Goal: Task Accomplishment & Management: Complete application form

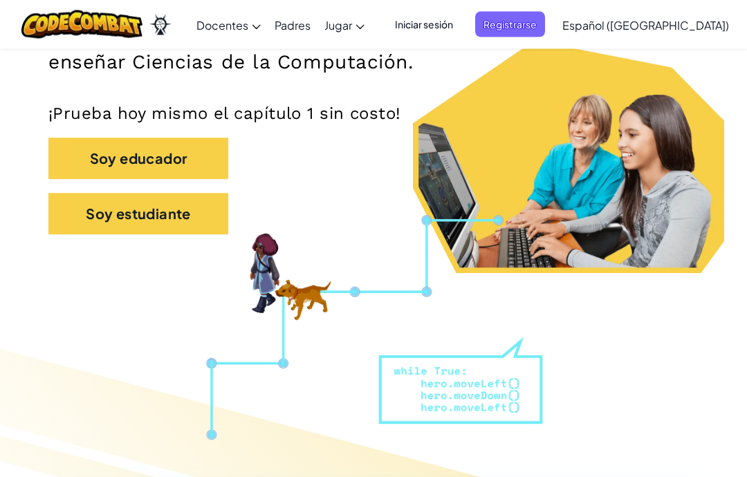
click at [180, 212] on button "Soy estudiante" at bounding box center [138, 214] width 180 height 41
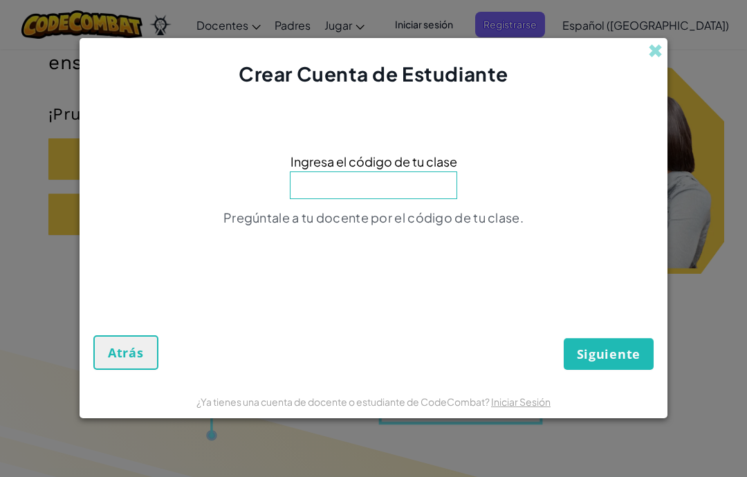
click at [424, 194] on input at bounding box center [373, 185] width 167 height 28
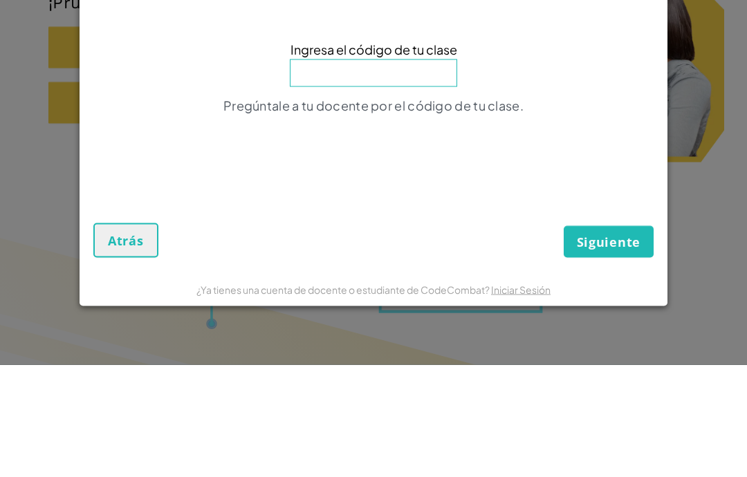
paste input "WantPinSpoon"
type input "WantPinSpoon"
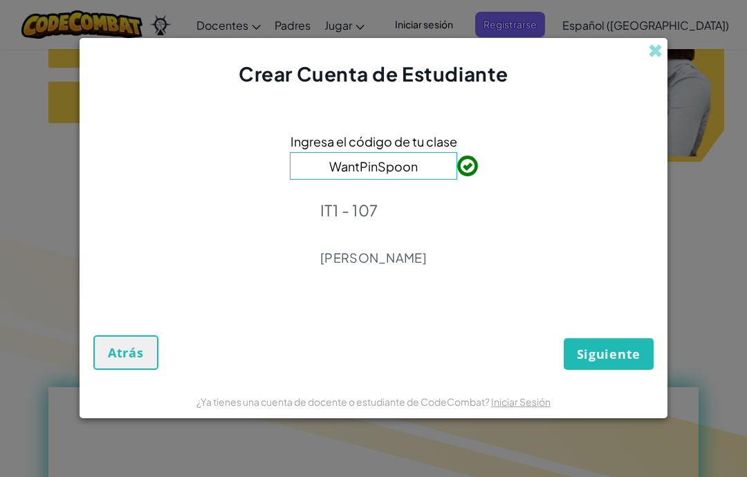
click at [635, 361] on span "Siguiente" at bounding box center [609, 354] width 64 height 17
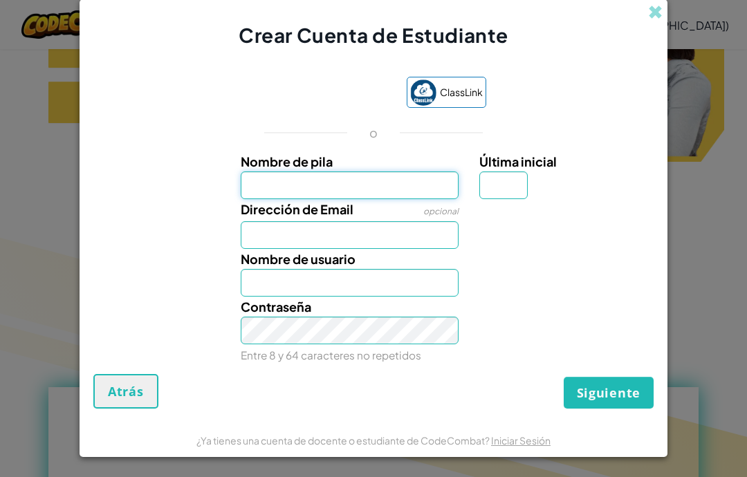
click at [438, 187] on input "Nombre de pila" at bounding box center [350, 185] width 218 height 28
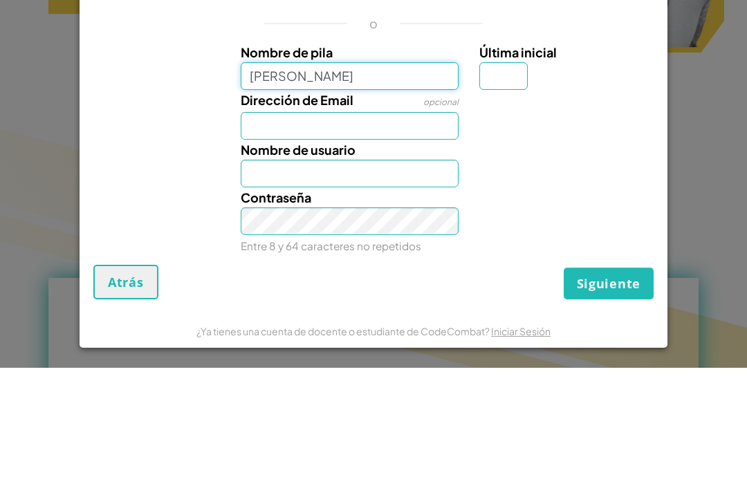
type input "[PERSON_NAME]"
click at [518, 171] on input "Última inicial" at bounding box center [503, 185] width 48 height 28
type input "[PERSON_NAME]"
click at [400, 171] on input "[PERSON_NAME]" at bounding box center [350, 185] width 218 height 28
type input "[PERSON_NAME]"
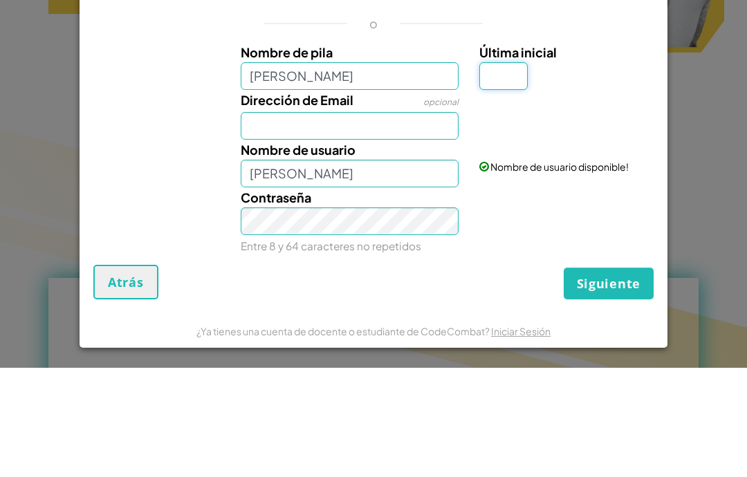
click at [491, 171] on input "Última inicial" at bounding box center [503, 185] width 48 height 28
type input "[PERSON_NAME]"
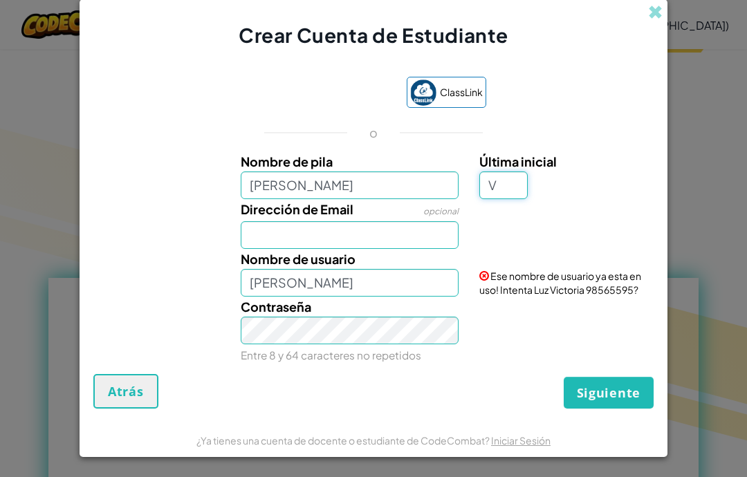
type input "V"
click at [416, 241] on input "Dirección de Email" at bounding box center [350, 235] width 218 height 28
type input "[PERSON_NAME]"
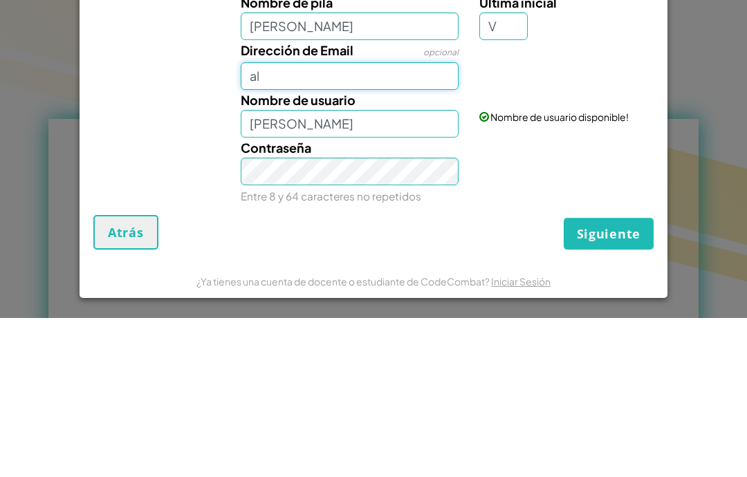
type input "[EMAIL_ADDRESS][DOMAIN_NAME]"
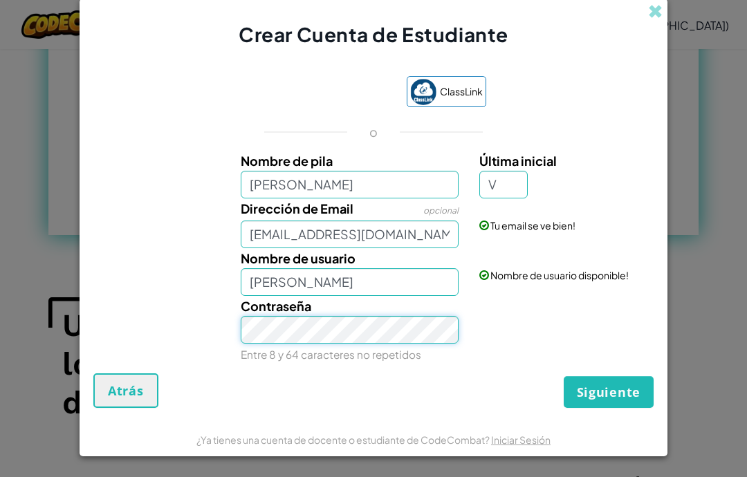
scroll to position [6, 0]
type input "AL07126785"
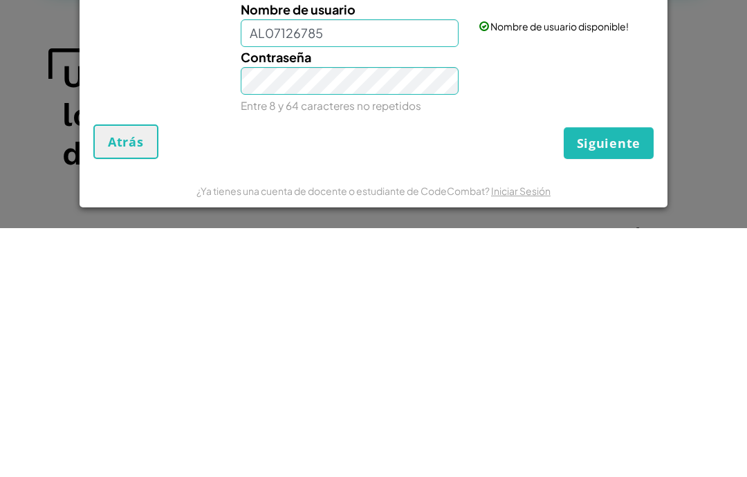
scroll to position [1153, 0]
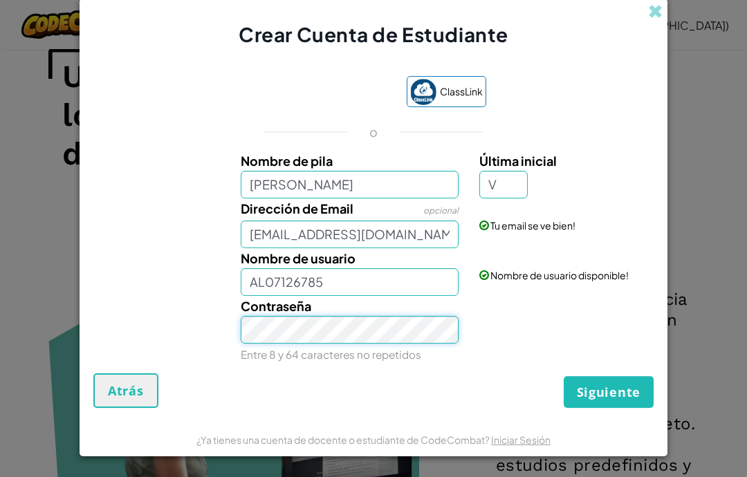
click at [626, 390] on span "Siguiente" at bounding box center [609, 392] width 64 height 17
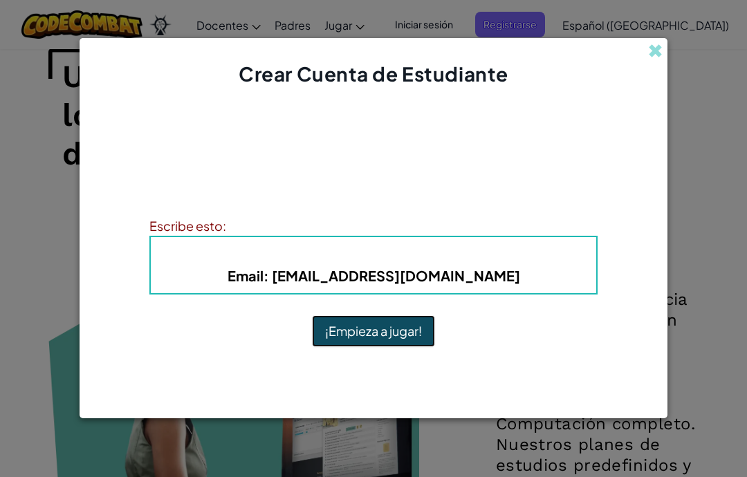
scroll to position [0, 0]
click at [409, 321] on button "¡Empieza a jugar!" at bounding box center [373, 331] width 123 height 32
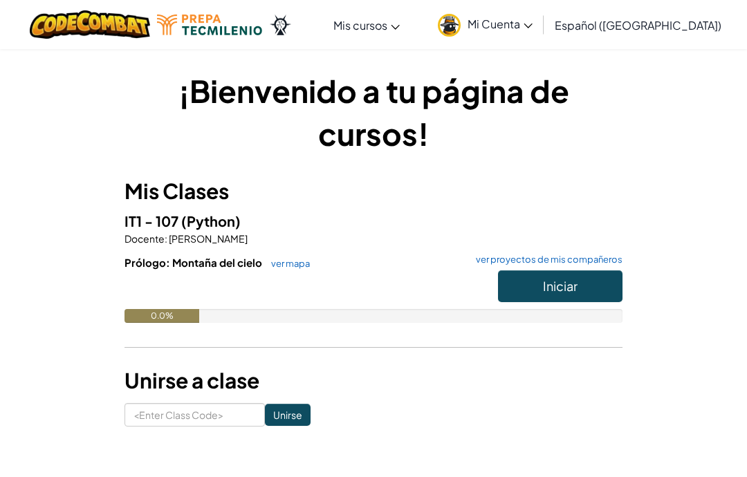
click at [559, 295] on button "Iniciar" at bounding box center [560, 286] width 124 height 32
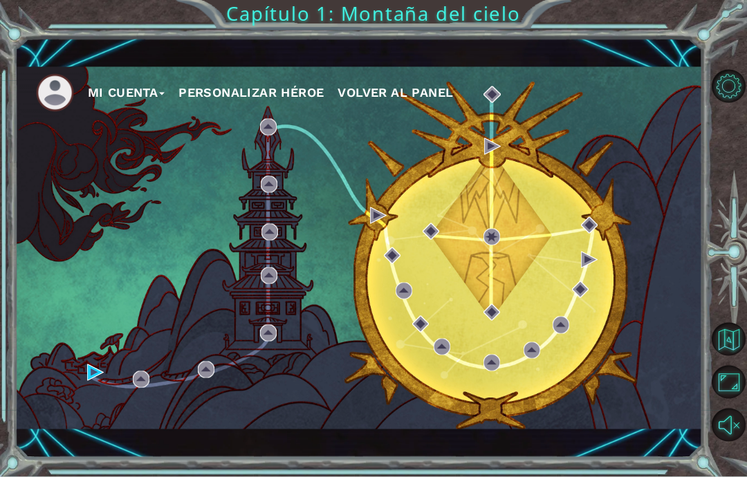
scroll to position [55, 0]
click at [60, 392] on div "Mi Cuenta Personalizar héroe Volver al panel" at bounding box center [358, 248] width 687 height 362
click at [722, 103] on button "Opciones de nivel" at bounding box center [727, 86] width 33 height 33
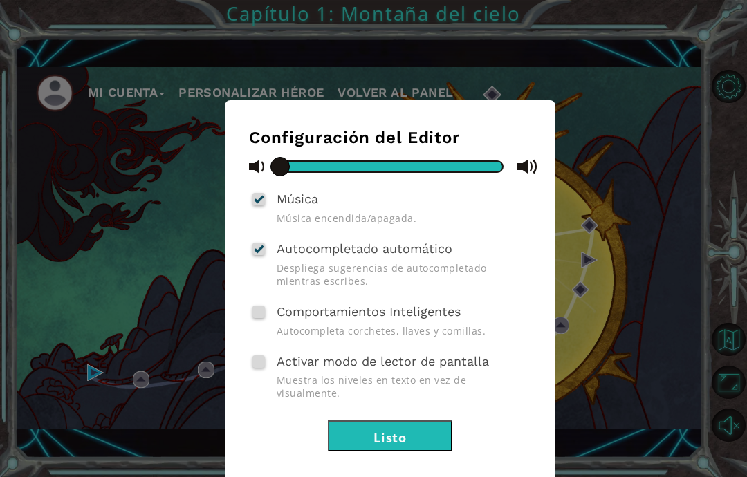
click at [254, 203] on div at bounding box center [259, 199] width 10 height 11
click at [0, 0] on input "Música" at bounding box center [0, 0] width 0 height 0
click at [389, 420] on button "Listo" at bounding box center [390, 435] width 124 height 31
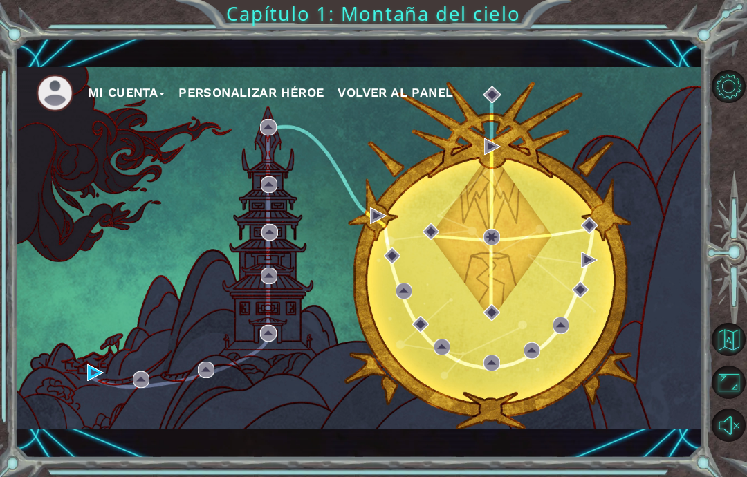
click at [74, 374] on div "Mi Cuenta Personalizar héroe Volver al panel" at bounding box center [358, 248] width 687 height 362
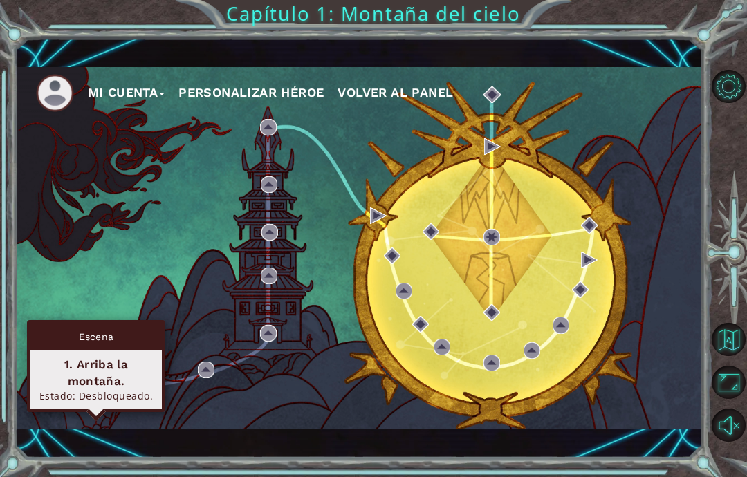
click at [62, 356] on div "1. Arriba la montaña." at bounding box center [96, 372] width 119 height 33
click at [57, 324] on div "Escena" at bounding box center [95, 337] width 131 height 26
click at [74, 324] on div "Escena" at bounding box center [95, 337] width 131 height 26
click at [104, 375] on img at bounding box center [95, 372] width 17 height 17
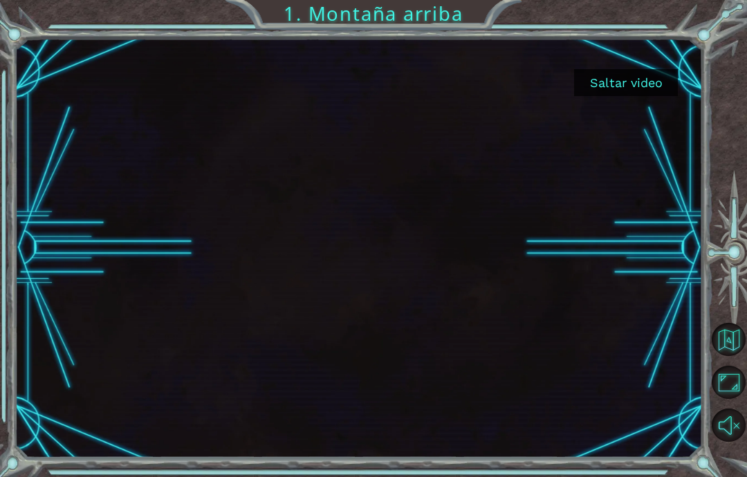
click at [644, 78] on button "Saltar video" at bounding box center [626, 82] width 104 height 27
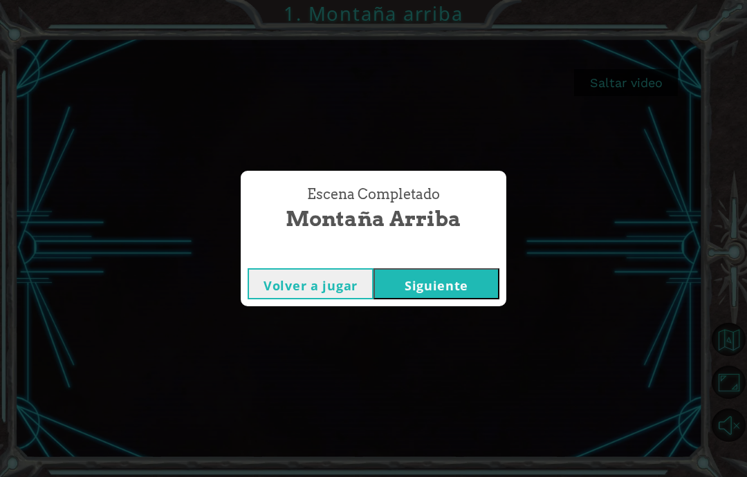
click at [480, 275] on button "Siguiente" at bounding box center [436, 283] width 126 height 31
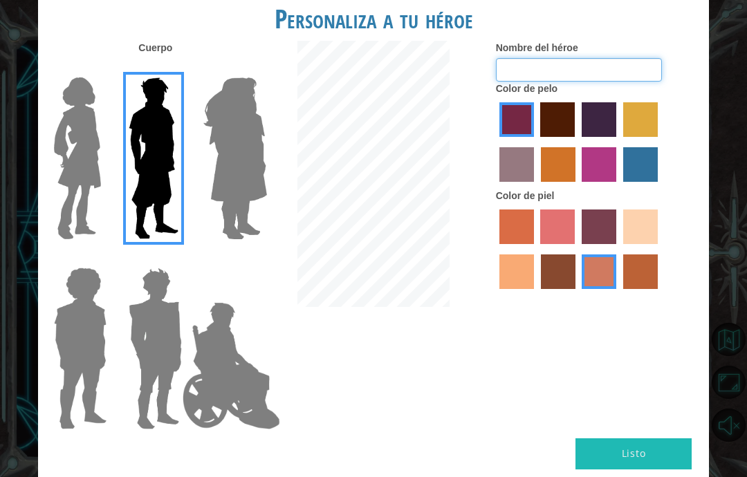
click at [615, 82] on input "Nombre del héroe" at bounding box center [579, 70] width 166 height 24
type input "[PERSON_NAME]"
click at [623, 182] on label "lachmara hair color" at bounding box center [640, 164] width 35 height 35
click at [618, 187] on input "lachmara hair color" at bounding box center [618, 187] width 0 height 0
radio input "true"
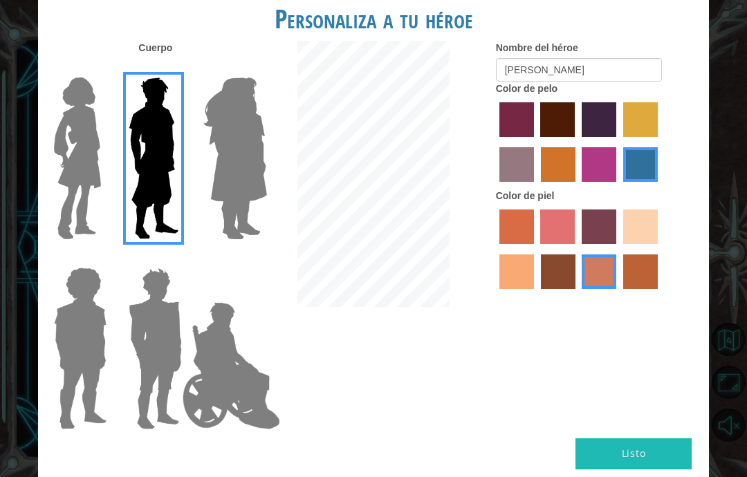
click at [623, 244] on label "sandy beach skin color" at bounding box center [640, 227] width 35 height 35
click at [618, 249] on input "sandy beach skin color" at bounding box center [618, 249] width 0 height 0
radio input "true"
click at [534, 289] on label "tacao skin color" at bounding box center [516, 271] width 35 height 35
click at [660, 249] on input "tacao skin color" at bounding box center [660, 249] width 0 height 0
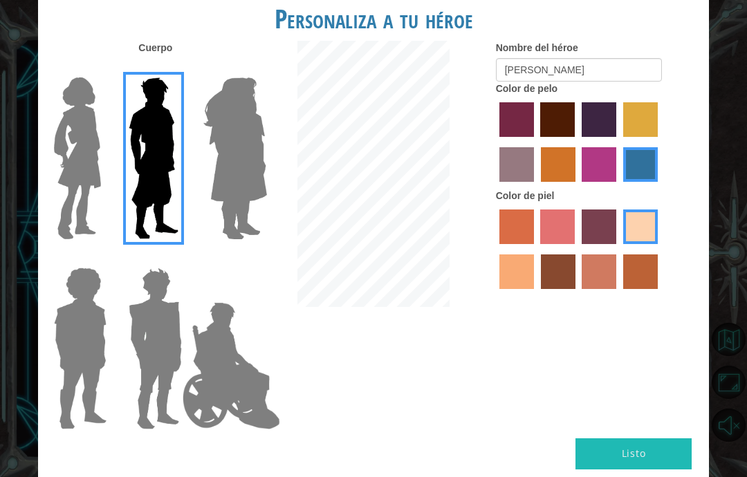
radio input "true"
click at [616, 289] on label "burning sand skin color" at bounding box center [599, 271] width 35 height 35
click at [577, 294] on input "burning sand skin color" at bounding box center [577, 294] width 0 height 0
radio input "true"
click at [575, 289] on label "karma skin color" at bounding box center [558, 271] width 35 height 35
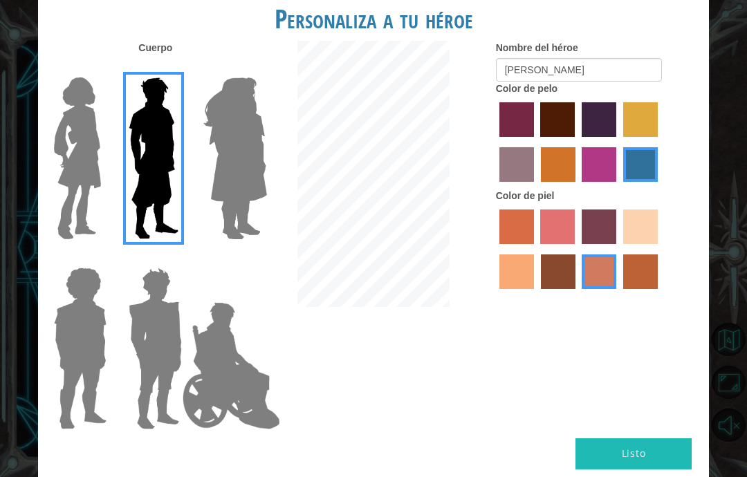
click at [536, 294] on input "karma skin color" at bounding box center [536, 294] width 0 height 0
radio input "true"
click at [66, 171] on img at bounding box center [77, 158] width 58 height 173
click at [102, 68] on input "Hero Connie" at bounding box center [102, 68] width 0 height 0
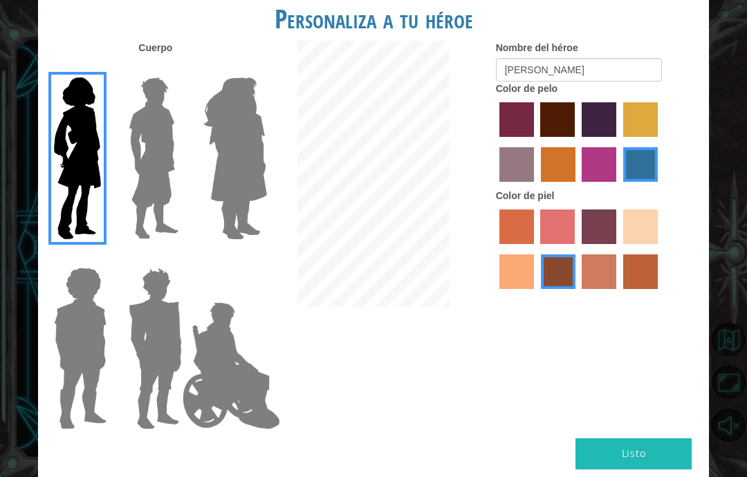
click at [534, 289] on label "tacao skin color" at bounding box center [516, 271] width 35 height 35
click at [660, 249] on input "tacao skin color" at bounding box center [660, 249] width 0 height 0
radio input "true"
click at [95, 292] on img at bounding box center [80, 348] width 64 height 173
click at [102, 259] on input "Hero Steven" at bounding box center [102, 259] width 0 height 0
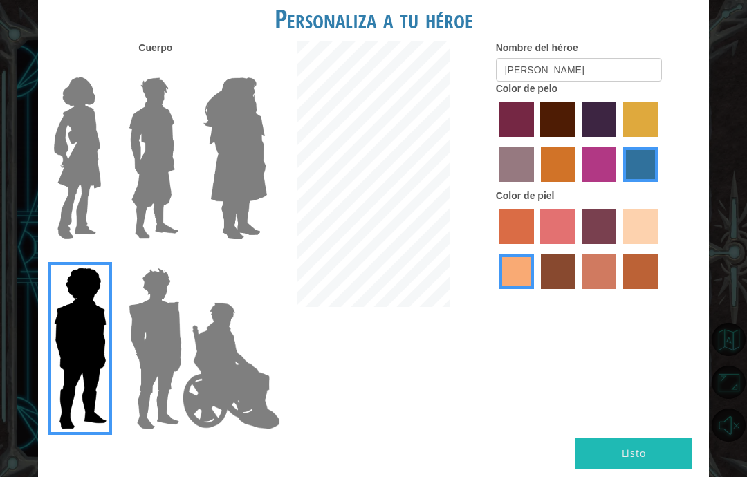
click at [244, 352] on img at bounding box center [231, 366] width 109 height 138
click at [251, 259] on input "Hero Jamie" at bounding box center [251, 259] width 0 height 0
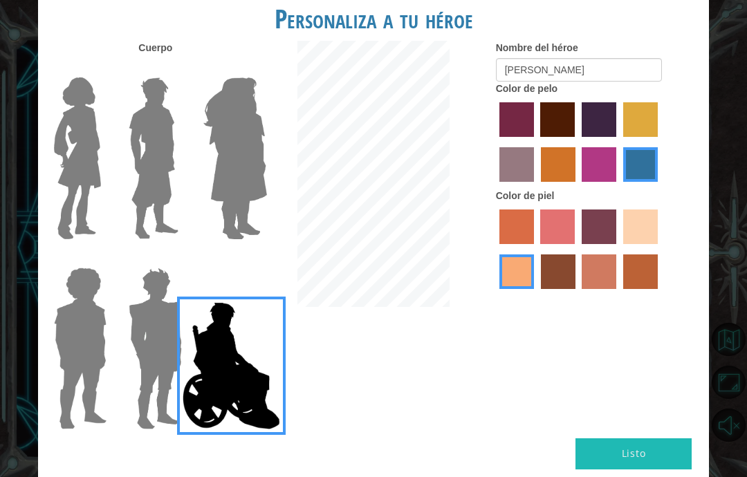
click at [171, 317] on img at bounding box center [155, 348] width 64 height 173
click at [177, 259] on input "Hero Garnet" at bounding box center [177, 259] width 0 height 0
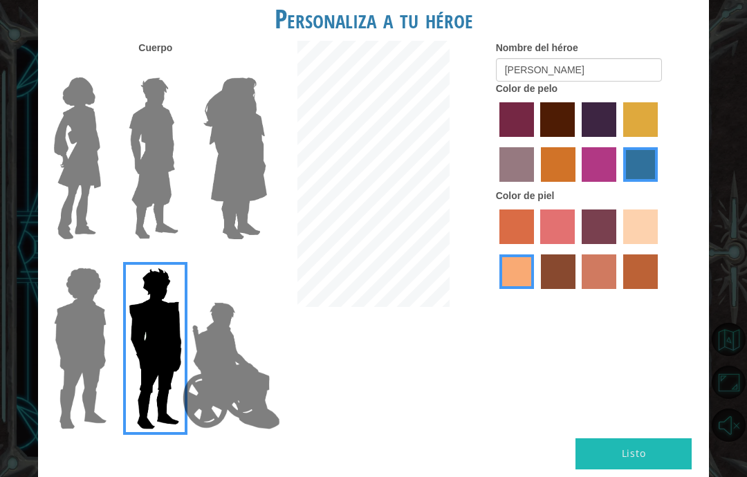
click at [89, 177] on img at bounding box center [77, 158] width 58 height 173
click at [102, 68] on input "Hero Connie" at bounding box center [102, 68] width 0 height 0
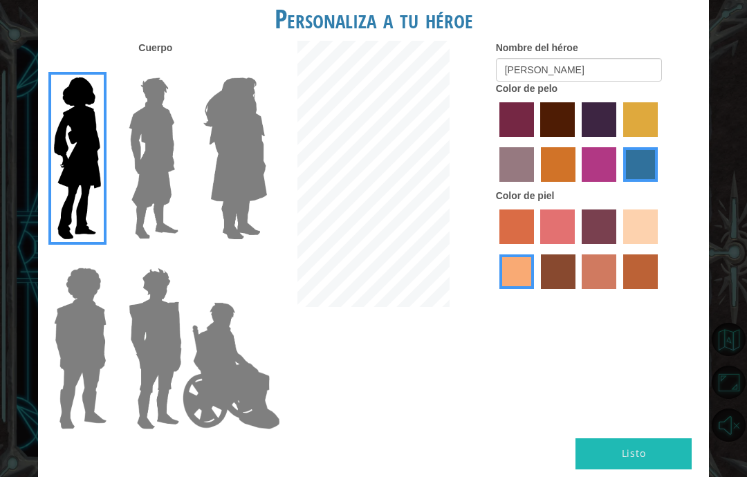
click at [246, 165] on img at bounding box center [235, 158] width 75 height 173
click at [251, 68] on input "Hero Amethyst" at bounding box center [251, 68] width 0 height 0
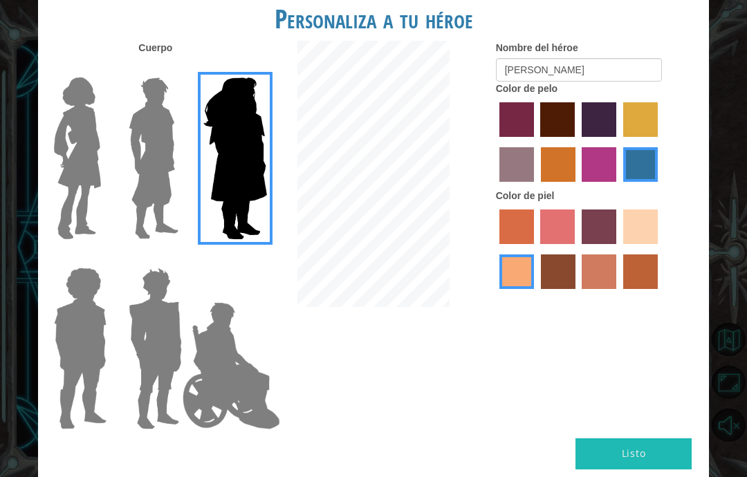
click at [95, 166] on img at bounding box center [77, 158] width 58 height 173
click at [102, 68] on input "Hero Connie" at bounding box center [102, 68] width 0 height 0
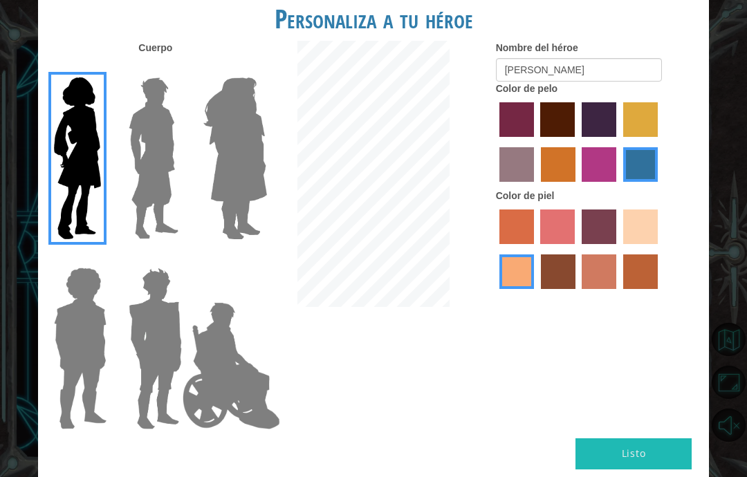
click at [664, 442] on button "Listo" at bounding box center [633, 453] width 116 height 31
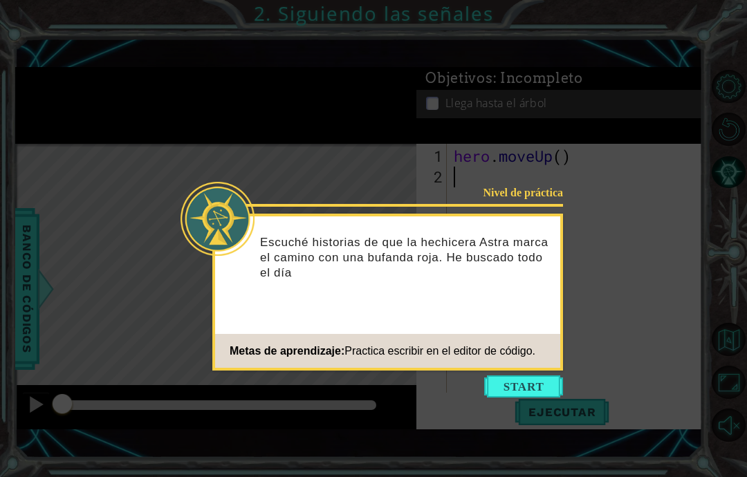
click at [537, 396] on button "Start" at bounding box center [523, 386] width 79 height 22
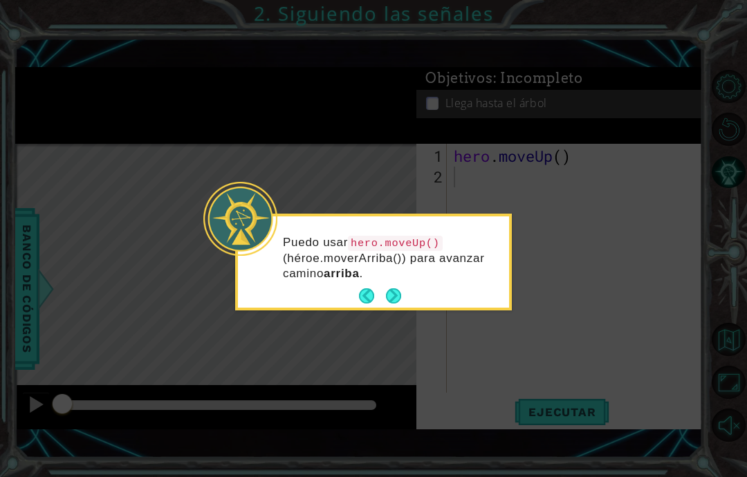
click at [389, 299] on button "Next" at bounding box center [393, 295] width 15 height 15
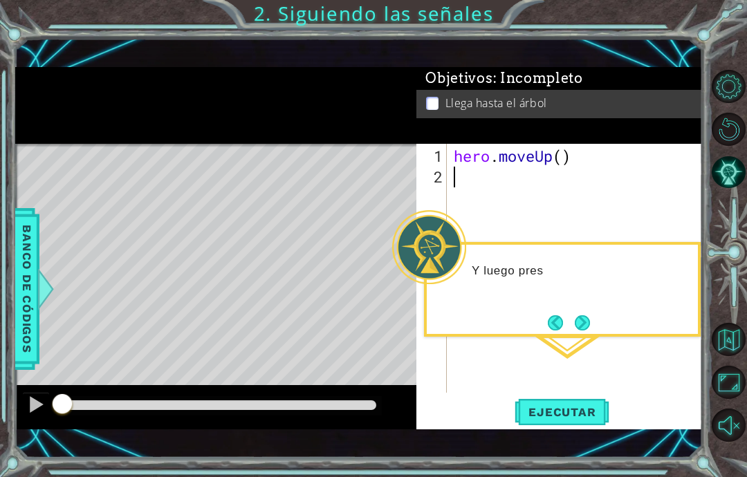
click at [589, 317] on button "Next" at bounding box center [582, 322] width 15 height 15
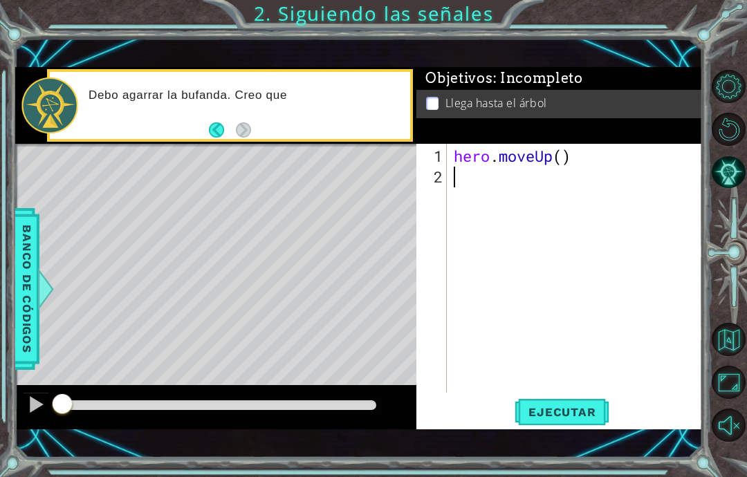
click at [205, 139] on div "Debo agarrar la bufanda. Creo que" at bounding box center [230, 105] width 360 height 67
click at [212, 135] on button "Back" at bounding box center [222, 129] width 27 height 15
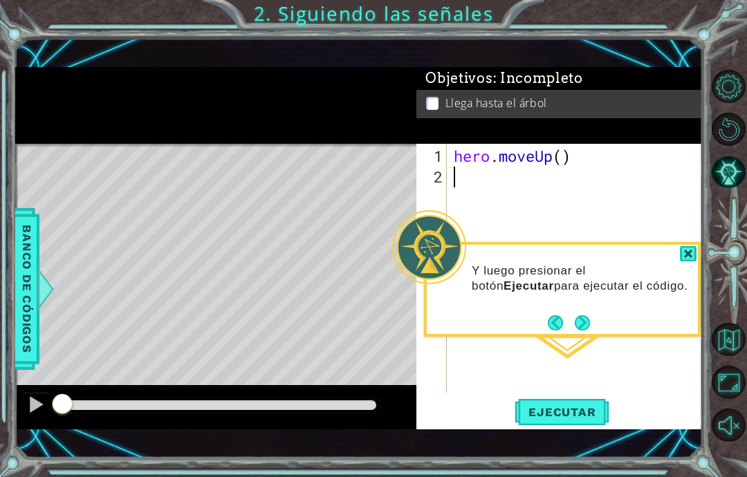
click at [582, 315] on button "Next" at bounding box center [582, 322] width 15 height 15
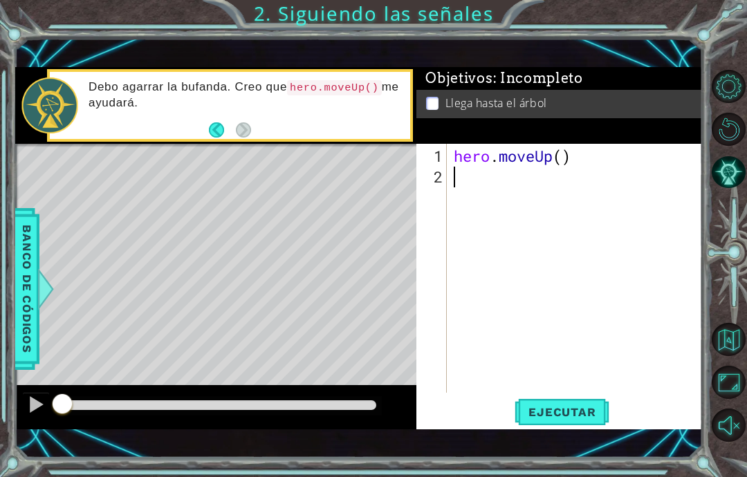
click at [216, 138] on button "Back" at bounding box center [222, 129] width 27 height 15
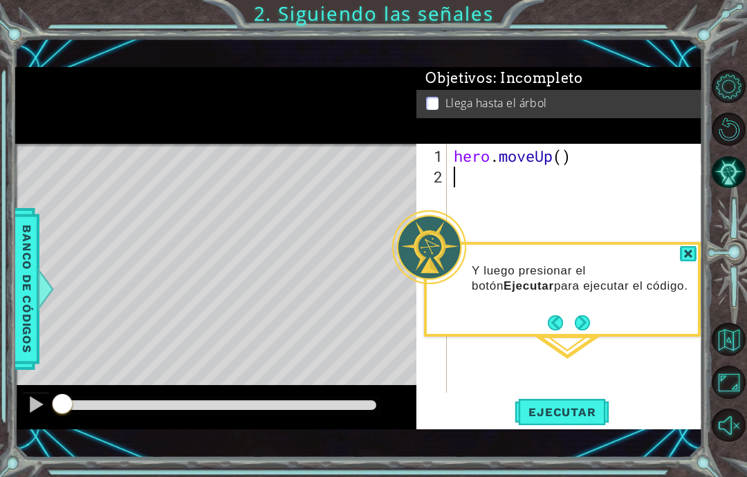
click at [578, 329] on button "Next" at bounding box center [583, 323] width 16 height 16
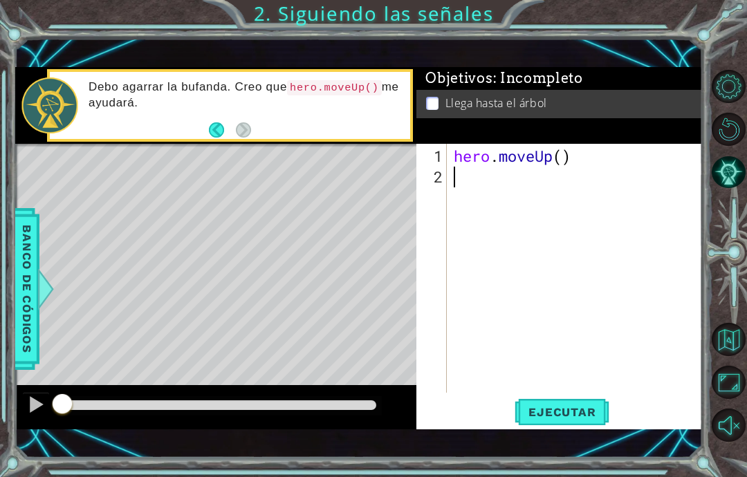
click at [226, 138] on button "Back" at bounding box center [222, 129] width 27 height 15
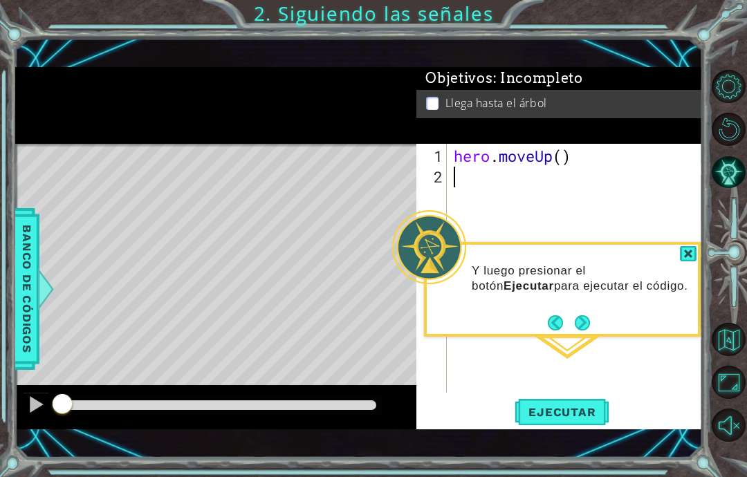
click at [579, 414] on span "Ejecutar" at bounding box center [561, 412] width 95 height 14
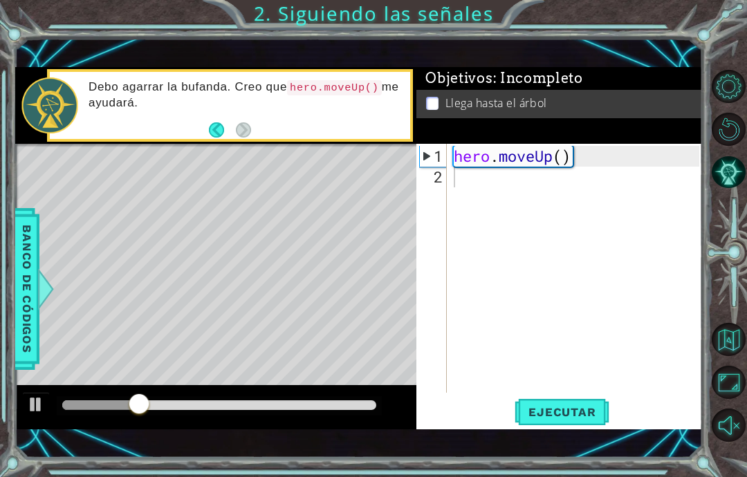
click at [593, 415] on span "Ejecutar" at bounding box center [561, 412] width 95 height 14
click at [586, 410] on span "Ejecutar" at bounding box center [561, 412] width 95 height 14
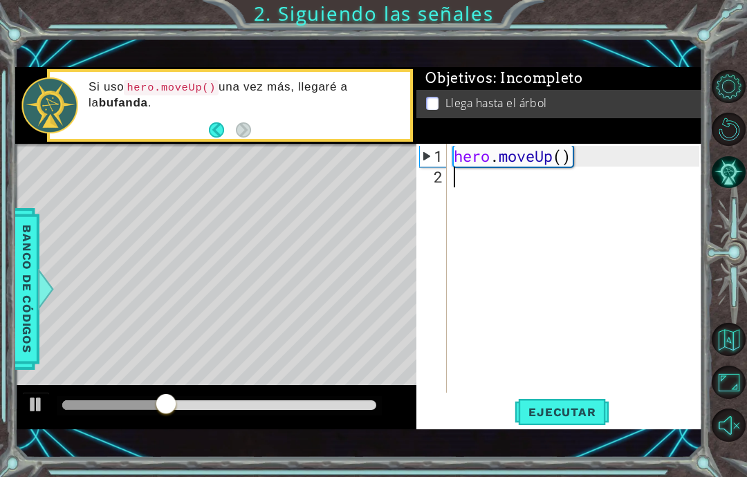
click at [222, 138] on button "Back" at bounding box center [222, 129] width 27 height 15
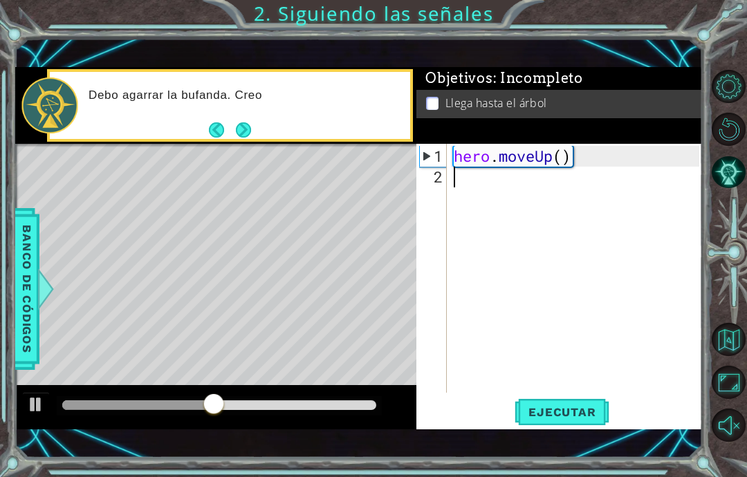
click at [246, 135] on button "Next" at bounding box center [243, 129] width 15 height 15
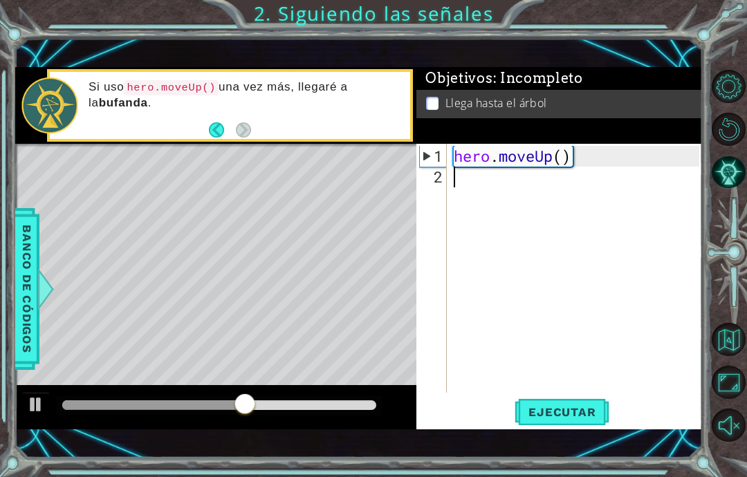
click at [575, 409] on span "Ejecutar" at bounding box center [561, 412] width 95 height 14
click at [597, 156] on div "hero . moveUp ( )" at bounding box center [578, 291] width 255 height 290
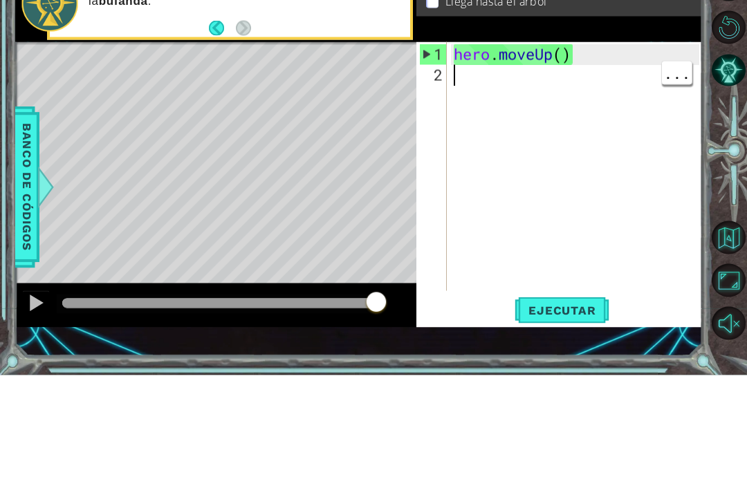
click at [649, 146] on div "hero . moveUp ( )" at bounding box center [578, 291] width 255 height 290
click at [677, 146] on div "hero . moveUp ( )" at bounding box center [578, 291] width 255 height 290
click at [630, 146] on div "hero . moveUp ( )" at bounding box center [578, 291] width 255 height 290
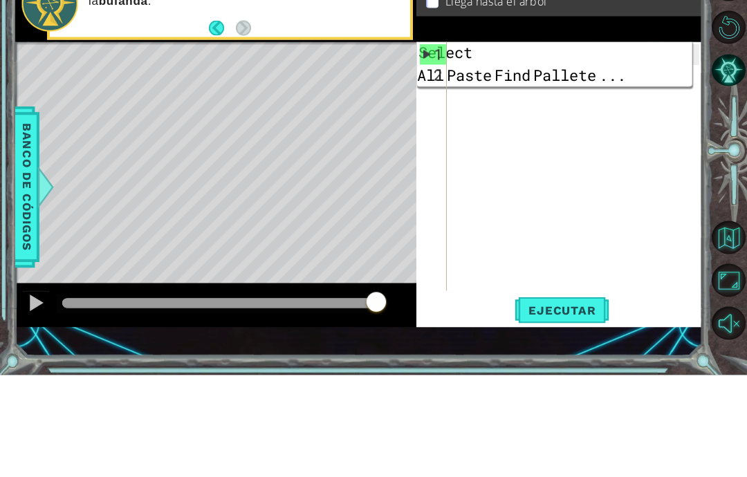
click at [589, 146] on div "hero . moveUp ( )" at bounding box center [578, 291] width 255 height 290
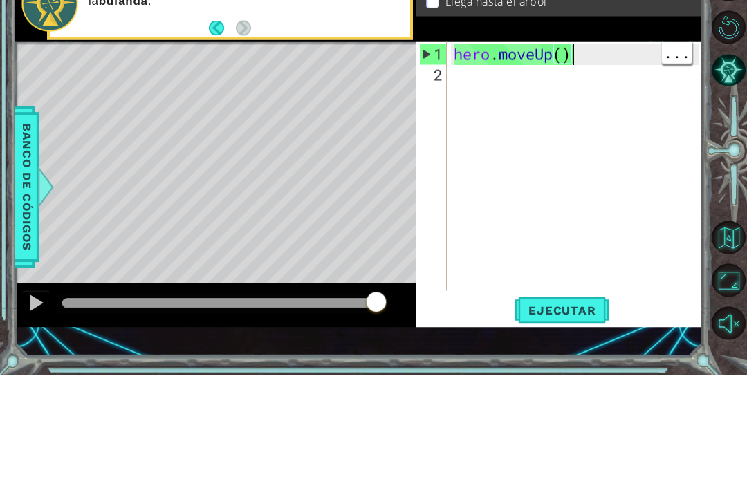
click at [584, 146] on div "hero . moveUp ( )" at bounding box center [578, 291] width 255 height 290
click at [608, 146] on div "hero . moveUp ( )" at bounding box center [578, 291] width 255 height 290
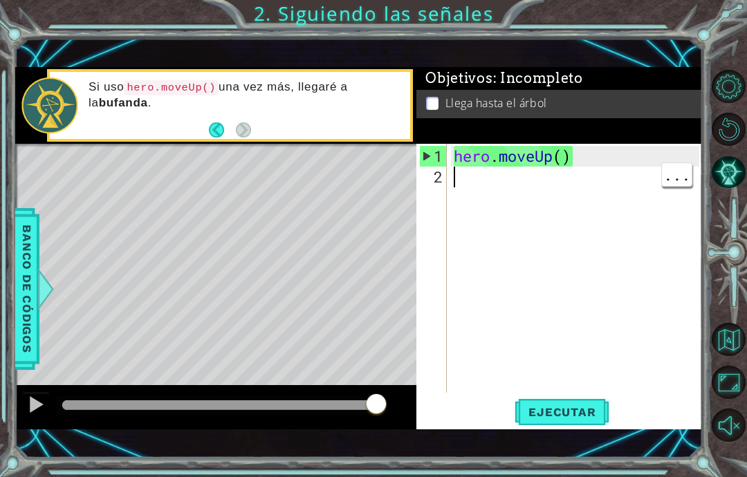
click at [584, 417] on span "Ejecutar" at bounding box center [561, 412] width 95 height 14
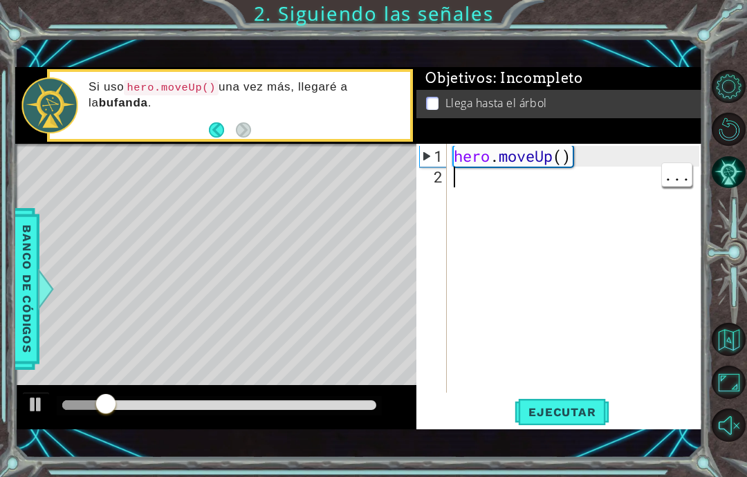
click at [573, 288] on div "hero . moveUp ( )" at bounding box center [578, 291] width 255 height 290
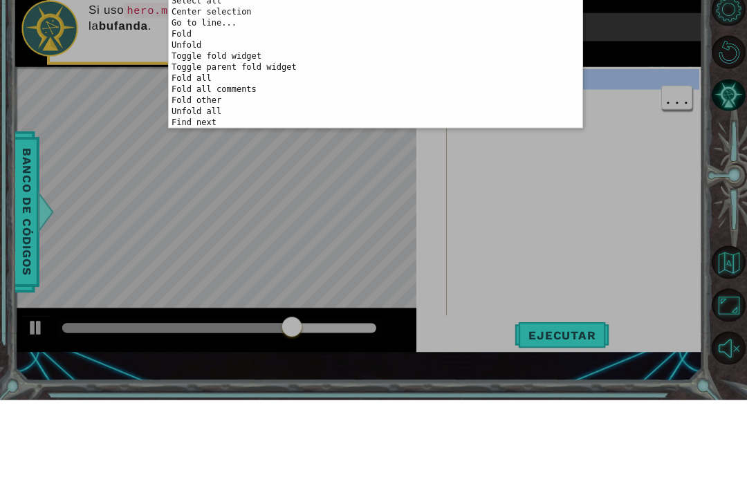
click at [613, 109] on div "abcde fg הההההההההההההההההההההההההההההההההההההההההההההההההההההההההההההההההההההה…" at bounding box center [373, 238] width 747 height 477
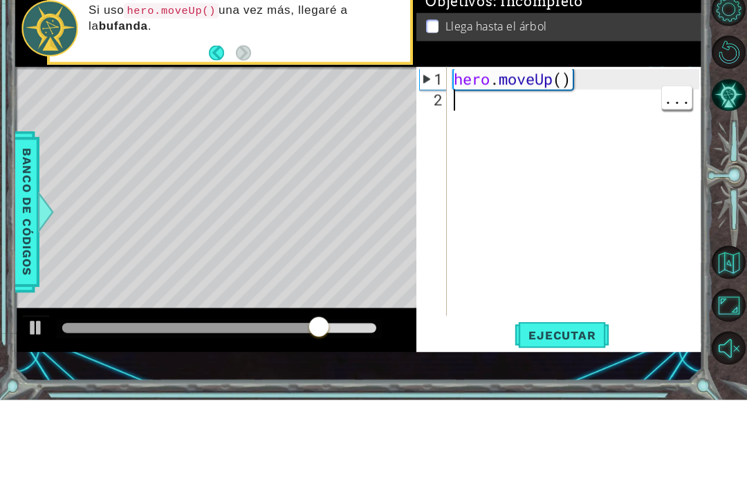
click at [601, 146] on div "hero . moveUp ( )" at bounding box center [578, 291] width 255 height 290
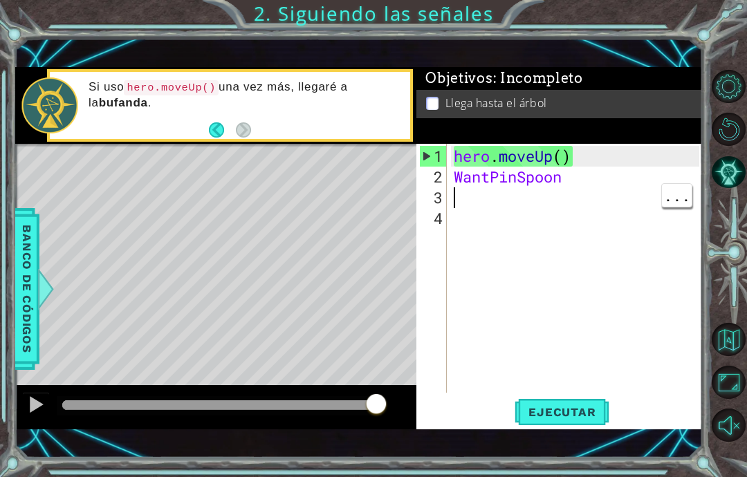
click at [576, 191] on div "hero . moveUp ( ) WantPinSpoon" at bounding box center [578, 291] width 255 height 290
click at [584, 189] on div "hero . moveUp ( ) WantPinSpoon" at bounding box center [578, 291] width 255 height 290
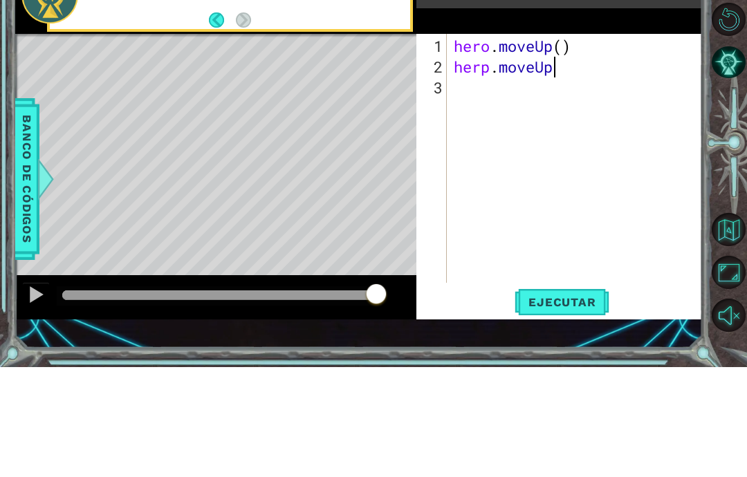
scroll to position [24, 143]
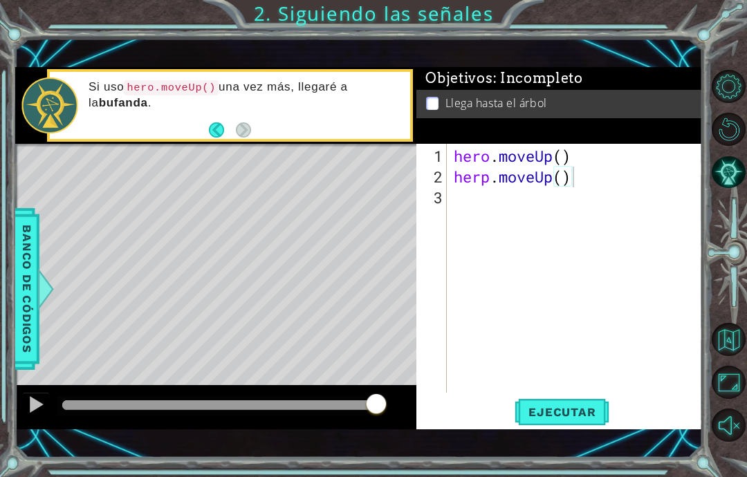
click at [601, 409] on span "Ejecutar" at bounding box center [561, 412] width 95 height 14
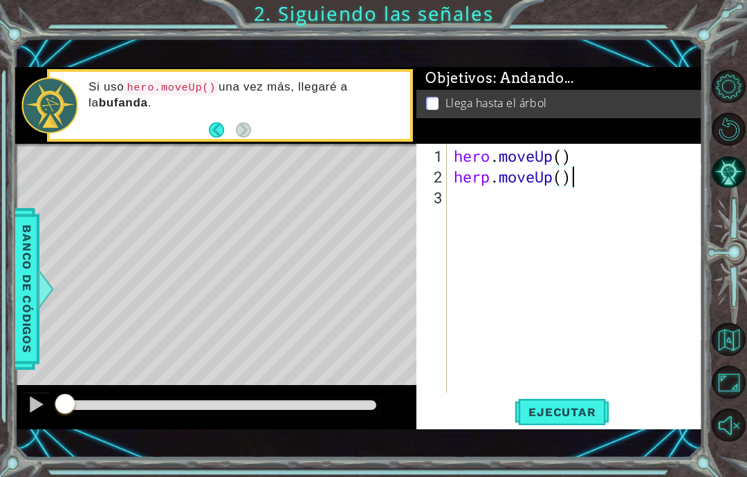
scroll to position [24, 75]
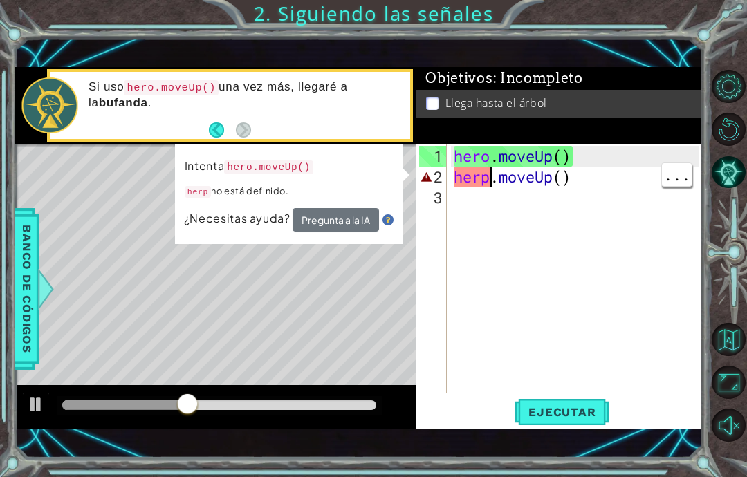
click at [494, 174] on div "hero . moveUp ( ) herp . moveUp ( )" at bounding box center [578, 291] width 255 height 290
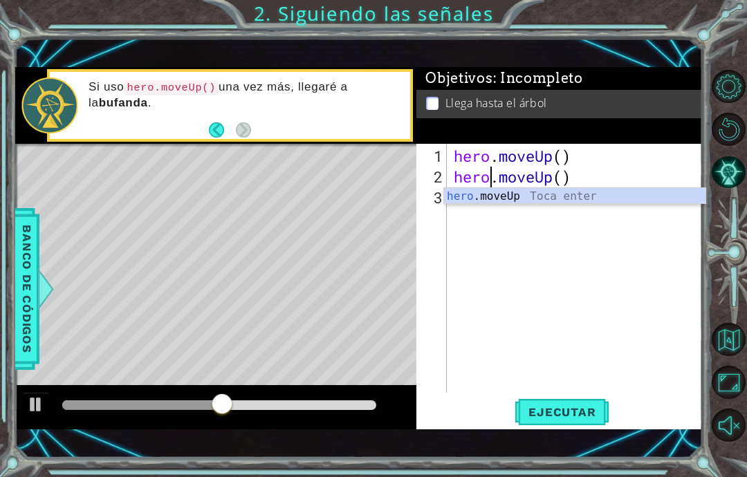
scroll to position [24, 34]
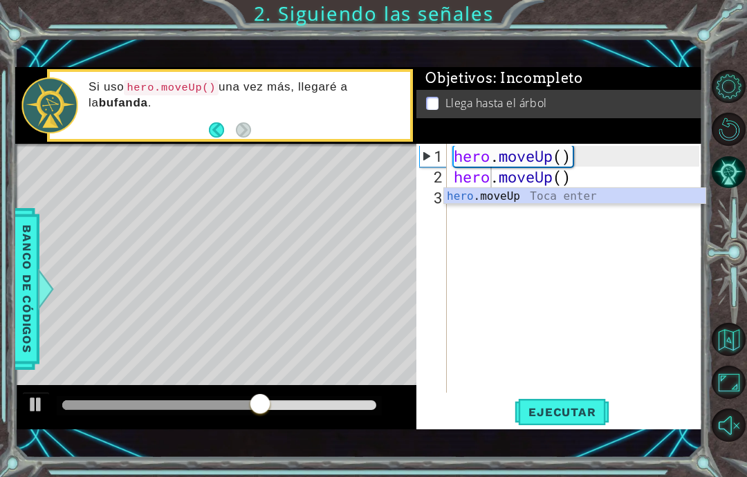
type textarea "abcde fg"
click at [577, 409] on span "Ejecutar" at bounding box center [561, 412] width 95 height 14
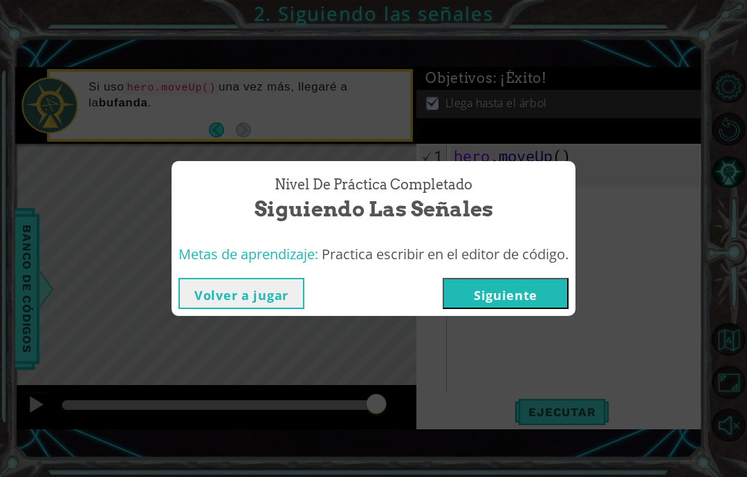
click at [546, 303] on button "Siguiente" at bounding box center [506, 293] width 126 height 31
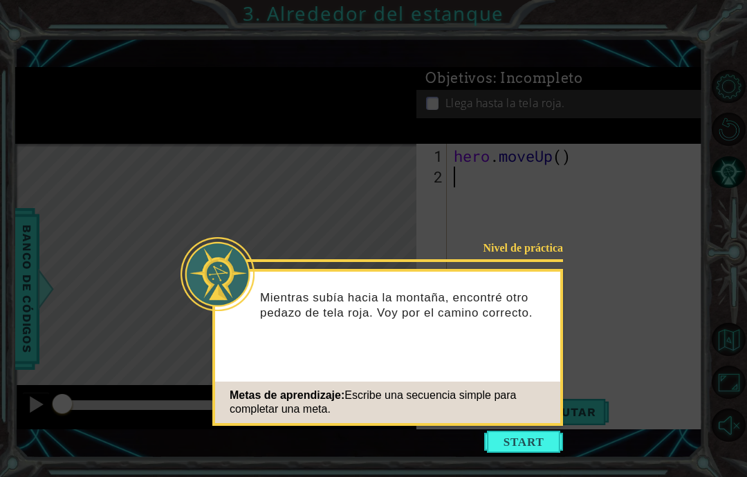
click at [530, 431] on button "Start" at bounding box center [523, 442] width 79 height 22
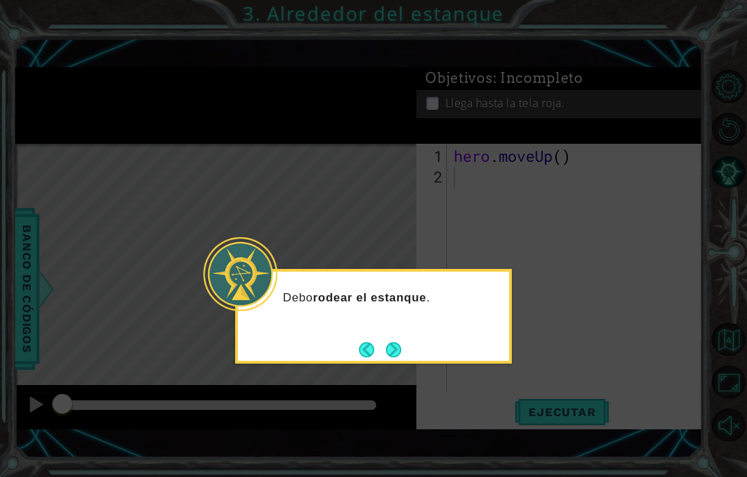
click at [401, 342] on button "Next" at bounding box center [393, 349] width 15 height 15
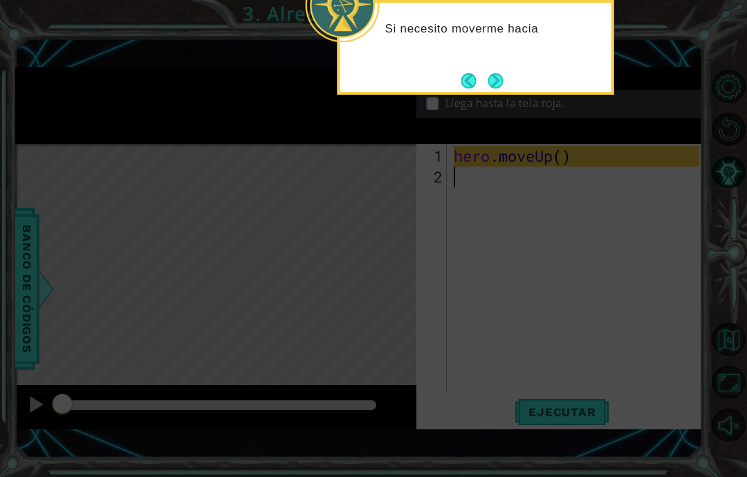
click at [503, 73] on button "Next" at bounding box center [495, 80] width 15 height 15
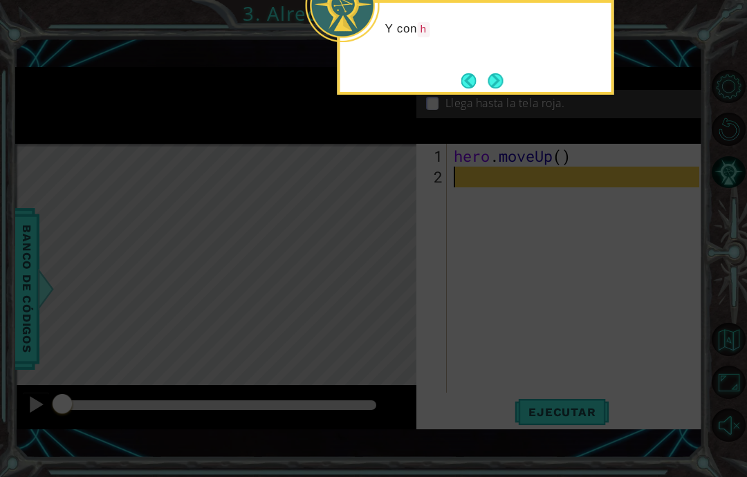
click at [500, 73] on button "Next" at bounding box center [495, 80] width 15 height 15
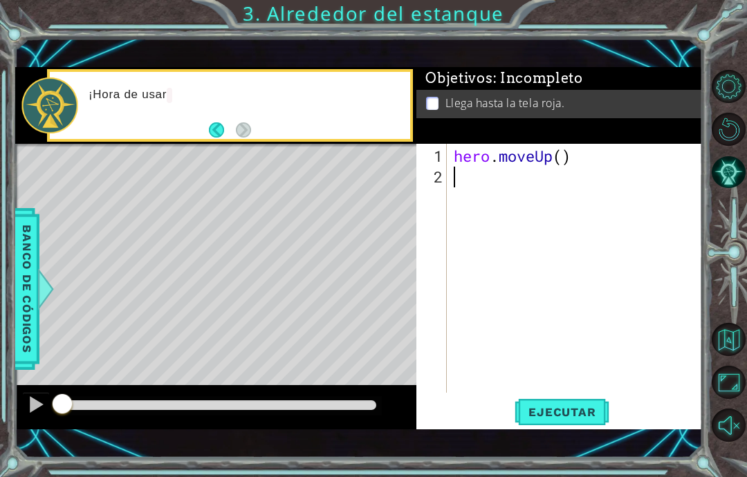
click at [737, 96] on button "Opciones de nivel" at bounding box center [727, 86] width 33 height 33
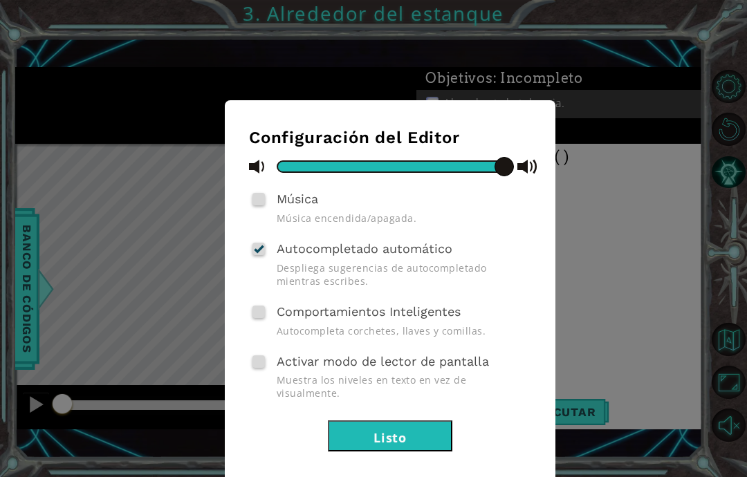
click at [317, 170] on div at bounding box center [390, 166] width 227 height 12
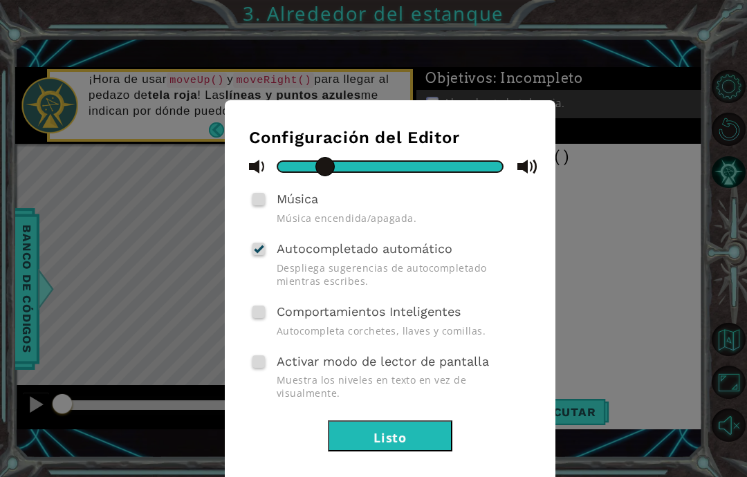
click at [299, 166] on div at bounding box center [390, 166] width 227 height 12
click at [405, 422] on button "Listo" at bounding box center [390, 435] width 124 height 31
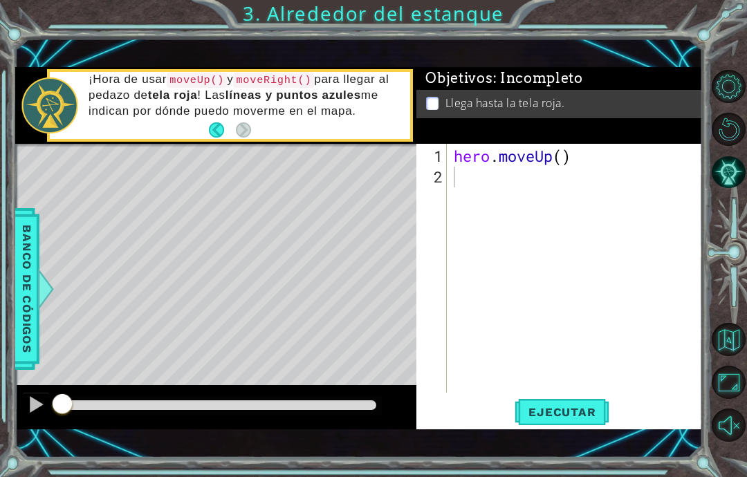
click at [570, 413] on span "Ejecutar" at bounding box center [561, 412] width 95 height 14
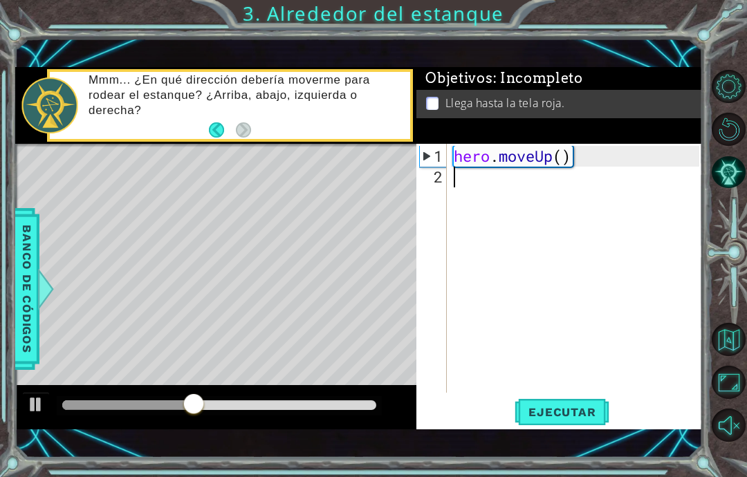
click at [210, 127] on button "Back" at bounding box center [222, 129] width 27 height 15
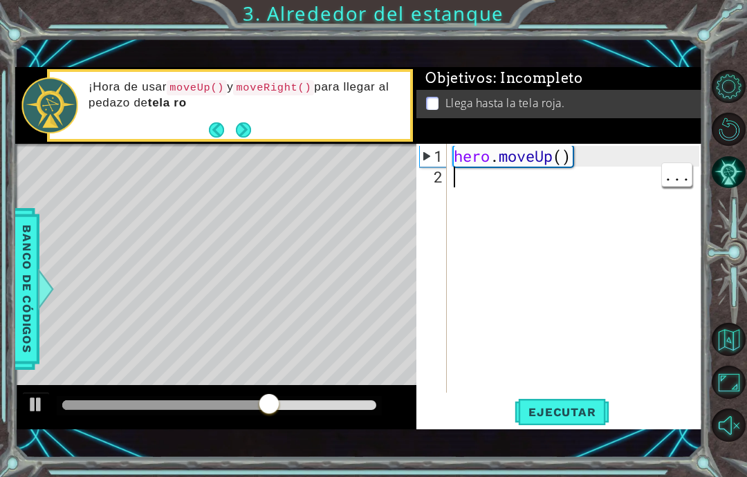
click at [482, 190] on div "hero . moveUp ( )" at bounding box center [578, 291] width 255 height 290
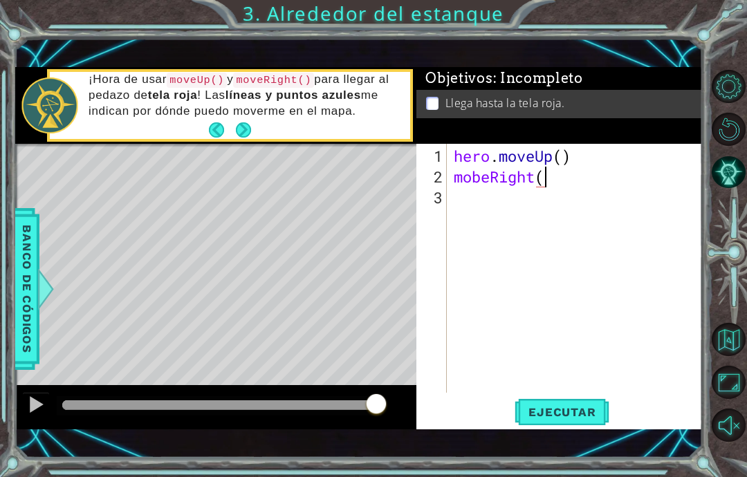
scroll to position [24, 116]
click at [590, 410] on span "Ejecutar" at bounding box center [561, 412] width 95 height 14
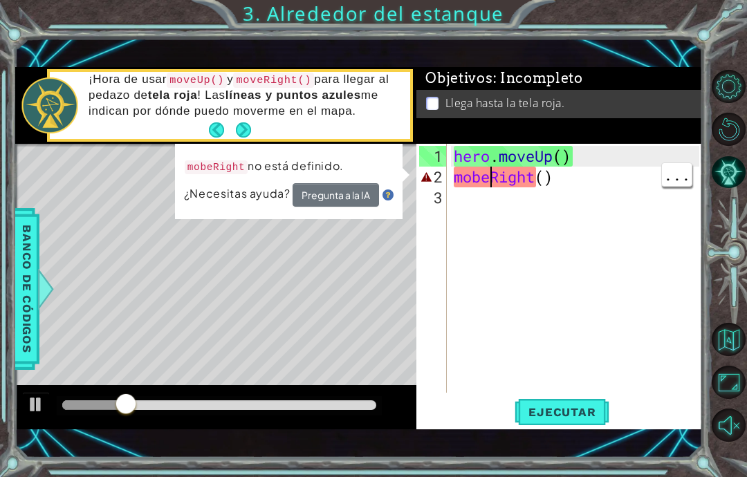
click at [496, 183] on div "hero . moveUp ( ) mobeRight ( )" at bounding box center [578, 291] width 255 height 290
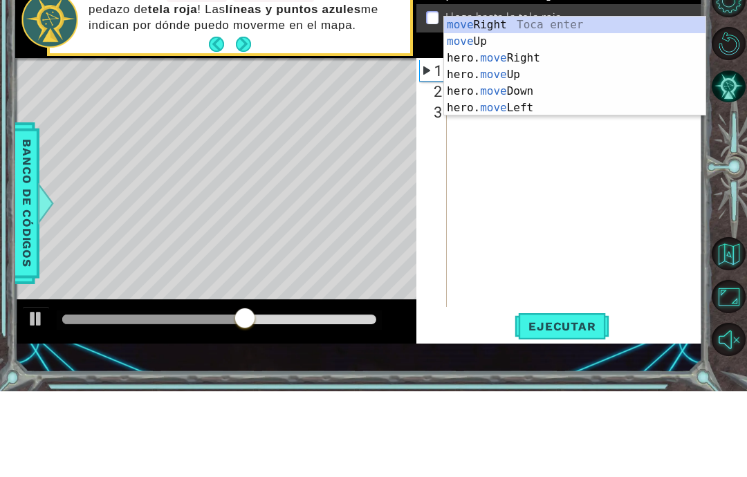
scroll to position [24, 52]
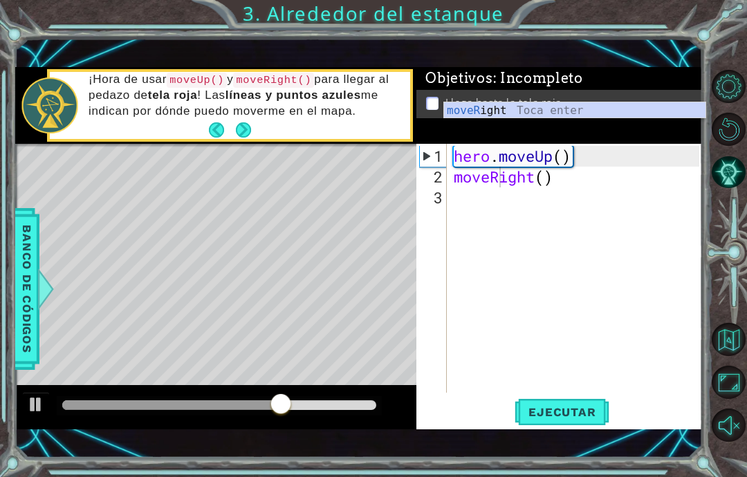
click at [588, 407] on span "Ejecutar" at bounding box center [561, 412] width 95 height 14
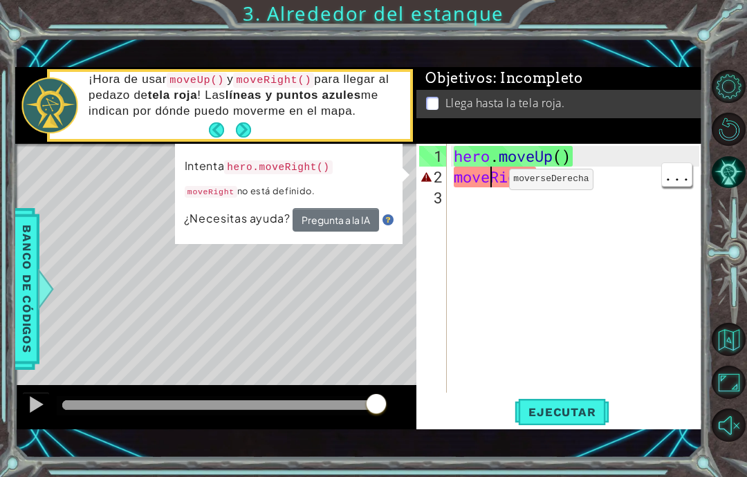
click at [452, 181] on div "hero . moveUp ( ) moveRight ( )" at bounding box center [578, 291] width 255 height 290
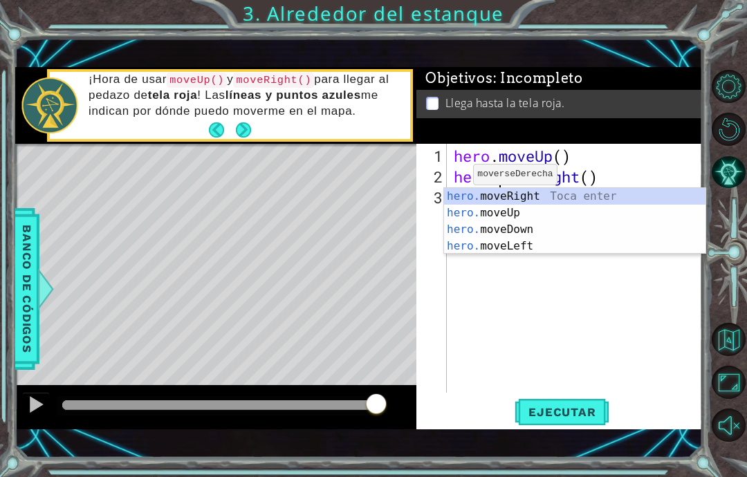
scroll to position [24, 71]
click at [582, 420] on button "Ejecutar" at bounding box center [561, 412] width 95 height 28
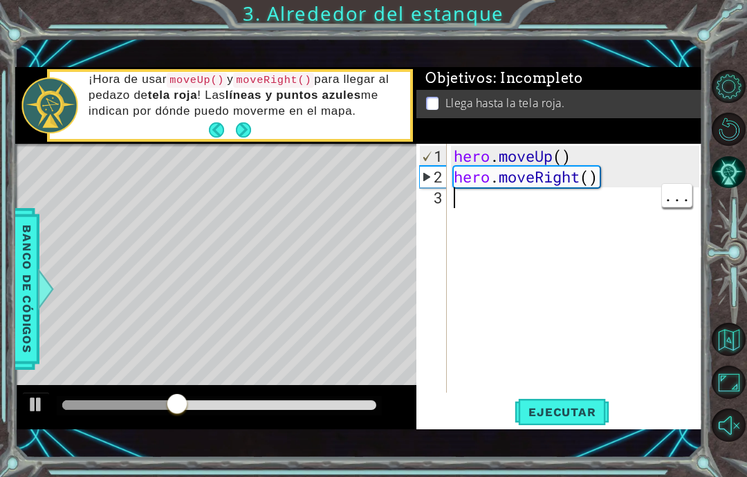
click at [523, 218] on div "hero . moveUp ( ) hero . moveRight ( )" at bounding box center [578, 291] width 255 height 290
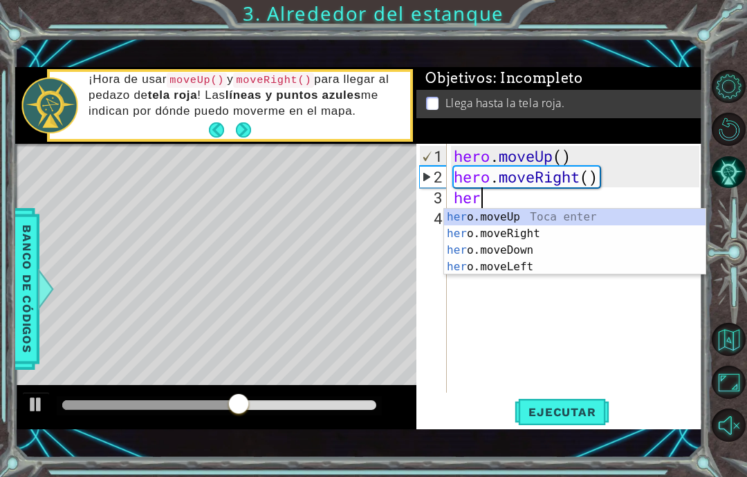
scroll to position [24, 52]
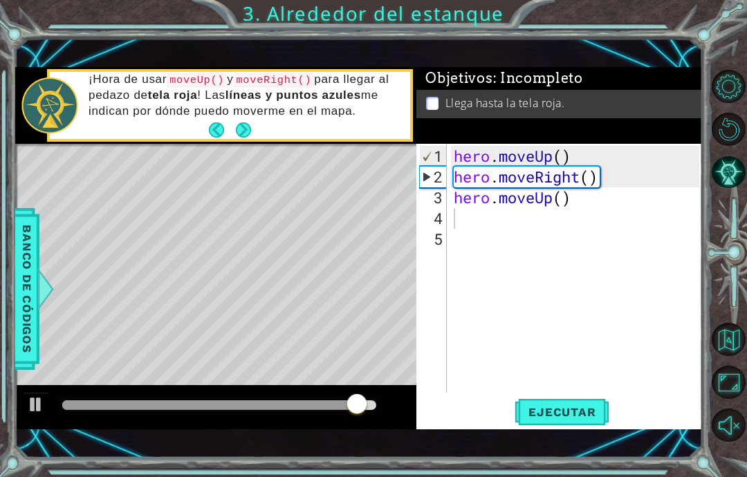
click at [579, 404] on button "Ejecutar" at bounding box center [561, 412] width 95 height 28
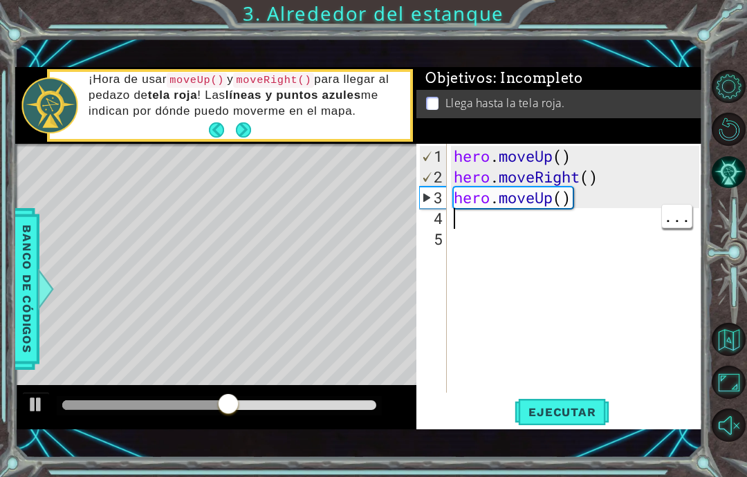
click at [485, 221] on div "hero . moveUp ( ) hero . moveRight ( ) hero . moveUp ( )" at bounding box center [578, 291] width 255 height 290
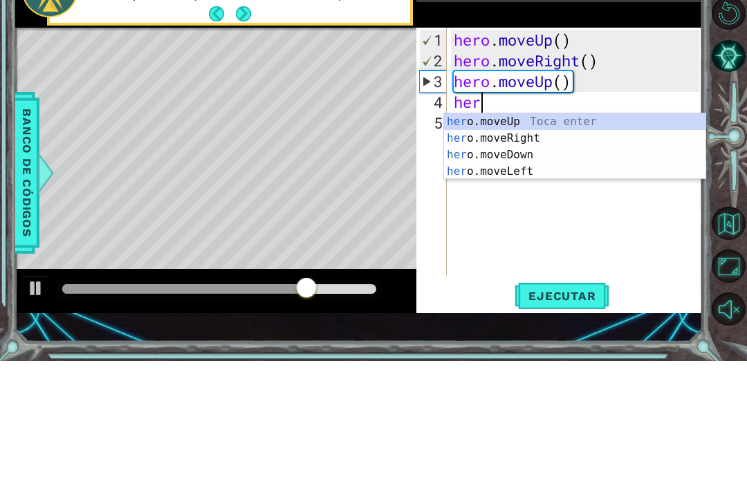
type textarea "abcde fg"
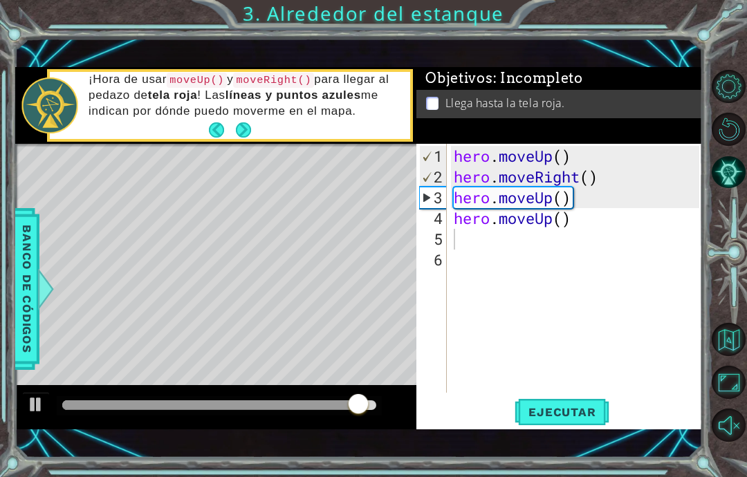
click at [584, 410] on span "Ejecutar" at bounding box center [561, 412] width 95 height 14
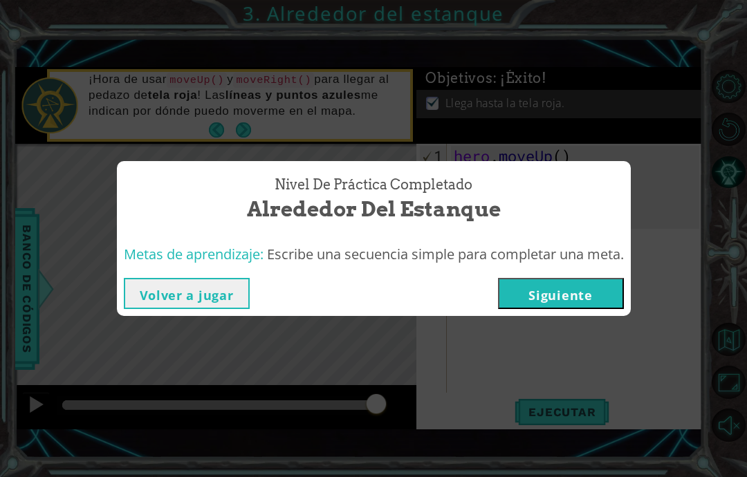
click at [584, 286] on button "Siguiente" at bounding box center [561, 293] width 126 height 31
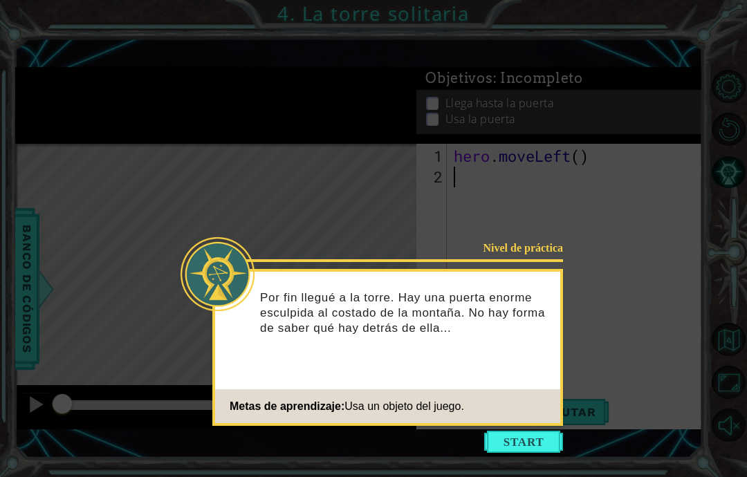
click at [529, 431] on button "Start" at bounding box center [523, 442] width 79 height 22
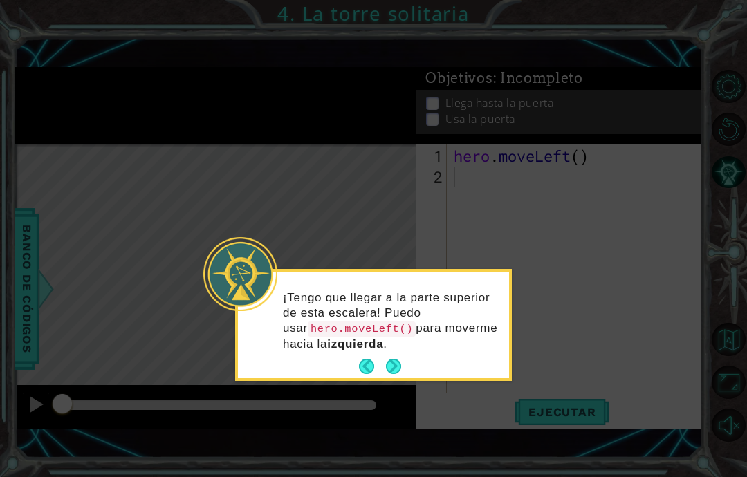
click at [391, 359] on button "Next" at bounding box center [393, 366] width 15 height 15
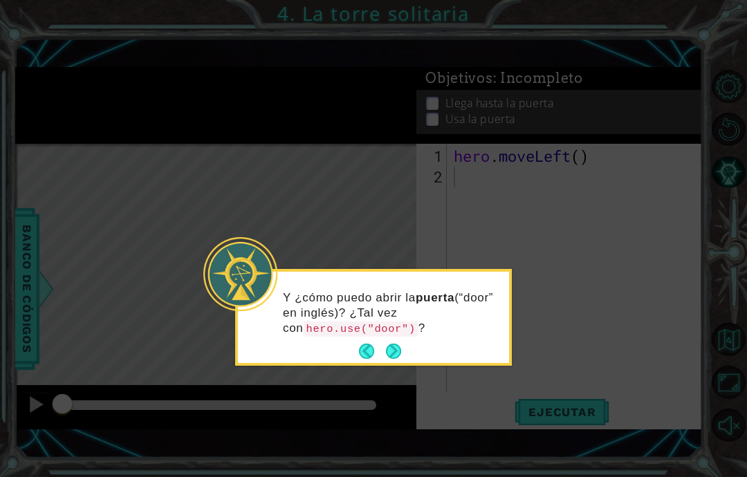
click at [387, 344] on button "Next" at bounding box center [393, 351] width 15 height 15
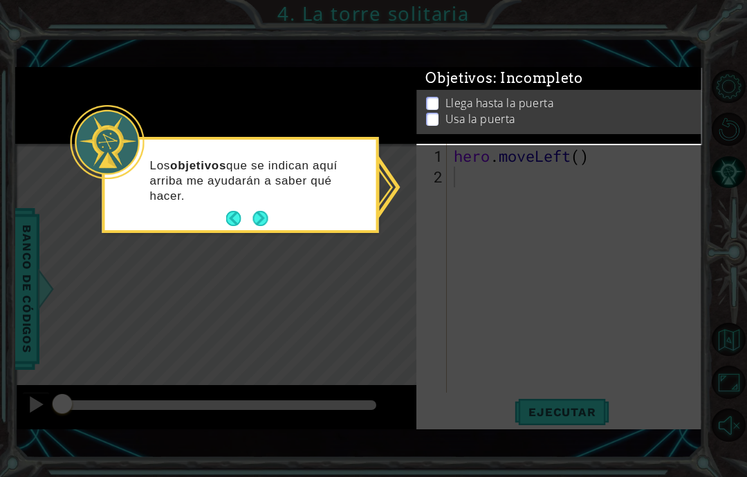
click at [440, 105] on li "Llega hasta la puerta" at bounding box center [561, 103] width 270 height 16
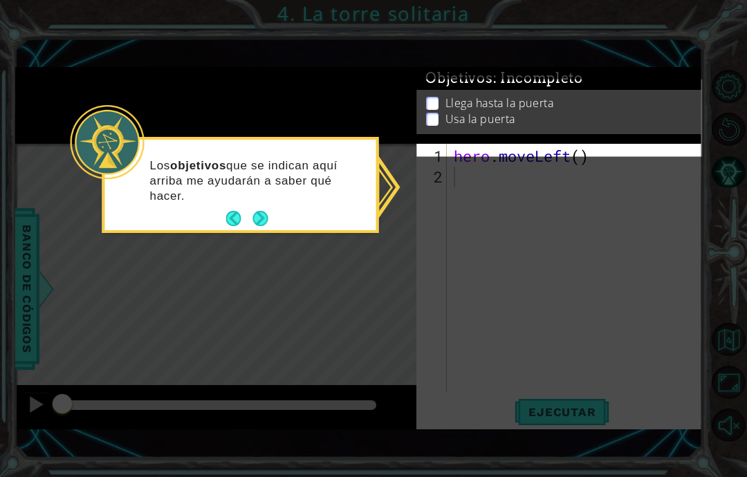
click at [434, 108] on li "Llega hasta la puerta" at bounding box center [561, 103] width 270 height 16
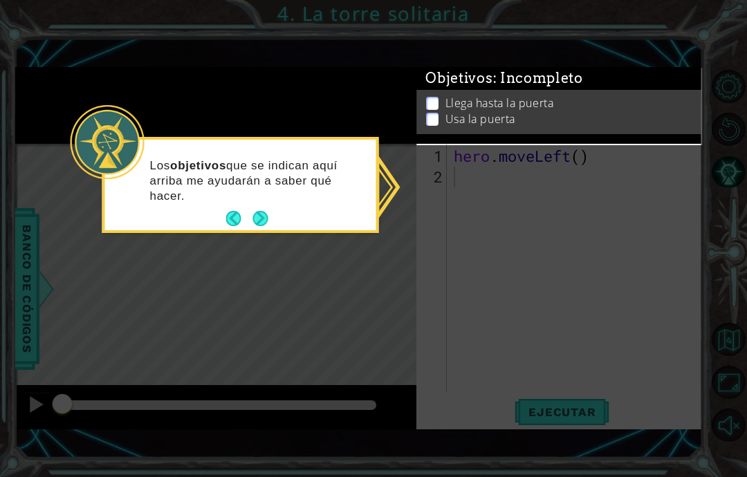
click at [436, 109] on p at bounding box center [432, 103] width 12 height 13
click at [496, 211] on icon at bounding box center [373, 238] width 747 height 477
click at [268, 208] on footer at bounding box center [247, 218] width 42 height 21
click at [255, 211] on button "Next" at bounding box center [259, 218] width 15 height 15
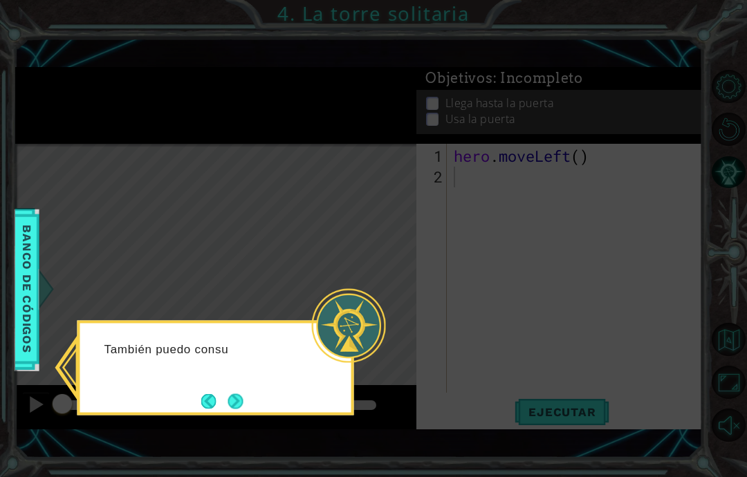
click at [238, 393] on button "Next" at bounding box center [234, 400] width 15 height 15
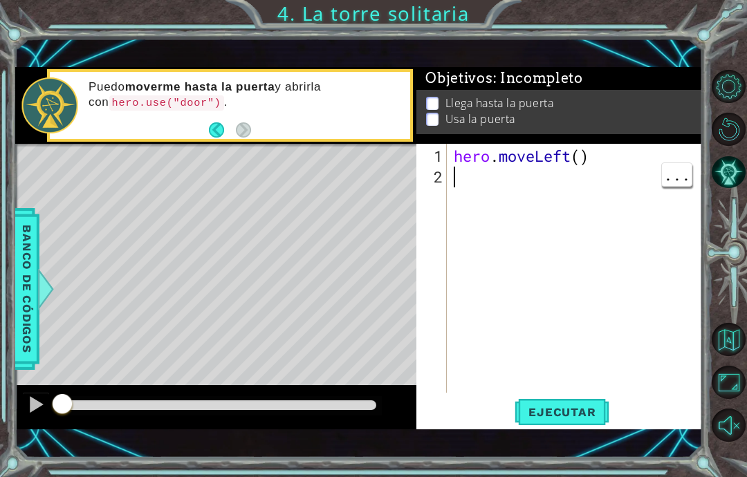
click at [453, 184] on div "hero . moveLeft ( )" at bounding box center [578, 291] width 255 height 290
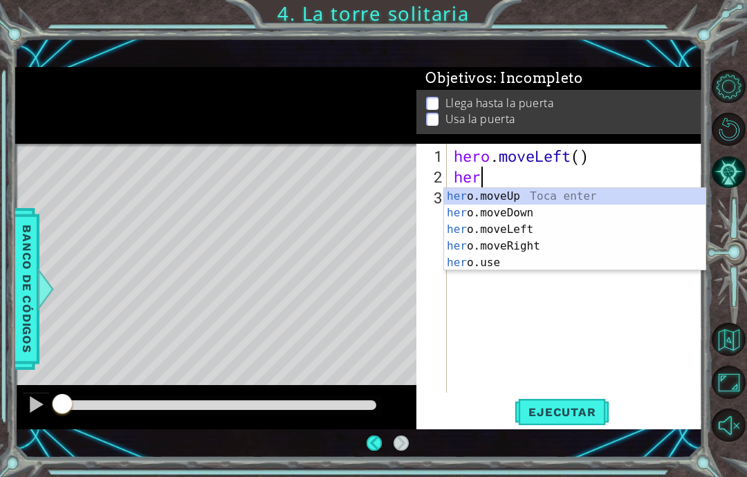
scroll to position [24, 43]
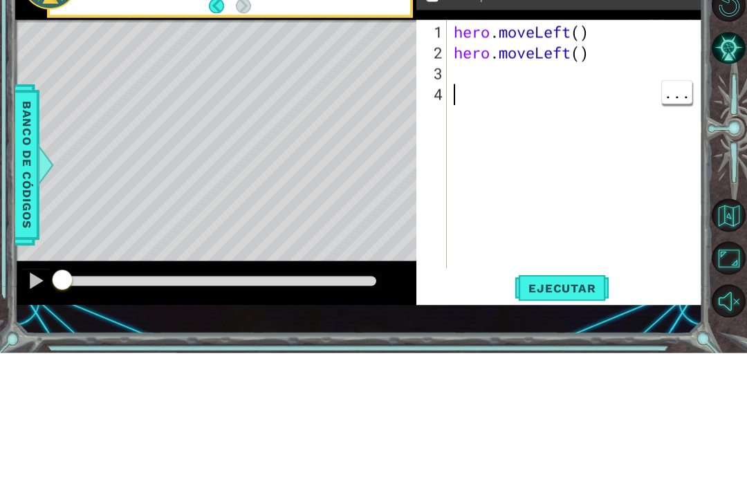
click at [485, 146] on div "hero . moveLeft ( ) hero . moveLeft ( )" at bounding box center [578, 291] width 255 height 290
click at [478, 146] on div "hero . moveLeft ( ) hero . moveLeft ( )" at bounding box center [578, 291] width 255 height 290
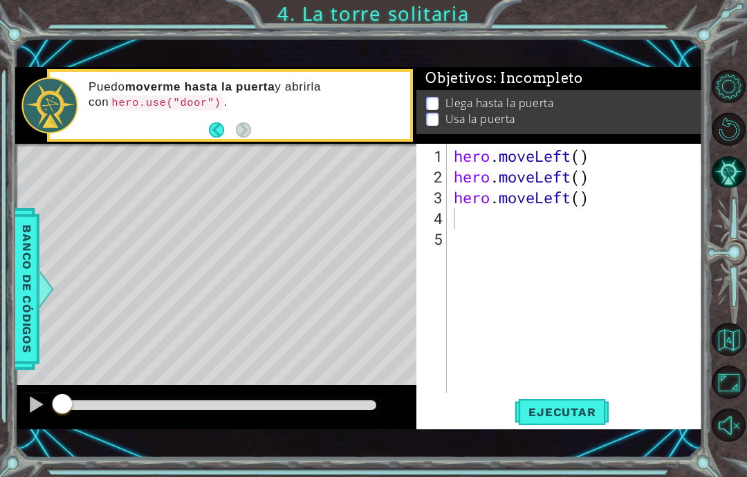
click at [578, 412] on span "Ejecutar" at bounding box center [561, 412] width 95 height 14
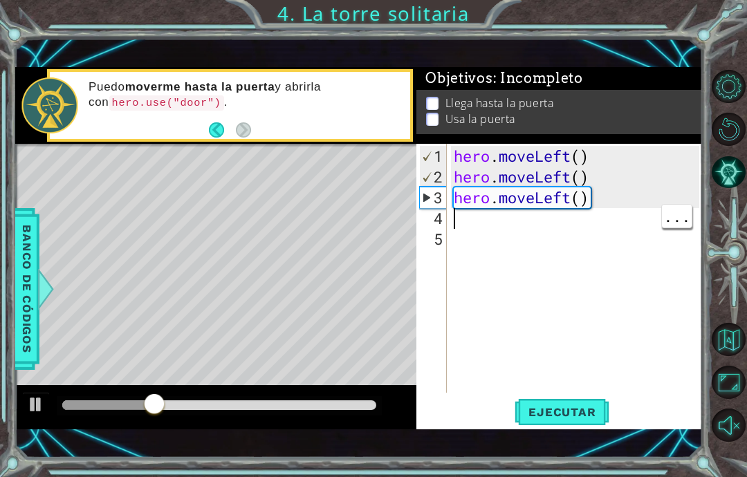
click at [492, 226] on div "hero . moveLeft ( ) hero . moveLeft ( ) hero . moveLeft ( )" at bounding box center [578, 291] width 255 height 290
click at [580, 404] on button "Ejecutar" at bounding box center [561, 412] width 95 height 28
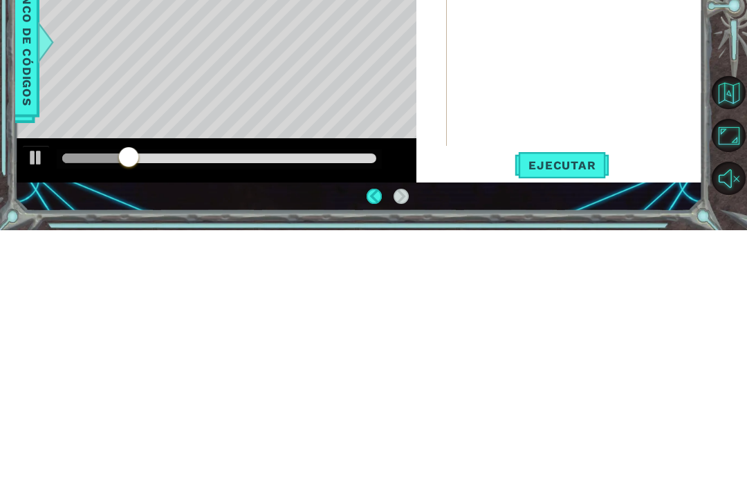
scroll to position [35, 0]
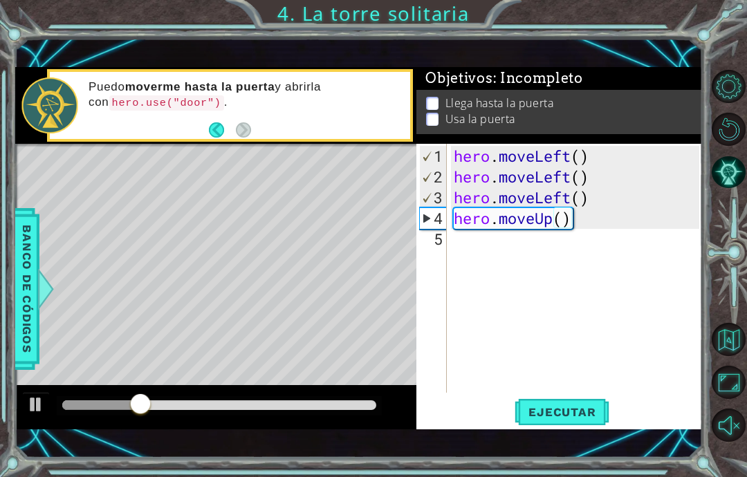
click at [589, 418] on span "Ejecutar" at bounding box center [561, 412] width 95 height 14
click at [40, 300] on div at bounding box center [44, 288] width 17 height 41
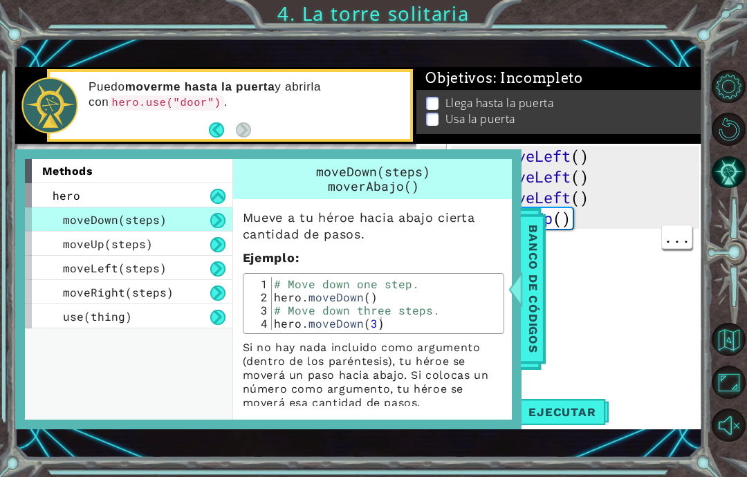
click at [528, 290] on span "Banco de códigos" at bounding box center [531, 289] width 22 height 143
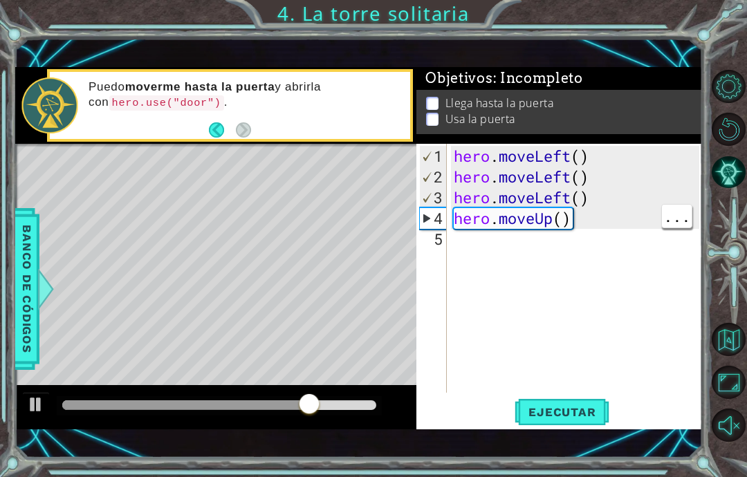
click at [578, 226] on div "hero . moveLeft ( ) hero . moveLeft ( ) hero . moveLeft ( ) hero . moveUp ( )" at bounding box center [578, 291] width 255 height 290
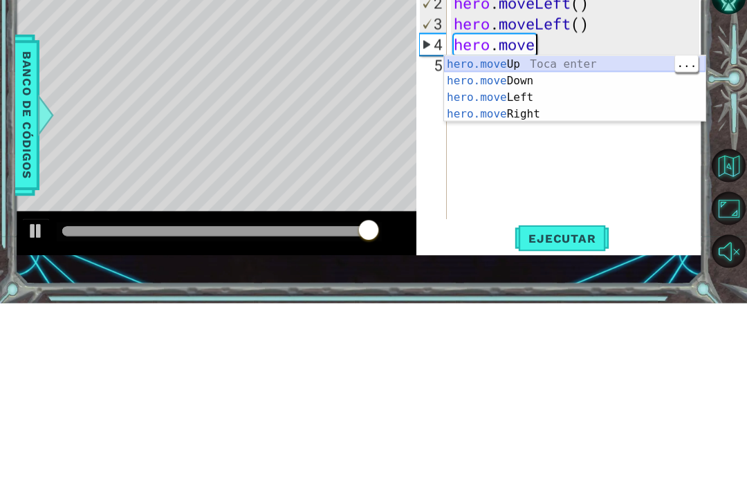
click at [562, 230] on div "hero.move Up Toca enter hero.move Down Toca enter hero.move Left Toca enter her…" at bounding box center [574, 280] width 261 height 100
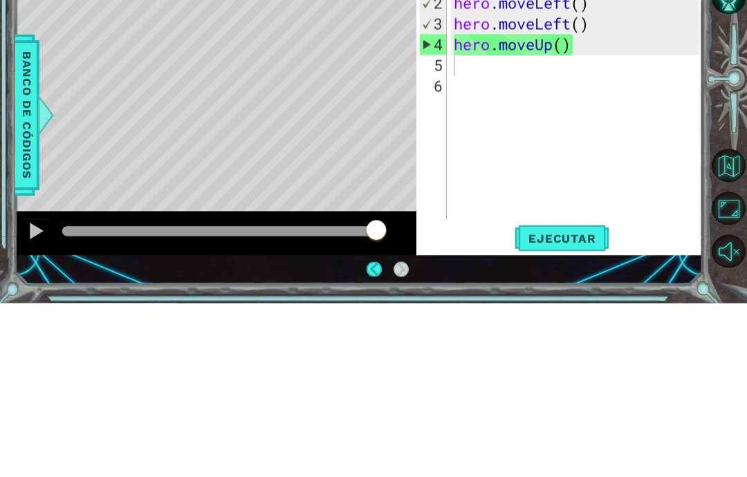
scroll to position [55, 0]
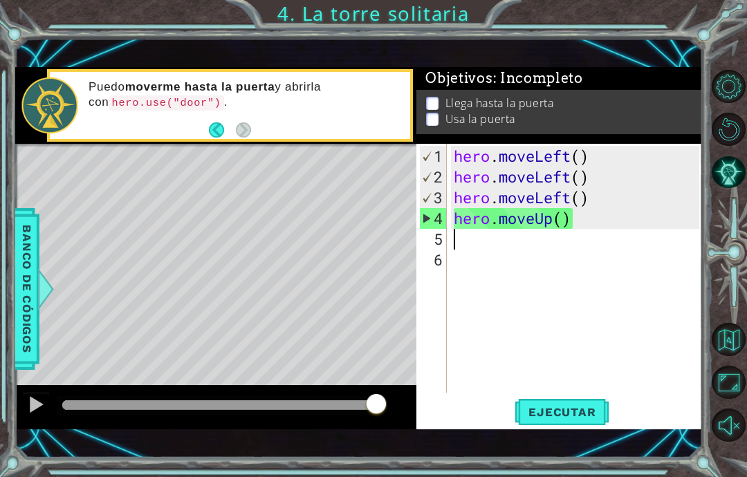
click at [601, 411] on span "Ejecutar" at bounding box center [561, 412] width 95 height 14
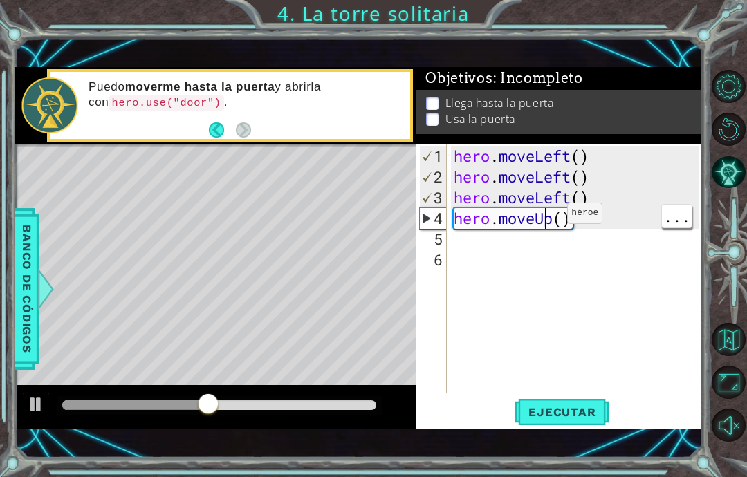
click at [555, 218] on div "hero . moveLeft ( ) hero . moveLeft ( ) hero . moveLeft ( ) hero . moveUp ( )" at bounding box center [578, 291] width 255 height 290
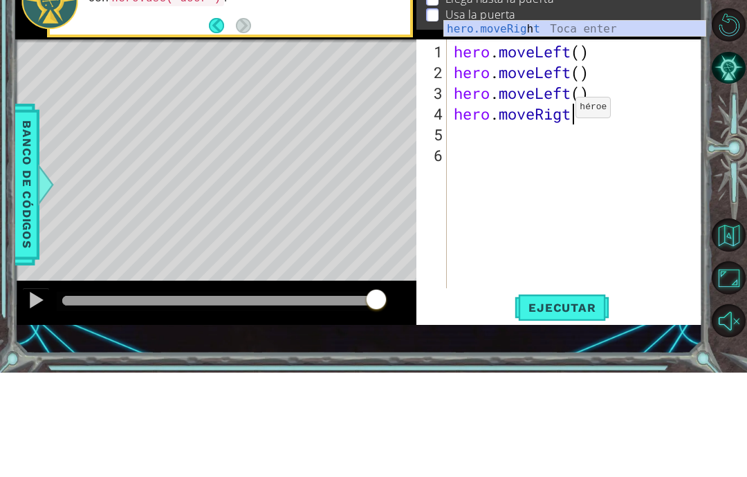
scroll to position [24, 71]
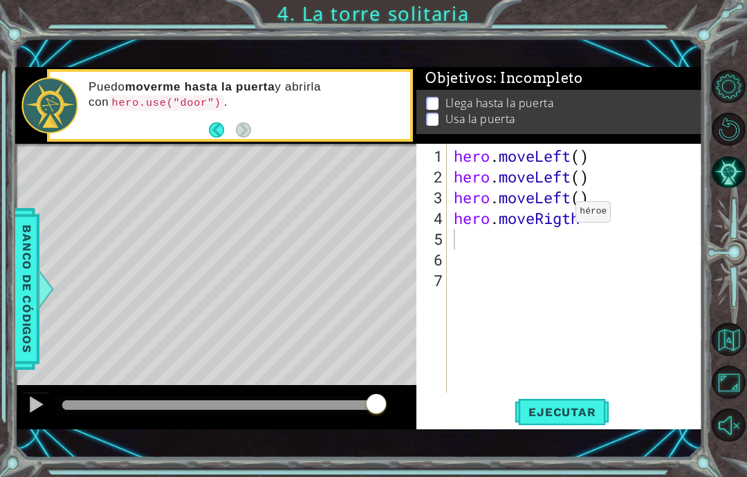
click at [572, 426] on button "Ejecutar" at bounding box center [561, 412] width 95 height 28
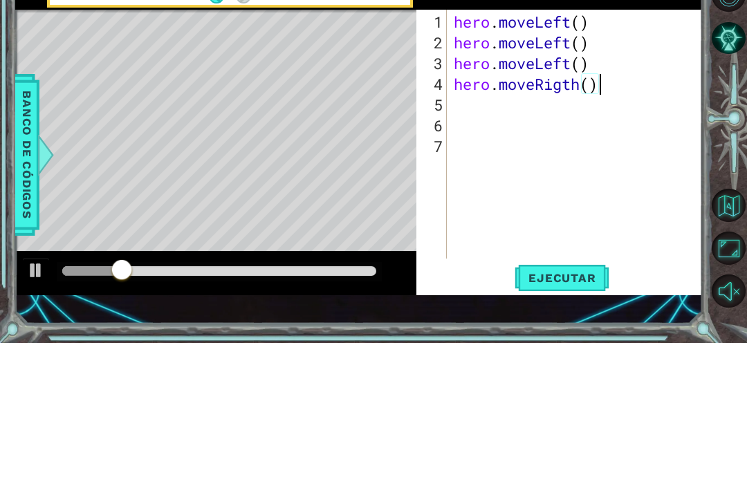
scroll to position [24, 43]
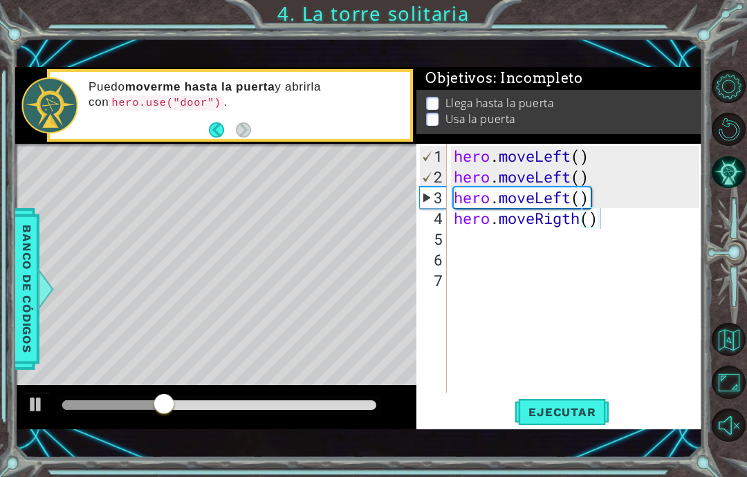
click at [608, 422] on button "Ejecutar" at bounding box center [561, 412] width 95 height 28
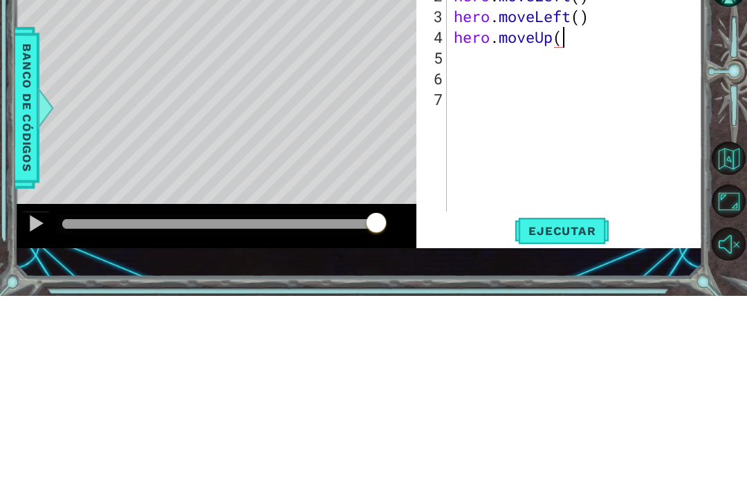
scroll to position [24, 116]
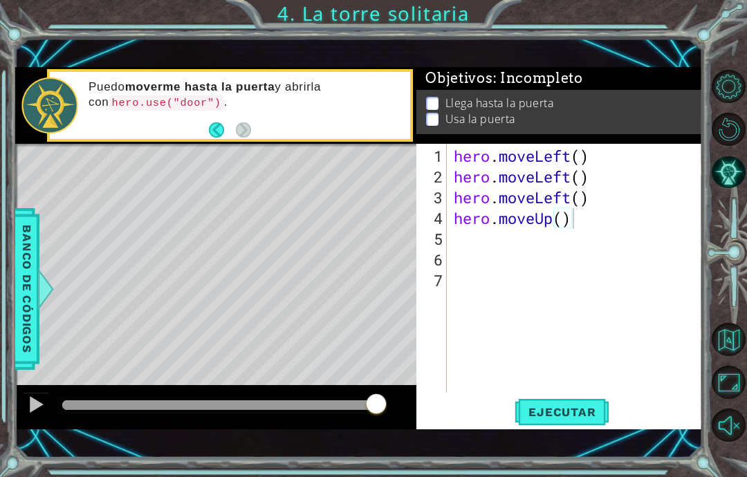
click at [592, 413] on span "Ejecutar" at bounding box center [561, 412] width 95 height 14
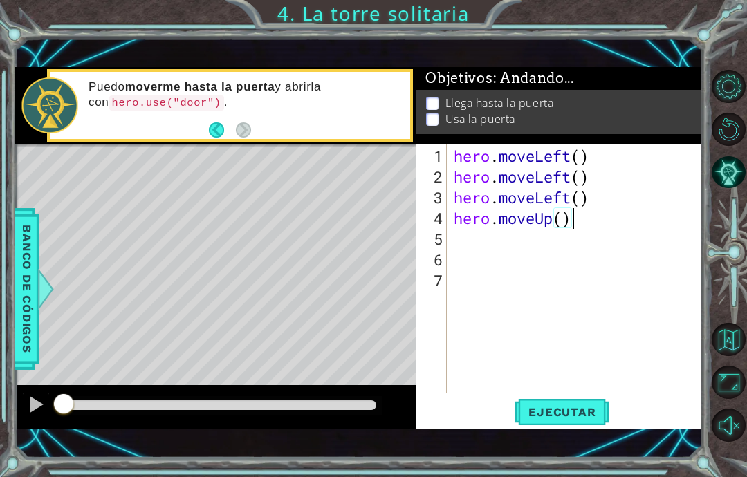
scroll to position [24, 75]
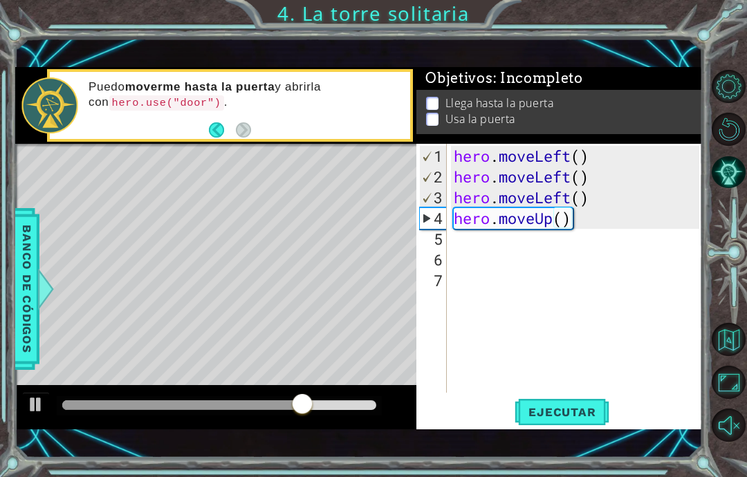
click at [212, 125] on button "Back" at bounding box center [222, 129] width 27 height 15
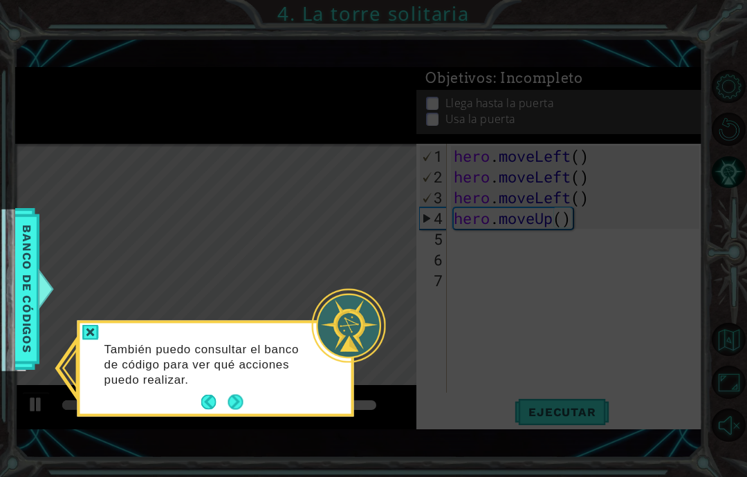
click at [216, 395] on button "Back" at bounding box center [214, 402] width 27 height 15
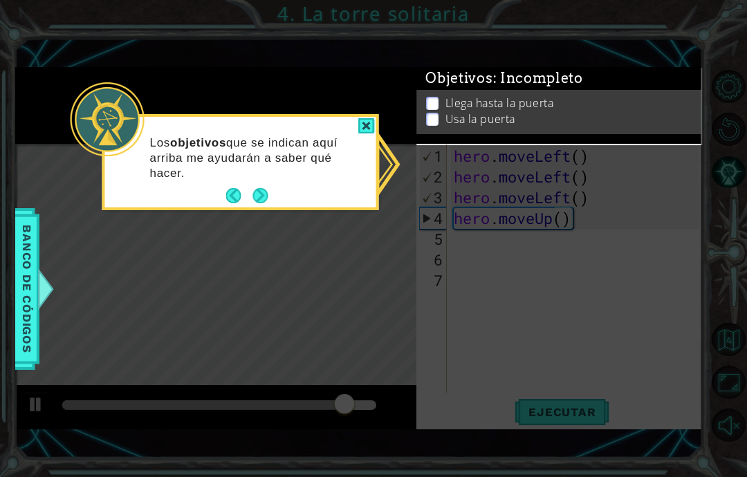
click at [234, 188] on button "Back" at bounding box center [239, 195] width 27 height 15
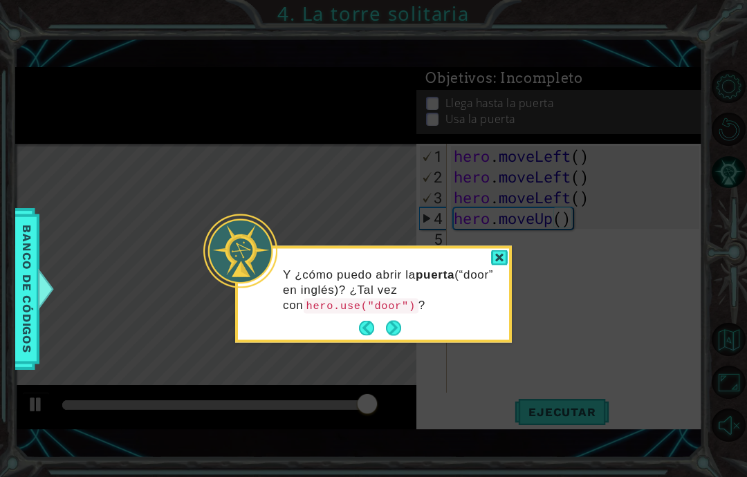
click at [362, 321] on button "Back" at bounding box center [372, 328] width 27 height 15
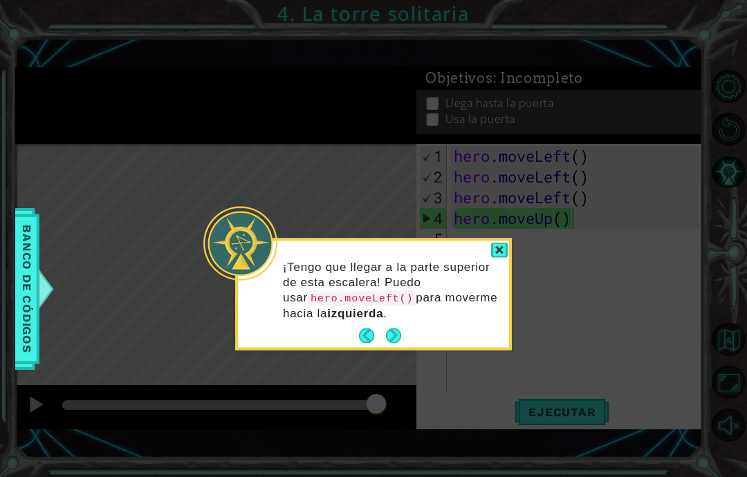
click at [498, 243] on div at bounding box center [499, 251] width 17 height 16
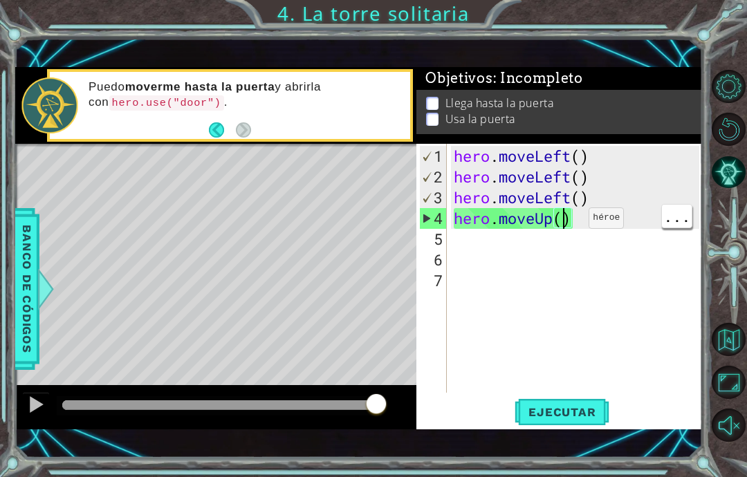
click at [563, 228] on div "hero . moveLeft ( ) hero . moveLeft ( ) hero . moveLeft ( ) hero . moveUp ( )" at bounding box center [578, 291] width 255 height 290
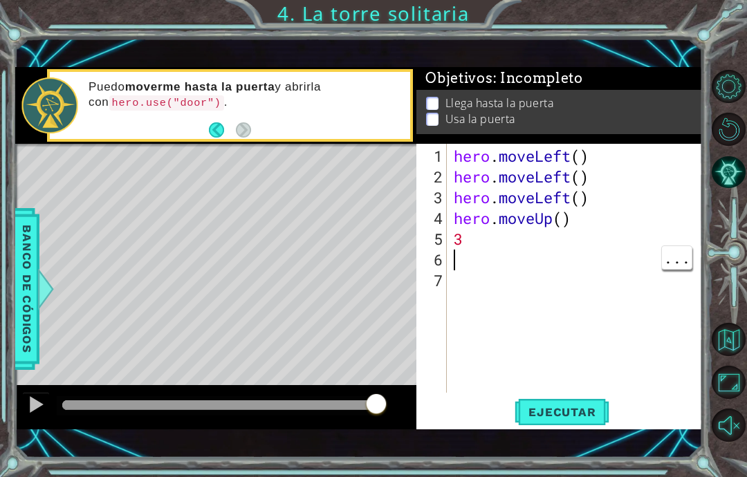
click at [571, 226] on div "hero . moveLeft ( ) hero . moveLeft ( ) hero . moveLeft ( ) hero . moveUp ( ) 3" at bounding box center [578, 291] width 255 height 290
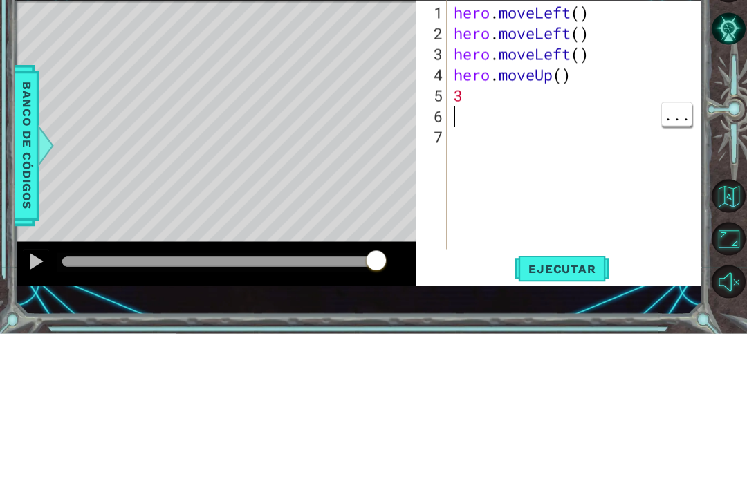
click at [589, 146] on div "hero . moveLeft ( ) hero . moveLeft ( ) hero . moveLeft ( ) hero . moveUp ( ) 3" at bounding box center [578, 291] width 255 height 290
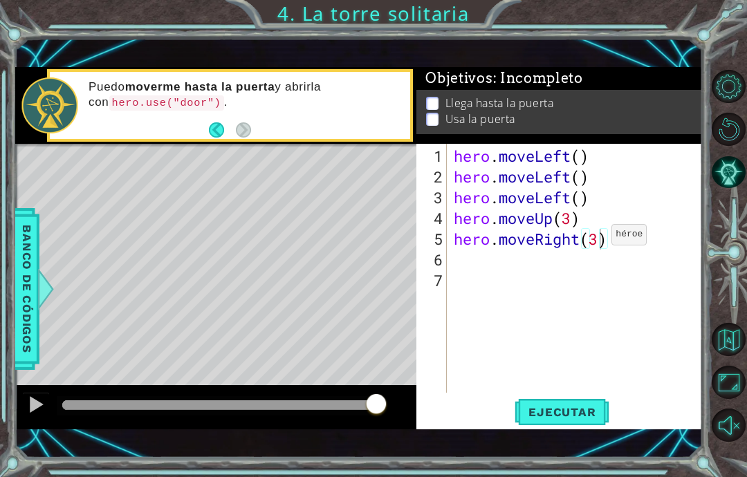
click at [597, 402] on button "Ejecutar" at bounding box center [561, 412] width 95 height 28
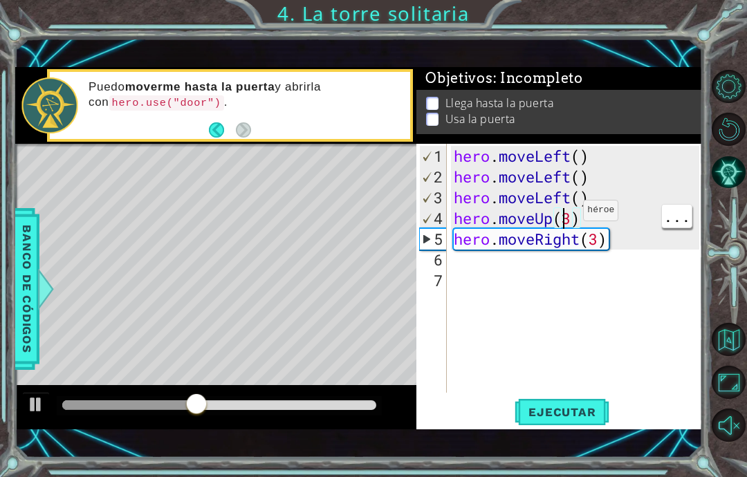
click at [576, 220] on div "hero . moveLeft ( ) hero . moveLeft ( ) hero . moveLeft ( ) hero . moveUp ( 3 )…" at bounding box center [578, 291] width 255 height 290
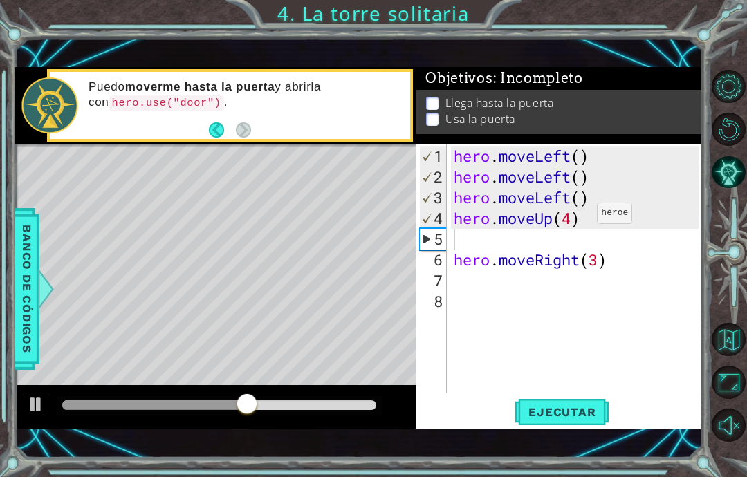
click at [590, 408] on span "Ejecutar" at bounding box center [561, 412] width 95 height 14
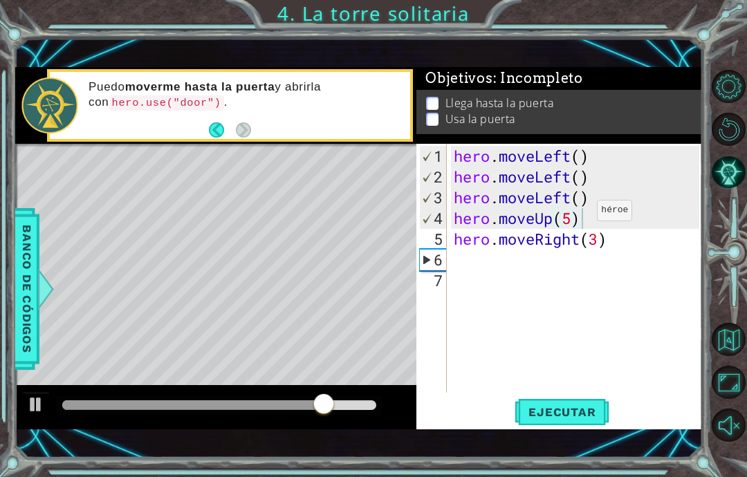
click at [588, 407] on span "Ejecutar" at bounding box center [561, 412] width 95 height 14
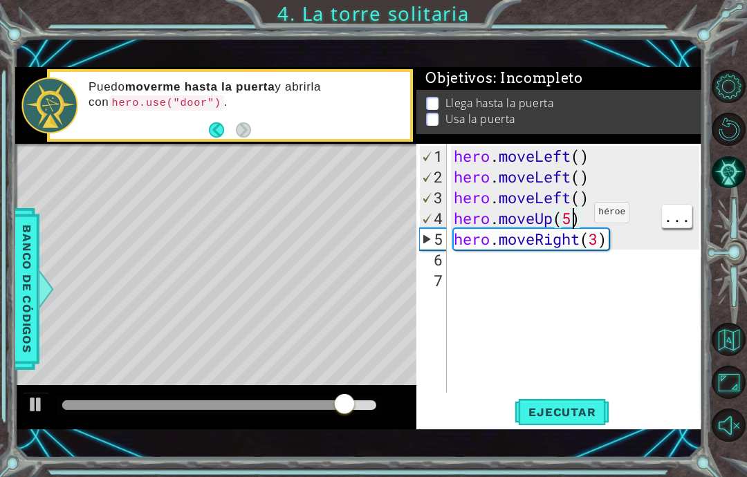
click at [579, 224] on div "hero . moveLeft ( ) hero . moveLeft ( ) hero . moveLeft ( ) hero . moveUp ( 5 )…" at bounding box center [578, 291] width 255 height 290
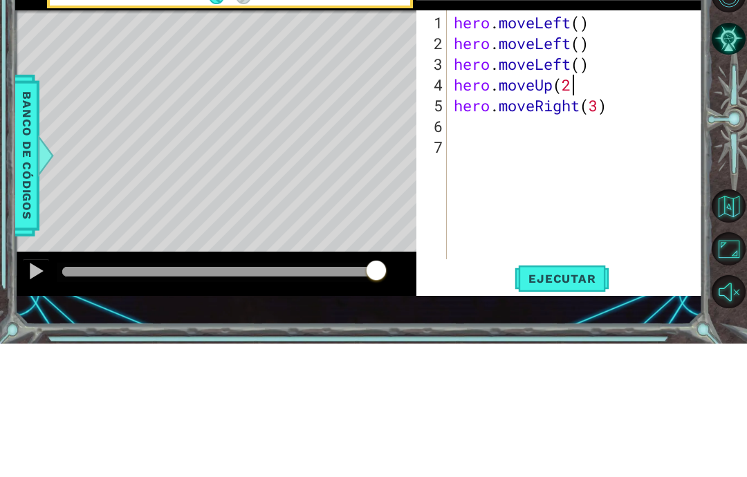
scroll to position [24, 43]
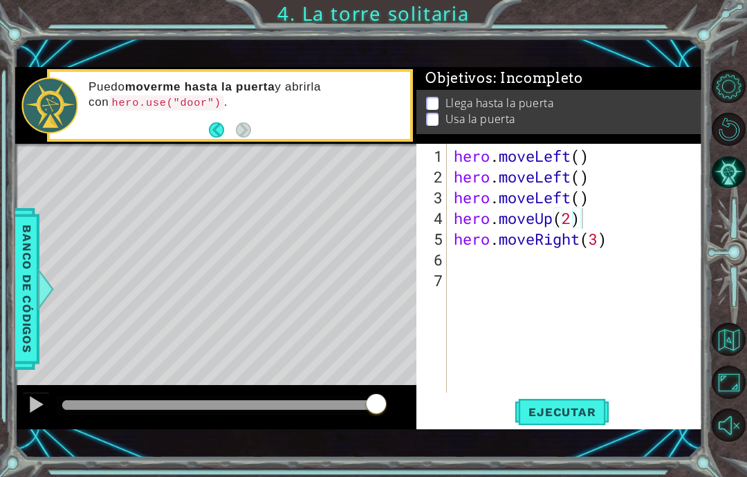
click at [550, 423] on button "Ejecutar" at bounding box center [561, 412] width 95 height 28
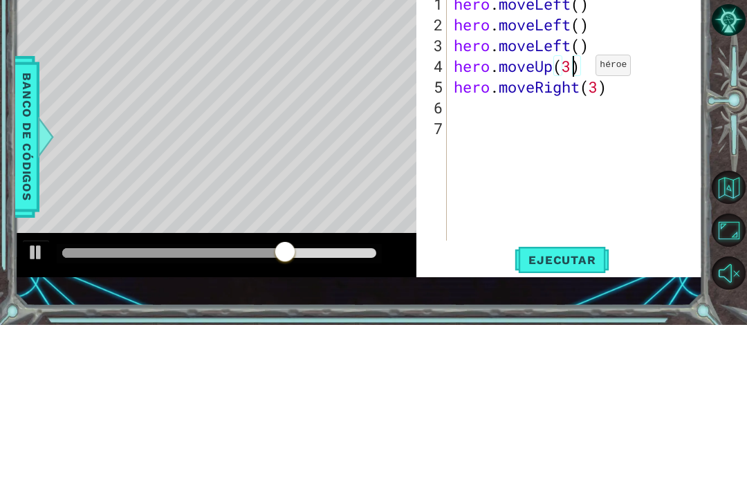
scroll to position [24, 34]
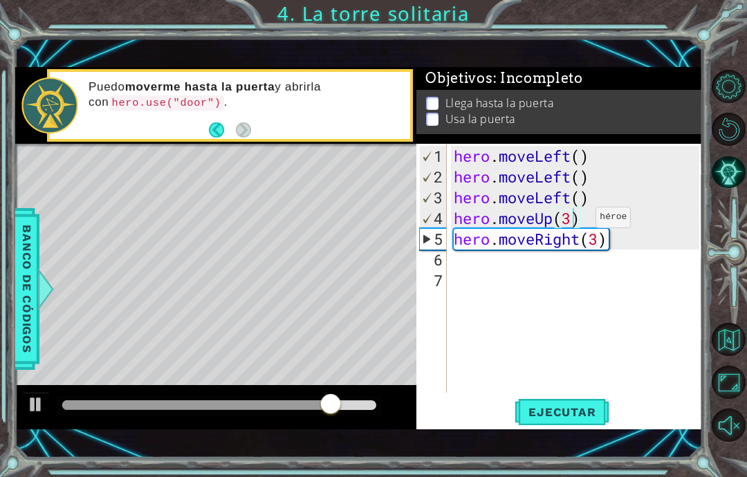
click at [607, 417] on span "Ejecutar" at bounding box center [561, 412] width 95 height 14
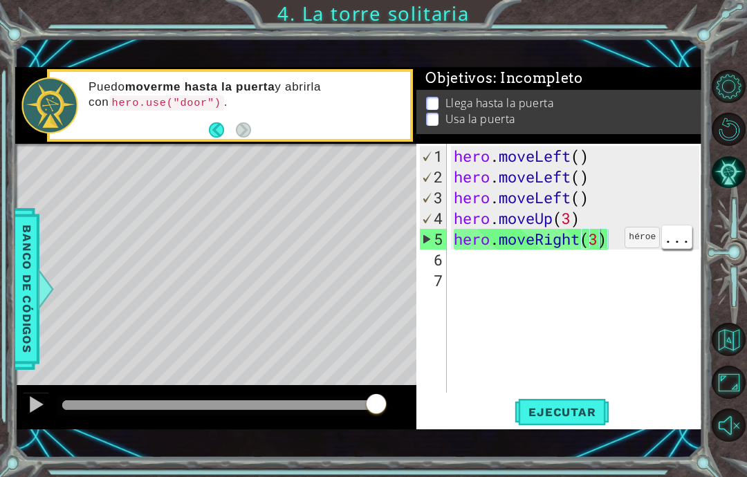
click at [590, 243] on div "hero . moveLeft ( ) hero . moveLeft ( ) hero . moveLeft ( ) hero . moveUp ( 3 )…" at bounding box center [578, 291] width 255 height 290
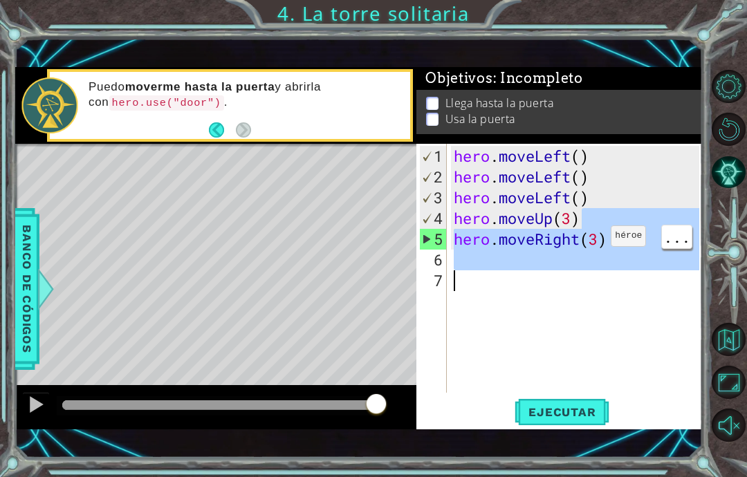
scroll to position [24, 39]
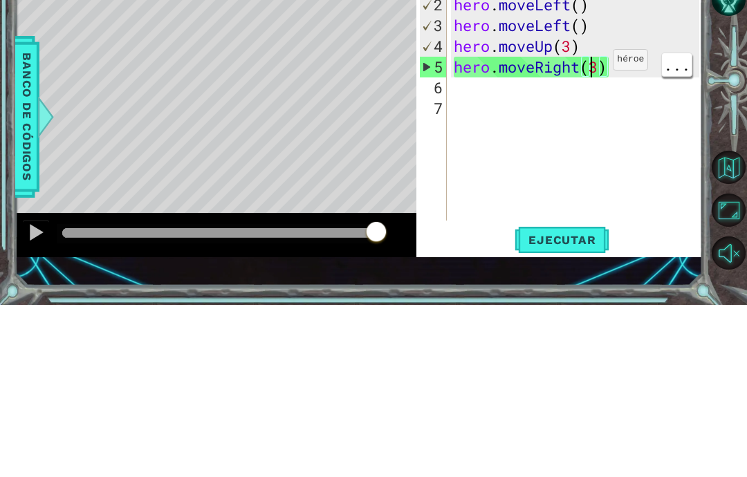
click at [592, 146] on div "hero . moveLeft ( ) hero . moveLeft ( ) hero . moveLeft ( ) hero . moveUp ( 3 )…" at bounding box center [578, 291] width 255 height 290
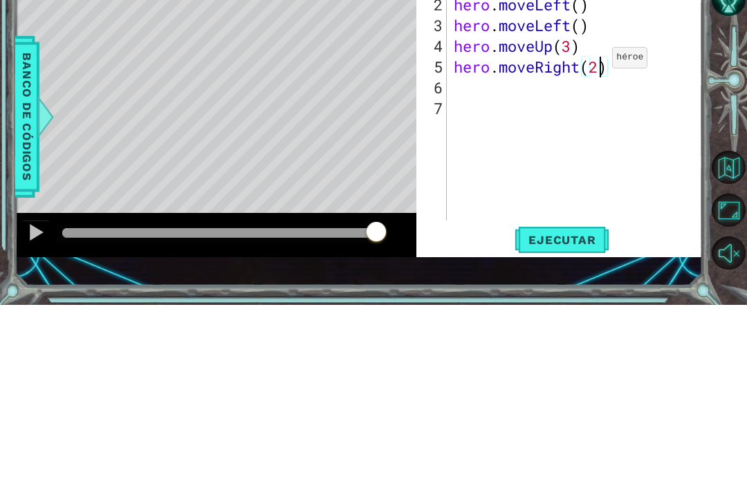
scroll to position [24, 34]
click at [721, 194] on div at bounding box center [730, 256] width 34 height 124
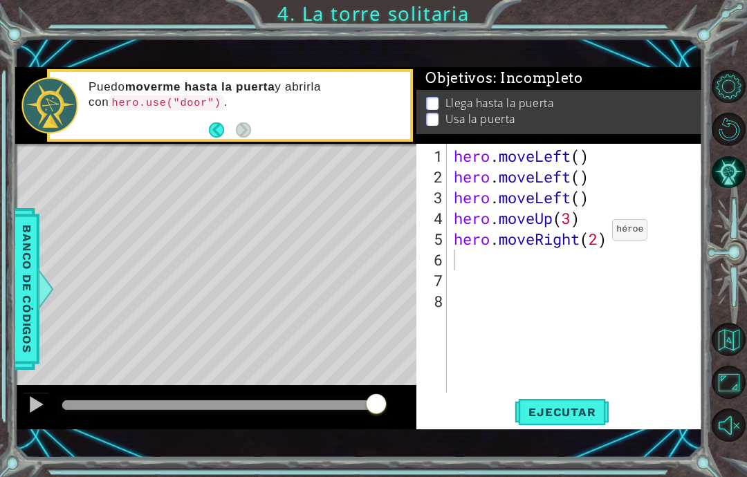
click at [582, 400] on button "Ejecutar" at bounding box center [561, 412] width 95 height 28
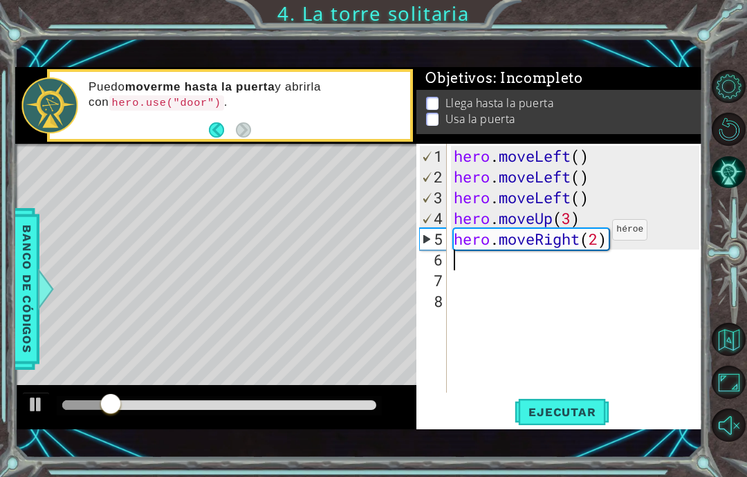
click at [741, 68] on div "1 ההההההההההההההההההההההההההההההההההההההההההההההההההההההההההההההההההההההההההההה…" at bounding box center [373, 238] width 747 height 477
click at [508, 275] on div "hero . moveLeft ( ) hero . moveLeft ( ) hero . moveLeft ( ) hero . moveUp ( 3 )…" at bounding box center [578, 291] width 255 height 290
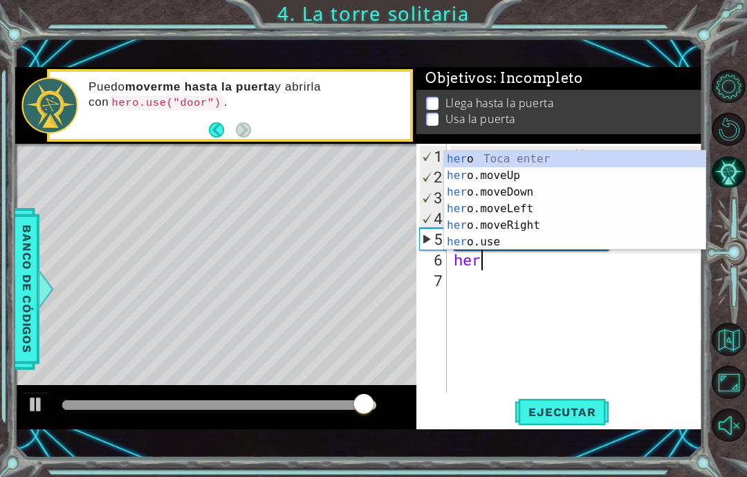
scroll to position [24, 62]
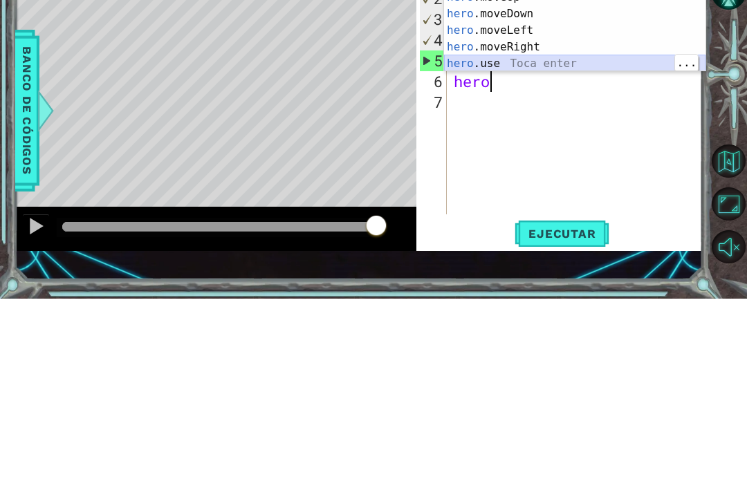
click at [604, 151] on div "hero Toca enter hero .moveUp Toca enter hero .moveDown Toca enter hero .moveLef…" at bounding box center [574, 217] width 261 height 133
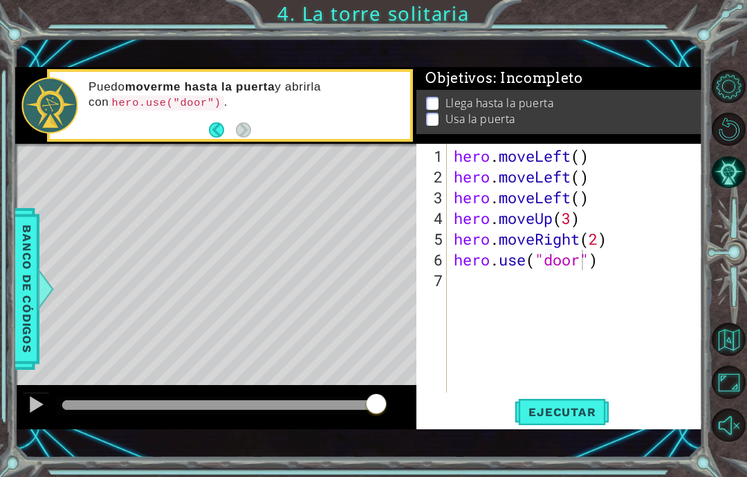
click at [586, 411] on span "Ejecutar" at bounding box center [561, 412] width 95 height 14
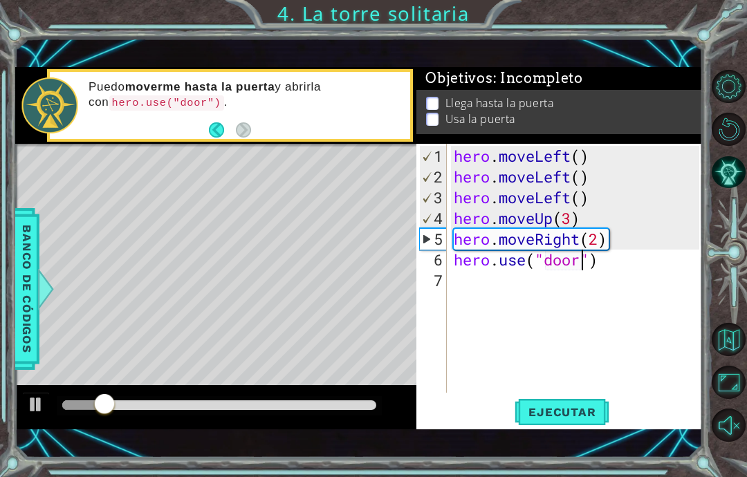
click at [732, 57] on div "1 ההההההההההההההההההההההההההההההההההההההההההההההההההההההההההההההההההההההההההההה…" at bounding box center [373, 238] width 747 height 477
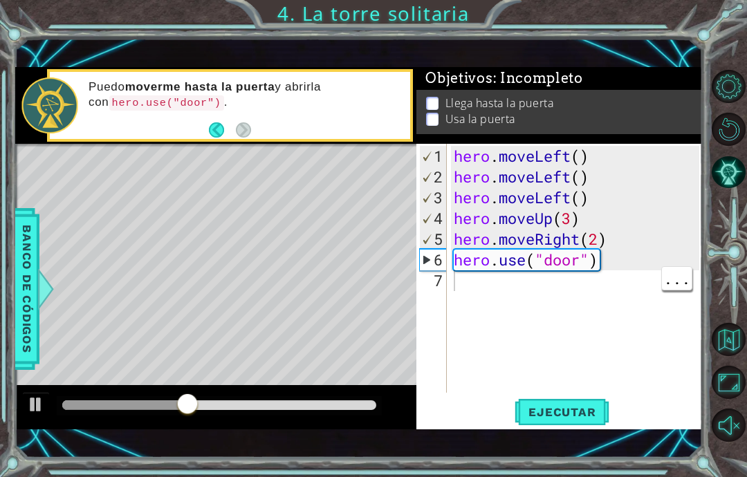
click at [626, 315] on div "hero . moveLeft ( ) hero . moveLeft ( ) hero . moveLeft ( ) hero . moveUp ( 3 )…" at bounding box center [578, 291] width 255 height 290
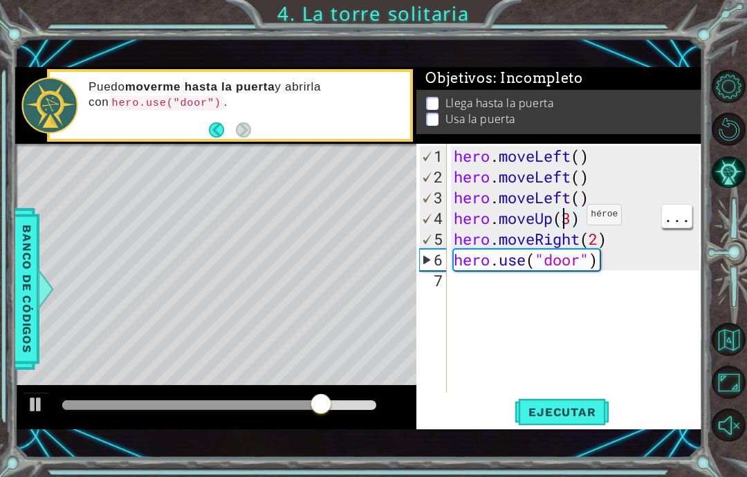
click at [566, 221] on div "hero . moveLeft ( ) hero . moveLeft ( ) hero . moveLeft ( ) hero . moveUp ( 3 )…" at bounding box center [578, 291] width 255 height 290
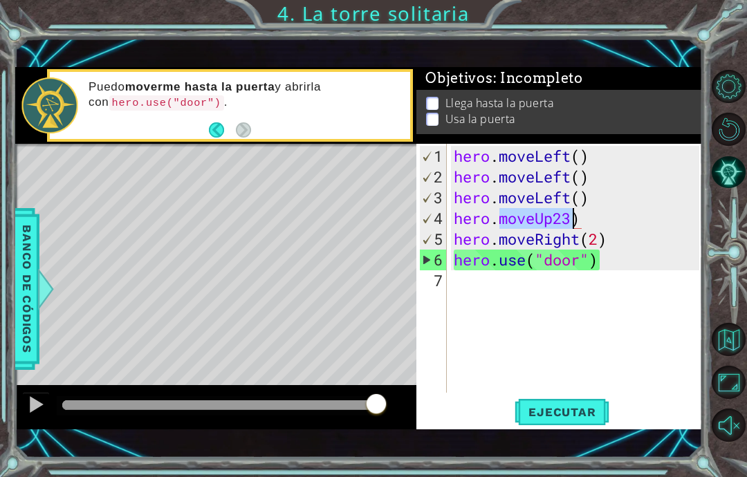
click at [548, 213] on div "hero . moveLeft ( ) hero . moveLeft ( ) hero . moveLeft ( ) hero . moveUp23 ) h…" at bounding box center [578, 291] width 255 height 290
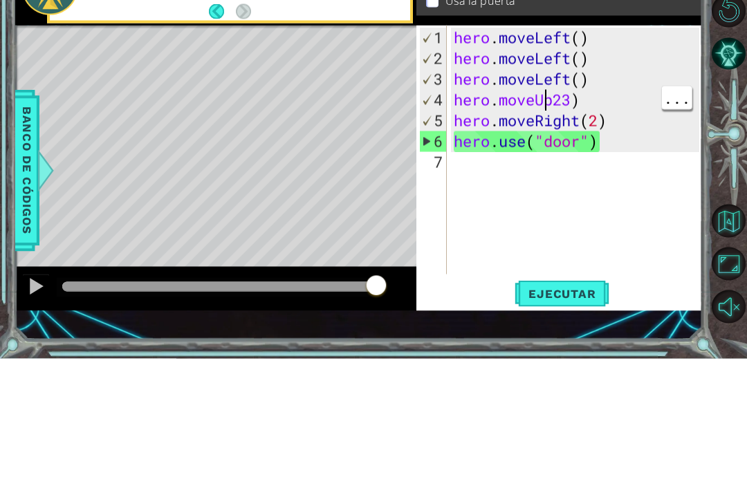
click at [550, 146] on div "hero . moveLeft ( ) hero . moveLeft ( ) hero . moveLeft ( ) hero . moveUp23 ) h…" at bounding box center [578, 291] width 255 height 290
click at [555, 146] on div "hero . moveLeft ( ) hero . moveLeft ( ) hero . moveLeft ( ) hero . moveUp23 ) h…" at bounding box center [578, 291] width 255 height 290
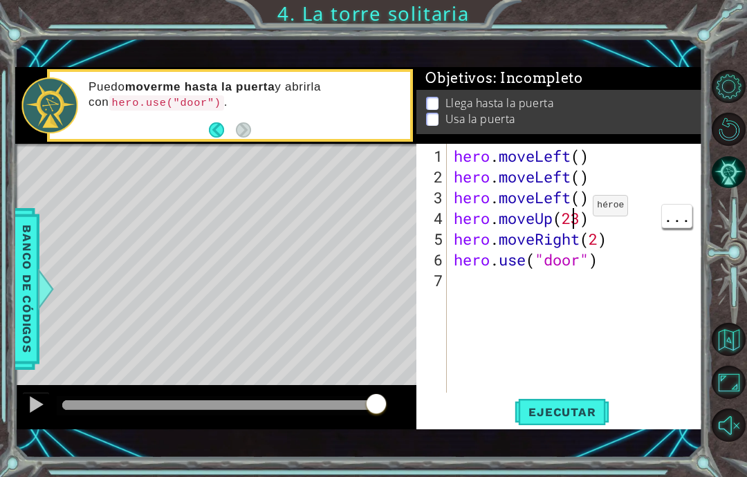
click at [572, 212] on div "hero . moveLeft ( ) hero . moveLeft ( ) hero . moveLeft ( ) hero . moveUp ( 23 …" at bounding box center [578, 291] width 255 height 290
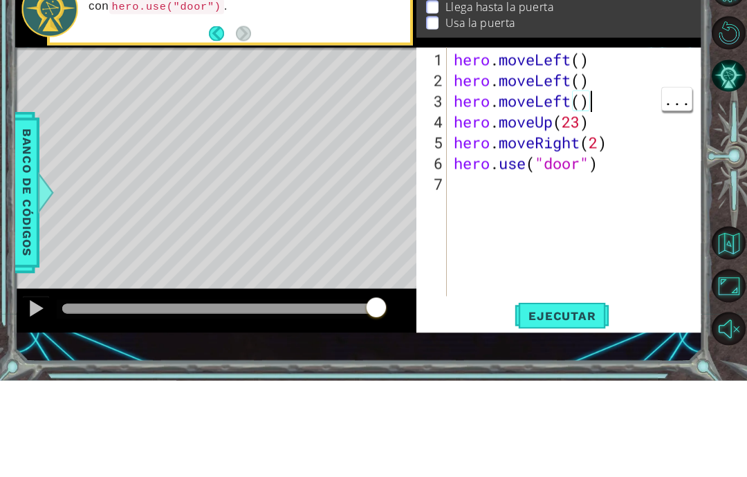
click at [592, 146] on div "hero . moveLeft ( ) hero . moveLeft ( ) hero . moveLeft ( ) hero . moveUp ( 23 …" at bounding box center [578, 291] width 255 height 290
click at [584, 146] on div "hero . moveLeft ( ) hero . moveLeft ( ) hero . moveLeft ( ) hero . moveUp ( 23 …" at bounding box center [578, 291] width 255 height 290
click at [701, 90] on div "Llega hasta la puerta Usa la puerta" at bounding box center [559, 112] width 286 height 44
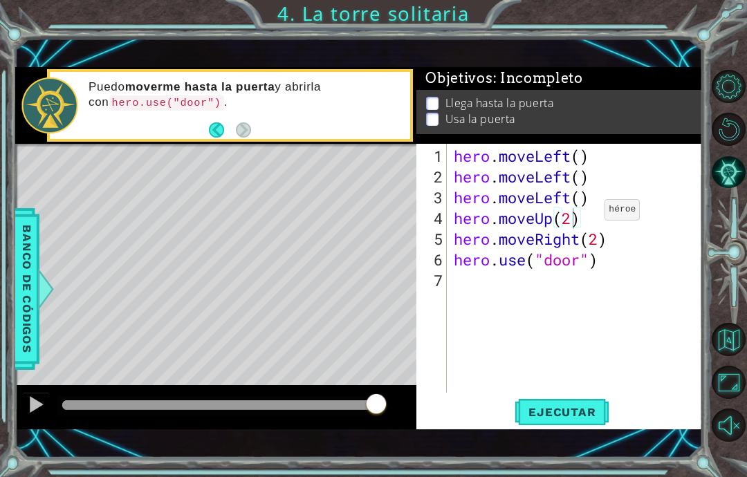
click at [585, 418] on span "Ejecutar" at bounding box center [561, 412] width 95 height 14
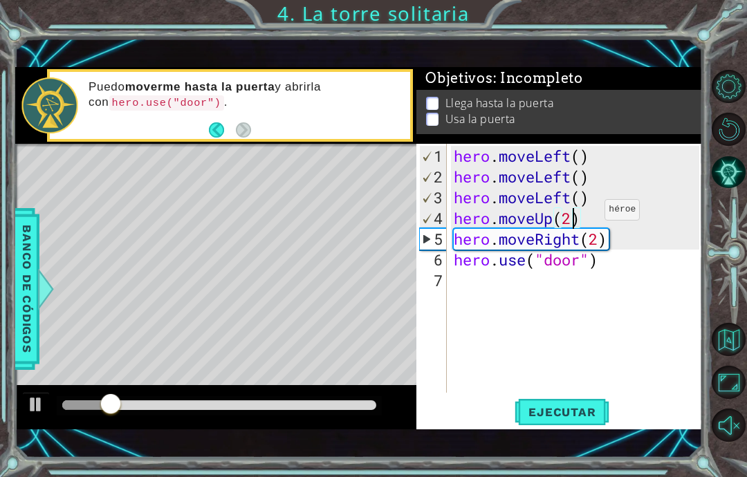
click at [702, 29] on div "1 ההההההההההההההההההההההההההההההההההההההההההההההההההההההההההההההההההההההההההההה…" at bounding box center [373, 238] width 747 height 477
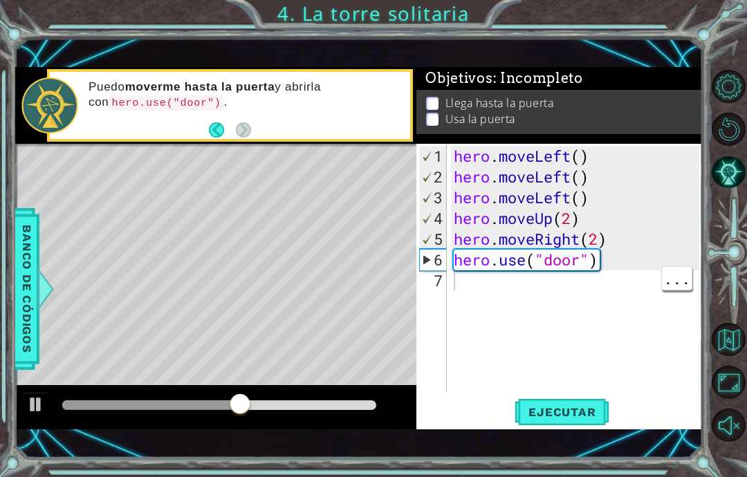
click at [434, 266] on div "6" at bounding box center [433, 260] width 27 height 21
click at [701, 77] on div "Objetivos : Incompleto" at bounding box center [559, 79] width 286 height 23
click at [565, 408] on span "Ejecutar" at bounding box center [561, 412] width 95 height 14
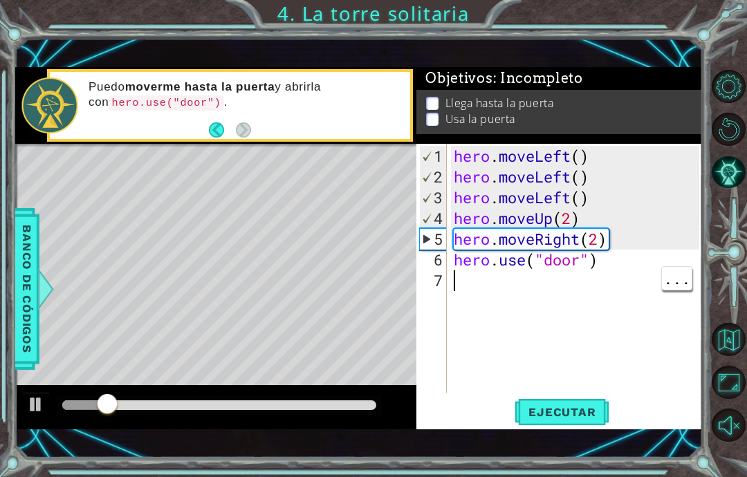
click at [724, 39] on div "1 ההההההההההההההההההההההההההההההההההההההההההההההההההההההההההההההההההההההההההההה…" at bounding box center [373, 238] width 747 height 477
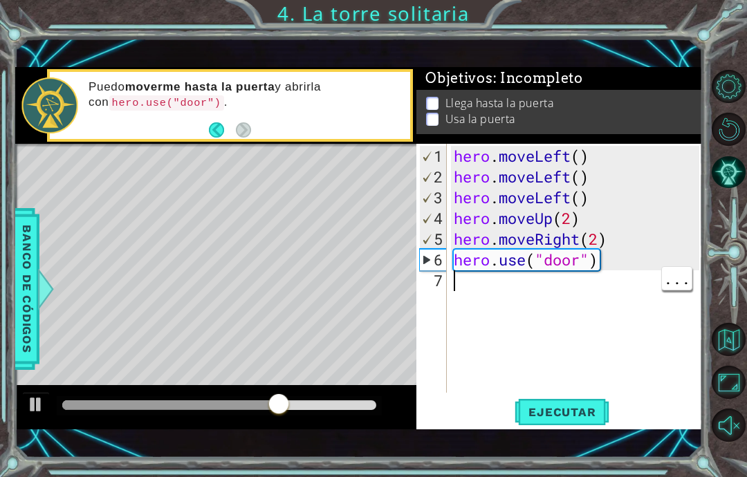
click at [728, 53] on div "1 ההההההההההההההההההההההההההההההההההההההההההההההההההההההההההההההההההההההההההההה…" at bounding box center [373, 238] width 747 height 477
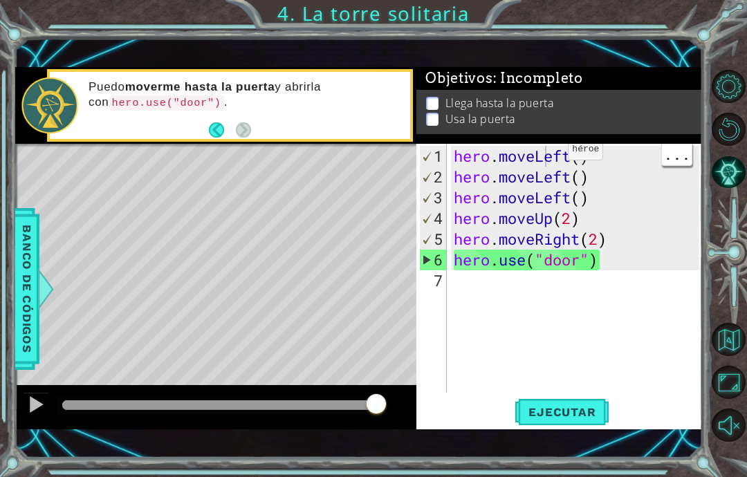
click at [37, 413] on div at bounding box center [36, 405] width 18 height 18
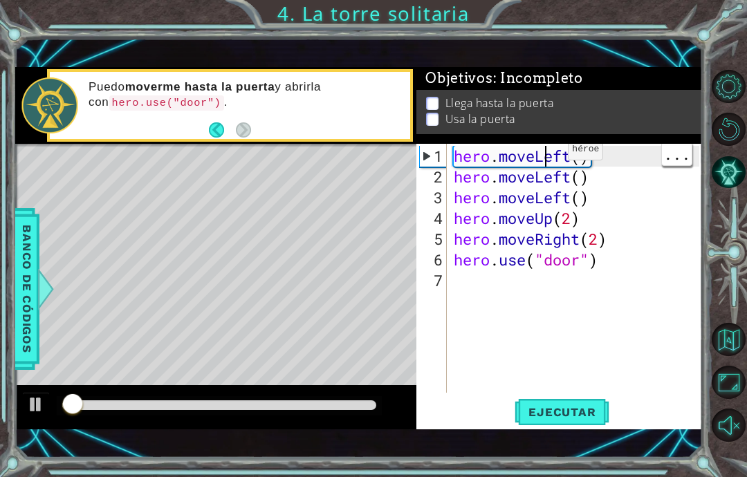
click at [691, 21] on div "1 ההההההההההההההההההההההההההההההההההההההההההההההההההההההההההההההההההההההההההההה…" at bounding box center [373, 238] width 747 height 477
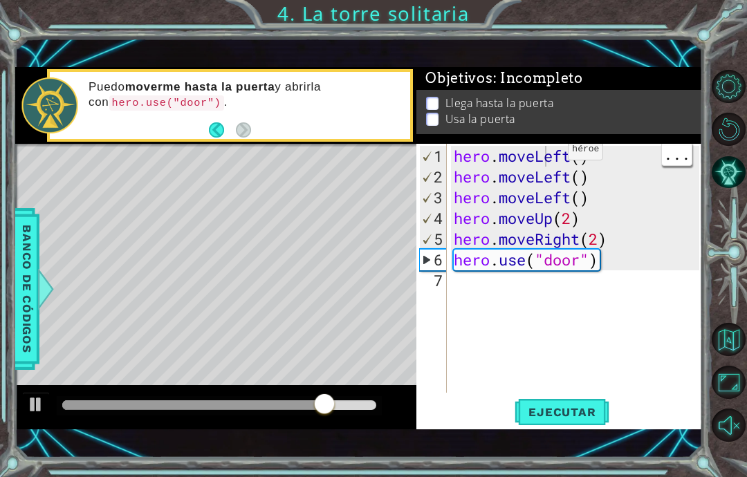
click at [570, 421] on button "Ejecutar" at bounding box center [561, 412] width 95 height 28
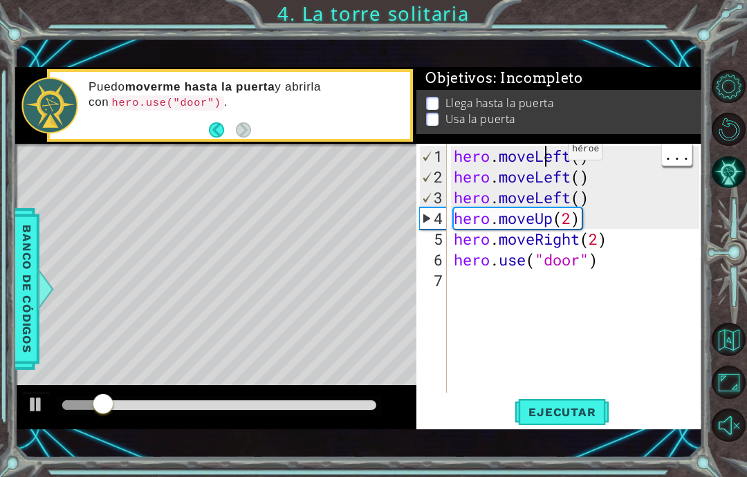
click at [698, 28] on div "1 ההההההההההההההההההההההההההההההההההההההההההההההההההההההההההההההההההההההההההההה…" at bounding box center [373, 238] width 747 height 477
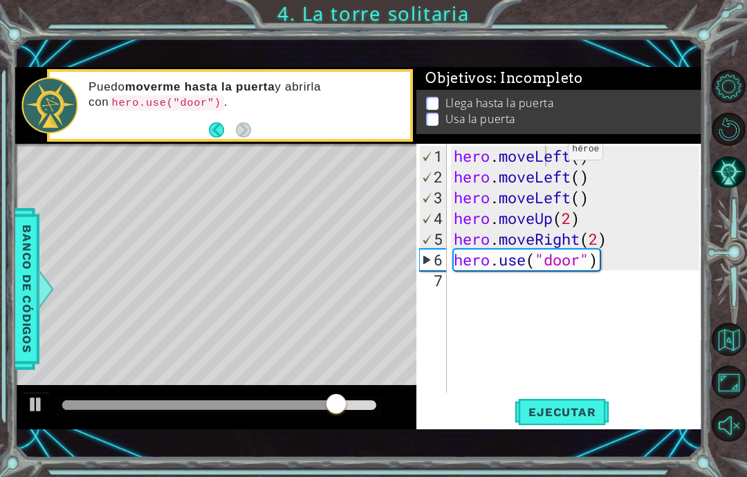
scroll to position [55, 0]
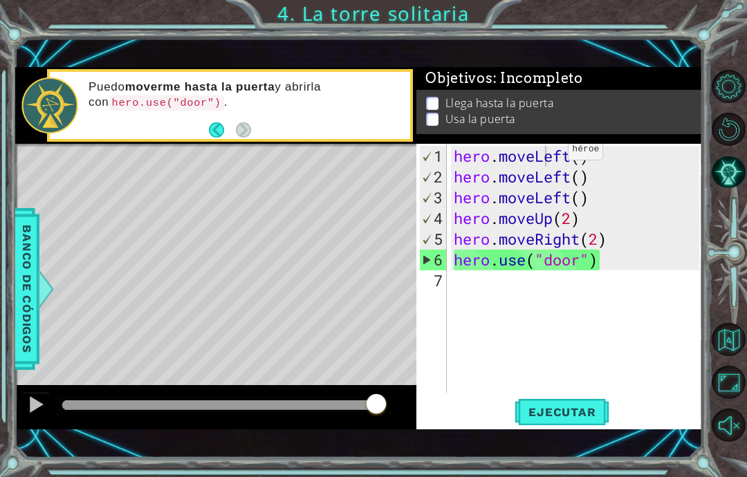
click at [434, 122] on p at bounding box center [432, 123] width 12 height 13
click at [439, 113] on li "Usa la puerta" at bounding box center [561, 120] width 270 height 16
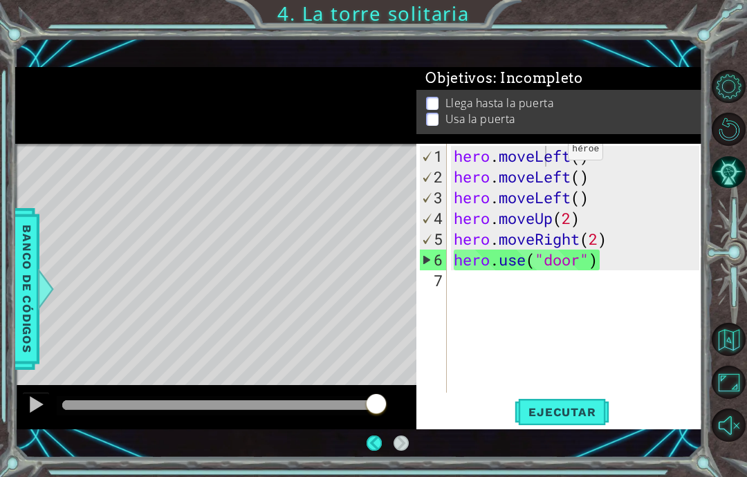
click at [588, 418] on span "Ejecutar" at bounding box center [561, 412] width 95 height 14
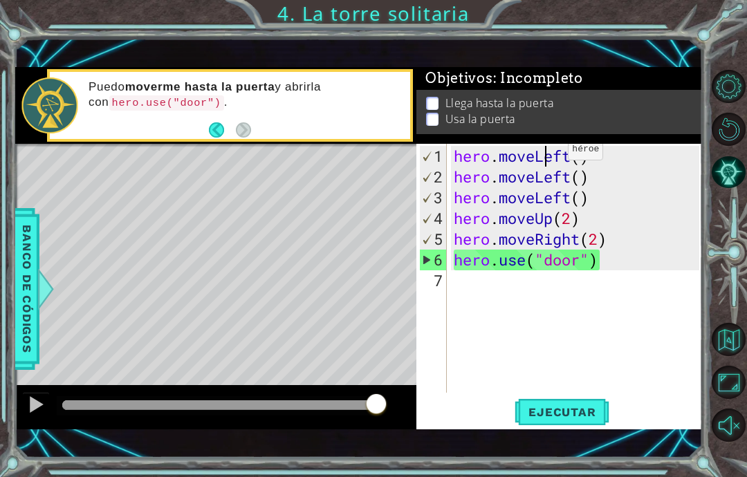
click at [560, 407] on span "Ejecutar" at bounding box center [561, 412] width 95 height 14
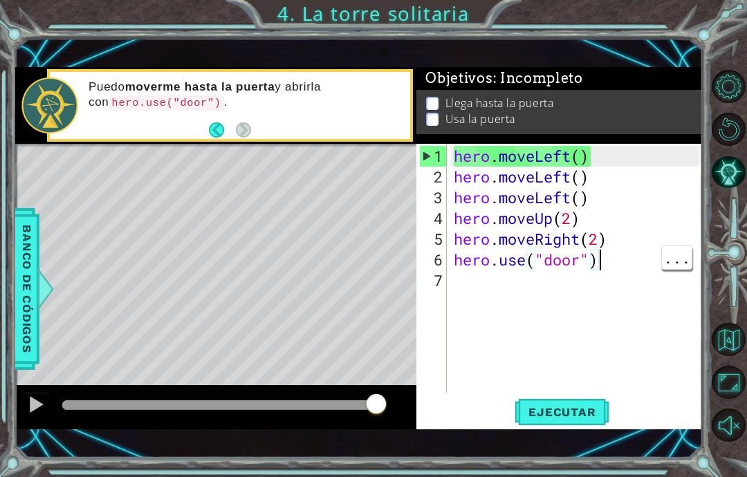
click at [629, 266] on div "hero . moveLeft ( ) hero . moveLeft ( ) hero . moveLeft ( ) hero . moveUp ( 2 )…" at bounding box center [578, 291] width 255 height 290
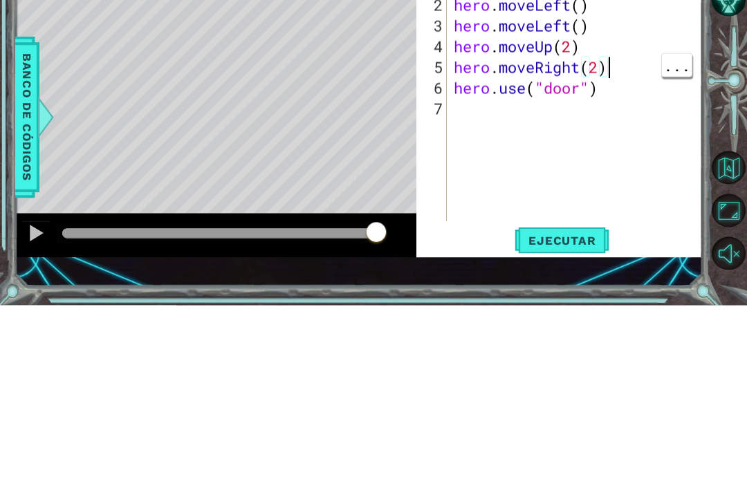
click at [610, 146] on div "hero . moveLeft ( ) hero . moveLeft ( ) hero . moveLeft ( ) hero . moveUp ( 2 )…" at bounding box center [578, 291] width 255 height 290
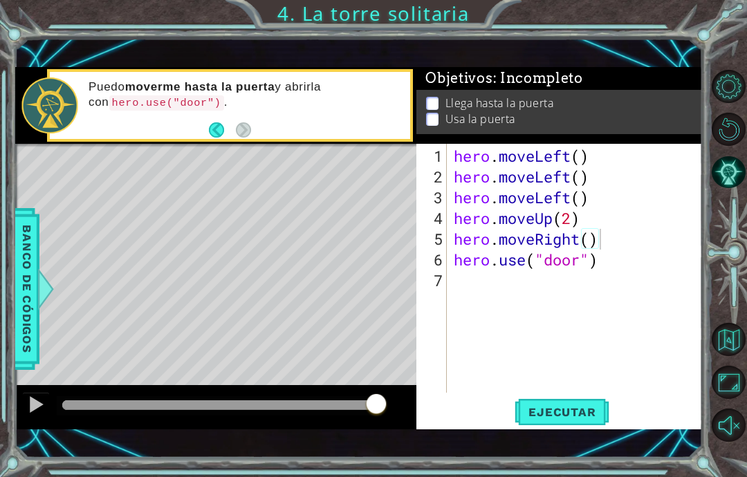
click at [567, 419] on span "Ejecutar" at bounding box center [561, 412] width 95 height 14
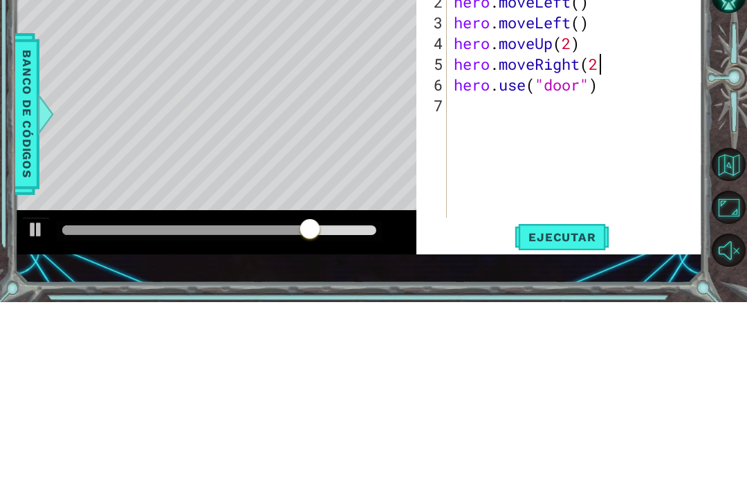
scroll to position [24, 43]
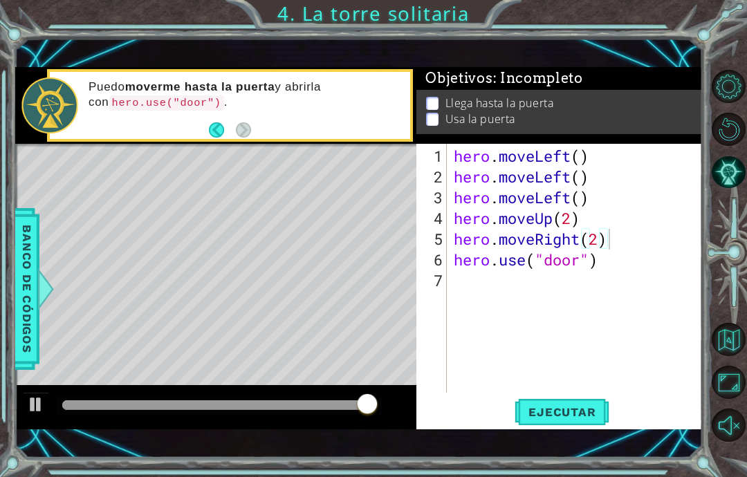
click at [582, 409] on span "Ejecutar" at bounding box center [561, 412] width 95 height 14
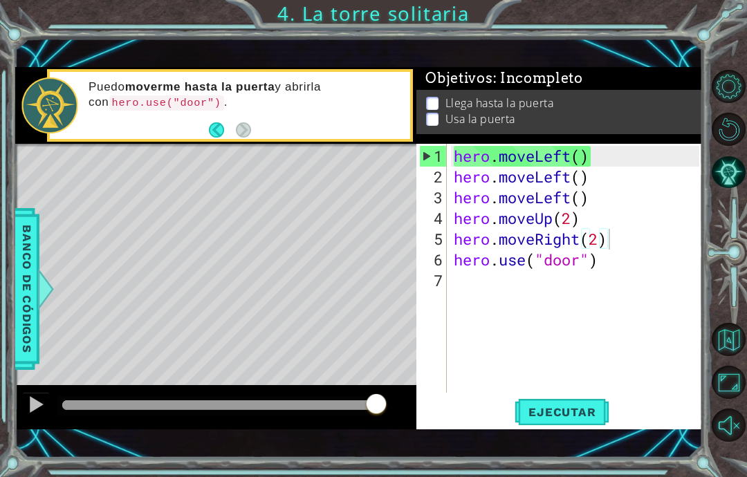
click at [214, 124] on button "Back" at bounding box center [222, 129] width 27 height 15
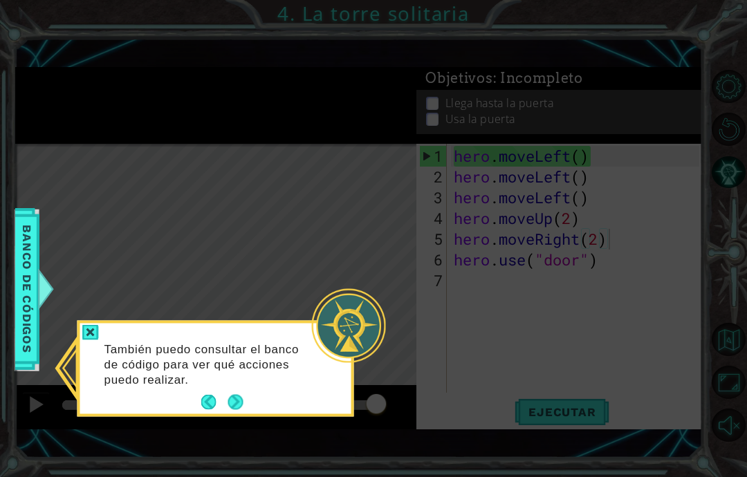
click at [371, 171] on icon at bounding box center [373, 238] width 747 height 477
click at [86, 325] on div at bounding box center [90, 333] width 17 height 16
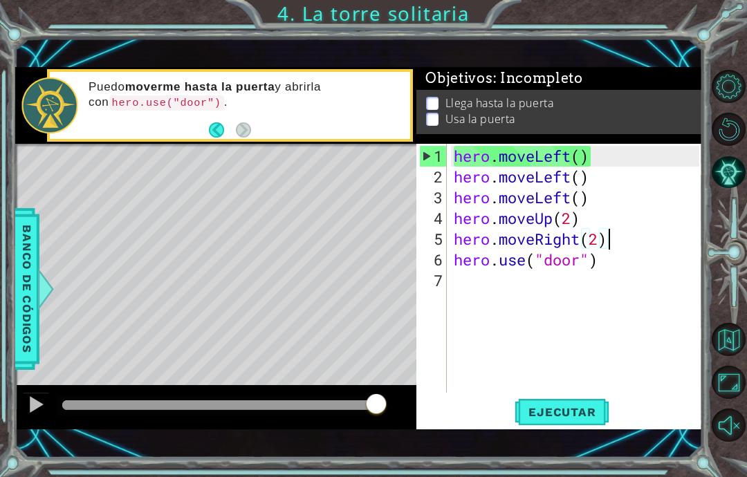
click at [566, 409] on span "Ejecutar" at bounding box center [561, 412] width 95 height 14
click at [636, 185] on div "hero . moveLeft ( ) hero . moveLeft ( ) hero . moveLeft ( ) hero . moveUp ( 2 )…" at bounding box center [578, 291] width 255 height 290
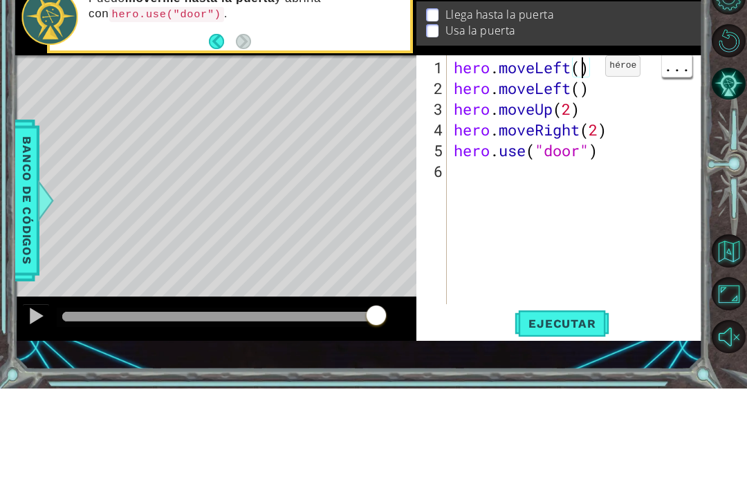
scroll to position [24, 34]
type textarea "abcde fg"
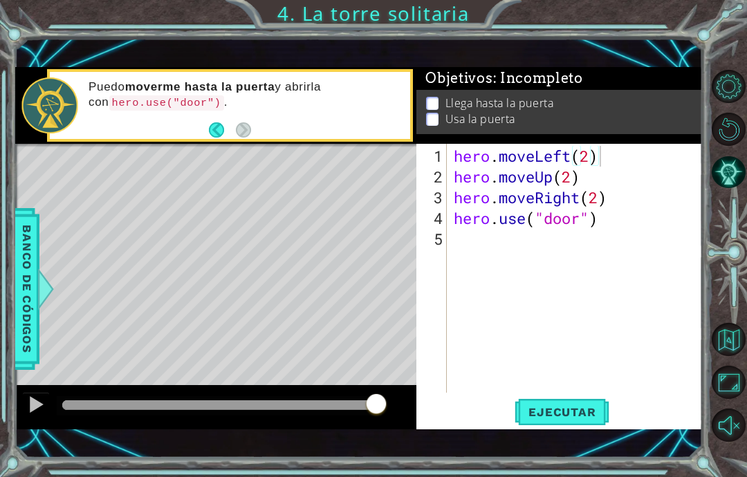
click at [557, 404] on button "Ejecutar" at bounding box center [561, 412] width 95 height 28
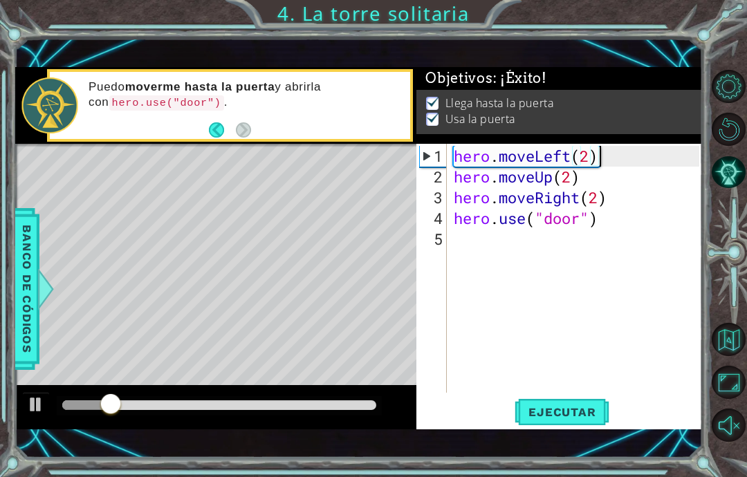
click at [660, 91] on div "Objetivos : ¡Éxito!" at bounding box center [559, 80] width 286 height 23
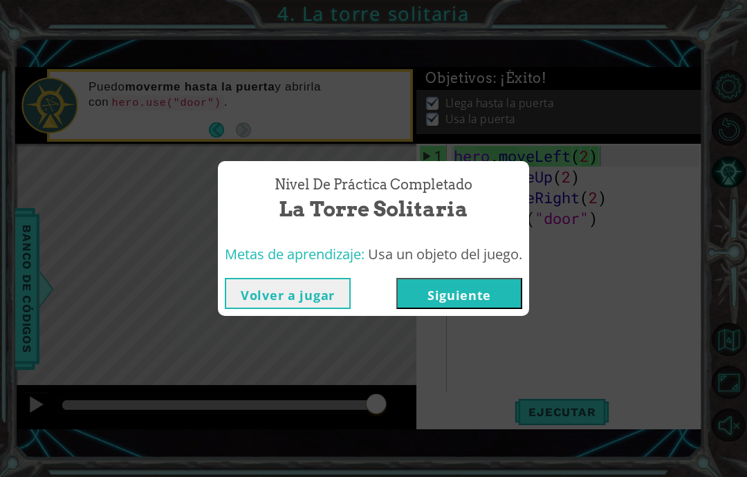
click at [475, 301] on button "Siguiente" at bounding box center [459, 293] width 126 height 31
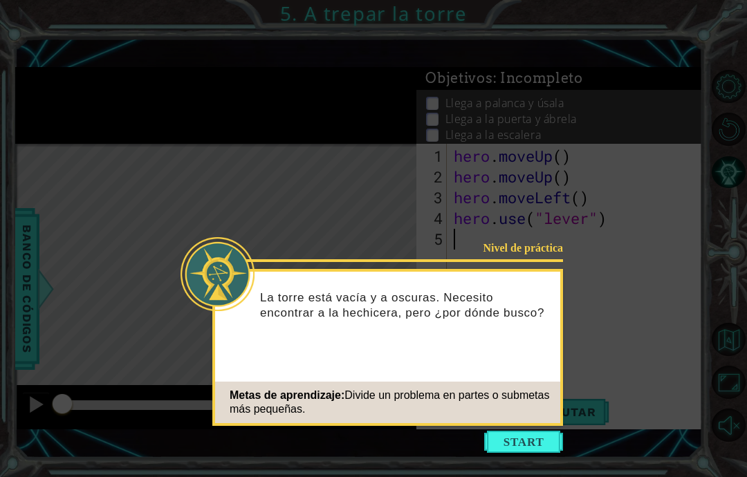
click at [541, 431] on button "Start" at bounding box center [523, 442] width 79 height 22
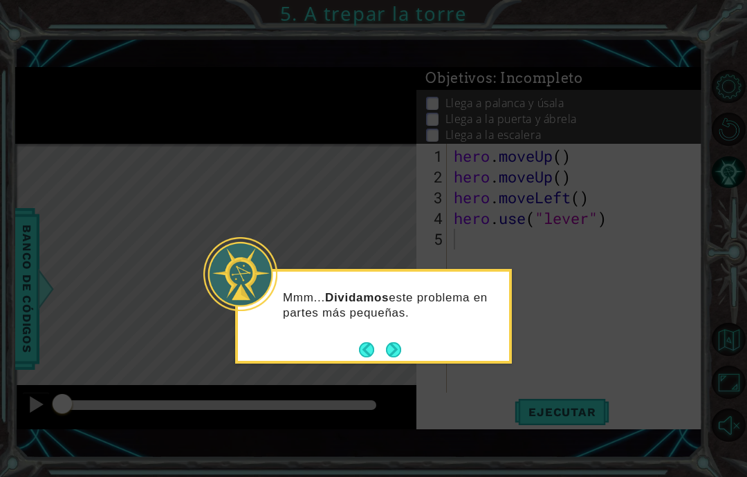
click at [397, 342] on button "Next" at bounding box center [393, 349] width 15 height 15
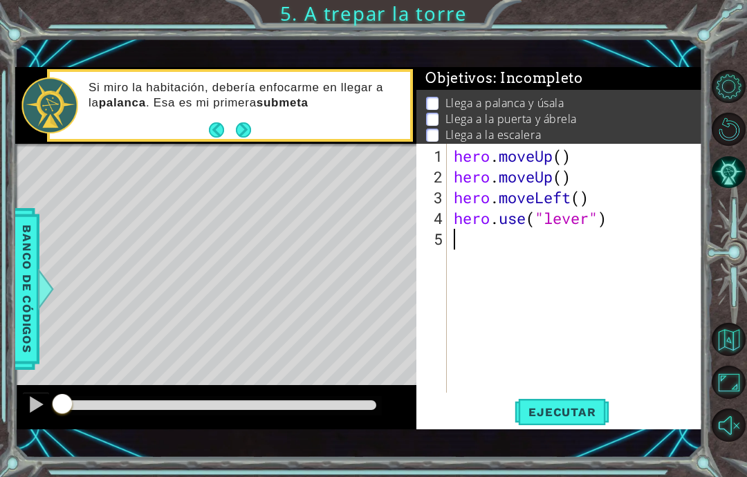
click at [601, 410] on span "Ejecutar" at bounding box center [561, 412] width 95 height 14
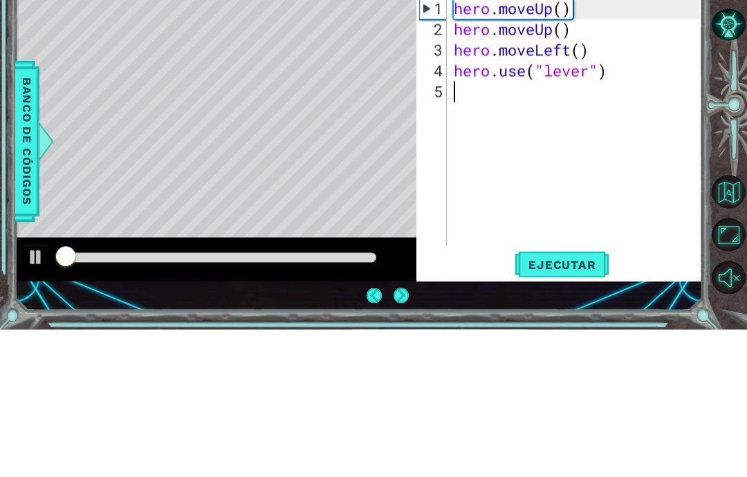
scroll to position [3, 0]
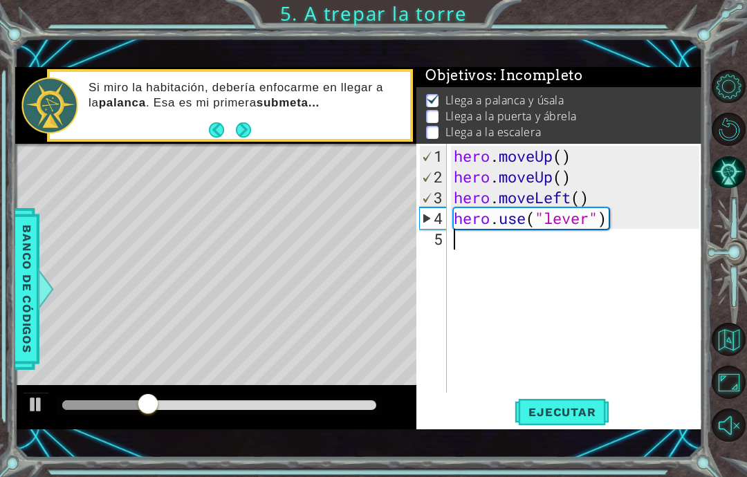
click at [26, 321] on span "Banco de códigos" at bounding box center [27, 289] width 22 height 143
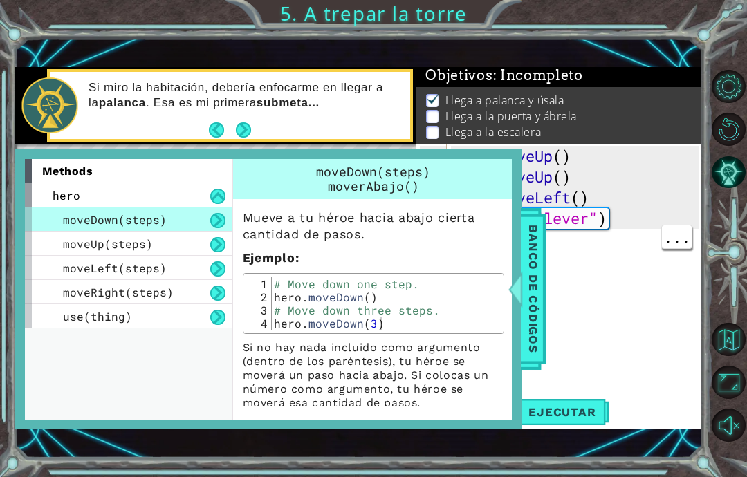
click at [525, 299] on span "Banco de códigos" at bounding box center [533, 289] width 22 height 143
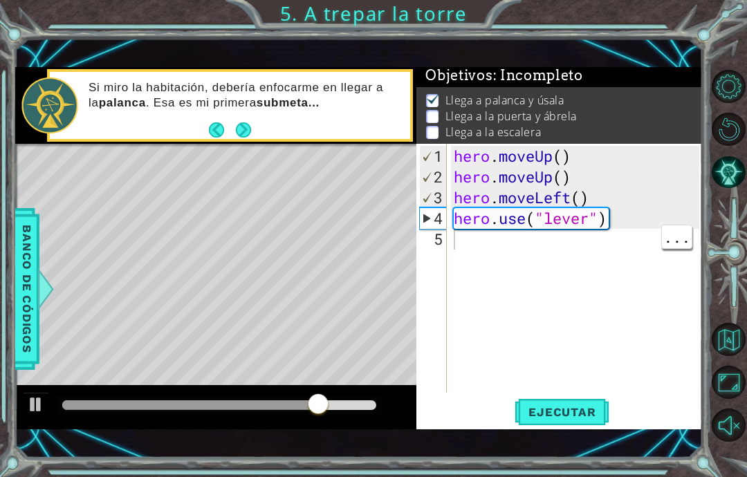
click at [644, 230] on div "hero . moveUp ( ) hero . moveUp ( ) hero . moveLeft ( ) hero . use ( "lever" )" at bounding box center [578, 291] width 255 height 290
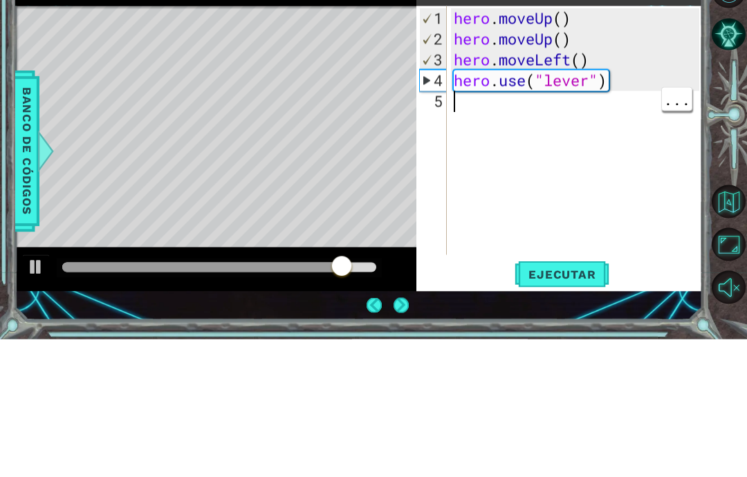
scroll to position [6, 0]
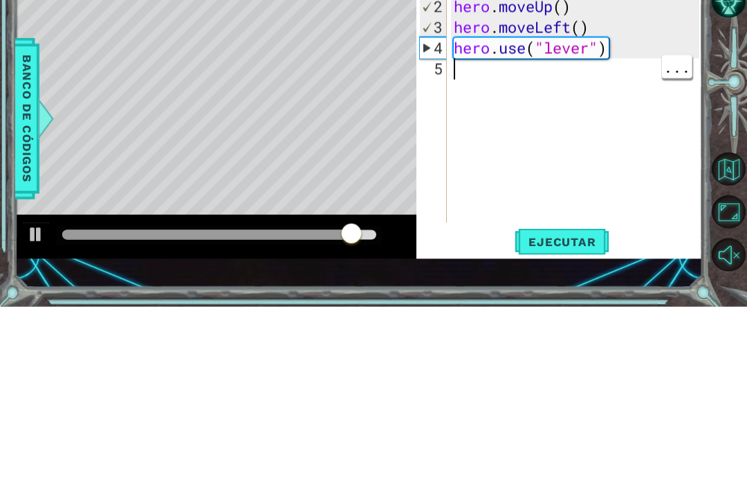
click at [528, 146] on div "hero . moveUp ( ) hero . moveUp ( ) hero . moveLeft ( ) hero . use ( "lever" )" at bounding box center [578, 291] width 255 height 290
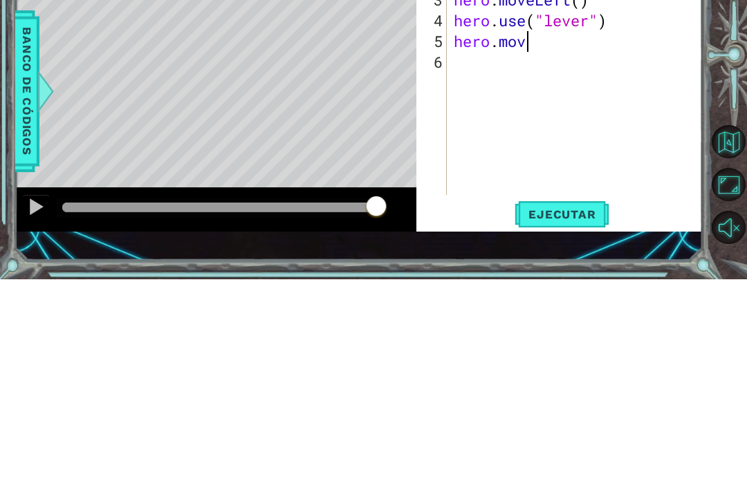
scroll to position [24, 71]
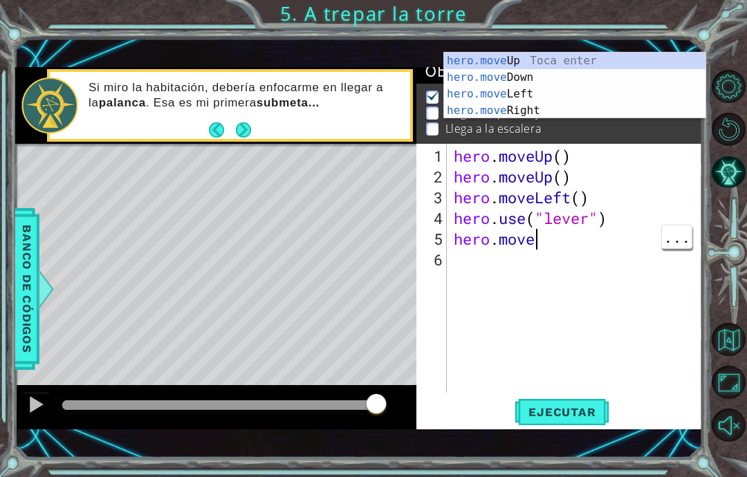
click at [561, 247] on div "hero . moveUp ( ) hero . moveUp ( ) hero . moveLeft ( ) hero . use ( "lever" ) …" at bounding box center [578, 291] width 255 height 290
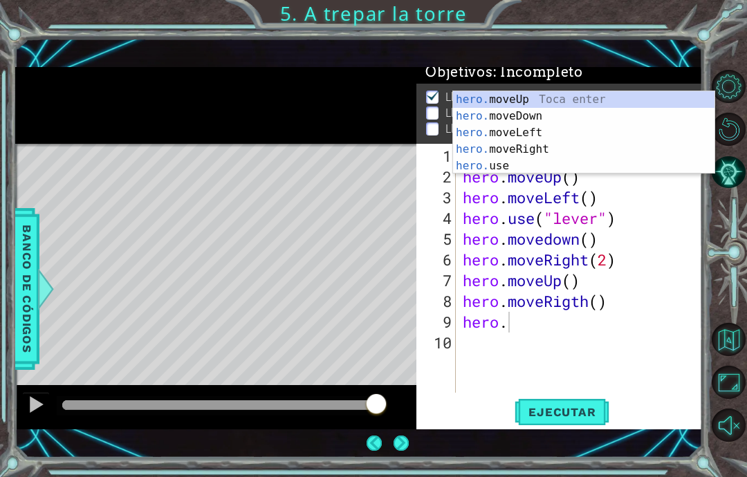
click at [743, 442] on button "Sonido encendido" at bounding box center [727, 425] width 33 height 33
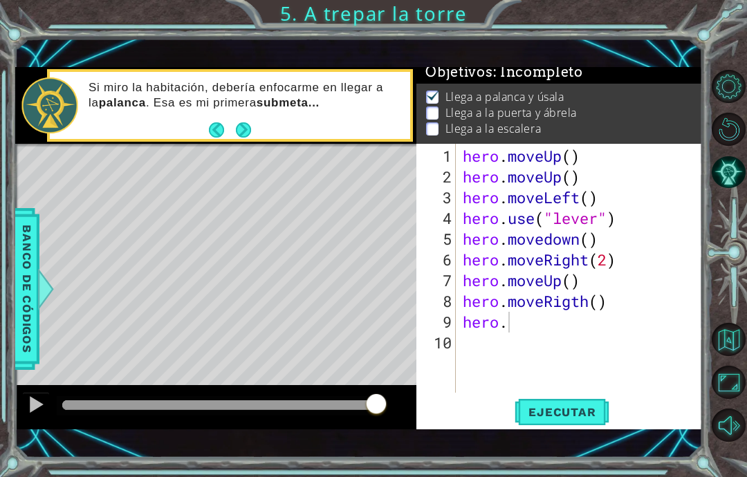
click at [33, 328] on span "Banco de códigos" at bounding box center [27, 289] width 22 height 143
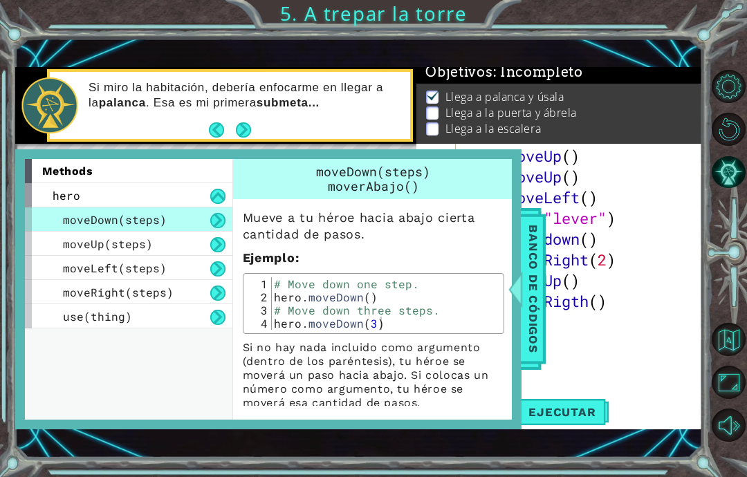
click at [83, 259] on div "moveLeft(steps)" at bounding box center [128, 268] width 207 height 24
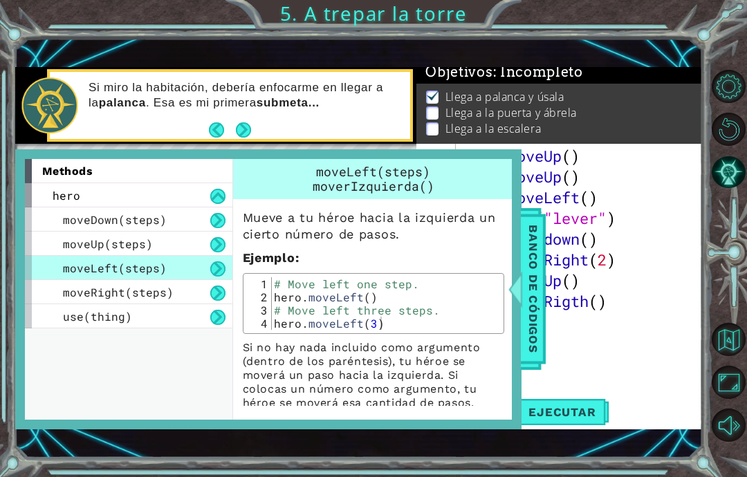
click at [86, 294] on span "moveRight(steps)" at bounding box center [118, 292] width 111 height 15
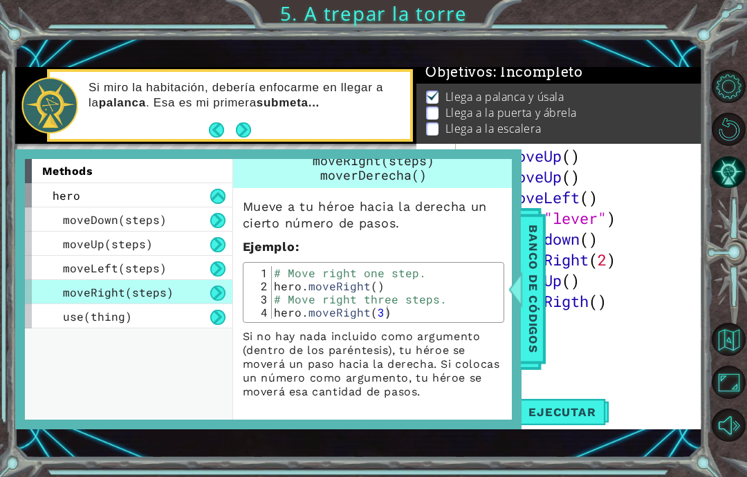
scroll to position [10, 0]
click at [107, 328] on div "use(thing)" at bounding box center [128, 316] width 207 height 24
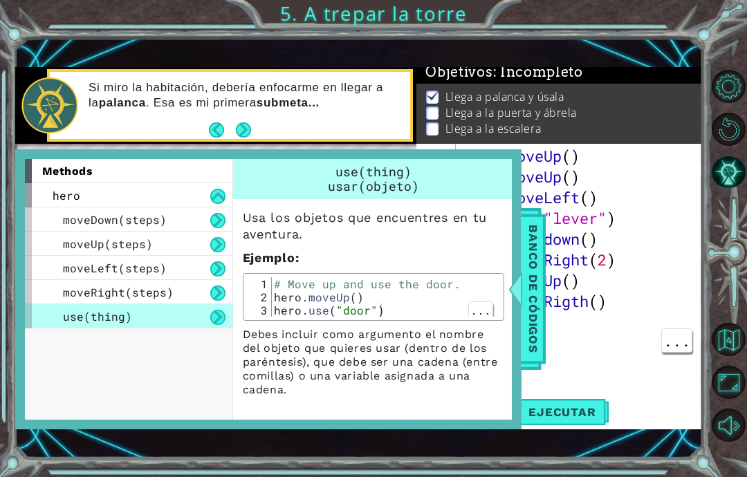
click at [515, 296] on div at bounding box center [514, 288] width 17 height 41
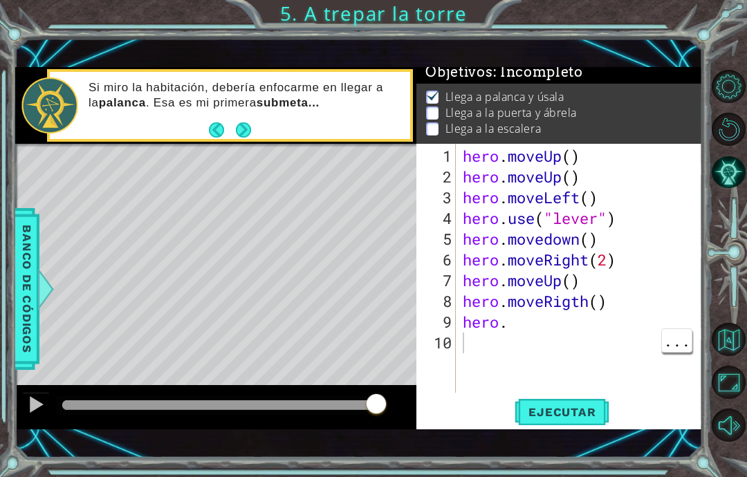
click at [522, 324] on div "hero . moveUp ( ) hero . moveUp ( ) hero . moveLeft ( ) hero . use ( "lever" ) …" at bounding box center [583, 291] width 247 height 290
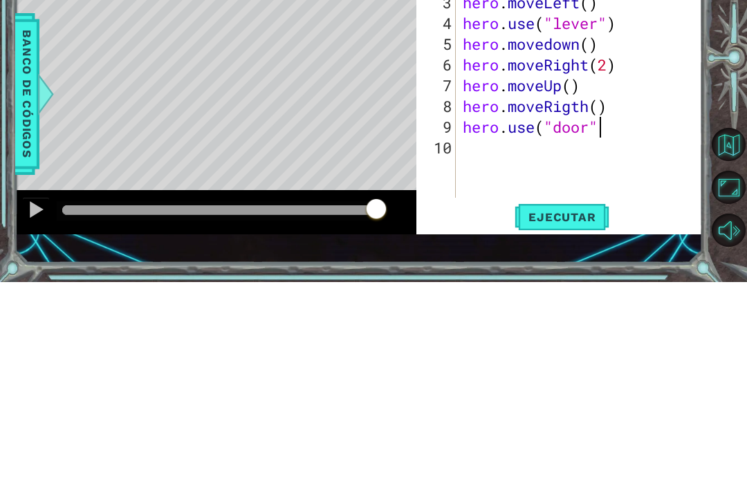
scroll to position [24, 125]
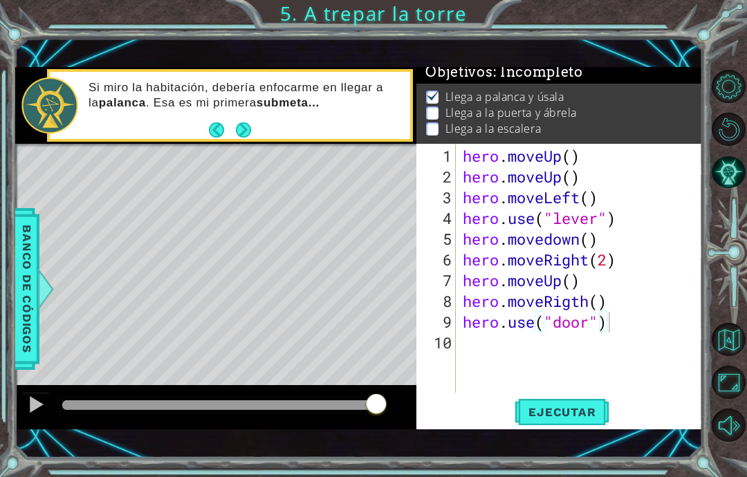
click at [573, 422] on button "Ejecutar" at bounding box center [561, 412] width 95 height 28
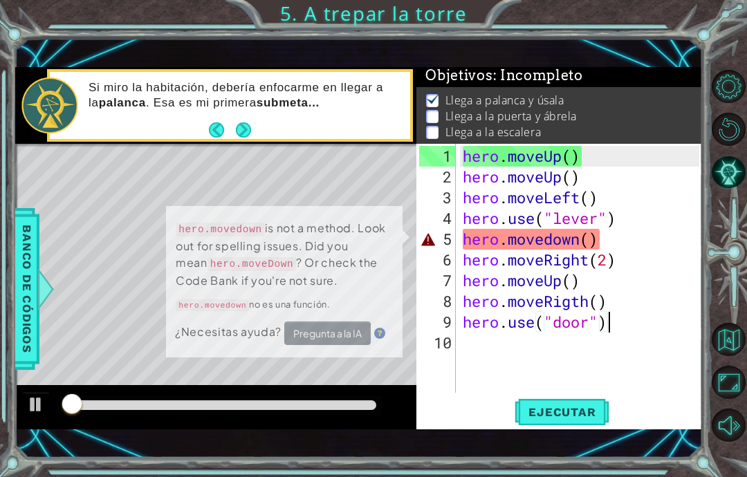
scroll to position [3, 0]
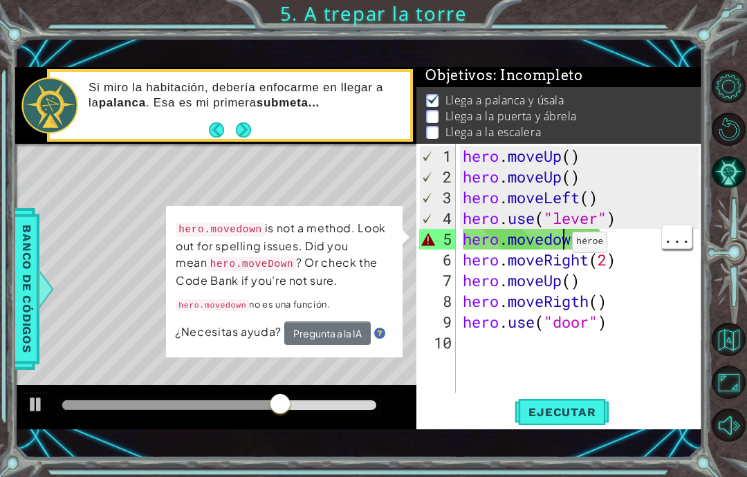
click at [560, 249] on div "hero . moveUp ( ) hero . moveUp ( ) hero . moveLeft ( ) hero . use ( "lever" ) …" at bounding box center [583, 291] width 247 height 290
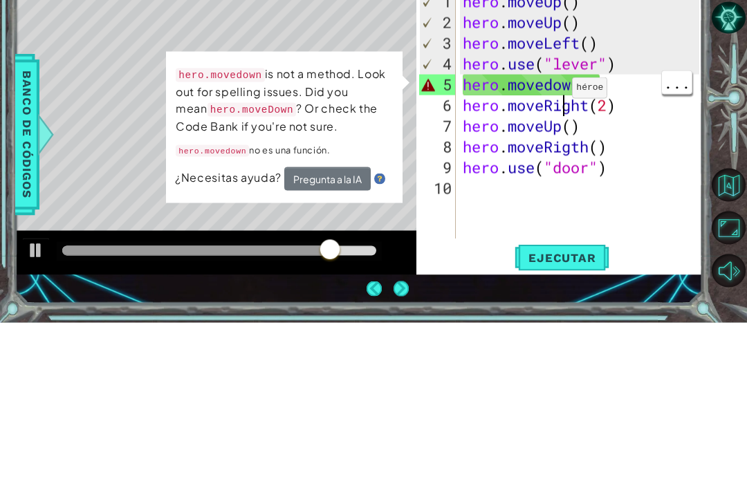
scroll to position [6, 0]
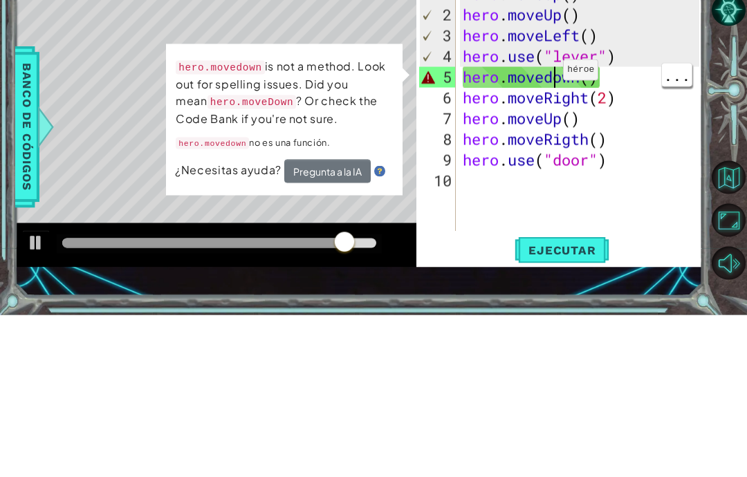
click at [551, 146] on div "hero . moveUp ( ) hero . moveUp ( ) hero . moveLeft ( ) hero . use ( "lever" ) …" at bounding box center [583, 291] width 247 height 290
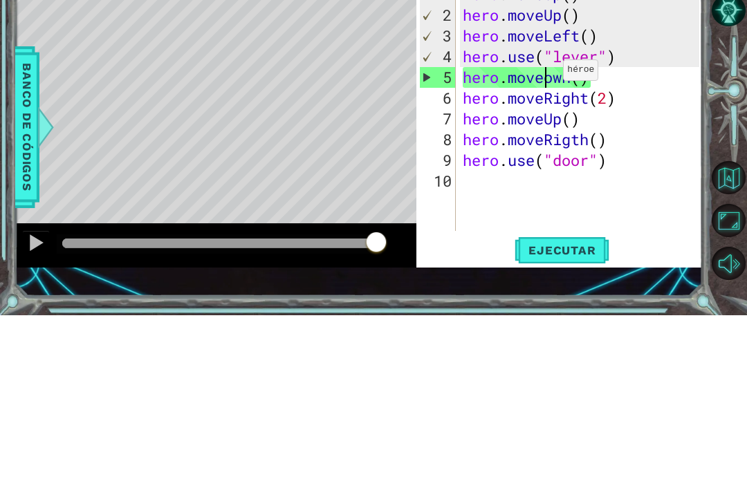
scroll to position [24, 34]
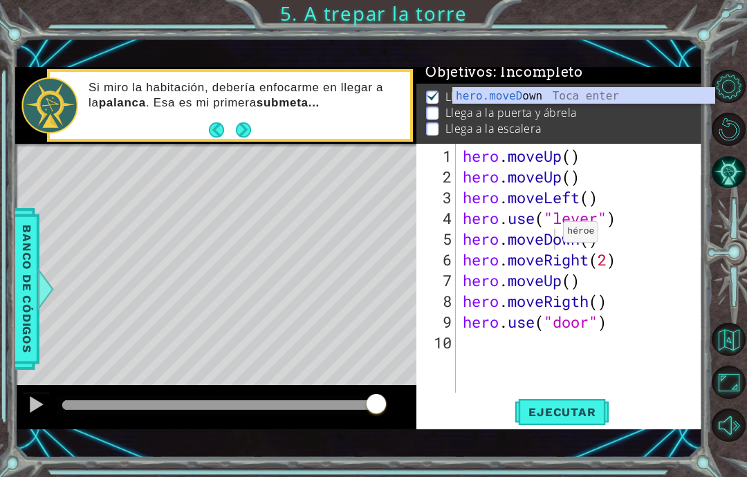
click at [564, 426] on button "Ejecutar" at bounding box center [561, 412] width 95 height 28
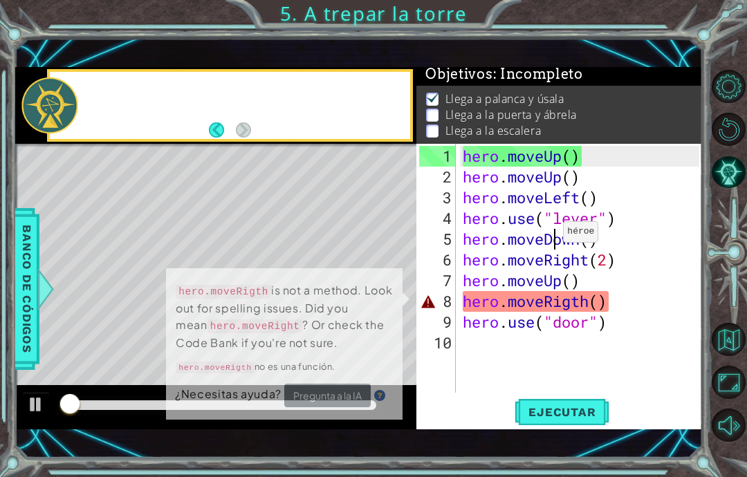
scroll to position [3, 0]
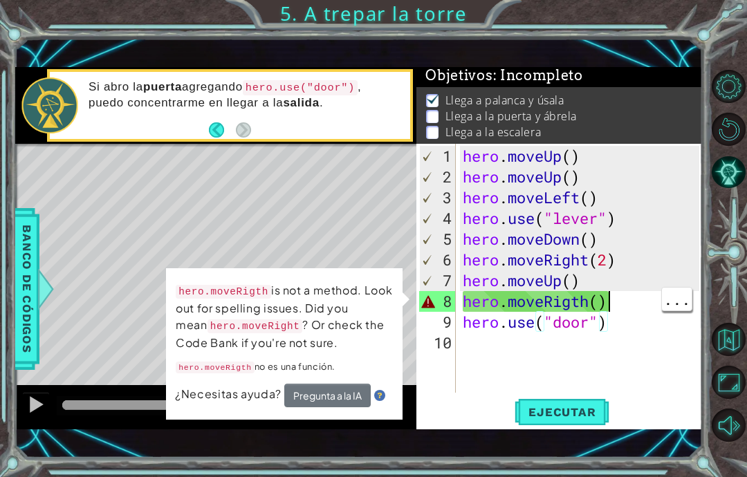
click at [631, 299] on div "hero . moveUp ( ) hero . moveUp ( ) hero . moveLeft ( ) hero . use ( "lever" ) …" at bounding box center [583, 291] width 247 height 290
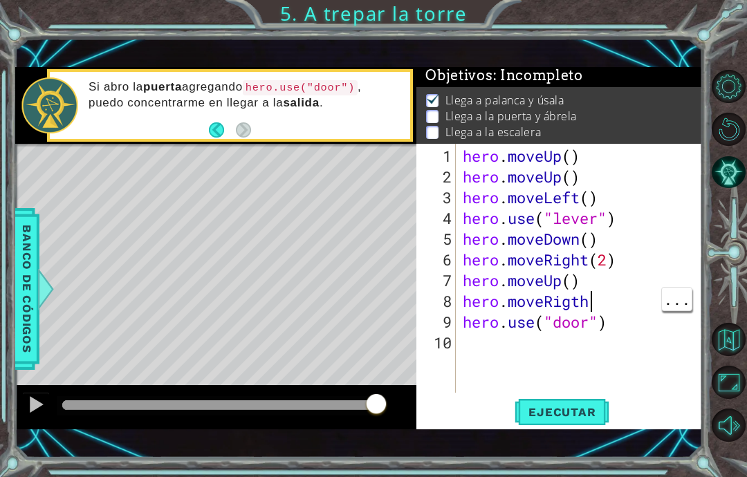
scroll to position [24, 75]
click at [608, 305] on div "hero . moveUp ( ) hero . moveUp ( ) hero . moveLeft ( ) hero . use ( "lever" ) …" at bounding box center [583, 291] width 247 height 290
click at [568, 423] on button "Ejecutar" at bounding box center [561, 412] width 95 height 28
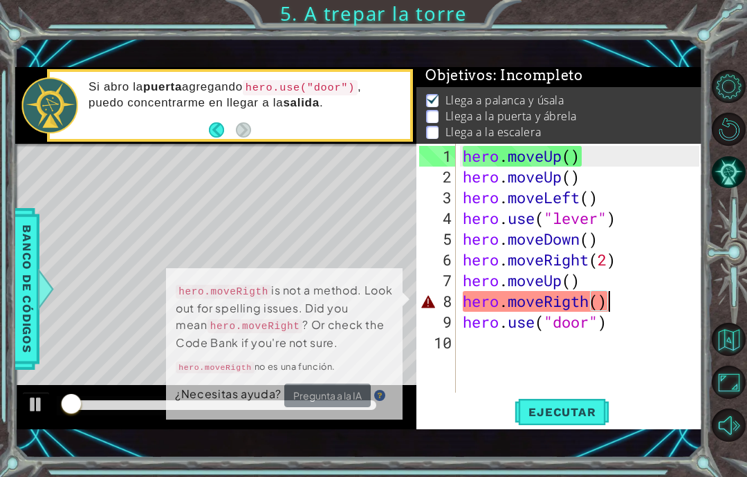
scroll to position [3, 0]
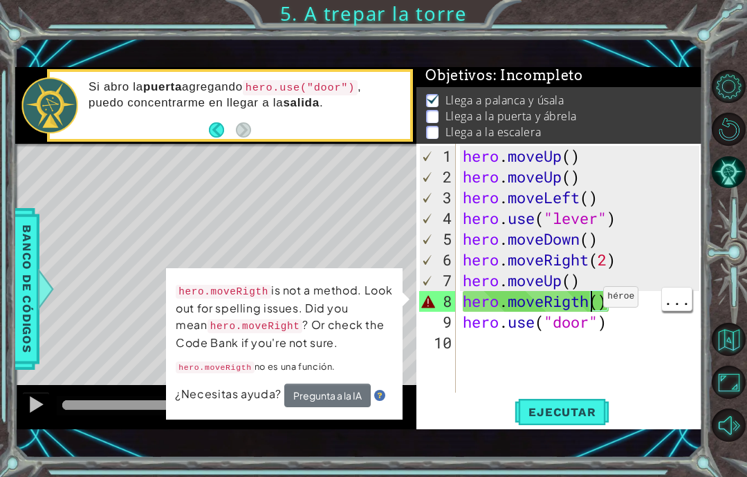
click at [591, 304] on div "hero . moveUp ( ) hero . moveUp ( ) hero . moveLeft ( ) hero . use ( "lever" ) …" at bounding box center [583, 291] width 247 height 290
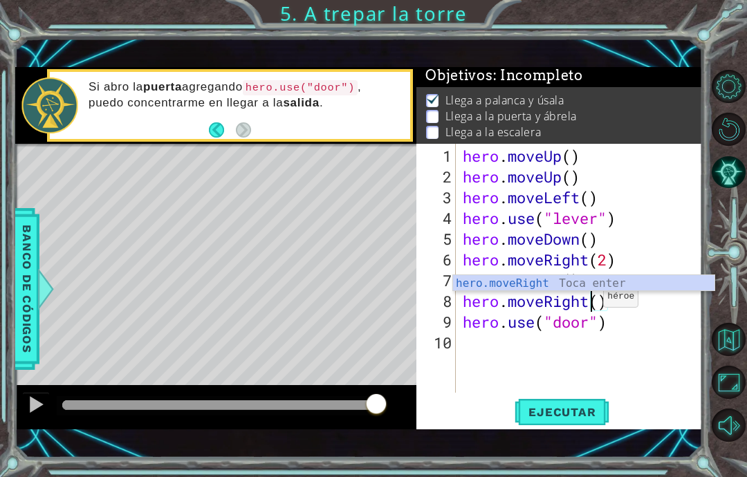
scroll to position [24, 43]
click at [571, 405] on span "Ejecutar" at bounding box center [561, 412] width 95 height 14
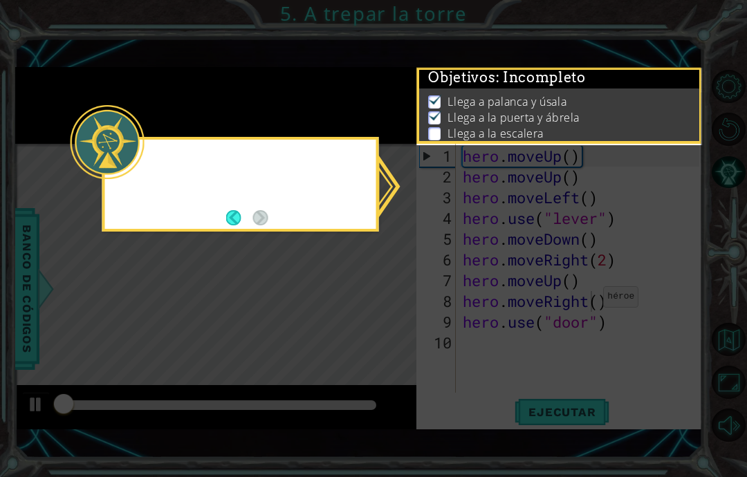
scroll to position [3, 0]
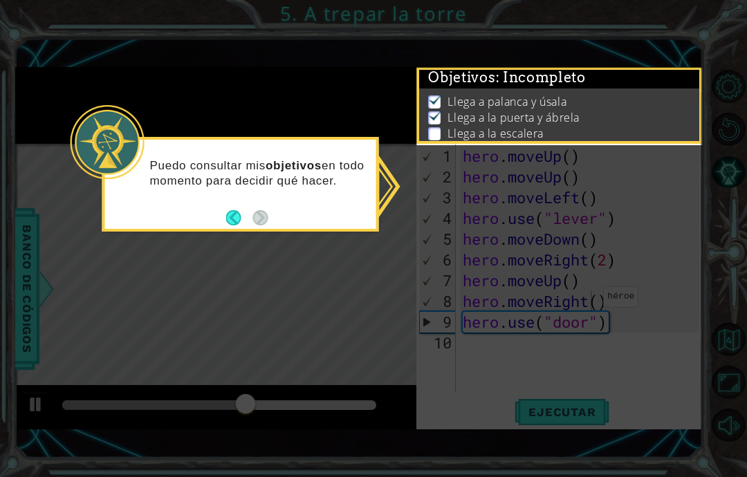
click at [622, 348] on icon at bounding box center [373, 238] width 747 height 477
click at [651, 283] on icon at bounding box center [373, 238] width 747 height 477
click at [390, 139] on icon at bounding box center [373, 238] width 747 height 477
click at [241, 210] on button "Back" at bounding box center [239, 217] width 27 height 15
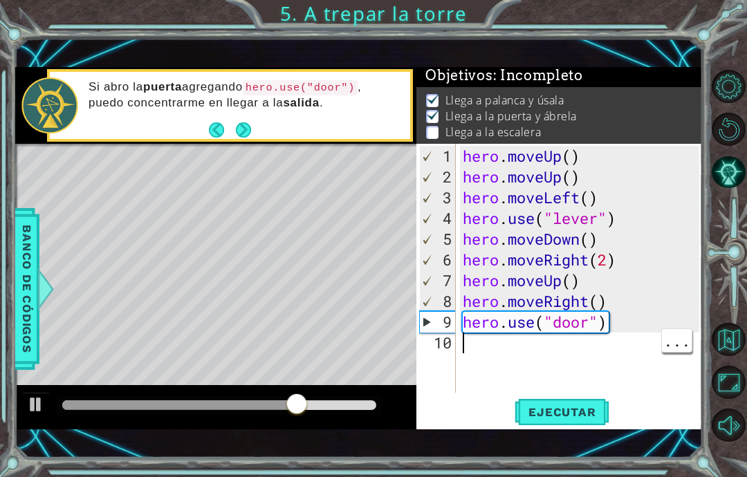
click at [513, 354] on div "hero . moveUp ( ) hero . moveUp ( ) hero . moveLeft ( ) hero . use ( "lever" ) …" at bounding box center [583, 291] width 247 height 290
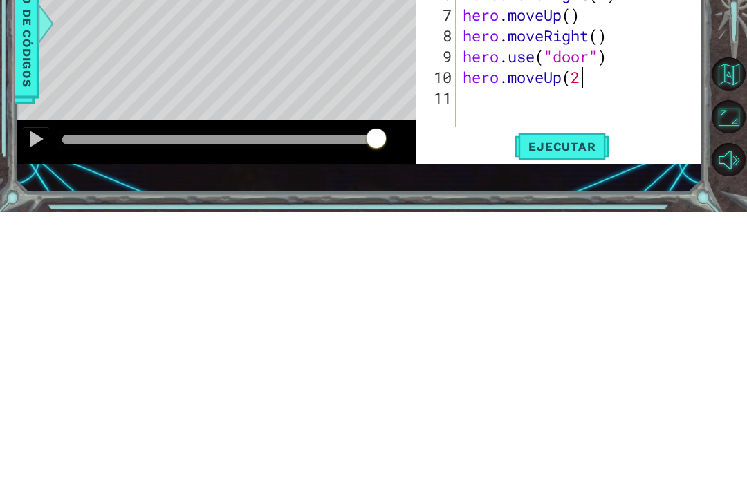
scroll to position [24, 43]
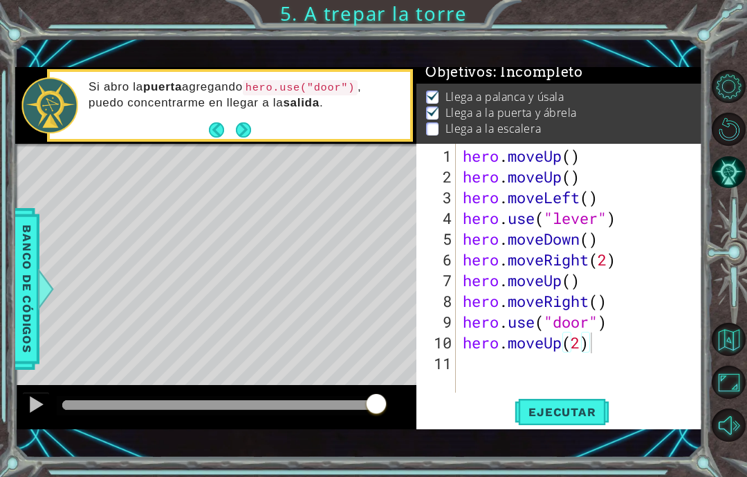
click at [579, 411] on span "Ejecutar" at bounding box center [561, 412] width 95 height 14
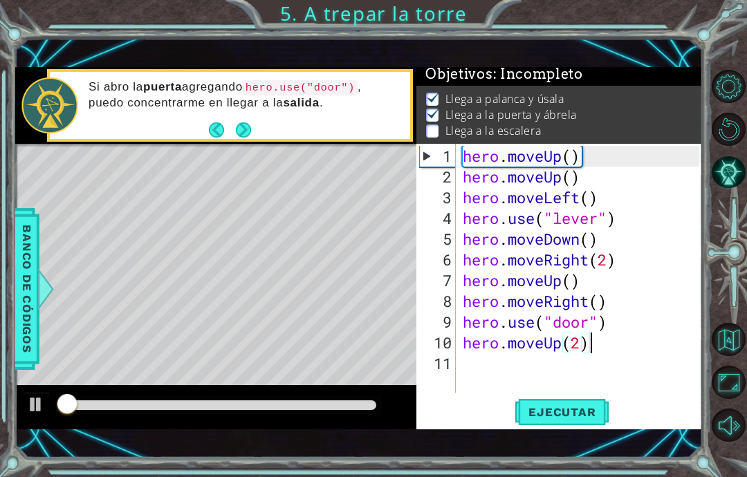
scroll to position [3, 0]
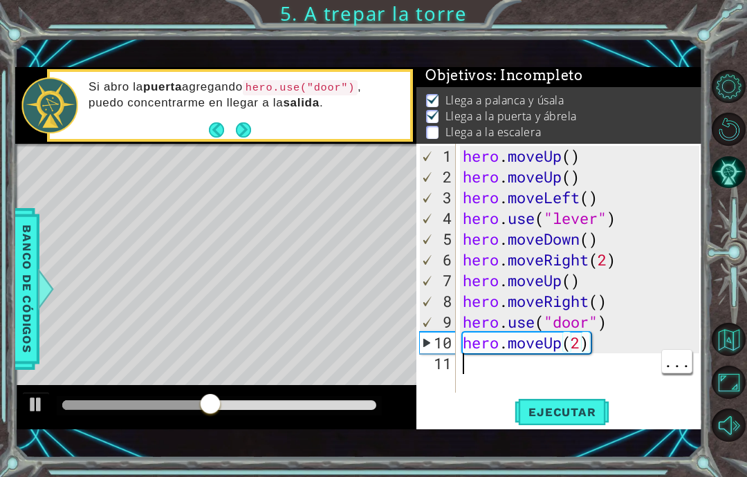
click at [569, 369] on div "hero . moveUp ( ) hero . moveUp ( ) hero . moveLeft ( ) hero . use ( "lever" ) …" at bounding box center [583, 291] width 247 height 290
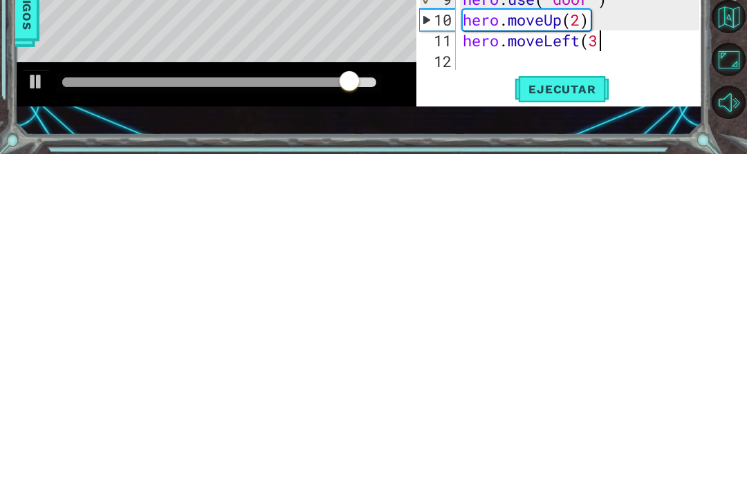
scroll to position [24, 153]
click at [578, 405] on span "Ejecutar" at bounding box center [561, 412] width 95 height 14
type textarea "abcde fg"
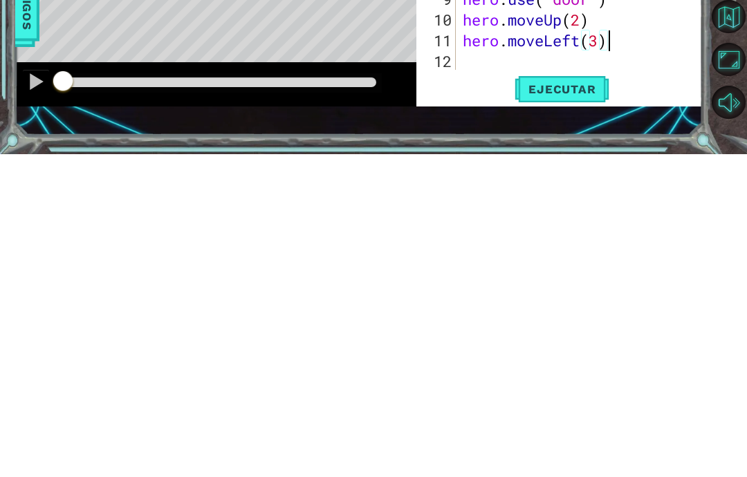
scroll to position [24, 75]
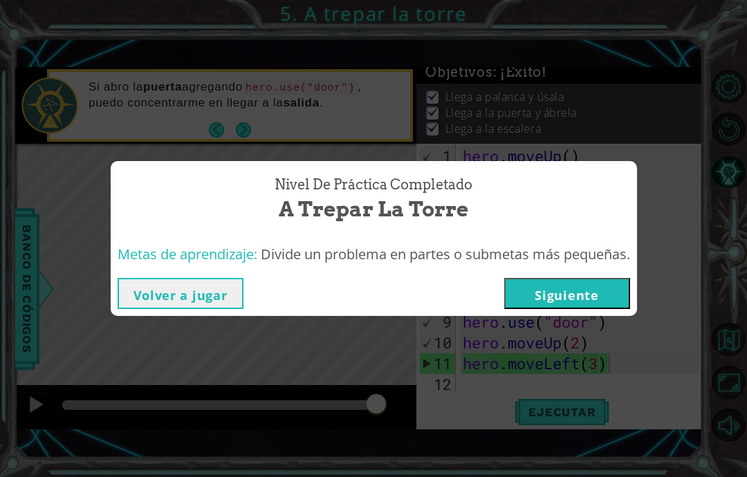
click at [607, 291] on button "Siguiente" at bounding box center [567, 293] width 126 height 31
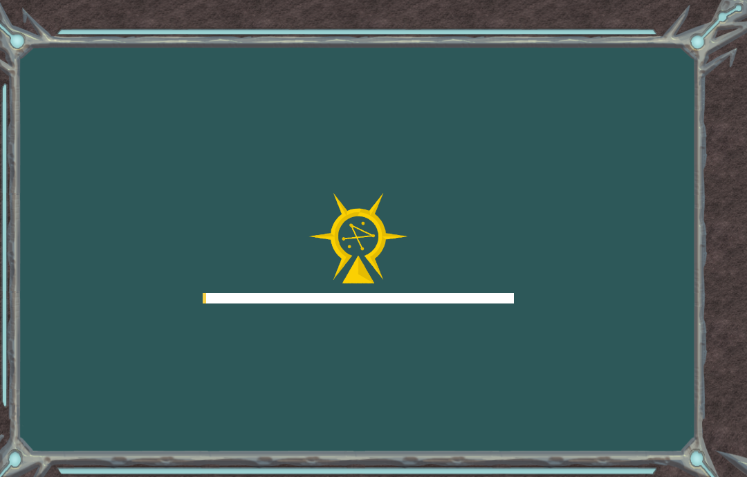
scroll to position [55, 0]
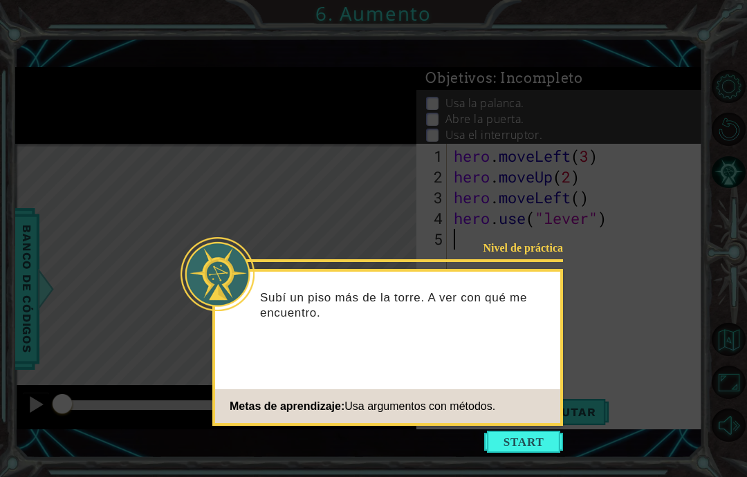
click at [532, 431] on button "Start" at bounding box center [523, 442] width 79 height 22
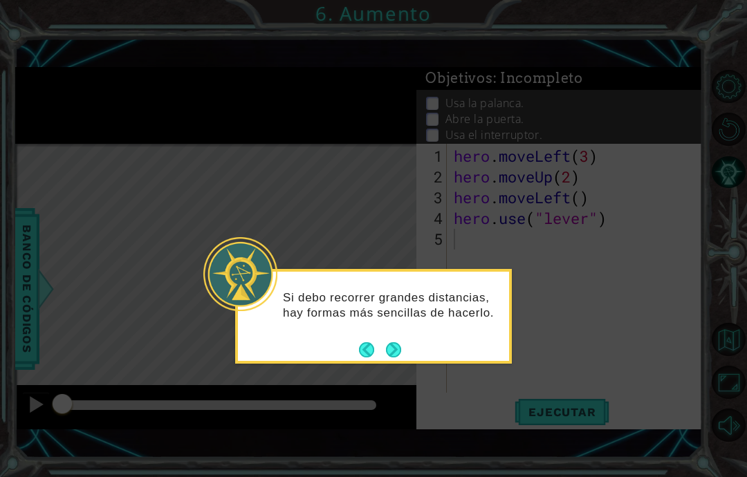
click at [389, 342] on button "Next" at bounding box center [393, 349] width 15 height 15
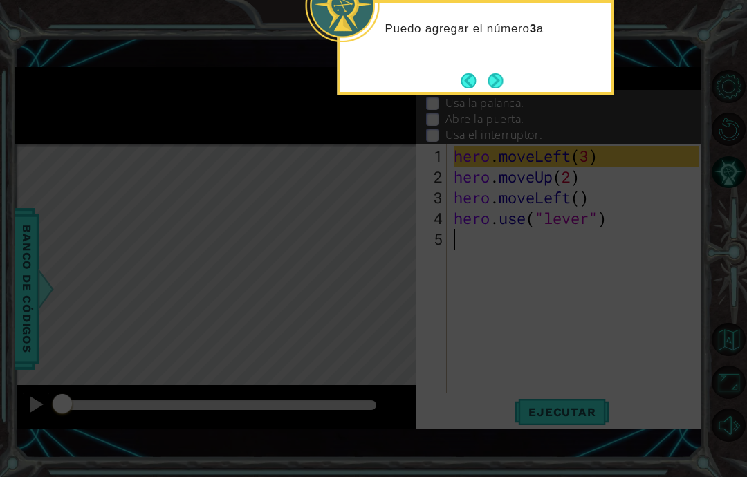
click at [635, 123] on icon at bounding box center [373, 111] width 747 height 731
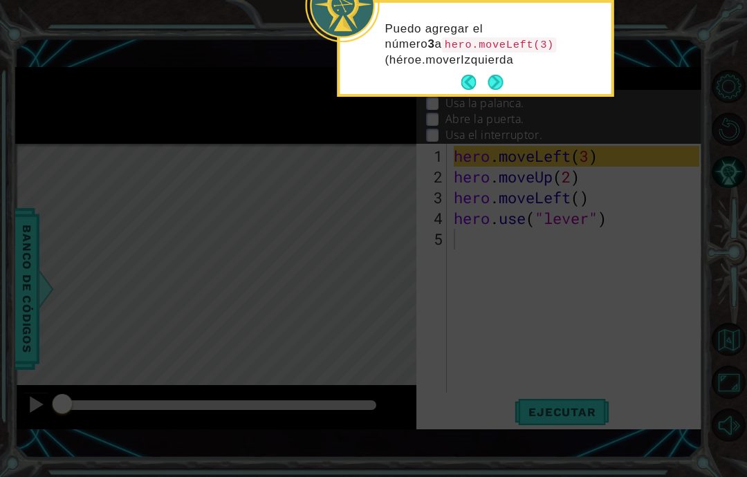
click at [496, 75] on button "Next" at bounding box center [494, 82] width 15 height 15
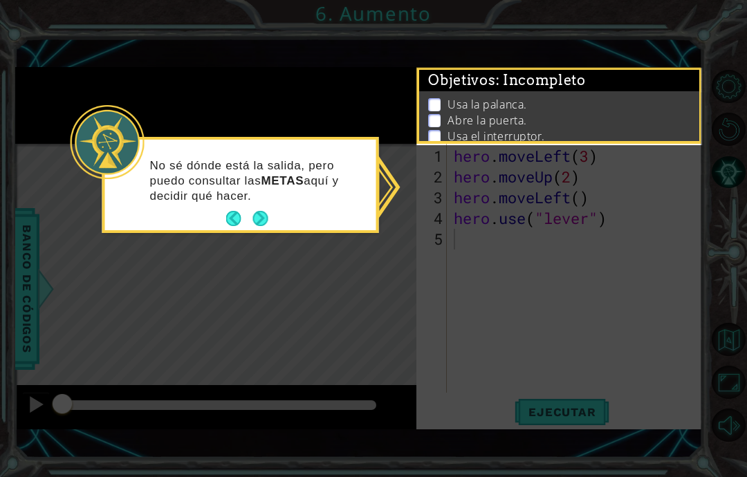
click at [267, 211] on button "Next" at bounding box center [259, 218] width 15 height 15
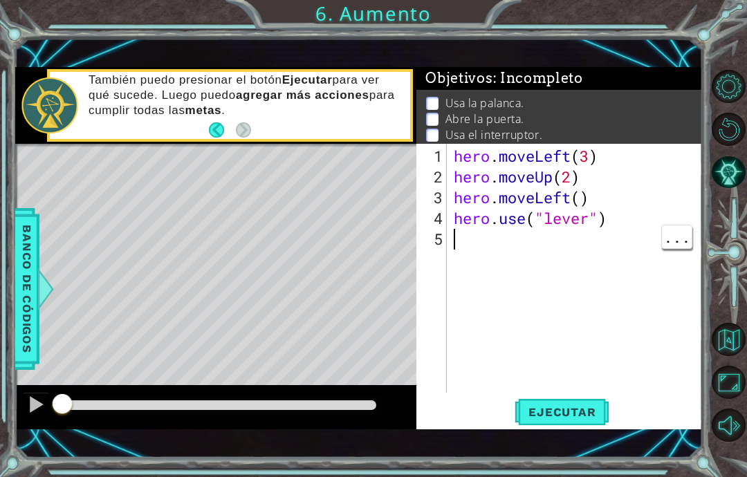
click at [575, 245] on div "hero . moveLeft ( 3 ) hero . moveUp ( 2 ) hero . moveLeft ( ) hero . use ( "lev…" at bounding box center [578, 291] width 255 height 290
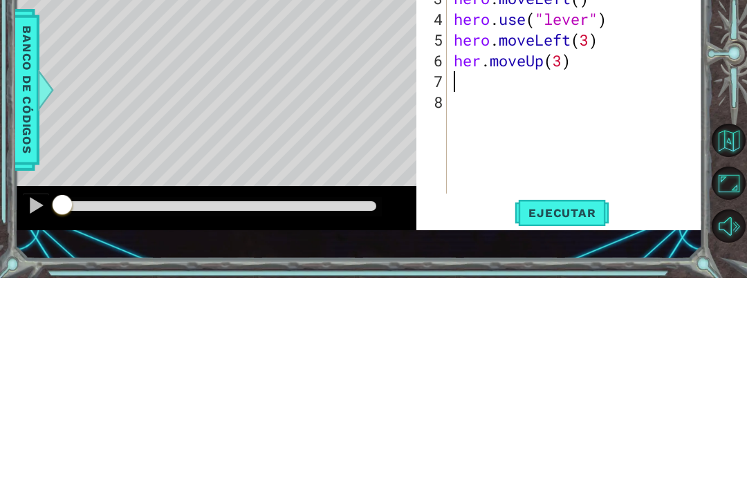
scroll to position [24, 34]
click at [476, 146] on div "hero . moveLeft ( 3 ) hero . moveUp ( 2 ) hero . moveLeft ( ) hero . use ( "lev…" at bounding box center [578, 291] width 255 height 290
click at [487, 146] on div "hero . moveLeft ( 3 ) hero . moveUp ( 2 ) hero . moveLeft ( ) hero . use ( "lev…" at bounding box center [578, 291] width 255 height 290
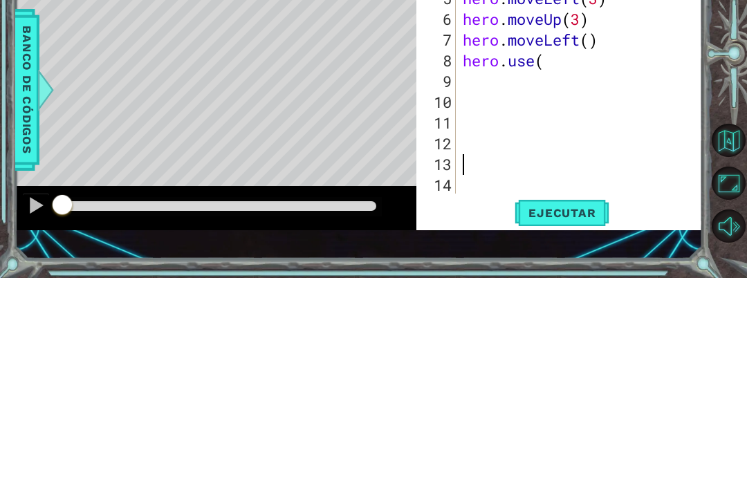
scroll to position [21, 0]
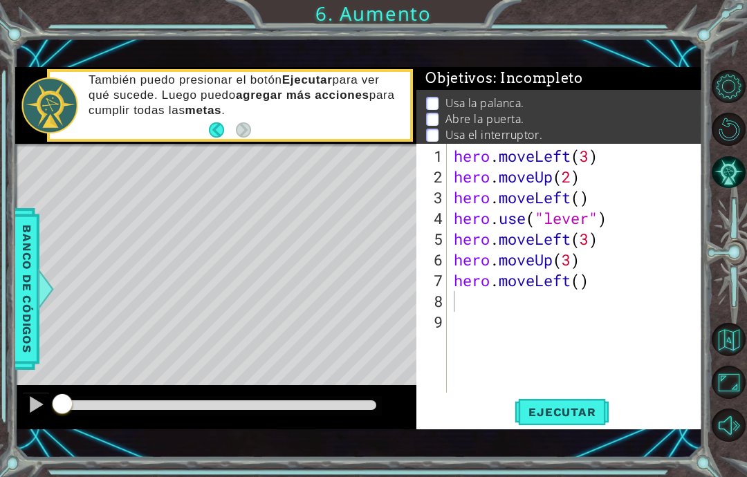
click at [584, 419] on span "Ejecutar" at bounding box center [561, 412] width 95 height 14
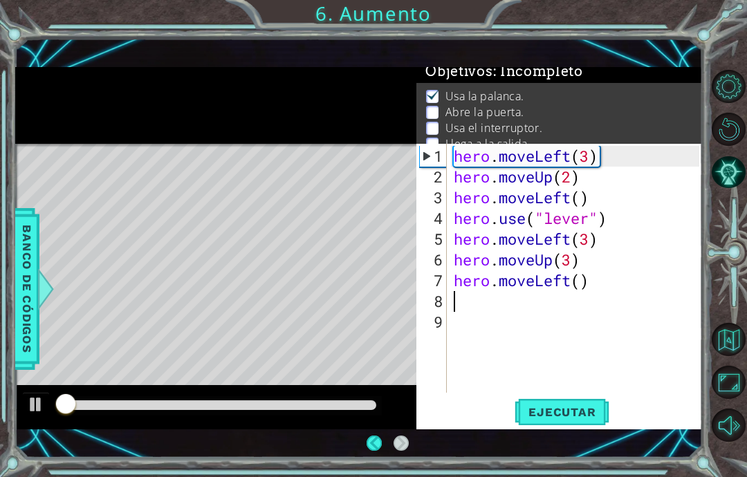
scroll to position [11, 0]
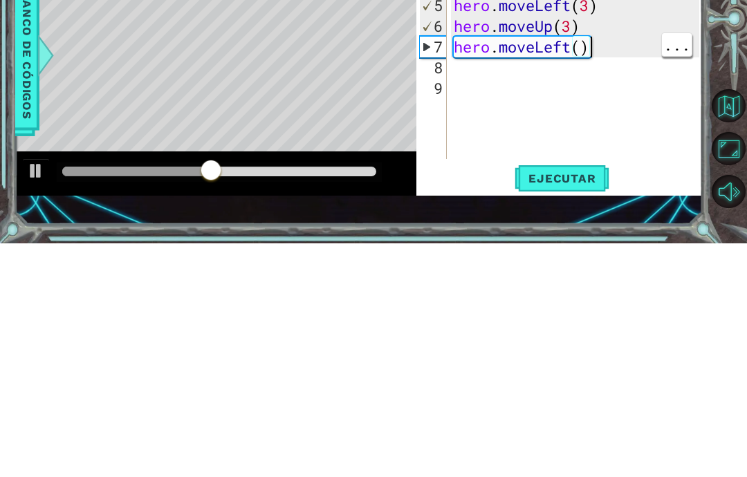
click at [585, 146] on div "hero . moveLeft ( 3 ) hero . moveUp ( 2 ) hero . moveLeft ( ) hero . use ( "lev…" at bounding box center [579, 291] width 256 height 290
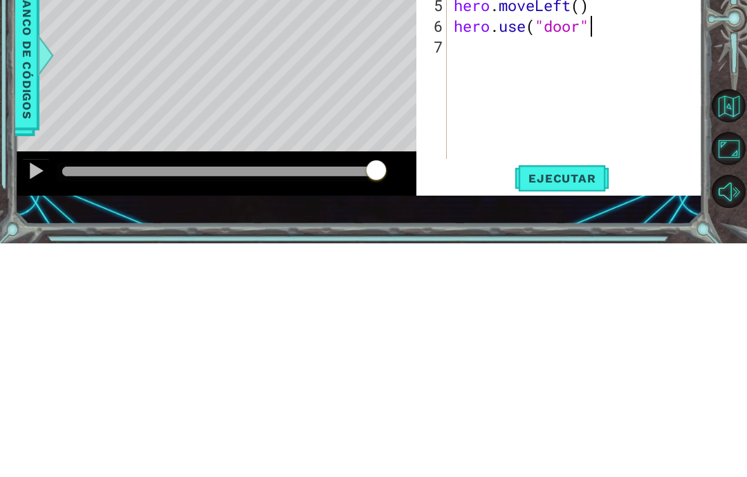
scroll to position [24, 43]
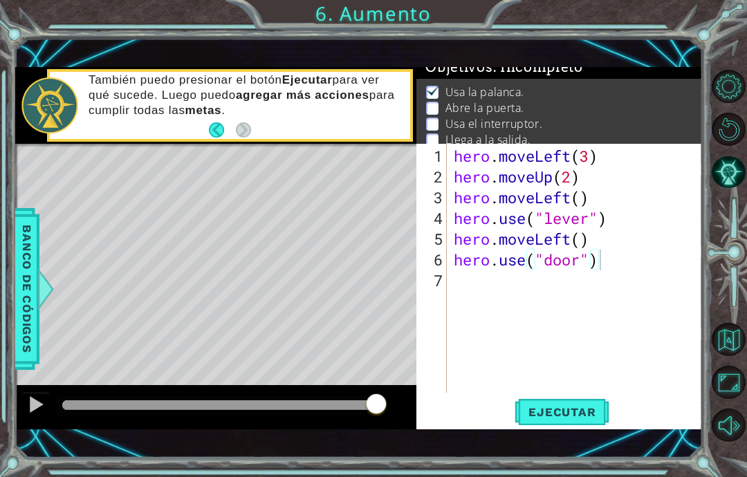
click at [591, 405] on span "Ejecutar" at bounding box center [561, 412] width 95 height 14
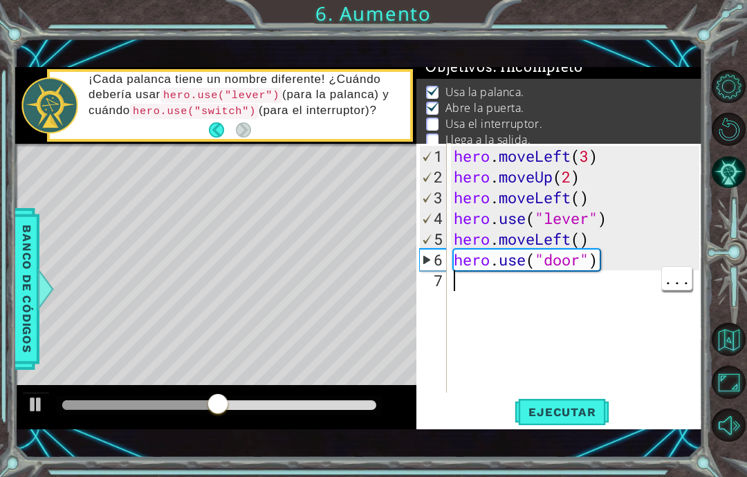
click at [476, 287] on div "hero . moveLeft ( 3 ) hero . moveUp ( 2 ) hero . moveLeft ( ) hero . use ( "lev…" at bounding box center [579, 291] width 256 height 290
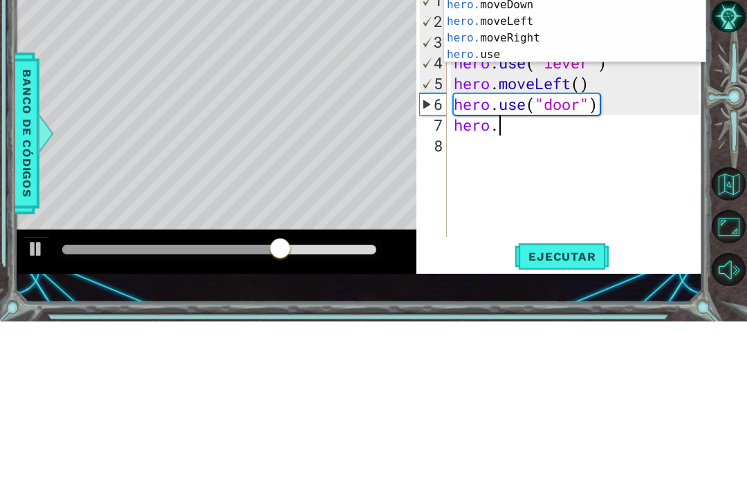
scroll to position [24, 62]
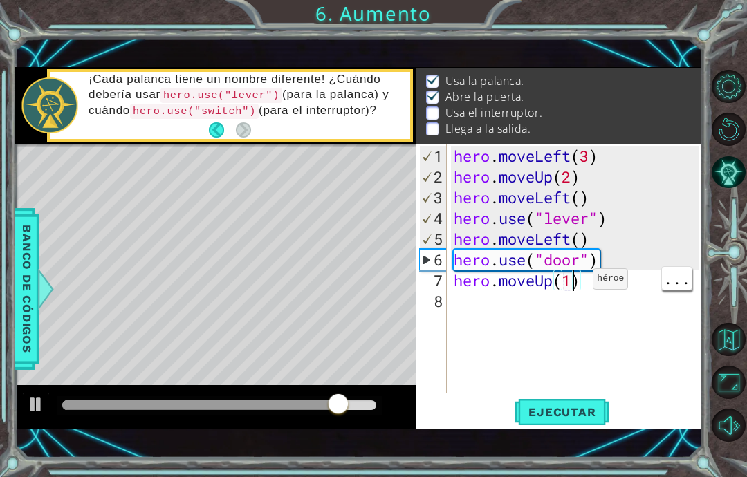
click at [568, 285] on div "hero . moveLeft ( 3 ) hero . moveUp ( 2 ) hero . moveLeft ( ) hero . use ( "lev…" at bounding box center [579, 291] width 256 height 290
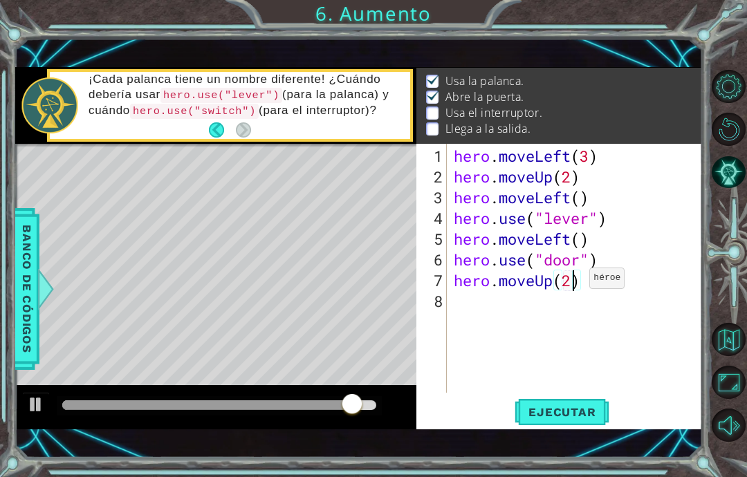
scroll to position [24, 34]
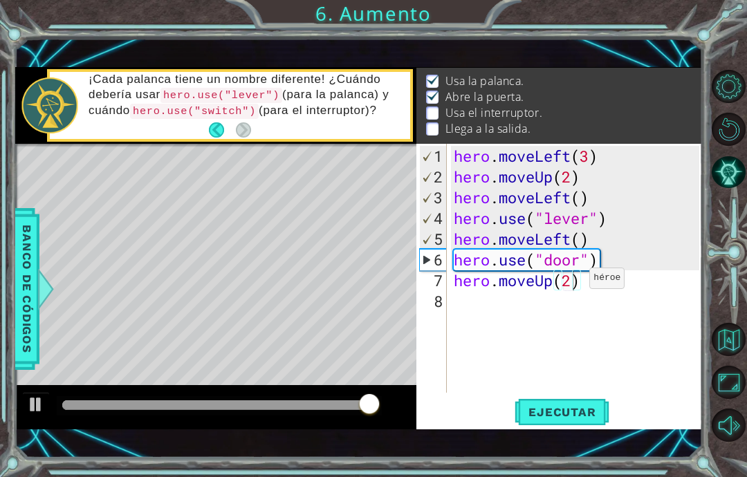
click at [618, 286] on div "hero . moveLeft ( 3 ) hero . moveUp ( 2 ) hero . moveLeft ( ) hero . use ( "lev…" at bounding box center [579, 291] width 256 height 290
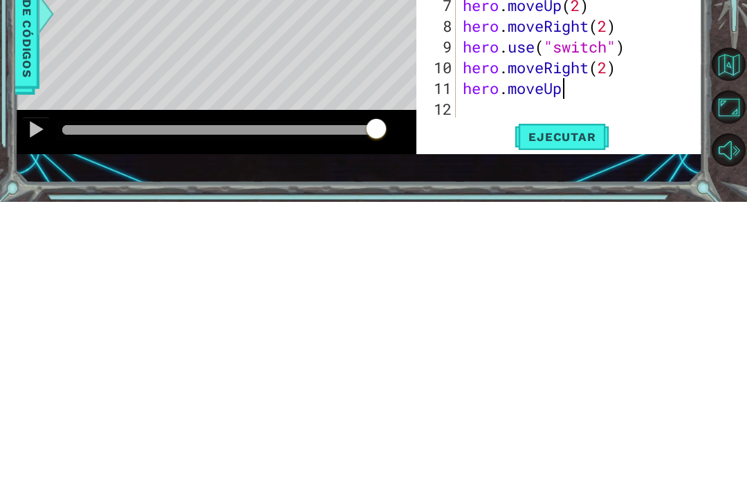
scroll to position [24, 116]
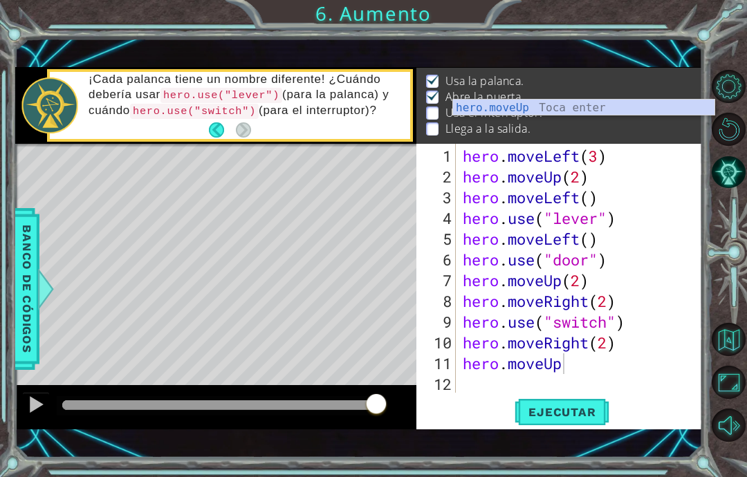
click at [581, 406] on span "Ejecutar" at bounding box center [561, 412] width 95 height 14
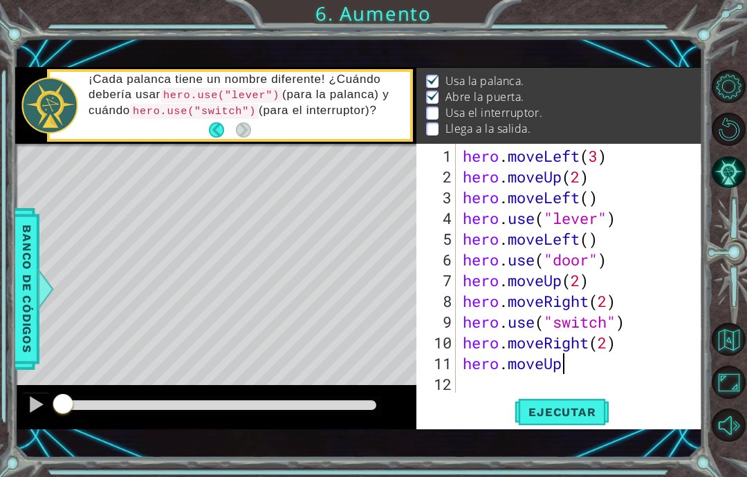
scroll to position [24, 75]
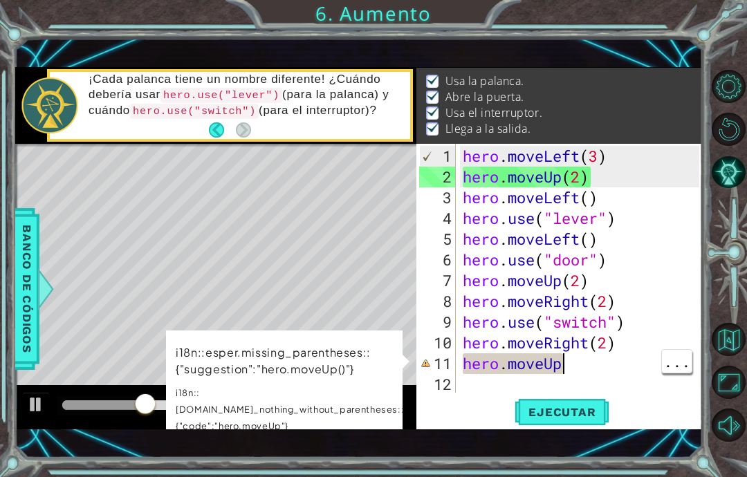
click at [590, 372] on div "hero . moveLeft ( 3 ) hero . moveUp ( 2 ) hero . moveLeft ( ) hero . use ( "lev…" at bounding box center [583, 291] width 247 height 290
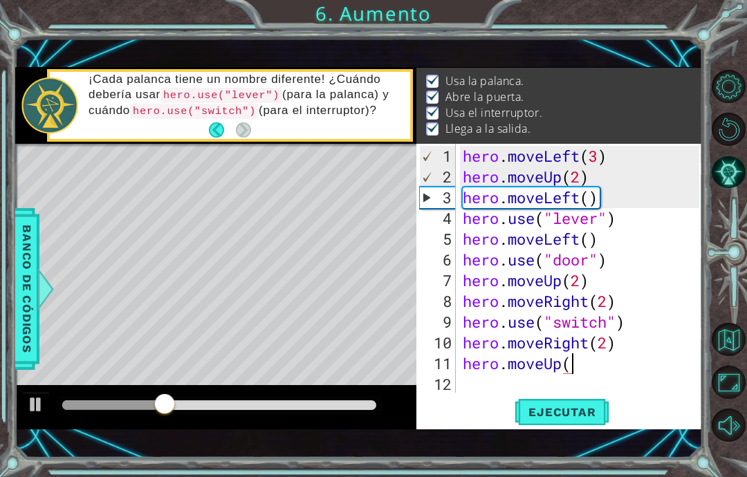
scroll to position [24, 43]
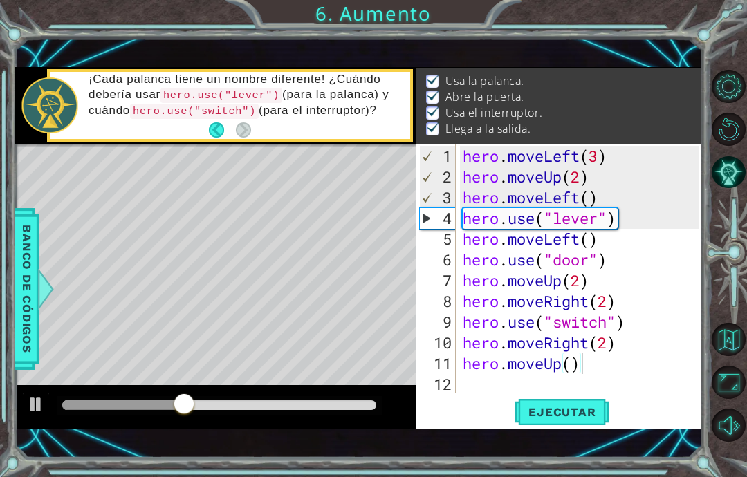
type textarea "abcde fg"
click at [581, 417] on span "Ejecutar" at bounding box center [561, 412] width 95 height 14
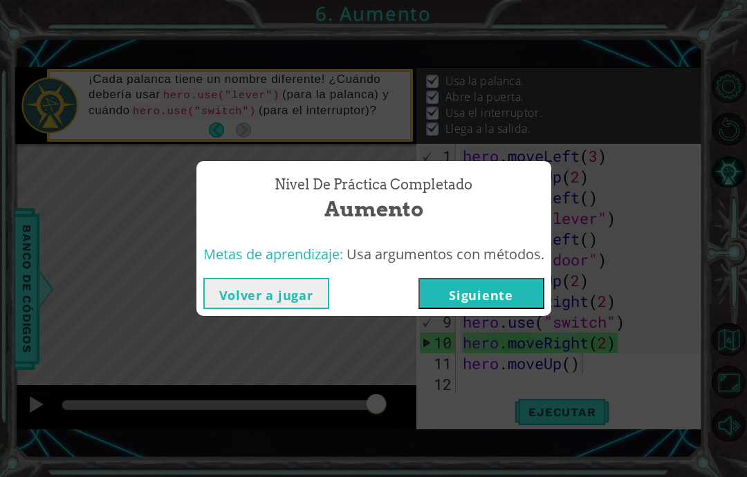
click at [508, 308] on button "Siguiente" at bounding box center [481, 293] width 126 height 31
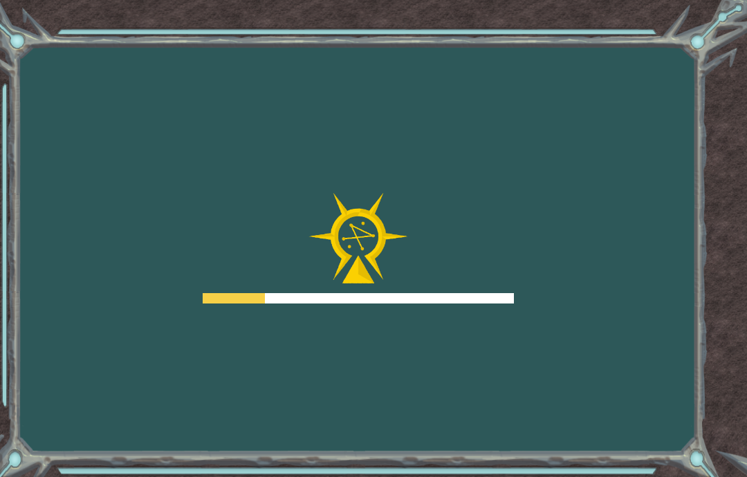
click at [518, 339] on div "Goals Error cargando del servidor Deberás unirte a un curso para jugar a este n…" at bounding box center [373, 238] width 747 height 477
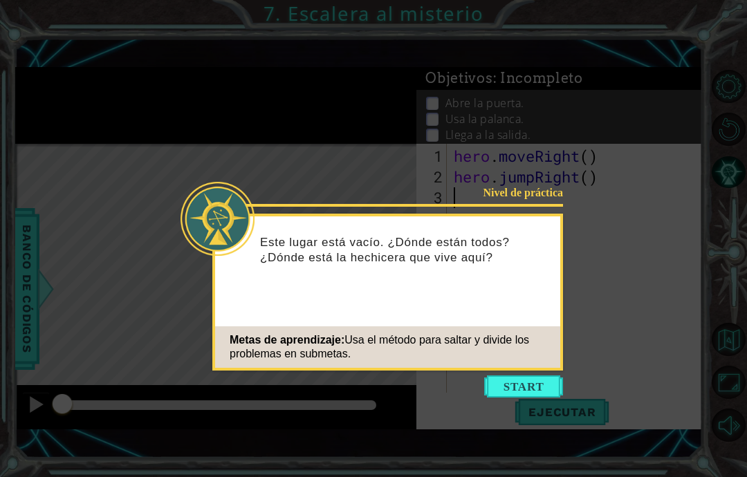
click at [521, 378] on icon at bounding box center [373, 238] width 747 height 477
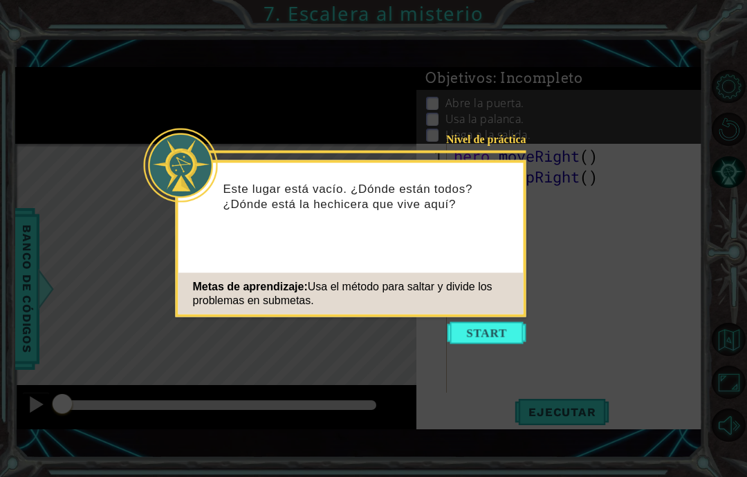
click at [501, 358] on icon at bounding box center [373, 238] width 747 height 477
click at [499, 324] on button "Start" at bounding box center [486, 333] width 79 height 22
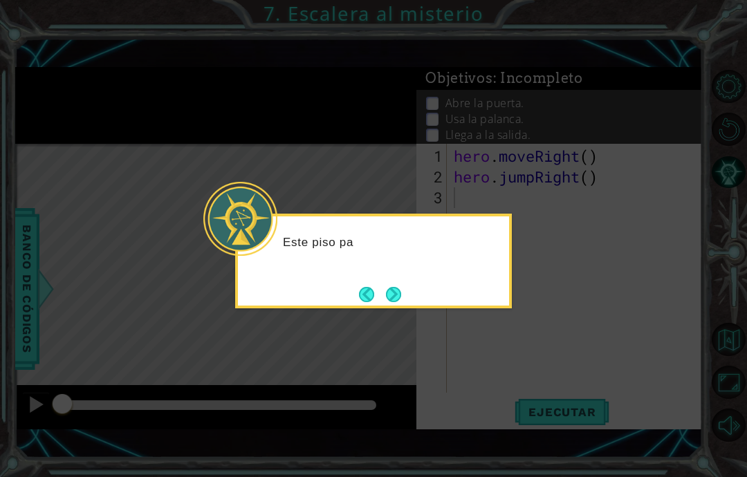
click at [401, 293] on button "Next" at bounding box center [393, 294] width 15 height 15
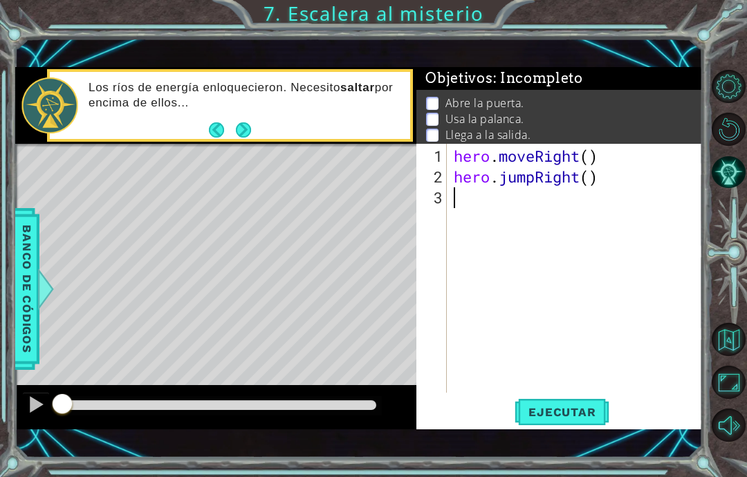
click at [576, 476] on div "1 ההההההההההההההההההההההההההההההההההההההההההההההההההההההההההההההההההההההההההההה…" at bounding box center [373, 238] width 747 height 477
click at [539, 461] on div "1 ההההההההההההההההההההההההההההההההההההההההההההההההההההההההההההההההההההההההההההה…" at bounding box center [373, 238] width 747 height 477
click at [559, 460] on div "1 ההההההההההההההההההההההההההההההההההההההההההההההההההההההההההההההההההההההההההההה…" at bounding box center [373, 238] width 747 height 477
click at [537, 465] on div "1 ההההההההההההההההההההההההההההההההההההההההההההההההההההההההההההההההההההההההההההה…" at bounding box center [373, 238] width 747 height 477
click at [502, 476] on div "1 ההההההההההההההההההההההההההההההההההההההההההההההההההההההההההההההההההההההההההההה…" at bounding box center [373, 238] width 747 height 477
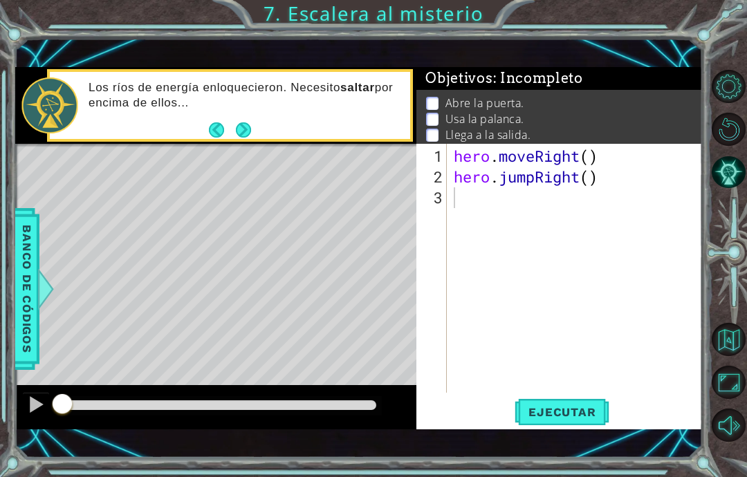
click at [545, 473] on div "1 ההההההההההההההההההההההההההההההההההההההההההההההההההההההההההההההההההההההההההההה…" at bounding box center [373, 238] width 747 height 477
click at [551, 472] on div "1 ההההההההההההההההההההההההההההההההההההההההההההההההההההההההההההההההההההההההההההה…" at bounding box center [373, 238] width 747 height 477
click at [550, 475] on div "1 ההההההההההההההההההההההההההההההההההההההההההההההההההההההההההההההההההההההההההההה…" at bounding box center [373, 238] width 747 height 477
click at [553, 476] on html "1 ההההההההההההההההההההההההההההההההההההההההההההההההההההההההההההההההההההההההההההה…" at bounding box center [373, 238] width 747 height 477
click at [553, 476] on div "1 ההההההההההההההההההההההההההההההההההההההההההההההההההההההההההההההההההההההההההההה…" at bounding box center [373, 238] width 747 height 477
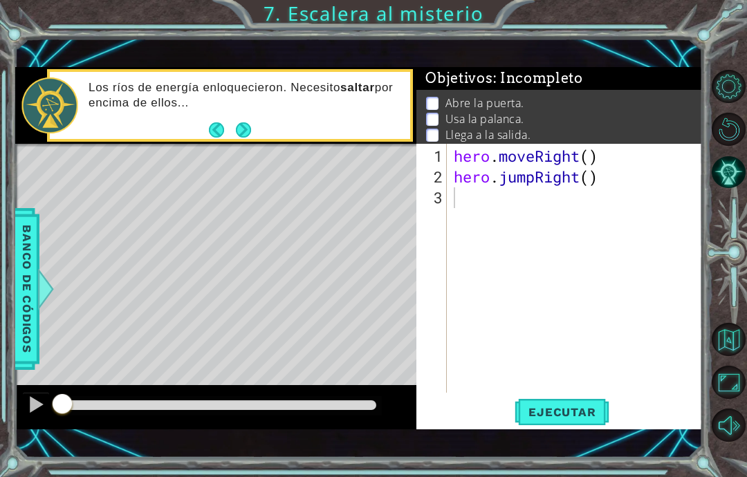
click at [25, 462] on div "1 ההההההההההההההההההההההההההההההההההההההההההההההההההההההההההההההההההההההההההההה…" at bounding box center [373, 238] width 747 height 477
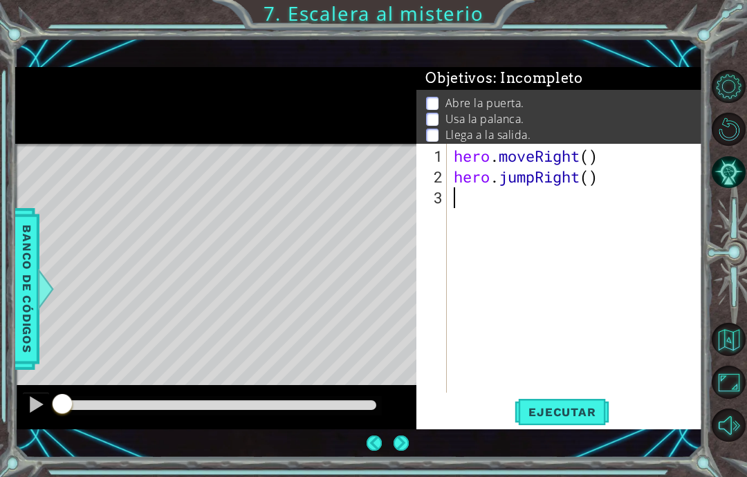
click at [393, 436] on button "Next" at bounding box center [400, 443] width 15 height 15
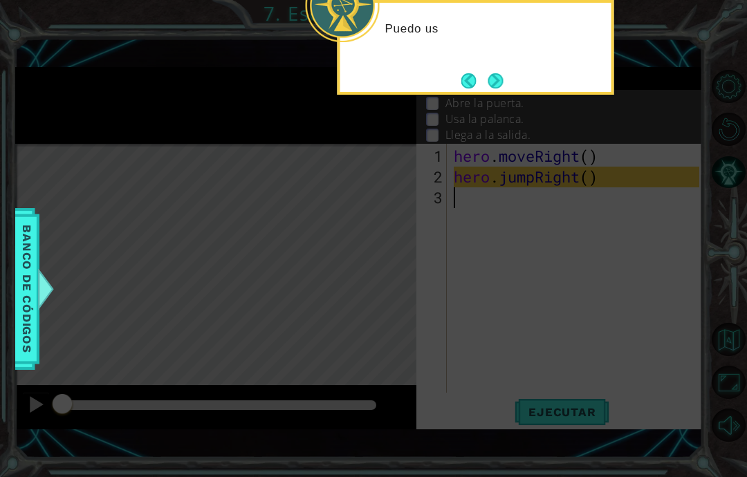
click at [158, 92] on icon at bounding box center [373, 111] width 747 height 731
click at [487, 73] on button "Next" at bounding box center [494, 80] width 15 height 15
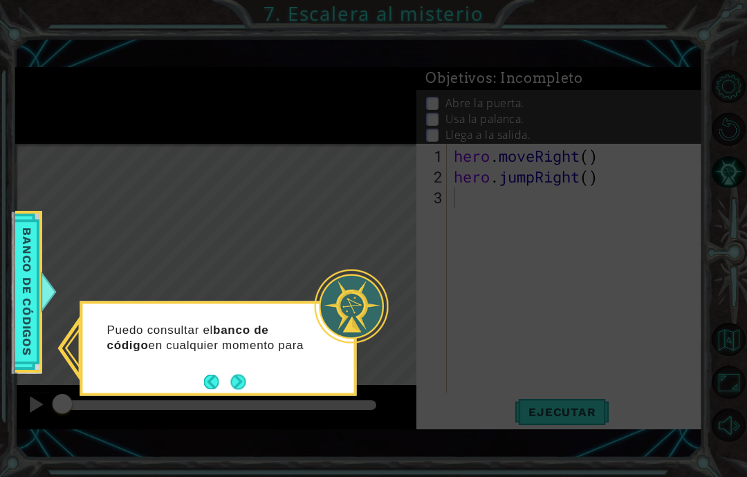
click at [243, 374] on button "Next" at bounding box center [237, 381] width 15 height 15
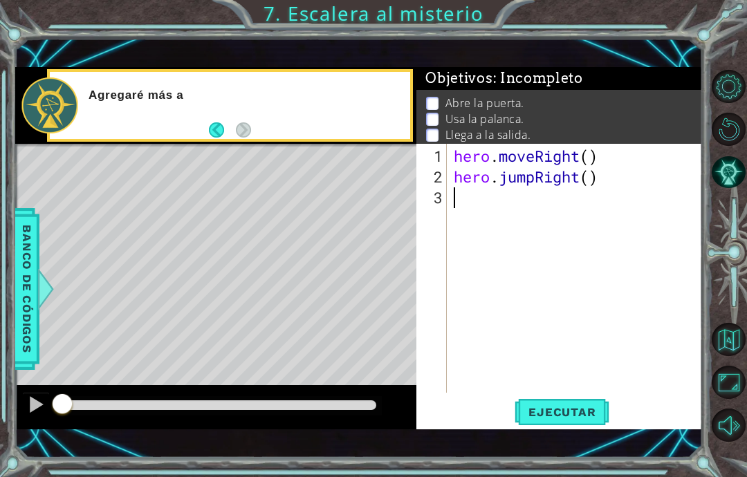
click at [585, 411] on span "Ejecutar" at bounding box center [561, 412] width 95 height 14
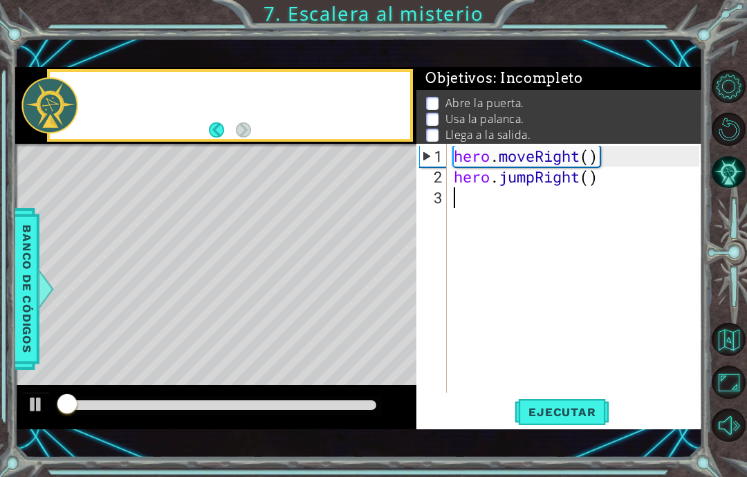
click at [704, 455] on div "1 ההההההההההההההההההההההההההההההההההההההההההההההההההההההההההההההההההההההההההההה…" at bounding box center [373, 238] width 747 height 477
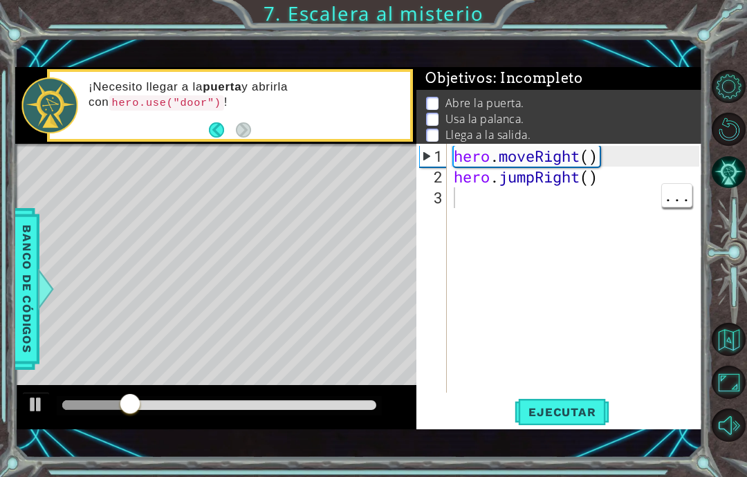
click at [532, 216] on div "hero . moveRight ( ) hero . jumpRight ( )" at bounding box center [578, 291] width 255 height 290
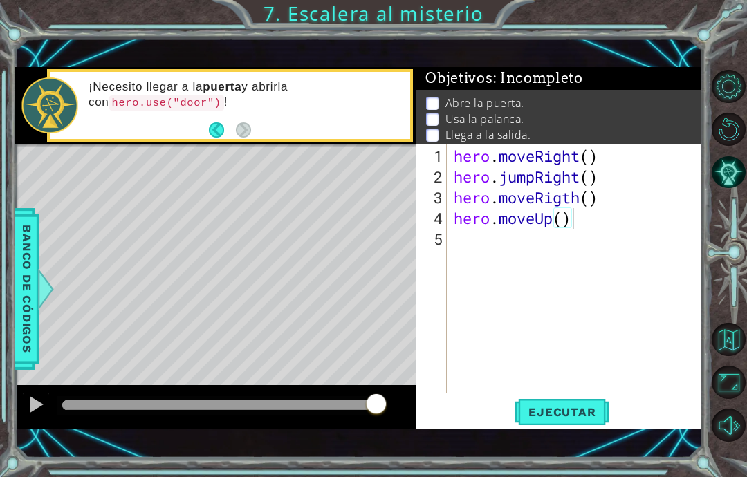
scroll to position [24, 75]
click at [602, 236] on div "hero . moveRight ( ) hero . jumpRight ( ) hero . moveRigth ( ) hero . moveUp ( )" at bounding box center [578, 291] width 255 height 290
click at [576, 404] on button "Ejecutar" at bounding box center [561, 412] width 95 height 28
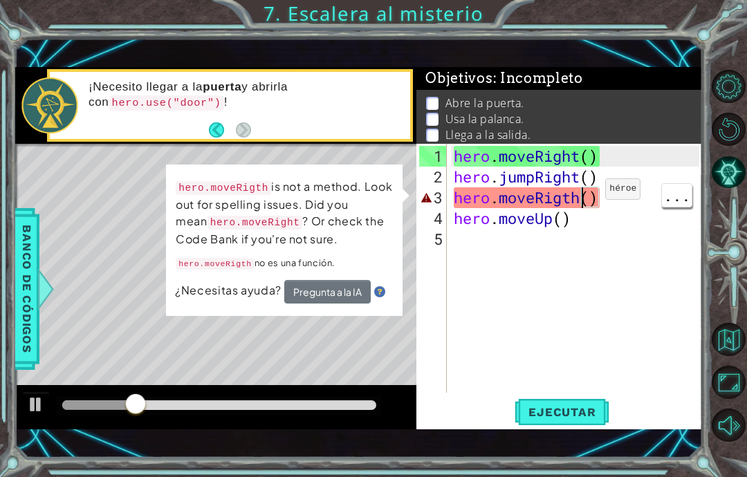
click at [584, 196] on div "hero . moveRight ( ) hero . jumpRight ( ) hero . moveRigth ( ) hero . moveUp ( )" at bounding box center [578, 291] width 255 height 290
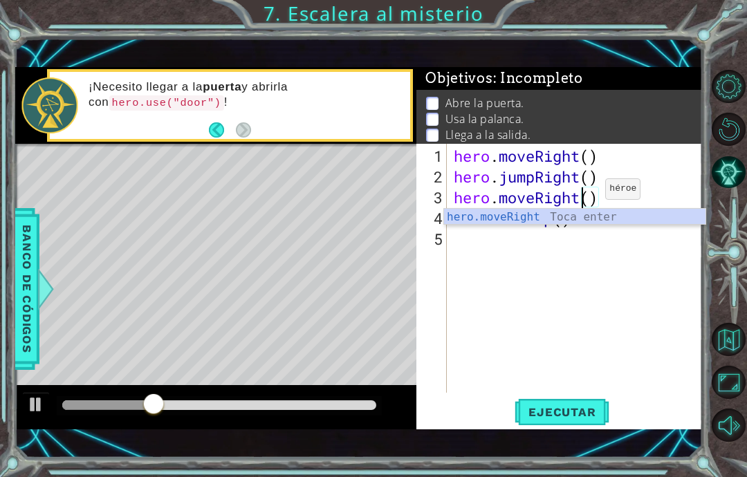
scroll to position [24, 43]
click at [569, 418] on span "Ejecutar" at bounding box center [561, 412] width 95 height 14
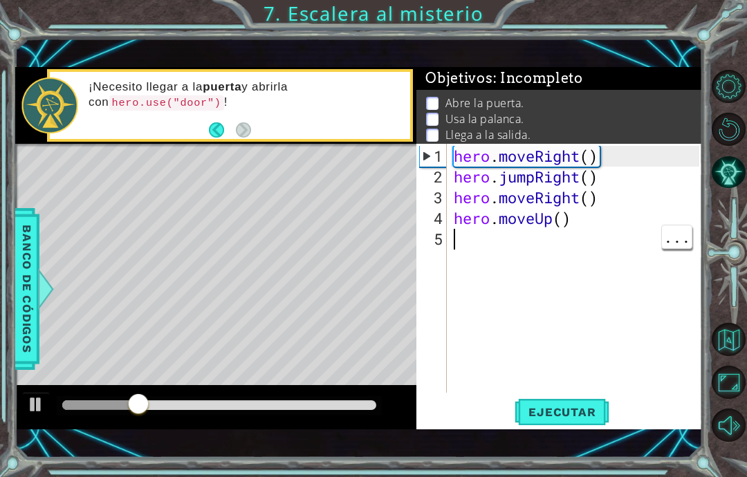
click at [504, 250] on div "hero . moveRight ( ) hero . jumpRight ( ) hero . moveRight ( ) hero . moveUp ( )" at bounding box center [578, 291] width 255 height 290
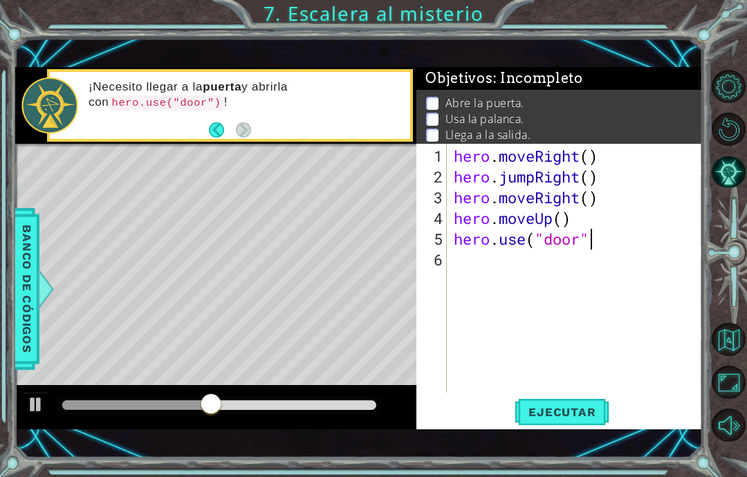
scroll to position [24, 162]
click at [569, 407] on span "Ejecutar" at bounding box center [561, 412] width 95 height 14
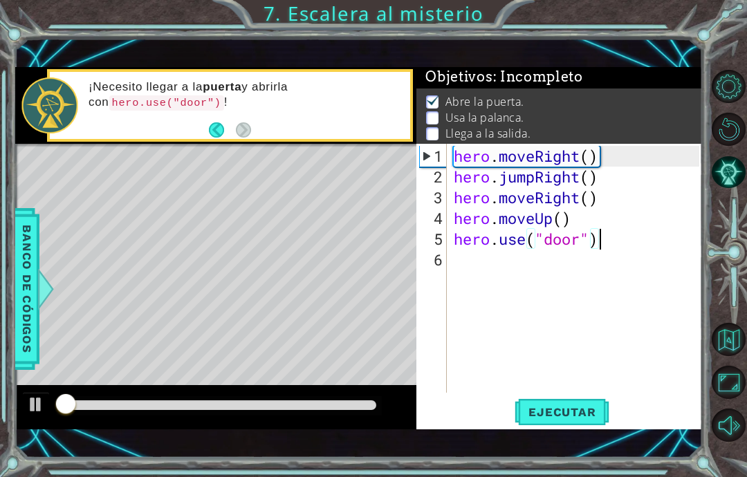
scroll to position [3, 0]
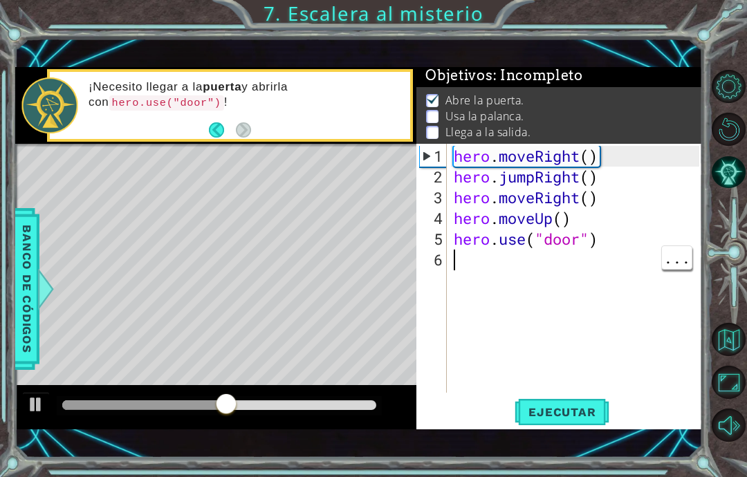
click at [506, 272] on div "hero . moveRight ( ) hero . jumpRight ( ) hero . moveRight ( ) hero . moveUp ( …" at bounding box center [578, 291] width 255 height 290
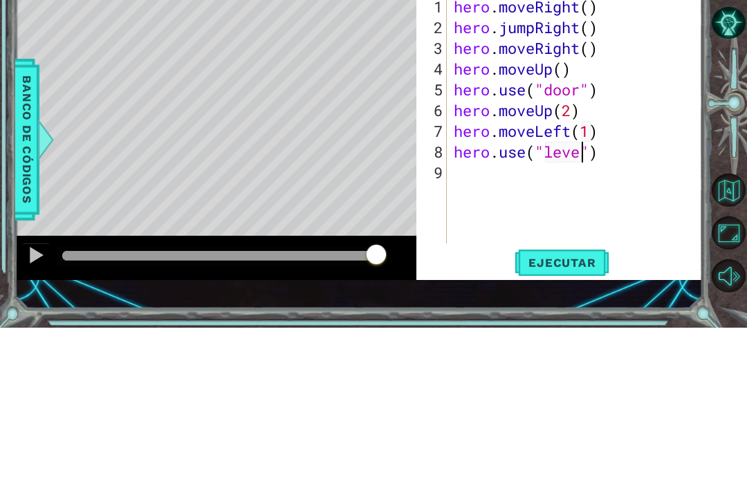
scroll to position [24, 71]
click at [621, 146] on div "hero . moveRight ( ) hero . jumpRight ( ) hero . moveRight ( ) hero . moveUp ( …" at bounding box center [578, 291] width 255 height 290
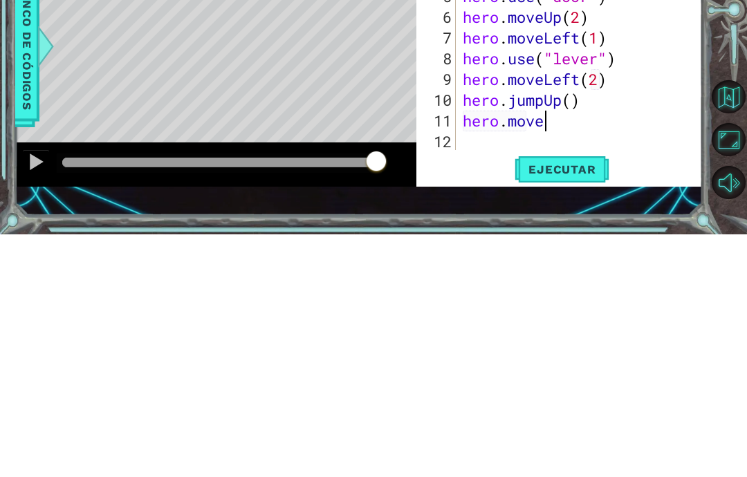
scroll to position [24, 107]
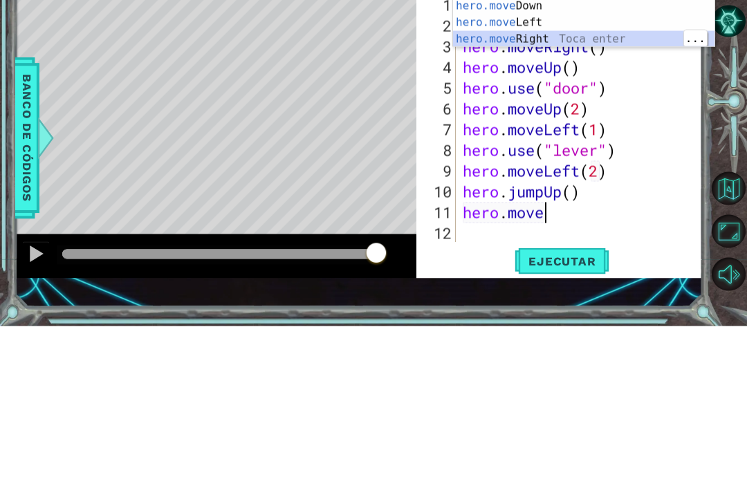
click at [615, 132] on div "hero.move Up Toca enter hero.move Down Toca enter hero.move Left Toca enter her…" at bounding box center [583, 182] width 261 height 100
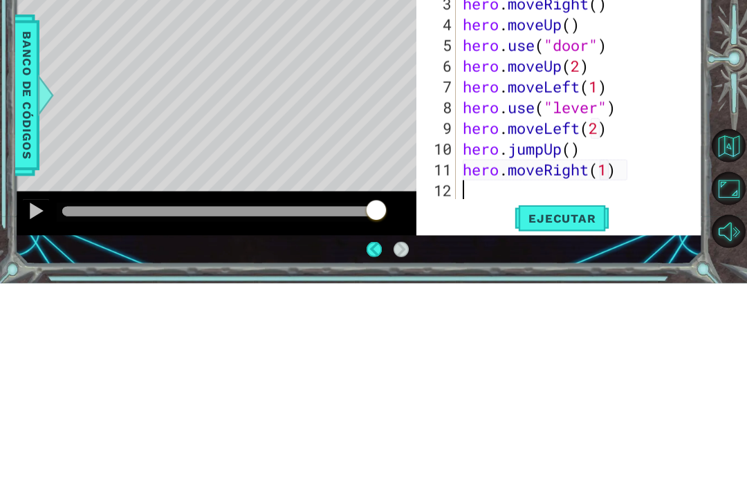
scroll to position [21, 0]
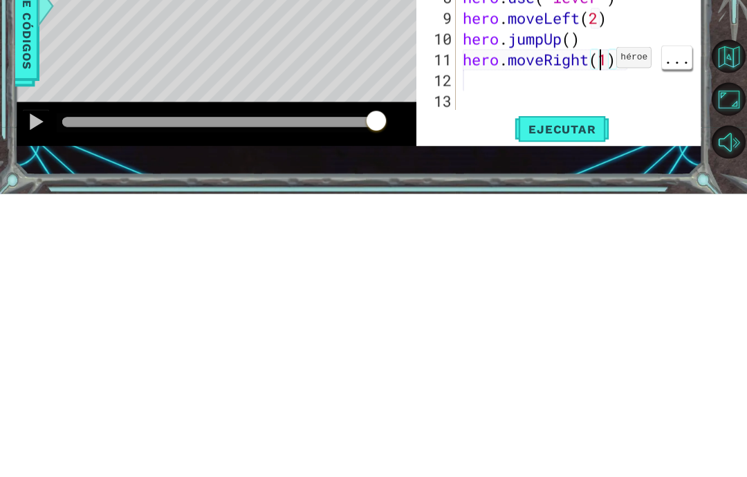
click at [604, 146] on div "hero . jumpRight ( ) hero . moveRight ( ) hero . moveUp ( ) hero . use ( "door"…" at bounding box center [583, 291] width 246 height 290
click at [613, 146] on div "hero . jumpRight ( ) hero . moveRight ( ) hero . moveUp ( ) hero . use ( "door"…" at bounding box center [583, 291] width 246 height 290
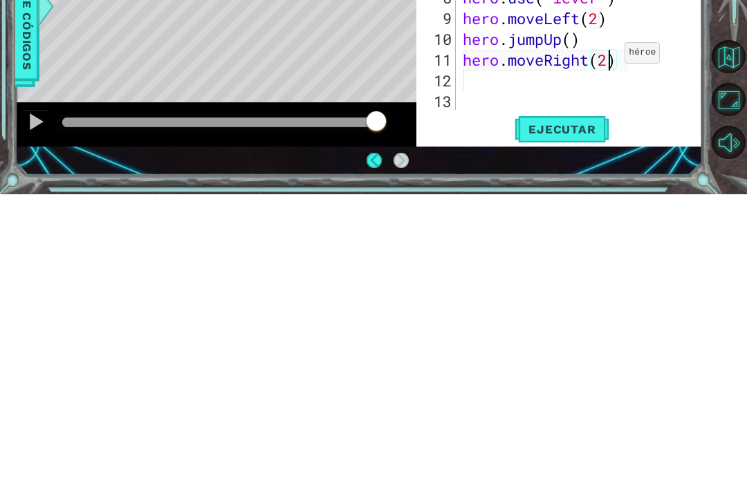
scroll to position [24, 34]
click at [588, 405] on span "Ejecutar" at bounding box center [561, 412] width 95 height 14
type textarea "abcde fg"
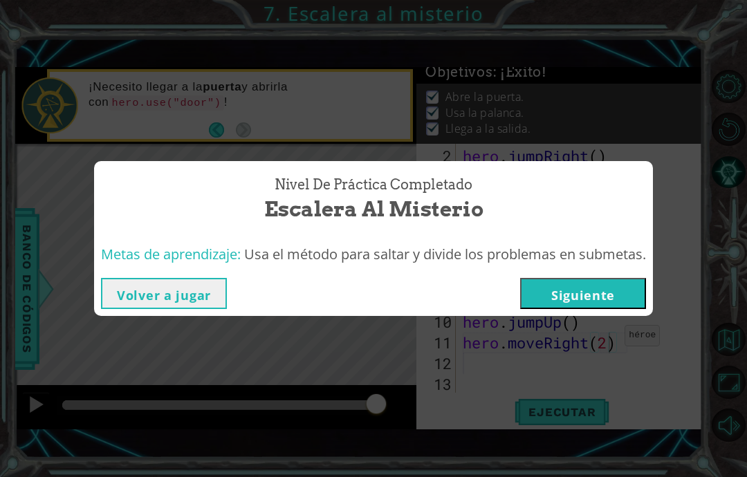
click at [616, 294] on button "Siguiente" at bounding box center [583, 293] width 126 height 31
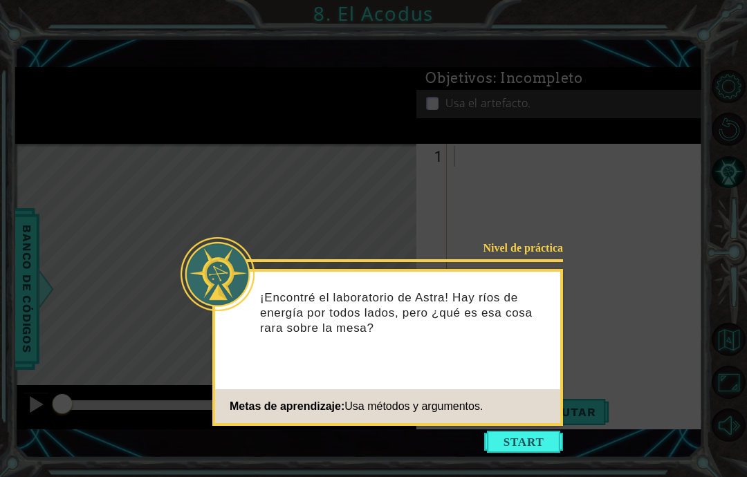
click at [526, 431] on button "Start" at bounding box center [523, 442] width 79 height 22
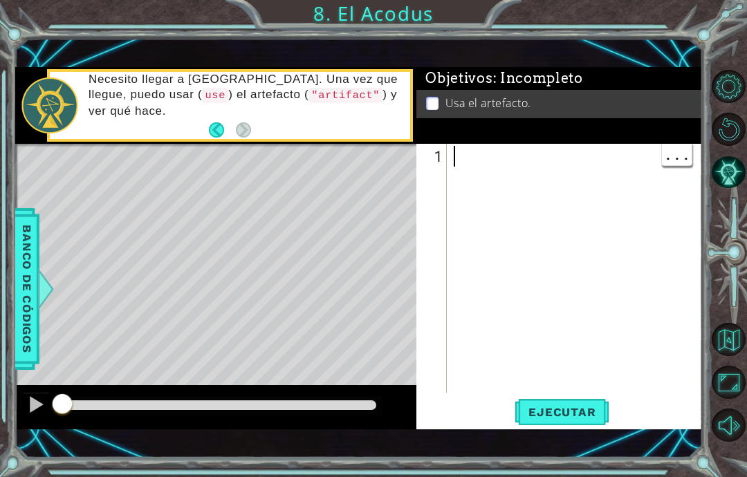
click at [528, 167] on div at bounding box center [578, 291] width 255 height 290
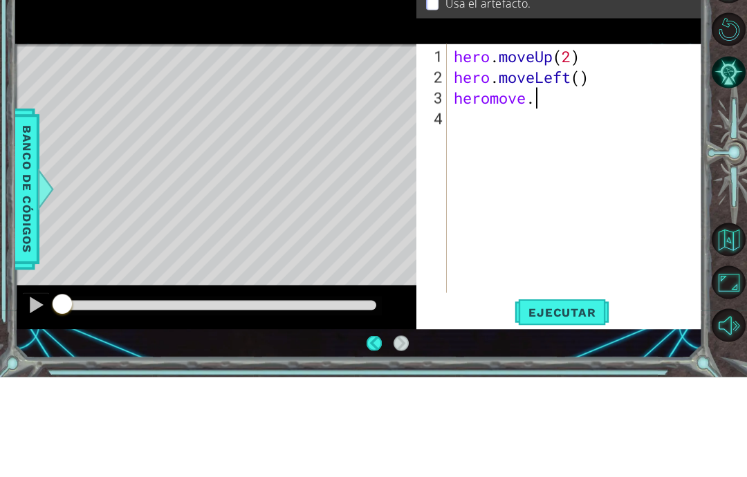
scroll to position [24, 75]
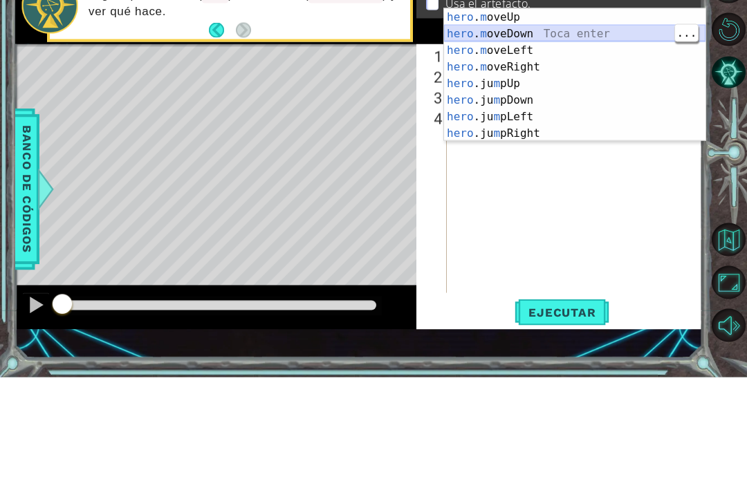
click at [615, 109] on div "hero . m oveUp Toca enter hero . m oveDown Toca enter hero . m oveLeft Toca ent…" at bounding box center [574, 192] width 261 height 166
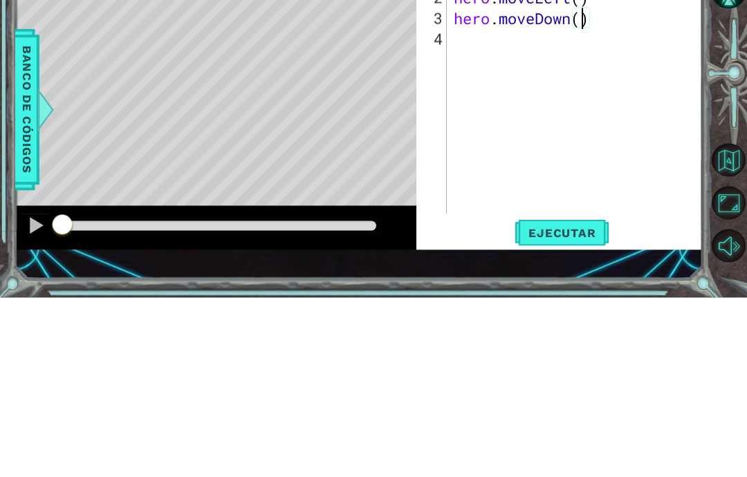
scroll to position [24, 34]
click at [599, 146] on div "hero . moveUp ( 2 ) hero . moveLeft ( ) hero . moveDown ( #)" at bounding box center [578, 291] width 255 height 290
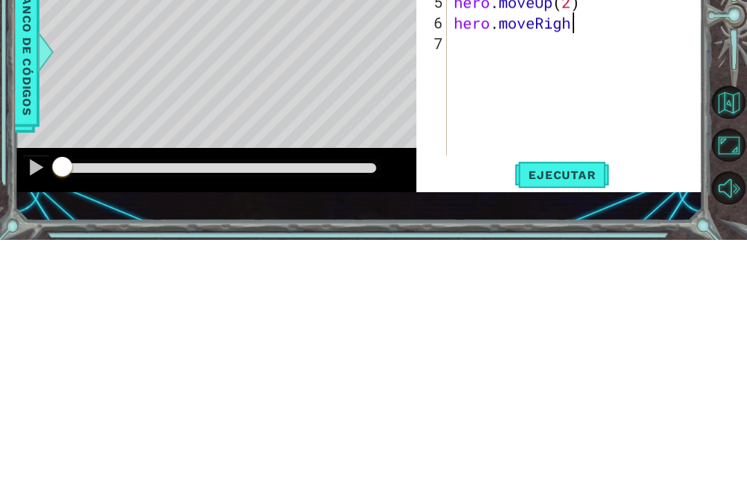
scroll to position [24, 153]
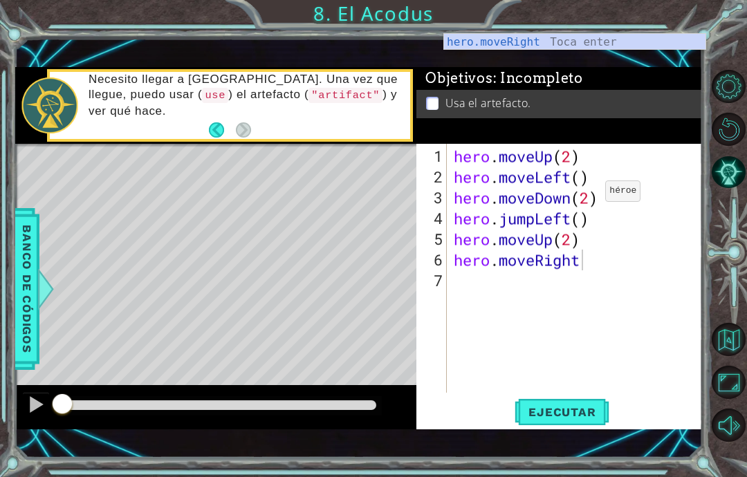
click at [584, 413] on span "Ejecutar" at bounding box center [561, 412] width 95 height 14
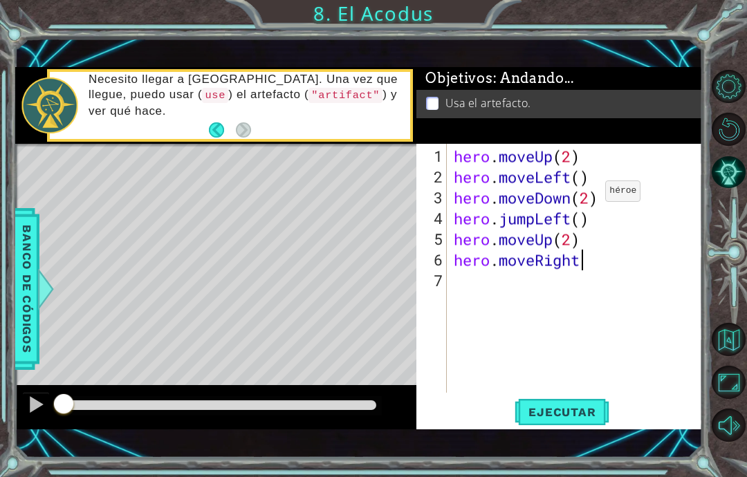
scroll to position [24, 75]
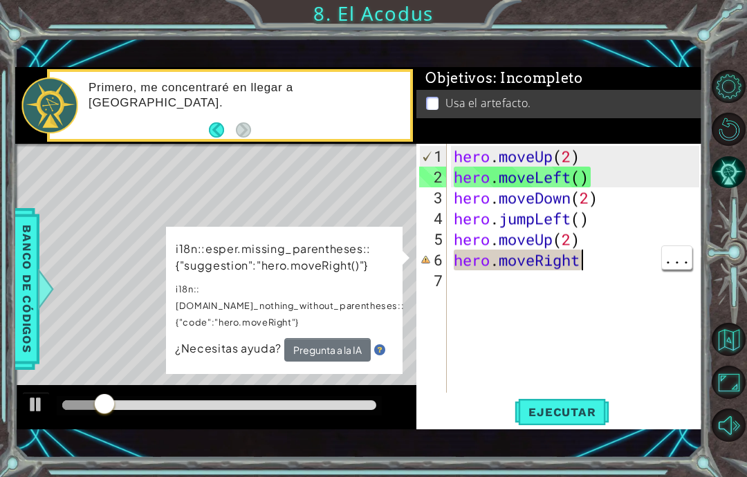
click at [601, 262] on div "hero . moveUp ( 2 ) hero . moveLeft ( ) hero . moveDown ( 2 ) hero . jumpLeft (…" at bounding box center [578, 291] width 255 height 290
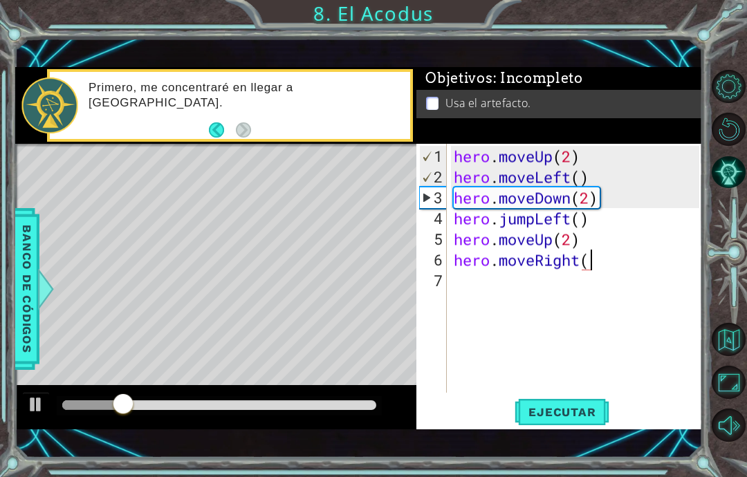
scroll to position [24, 43]
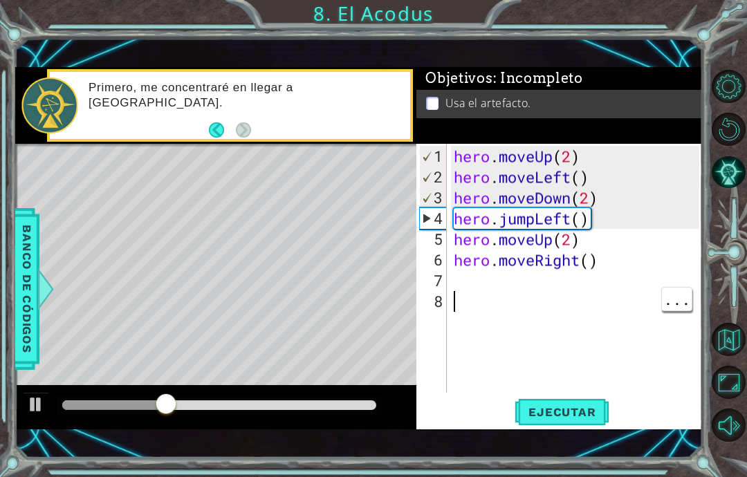
click at [486, 281] on div "hero . moveUp ( 2 ) hero . moveLeft ( ) hero . moveDown ( 2 ) hero . jumpLeft (…" at bounding box center [578, 291] width 255 height 290
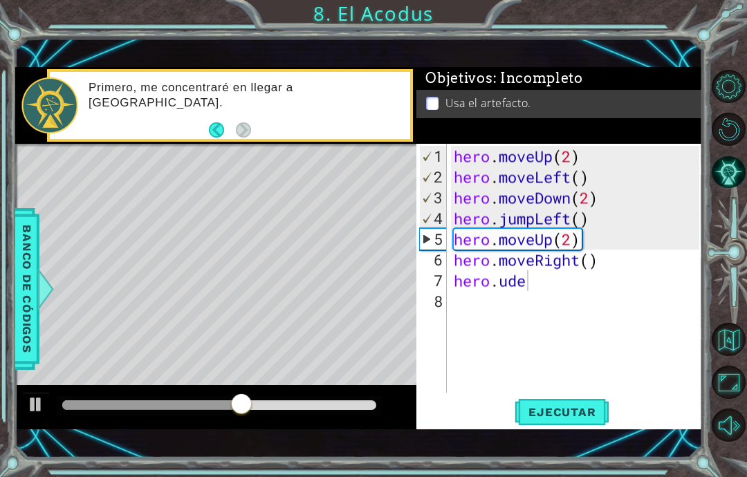
scroll to position [24, 75]
click at [526, 290] on div "hero . moveUp ( 2 ) hero . moveLeft ( ) hero . moveDown ( 2 ) hero . jumpLeft (…" at bounding box center [578, 291] width 255 height 290
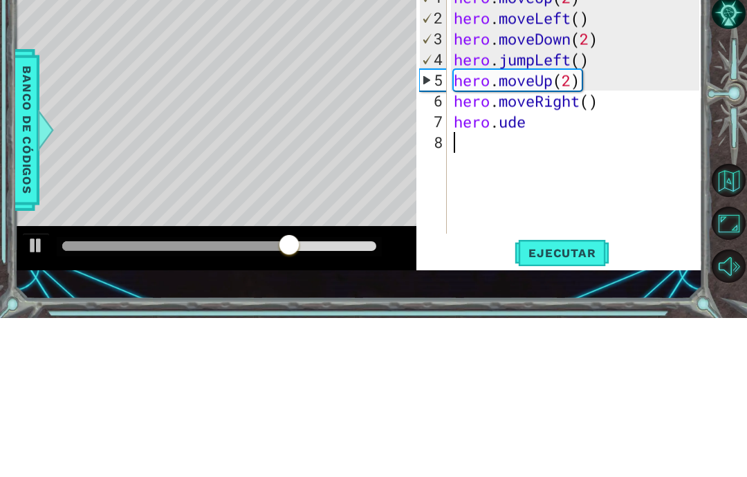
click at [561, 146] on div "hero . moveUp ( 2 ) hero . moveLeft ( ) hero . moveDown ( 2 ) hero . jumpLeft (…" at bounding box center [578, 291] width 255 height 290
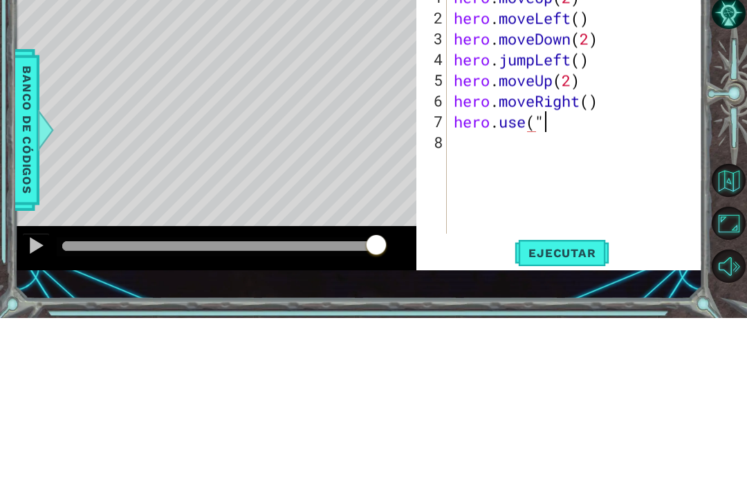
scroll to position [24, 34]
type textarea "ab"cde fg"
click at [26, 218] on span "Banco de códigos" at bounding box center [27, 289] width 22 height 143
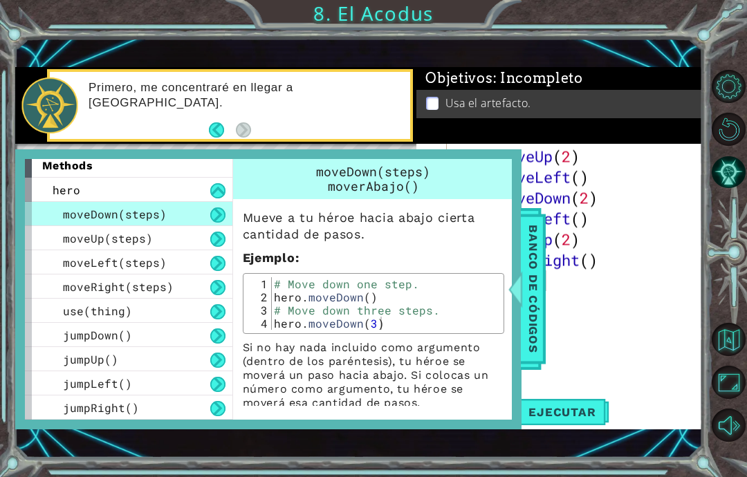
scroll to position [6, 0]
click at [215, 189] on button at bounding box center [217, 190] width 15 height 15
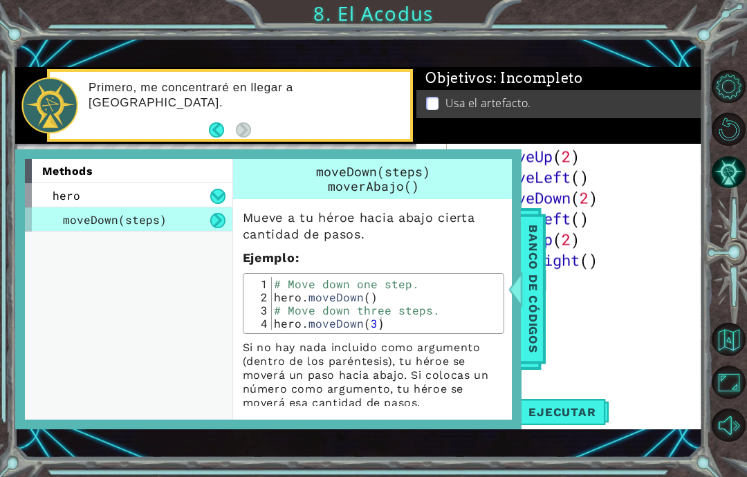
scroll to position [0, 0]
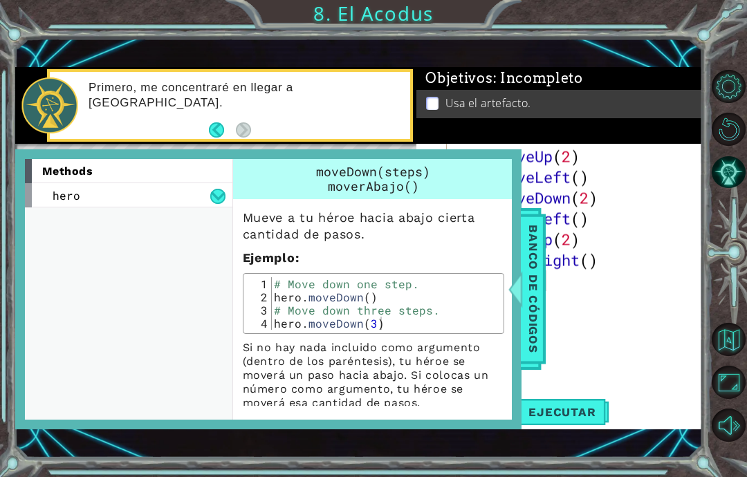
click at [223, 199] on button at bounding box center [217, 196] width 15 height 15
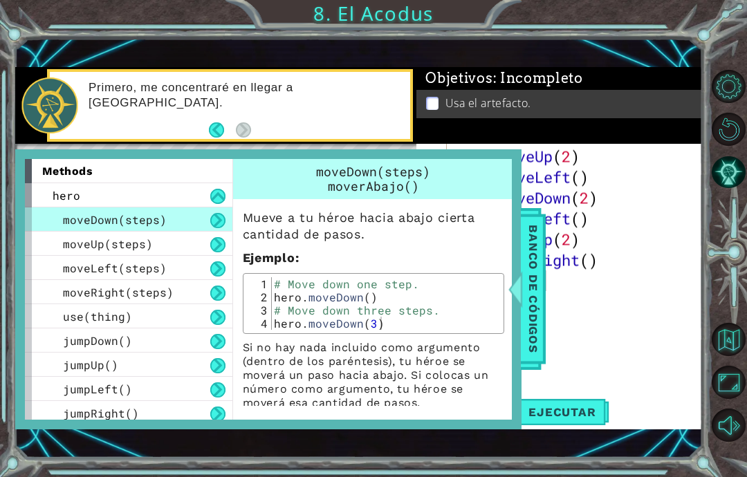
click at [177, 319] on div "use(thing)" at bounding box center [128, 316] width 207 height 24
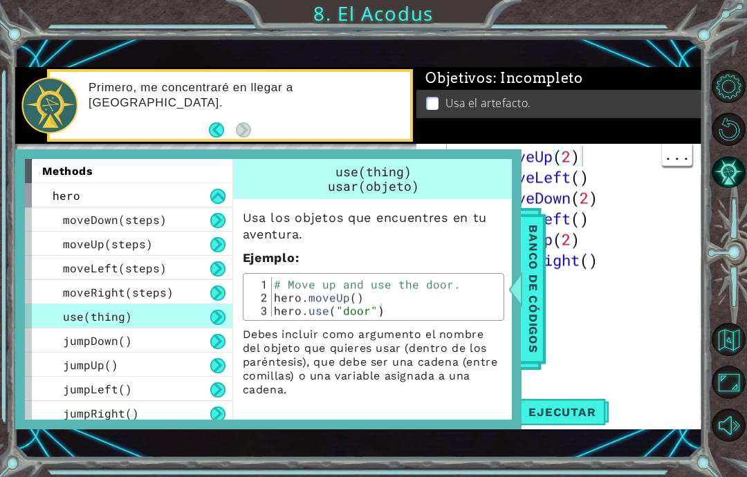
click at [499, 307] on div "# Move up and use the door. hero . moveUp ( ) hero . use ( "door" )" at bounding box center [385, 310] width 229 height 66
type textarea "abcde fg"
click at [526, 301] on span "Banco de códigos" at bounding box center [533, 289] width 22 height 143
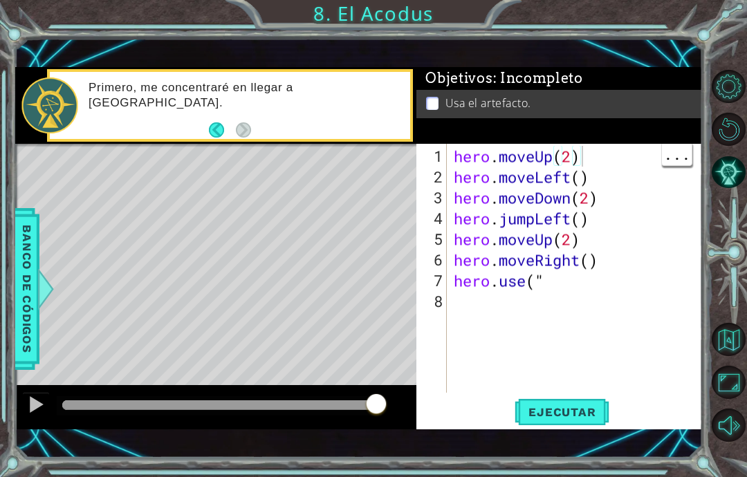
click at [220, 137] on button "Back" at bounding box center [222, 129] width 27 height 15
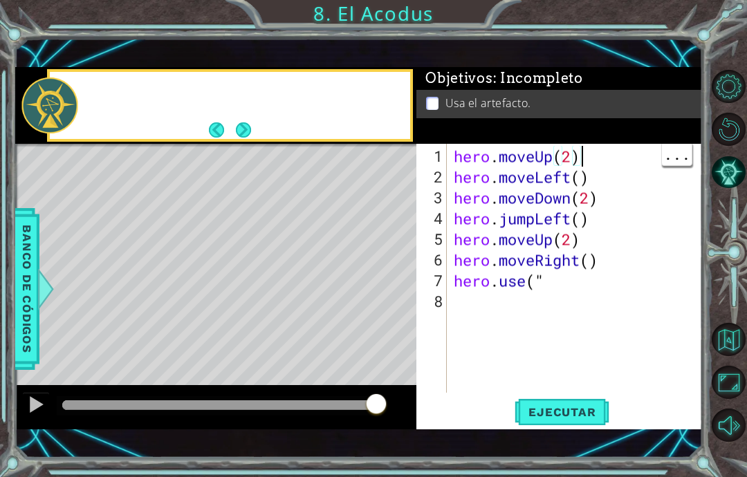
click at [222, 123] on button "Back" at bounding box center [222, 129] width 27 height 15
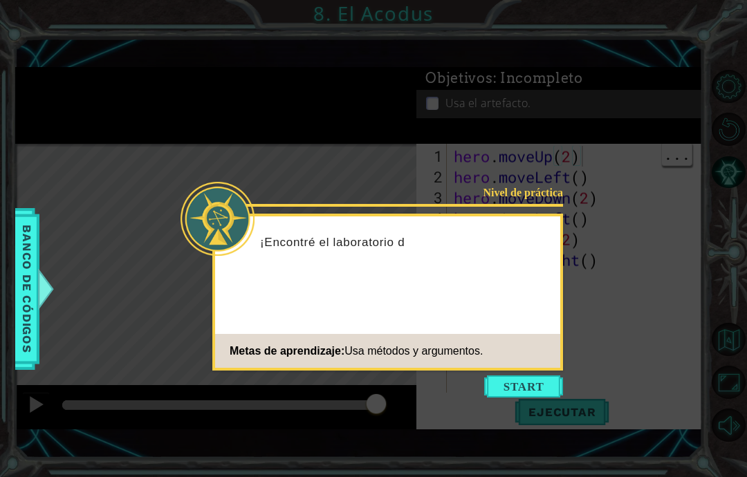
click at [540, 385] on button "Start" at bounding box center [523, 386] width 79 height 22
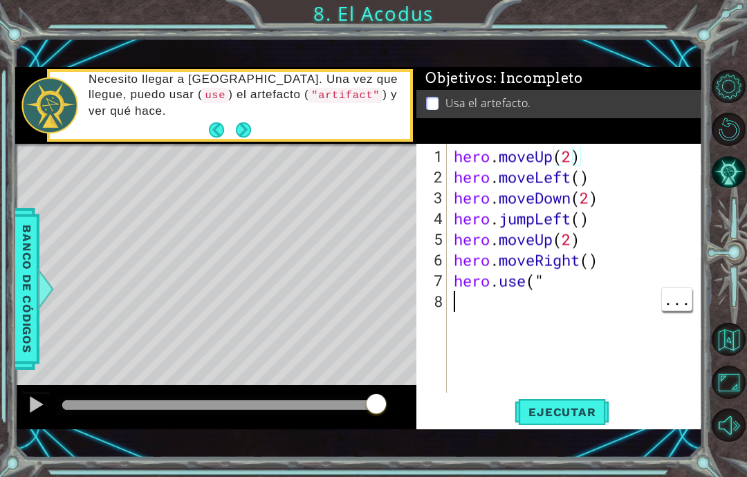
click at [557, 294] on div "hero . moveUp ( 2 ) hero . moveLeft ( ) hero . moveDown ( 2 ) hero . jumpLeft (…" at bounding box center [578, 291] width 255 height 290
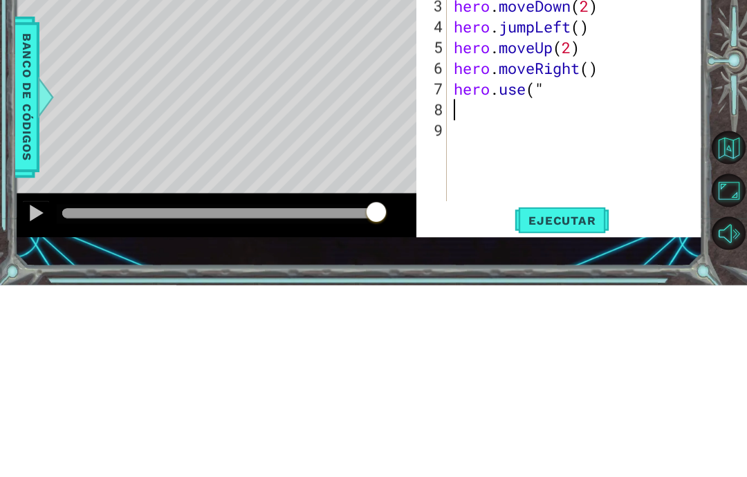
click at [564, 146] on div "hero . moveUp ( 2 ) hero . moveLeft ( ) hero . moveDown ( 2 ) hero . jumpLeft (…" at bounding box center [578, 291] width 255 height 290
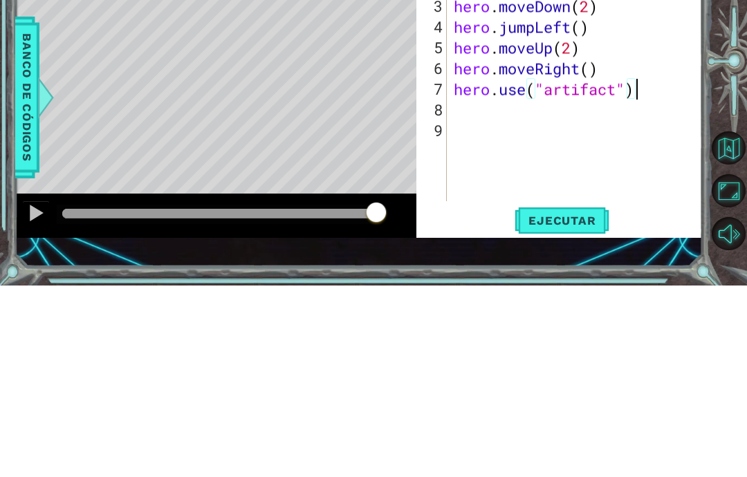
scroll to position [55, 0]
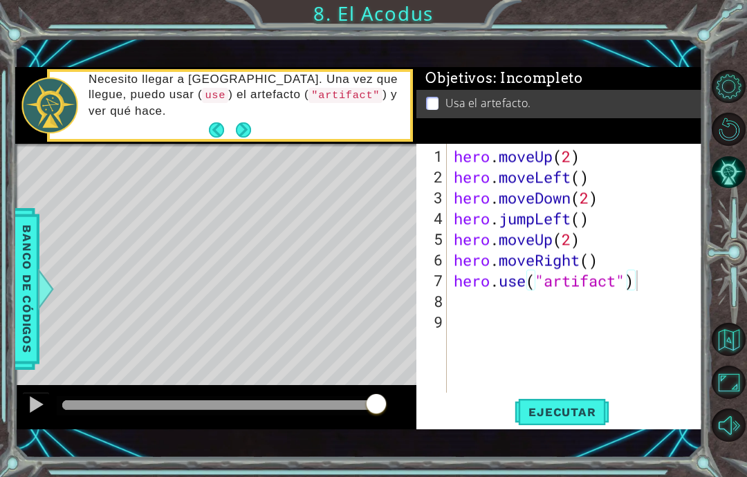
type textarea "abcde fg"
click at [561, 413] on span "Ejecutar" at bounding box center [561, 412] width 95 height 14
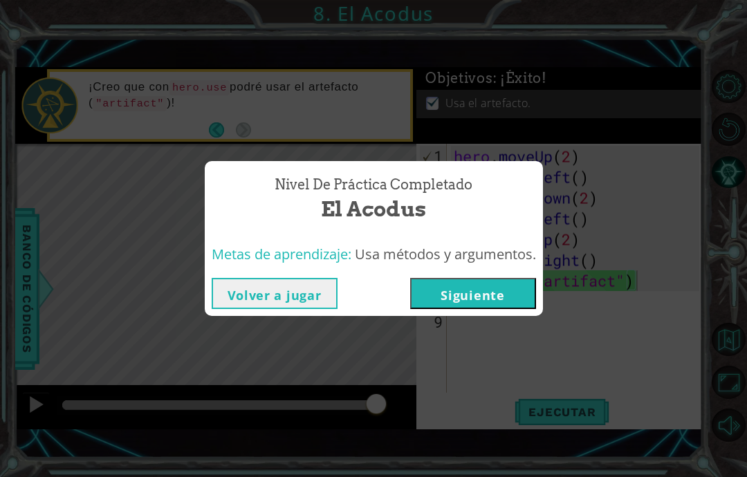
click at [519, 287] on button "Siguiente" at bounding box center [473, 293] width 126 height 31
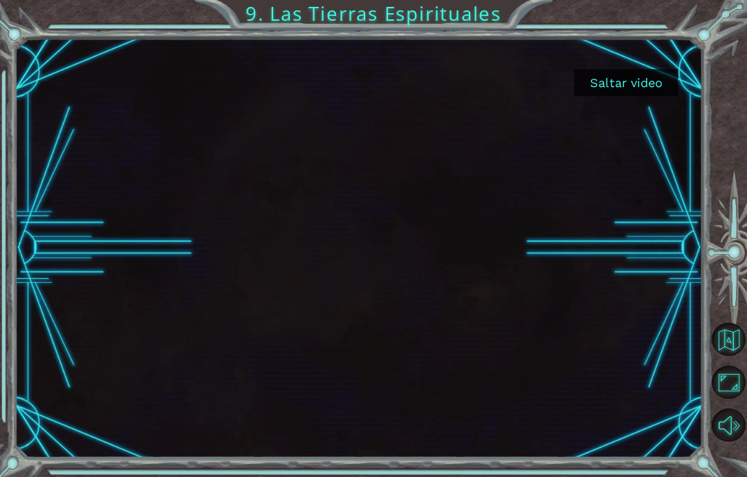
click at [518, 297] on div at bounding box center [358, 248] width 687 height 387
click at [635, 93] on button "Saltar video" at bounding box center [626, 82] width 104 height 27
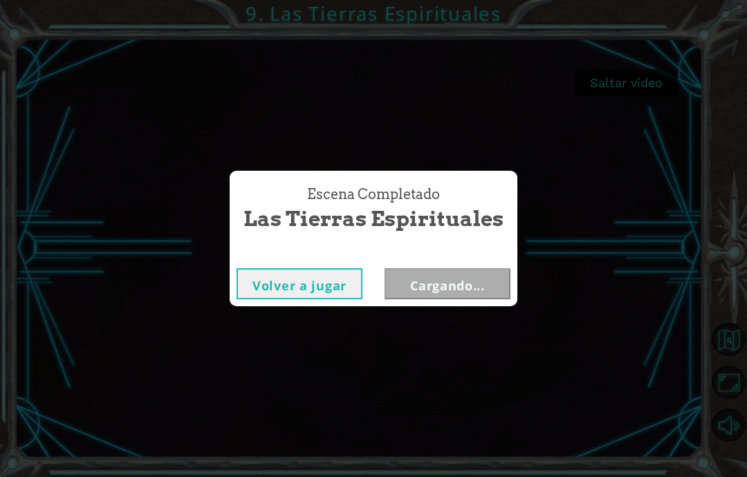
click at [636, 92] on div "Escena Completado Las Tierras Espirituales Volver a jugar Cargando..." at bounding box center [373, 238] width 747 height 477
click at [474, 283] on button "Siguiente" at bounding box center [447, 283] width 126 height 31
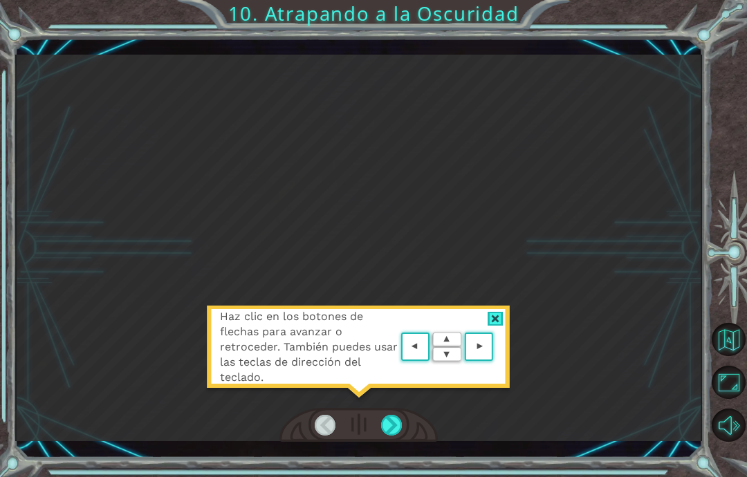
click at [401, 476] on div "Haz clic en los botones de flechas para avanzar o retroceder. También puedes us…" at bounding box center [373, 238] width 747 height 477
click at [396, 476] on html "Haz clic en los botones de flechas para avanzar o retroceder. También puedes us…" at bounding box center [373, 238] width 747 height 477
click at [501, 387] on div "Haz clic en los botones de flechas para avanzar o retroceder. También puedes us…" at bounding box center [358, 354] width 304 height 97
click at [499, 386] on div "Haz clic en los botones de flechas para avanzar o retroceder. También puedes us…" at bounding box center [358, 354] width 304 height 97
click at [497, 383] on div "Haz clic en los botones de flechas para avanzar o retroceder. También puedes us…" at bounding box center [358, 354] width 304 height 97
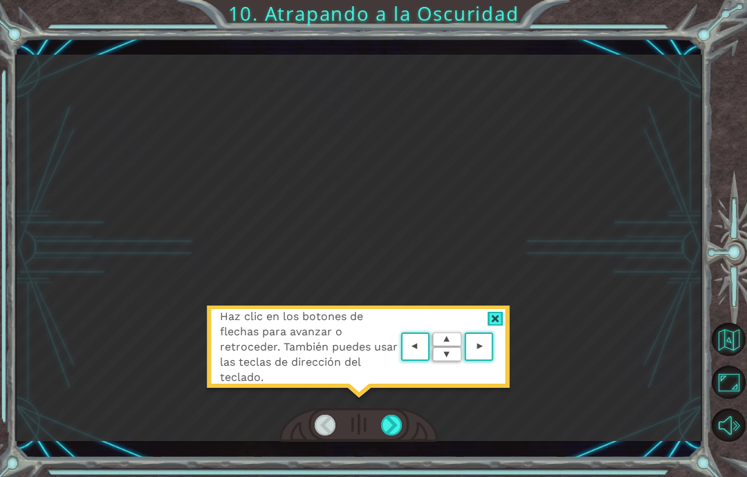
click at [504, 376] on div "Haz clic en los botones de flechas para avanzar o retroceder. También puedes us…" at bounding box center [358, 354] width 304 height 97
click at [485, 409] on div "Haz clic en los botones de flechas para avanzar o retroceder. También puedes us…" at bounding box center [358, 248] width 687 height 387
click at [402, 474] on div "Haz clic en los botones de flechas para avanzar o retroceder. También puedes us…" at bounding box center [373, 238] width 747 height 477
click at [396, 476] on div "Haz clic en los botones de flechas para avanzar o retroceder. También puedes us…" at bounding box center [373, 238] width 747 height 477
click at [519, 369] on div "Haz clic en los botones de flechas para avanzar o retroceder. También puedes us…" at bounding box center [358, 248] width 687 height 387
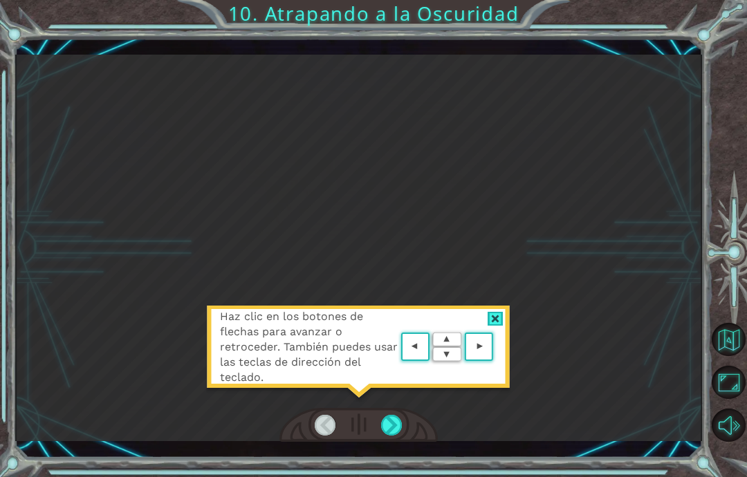
click at [498, 381] on div "Haz clic en los botones de flechas para avanzar o retroceder. También puedes us…" at bounding box center [358, 354] width 304 height 97
click at [406, 462] on div "Haz clic en los botones de flechas para avanzar o retroceder. También puedes us…" at bounding box center [373, 238] width 747 height 477
click at [391, 476] on html "Haz clic en los botones de flechas para avanzar o retroceder. También puedes us…" at bounding box center [373, 238] width 747 height 477
click at [486, 388] on div "Haz clic en los botones de flechas para avanzar o retroceder. También puedes us…" at bounding box center [358, 354] width 304 height 97
click at [497, 379] on div "Haz clic en los botones de flechas para avanzar o retroceder. También puedes us…" at bounding box center [358, 354] width 304 height 97
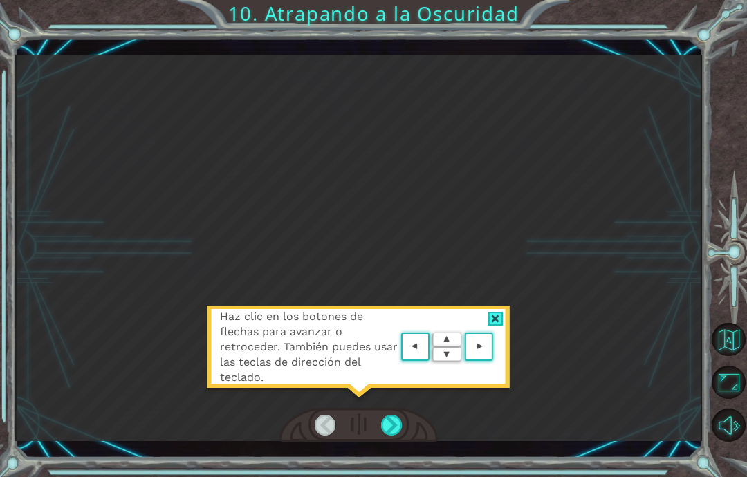
click at [496, 347] on area at bounding box center [496, 347] width 0 height 0
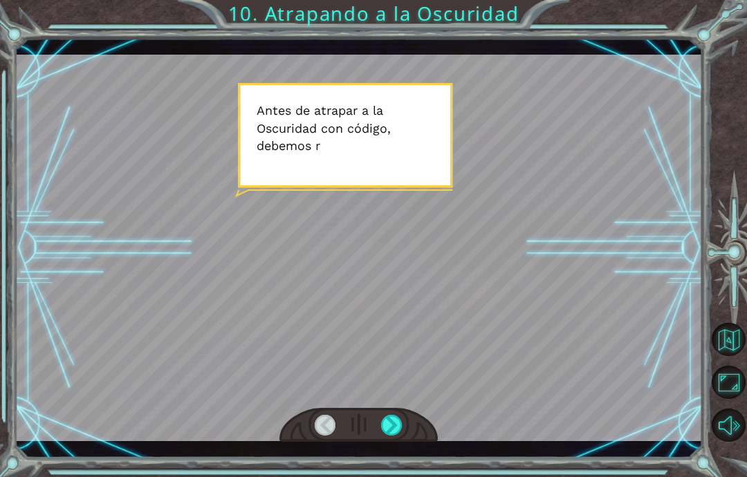
click at [395, 475] on div "Temporary Text A n t e s d e a t r a p a r a l a O s c u r i d a d c o n c ó d …" at bounding box center [373, 238] width 747 height 477
click at [391, 474] on div "Temporary Text A n t e s d e a t r a p a r a l a O s c u r i d a d c o n c ó d …" at bounding box center [373, 238] width 747 height 477
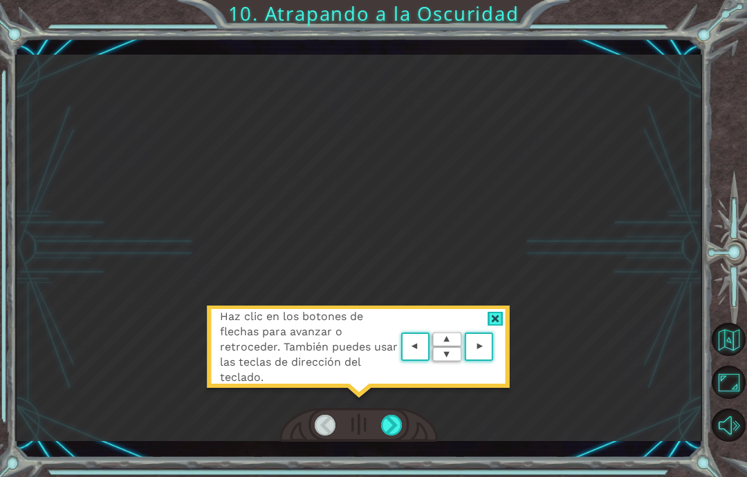
click at [421, 360] on img at bounding box center [447, 347] width 99 height 36
click at [415, 365] on img at bounding box center [447, 347] width 99 height 36
click at [444, 346] on img at bounding box center [447, 347] width 99 height 36
click at [391, 436] on div at bounding box center [391, 425] width 21 height 21
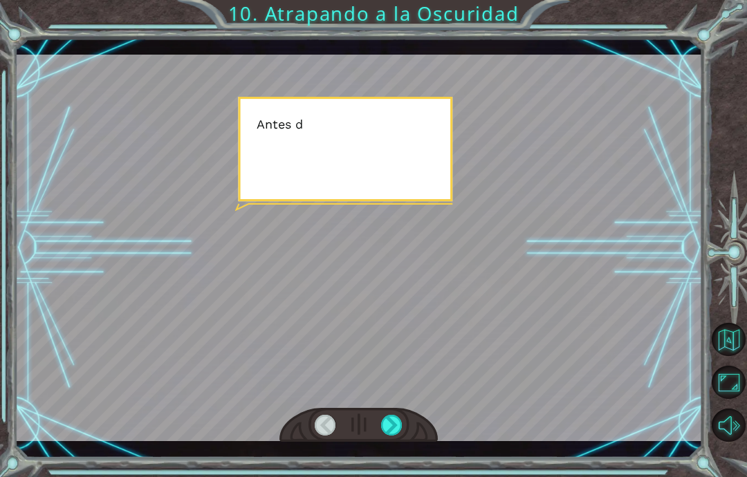
click at [396, 429] on div at bounding box center [391, 425] width 21 height 21
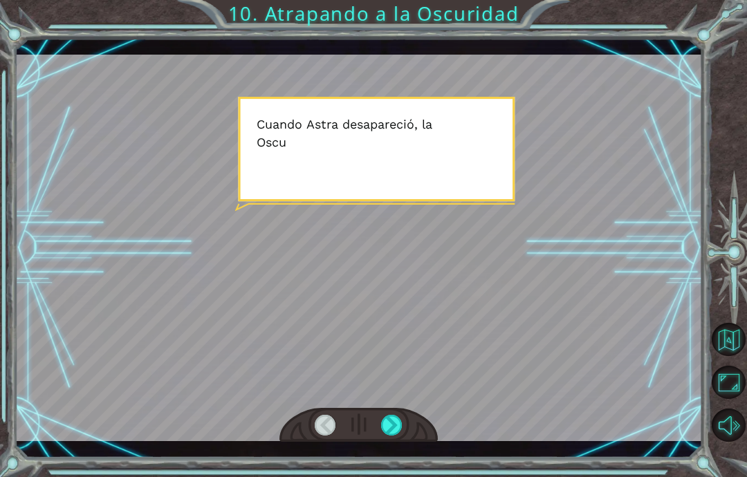
click at [402, 425] on div at bounding box center [391, 425] width 21 height 21
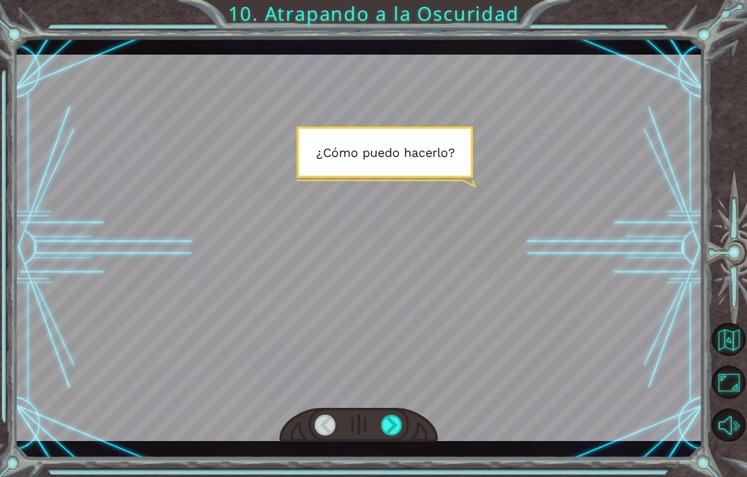
click at [402, 426] on div at bounding box center [391, 425] width 21 height 21
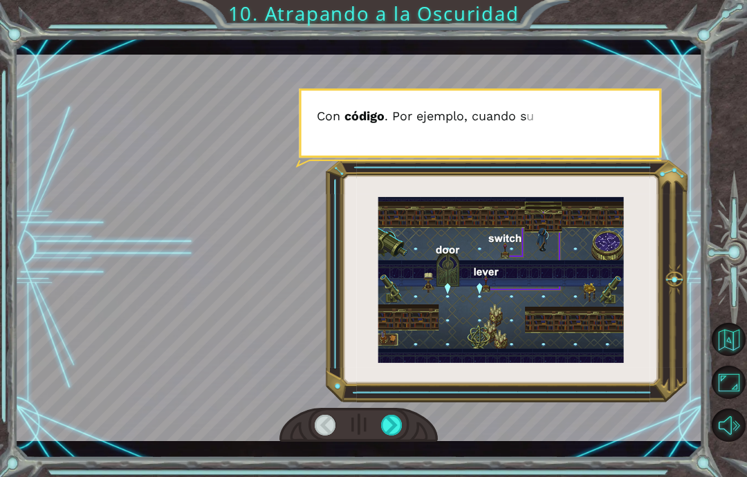
click at [416, 452] on div "A n t e s d e a t r a p a r a l a O s c u r i d a d c o n c ó d i g o , d e b e…" at bounding box center [358, 248] width 687 height 420
click at [402, 429] on div at bounding box center [391, 425] width 21 height 21
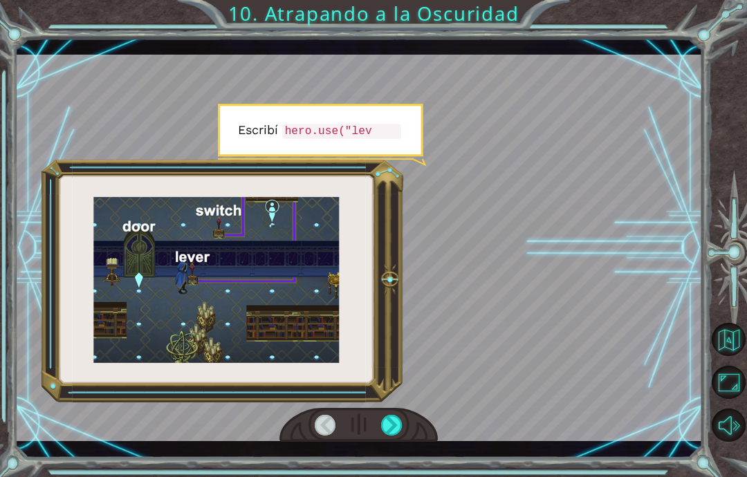
click at [384, 436] on div at bounding box center [391, 425] width 21 height 21
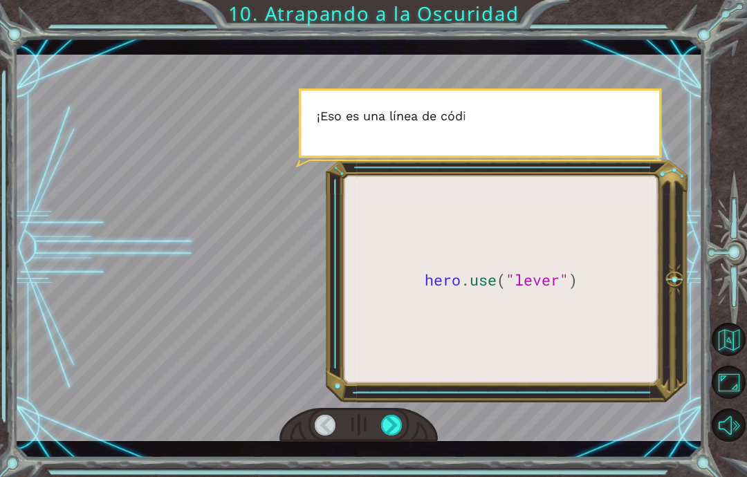
click at [431, 424] on div at bounding box center [358, 425] width 158 height 35
click at [397, 447] on div "hero . use ( "lever" ) A n t e s d e a t r a p a r a l a O s c u r i d a d c o …" at bounding box center [358, 248] width 687 height 420
click at [389, 445] on div "hero . use ( "lever" ) A n t e s d e a t r a p a r a l a O s c u r i d a d c o …" at bounding box center [358, 248] width 687 height 420
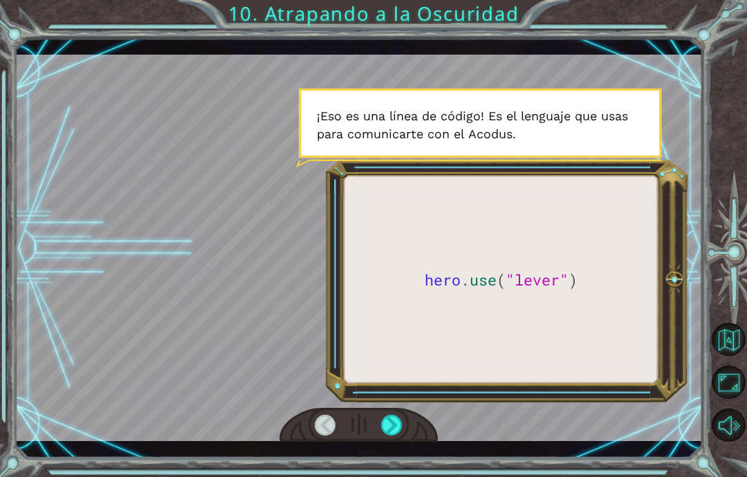
click at [391, 424] on div at bounding box center [391, 425] width 21 height 21
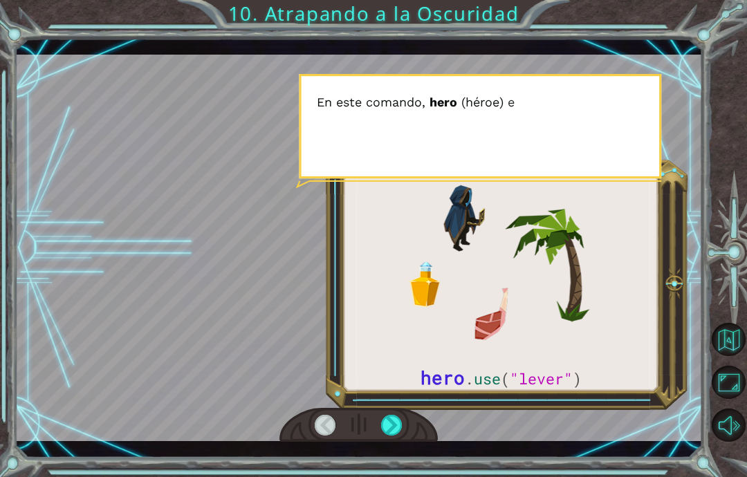
click at [397, 431] on div at bounding box center [391, 425] width 21 height 21
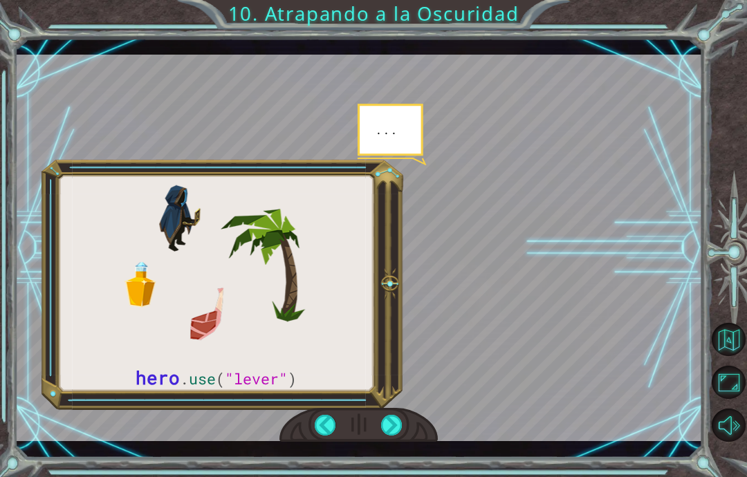
click at [389, 427] on div at bounding box center [391, 425] width 21 height 21
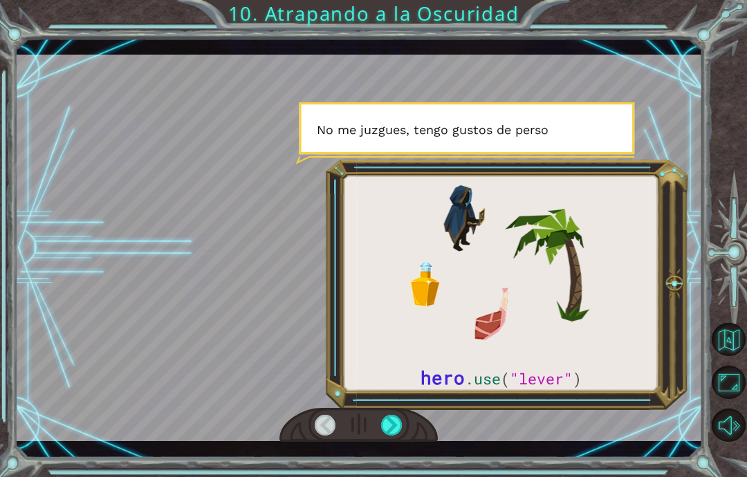
click at [396, 434] on div at bounding box center [391, 425] width 21 height 21
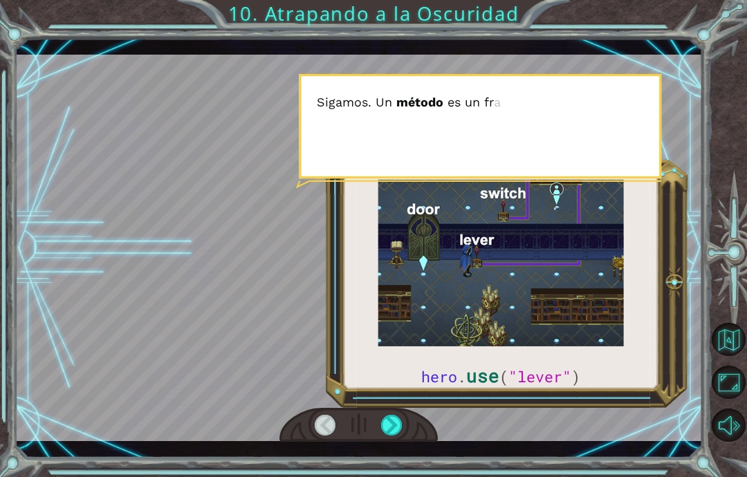
click at [397, 427] on div at bounding box center [391, 425] width 21 height 21
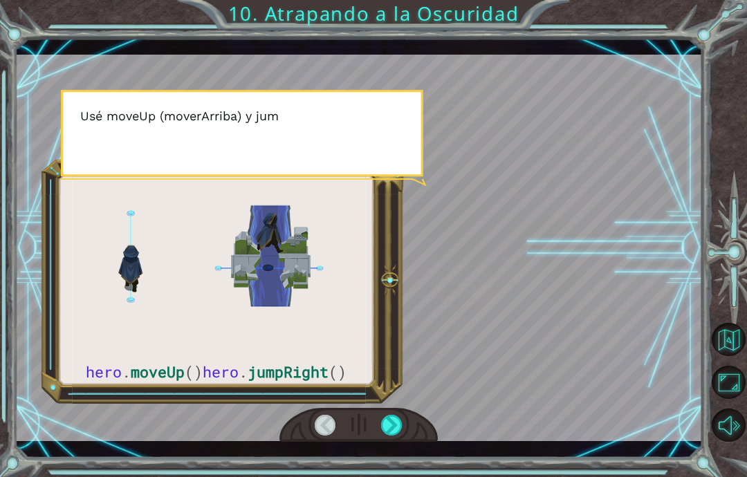
click at [398, 436] on div at bounding box center [391, 425] width 21 height 21
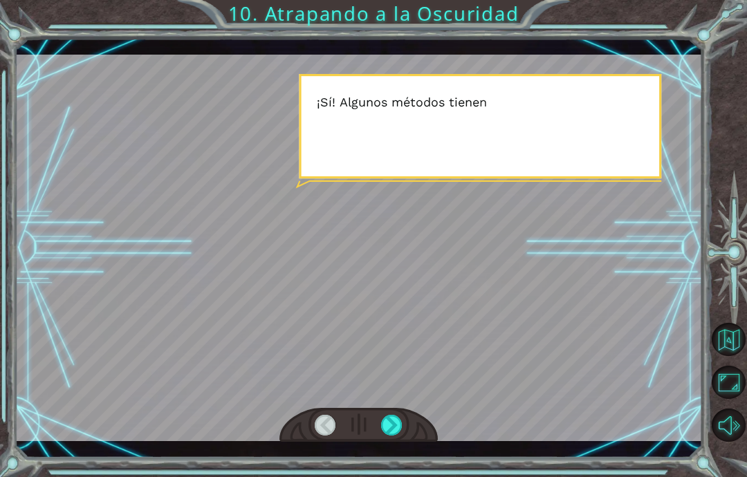
click at [400, 430] on div at bounding box center [391, 425] width 21 height 21
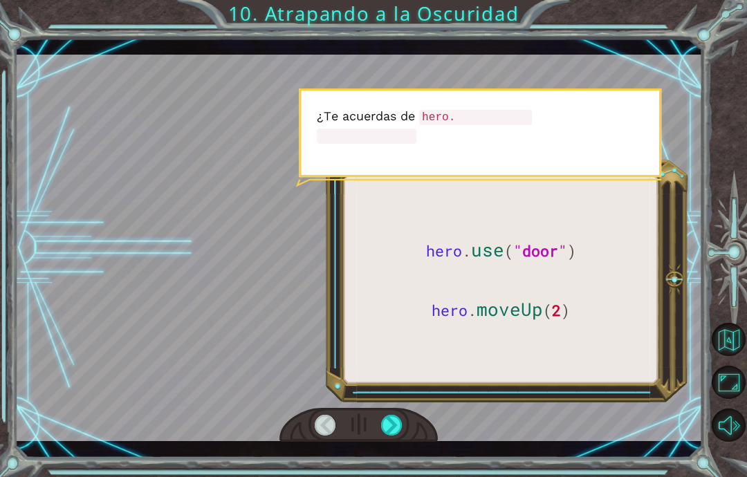
click at [390, 430] on div at bounding box center [391, 425] width 21 height 21
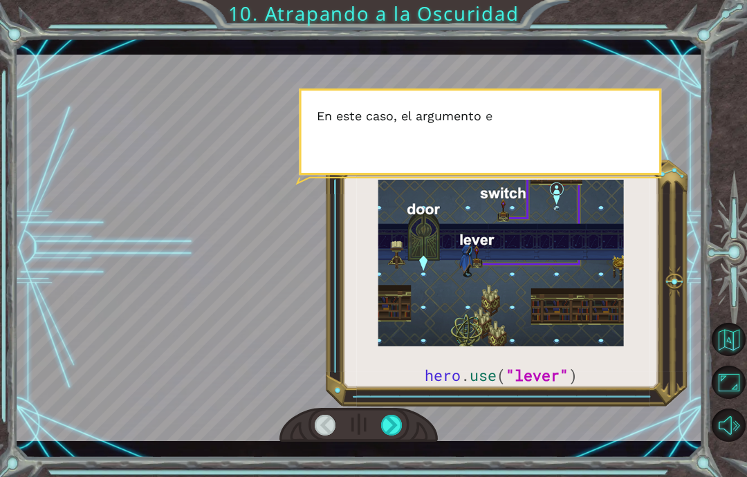
click at [395, 428] on div at bounding box center [391, 425] width 21 height 21
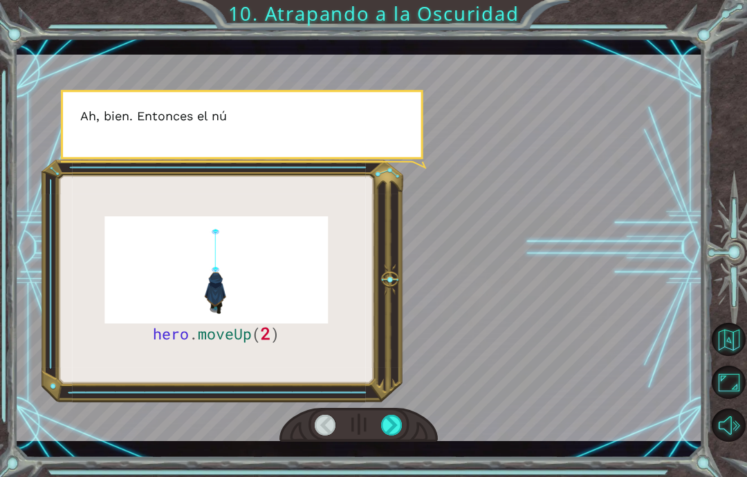
click at [395, 445] on div "hero . moveUp ( 2 ) A n t e s d e a t r a p a r a l a O s c u r i d a d c o n c…" at bounding box center [358, 248] width 687 height 420
click at [400, 419] on div at bounding box center [391, 425] width 21 height 21
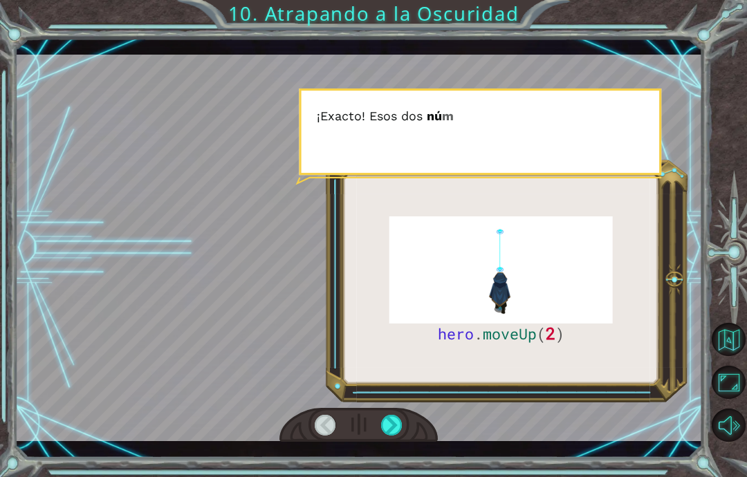
click at [383, 434] on div at bounding box center [391, 425] width 21 height 21
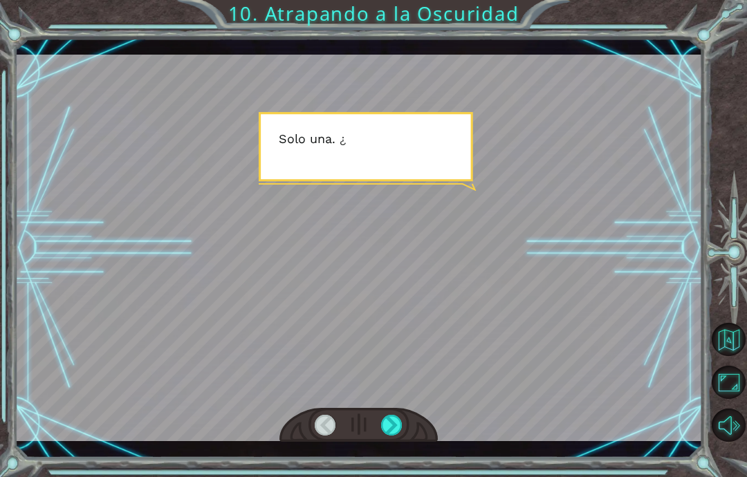
click at [389, 429] on div at bounding box center [391, 425] width 21 height 21
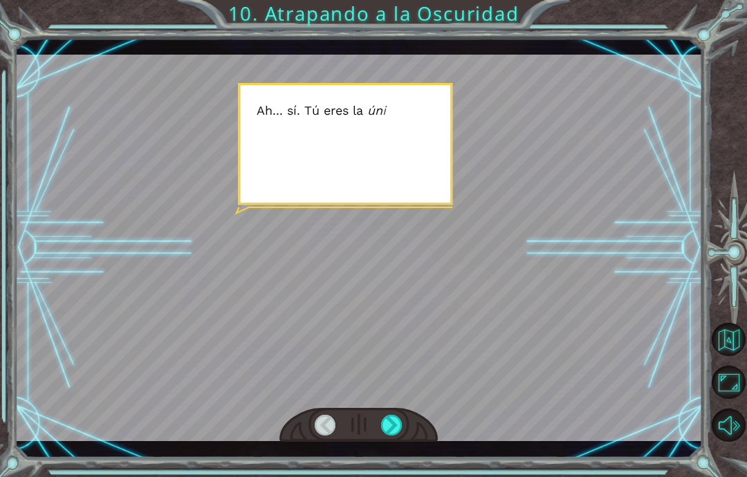
click at [397, 422] on div at bounding box center [391, 425] width 21 height 21
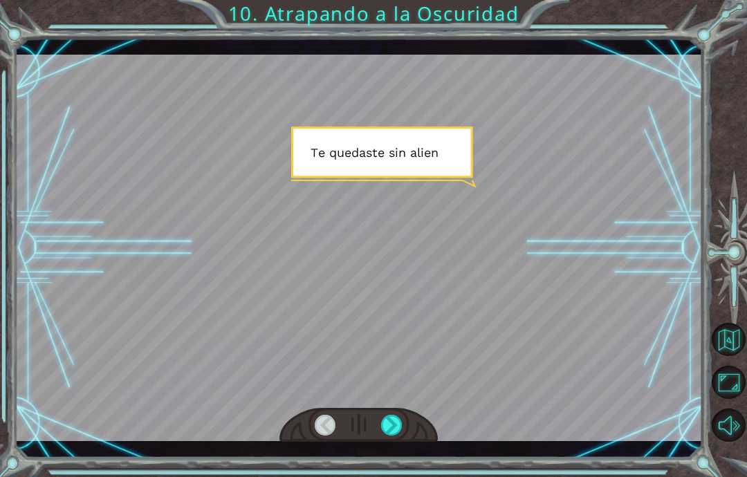
click at [388, 434] on div at bounding box center [391, 425] width 21 height 21
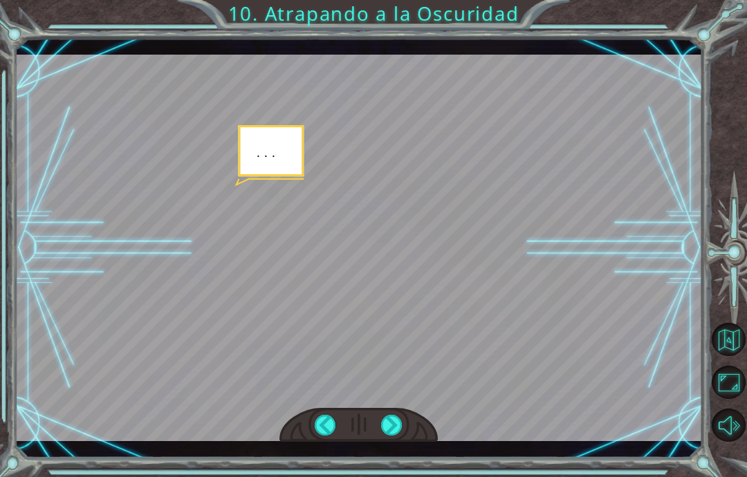
click at [398, 434] on div at bounding box center [391, 425] width 21 height 21
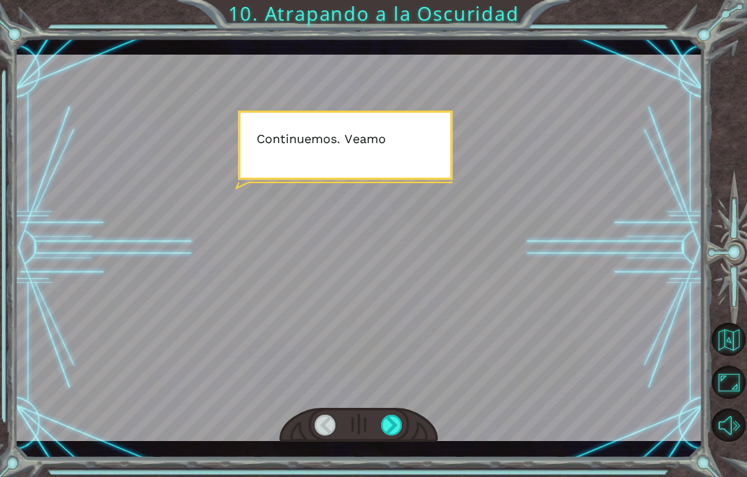
click at [397, 434] on div at bounding box center [391, 425] width 21 height 21
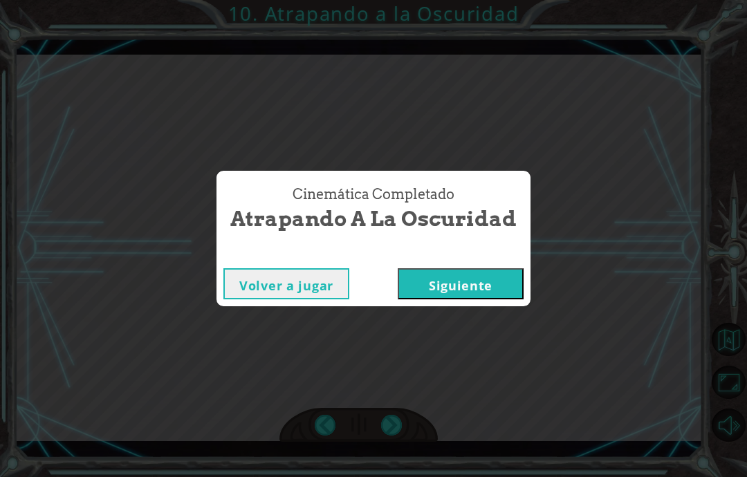
click at [485, 283] on button "Siguiente" at bounding box center [461, 283] width 126 height 31
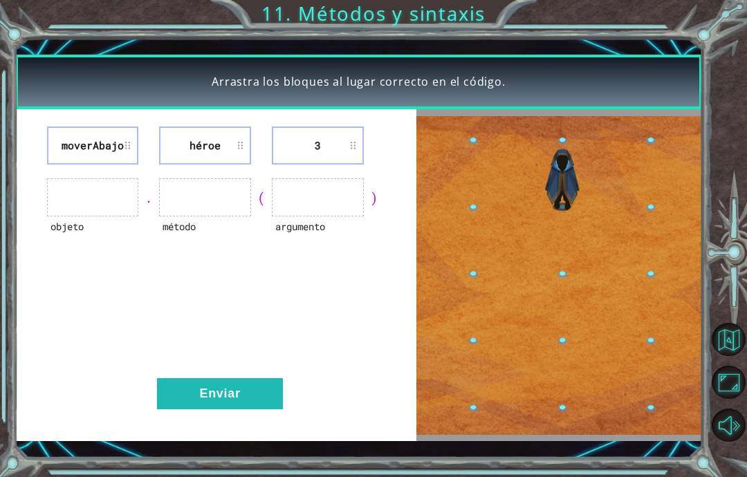
click at [215, 194] on ul at bounding box center [205, 197] width 92 height 38
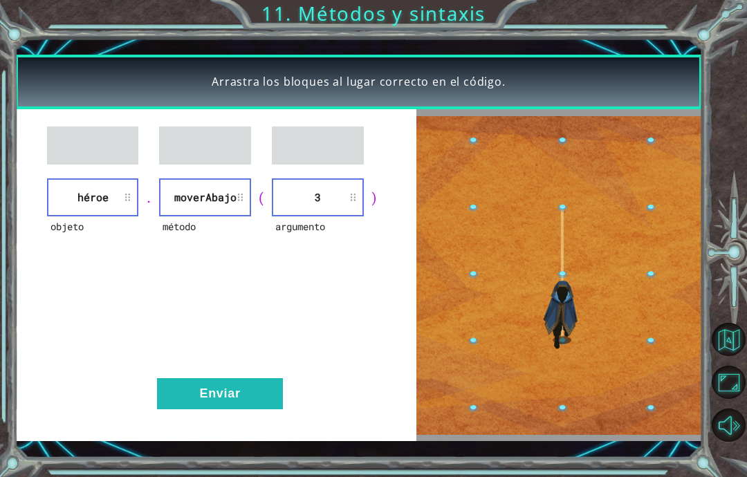
click at [251, 403] on button "Enviar" at bounding box center [220, 393] width 126 height 31
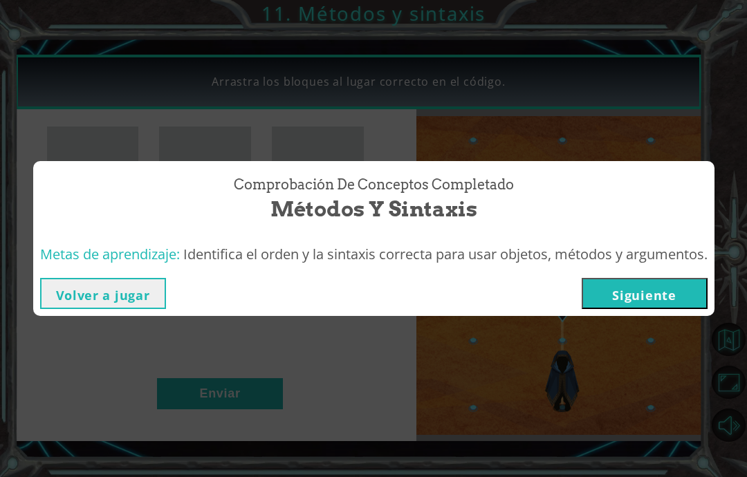
click at [617, 301] on button "Siguiente" at bounding box center [645, 293] width 126 height 31
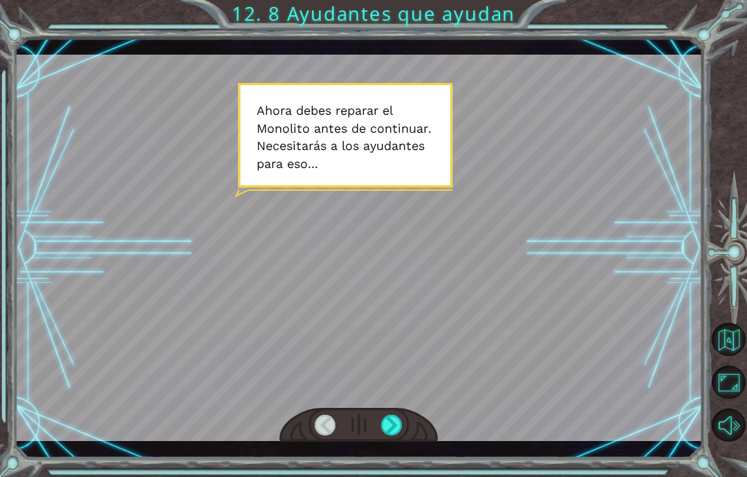
click at [396, 434] on div at bounding box center [391, 425] width 21 height 21
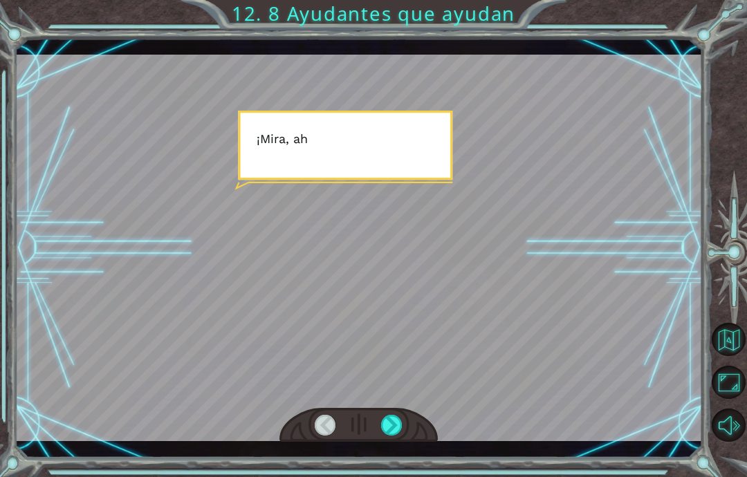
click at [402, 425] on div at bounding box center [391, 425] width 21 height 21
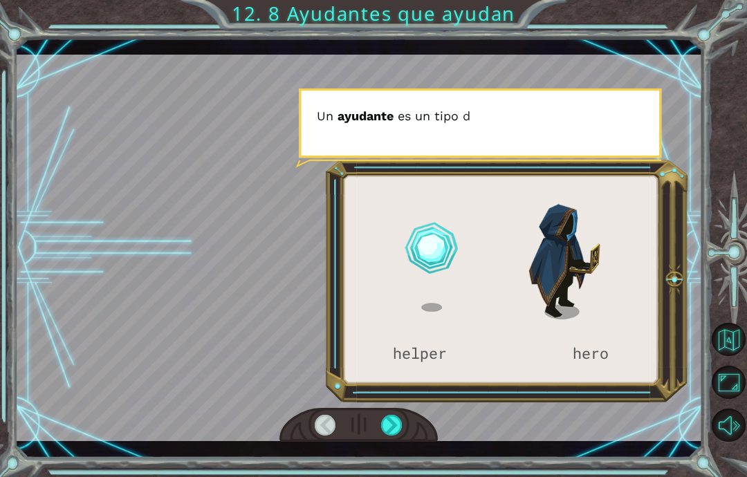
click at [402, 431] on div at bounding box center [391, 425] width 21 height 21
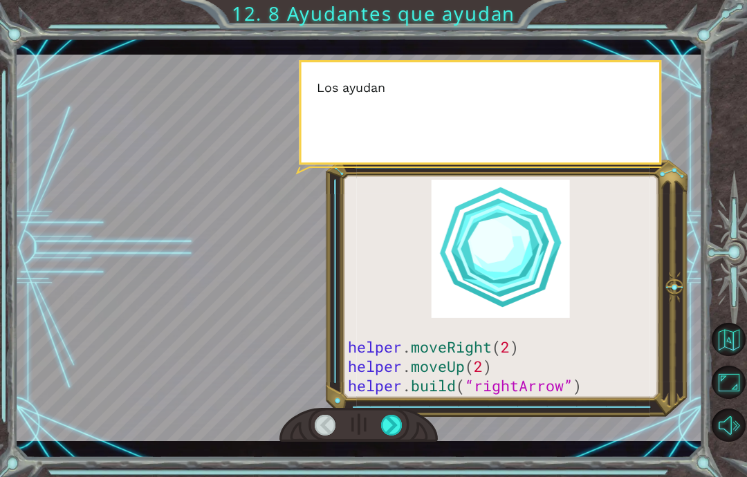
click at [435, 456] on div "helper . moveRight ( 2 ) helper . moveUp ( 2 ) helper . build ( “rightArrow” ) …" at bounding box center [358, 248] width 687 height 420
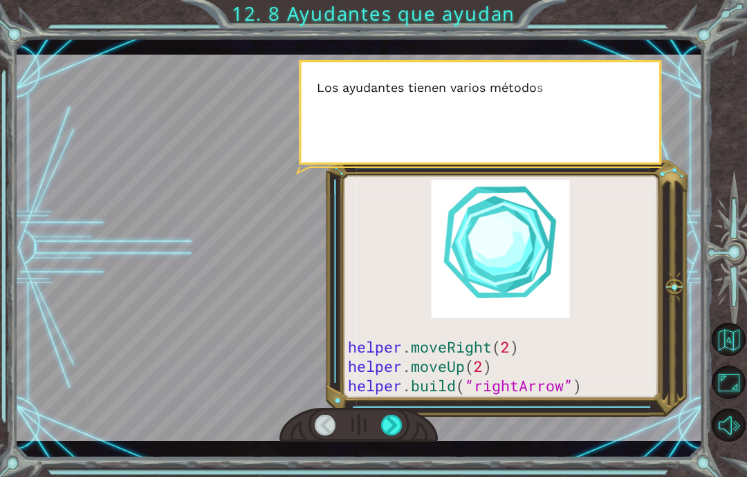
click at [425, 443] on div at bounding box center [358, 425] width 158 height 35
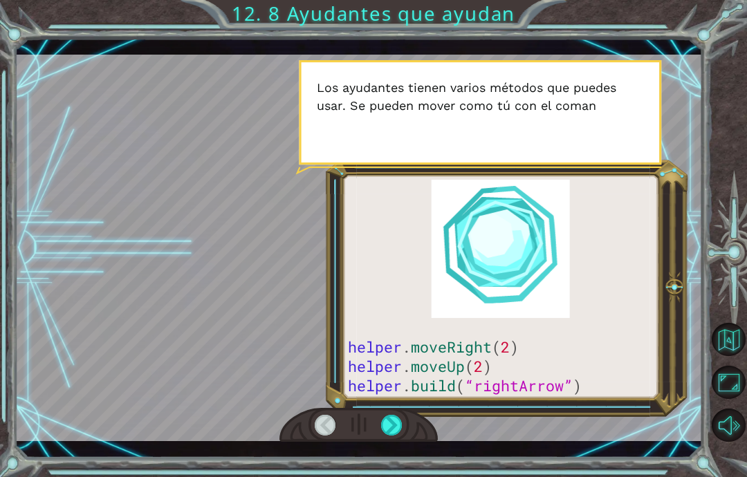
click at [402, 426] on div at bounding box center [391, 425] width 21 height 21
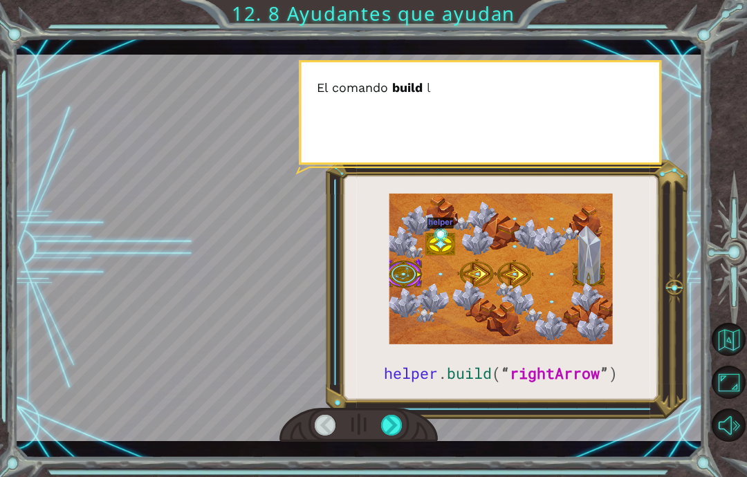
click at [400, 429] on div at bounding box center [391, 425] width 21 height 21
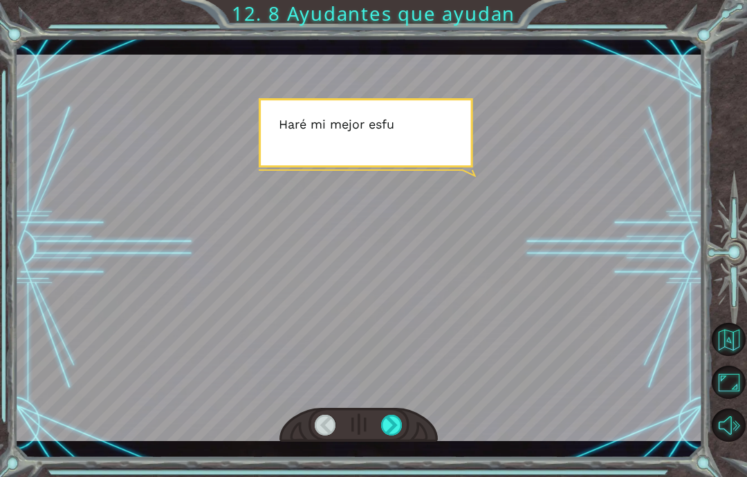
click at [412, 430] on div at bounding box center [358, 425] width 158 height 35
click at [419, 428] on div at bounding box center [358, 425] width 158 height 35
click at [427, 427] on div at bounding box center [358, 425] width 158 height 35
click at [420, 425] on div at bounding box center [358, 425] width 158 height 35
click at [391, 417] on div at bounding box center [391, 425] width 21 height 21
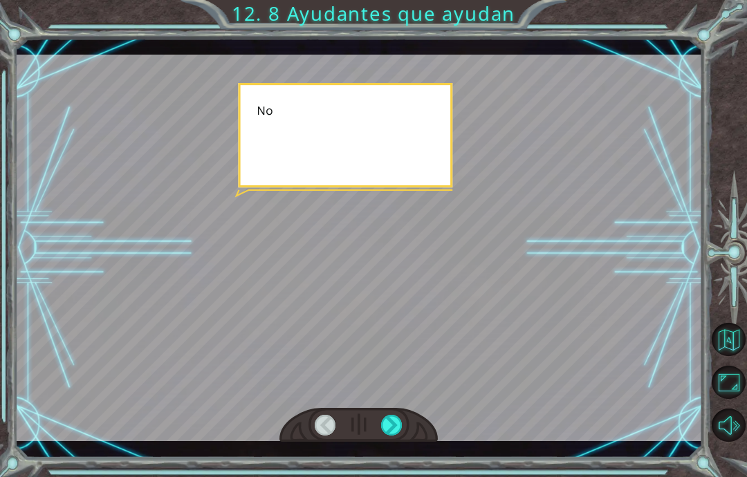
click at [412, 419] on div at bounding box center [358, 425] width 158 height 35
click at [400, 433] on div at bounding box center [391, 425] width 21 height 21
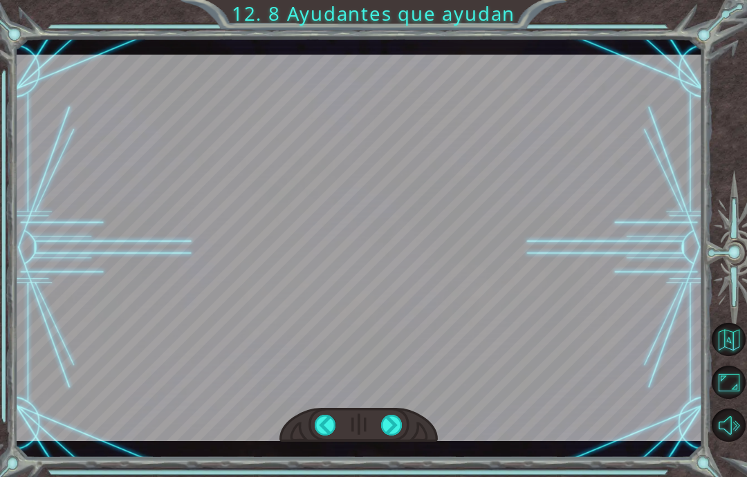
click at [401, 434] on div at bounding box center [391, 425] width 21 height 21
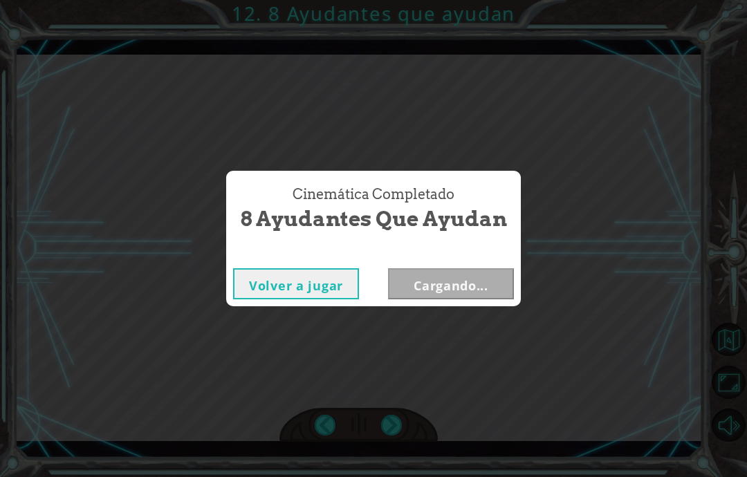
click at [403, 438] on div "Cinemática Completado 8 Ayudantes que ayudan Volver a jugar Cargando..." at bounding box center [373, 238] width 747 height 477
click at [480, 387] on div "Cinemática Completado 8 Ayudantes que ayudan Volver a jugar Cargando..." at bounding box center [373, 238] width 747 height 477
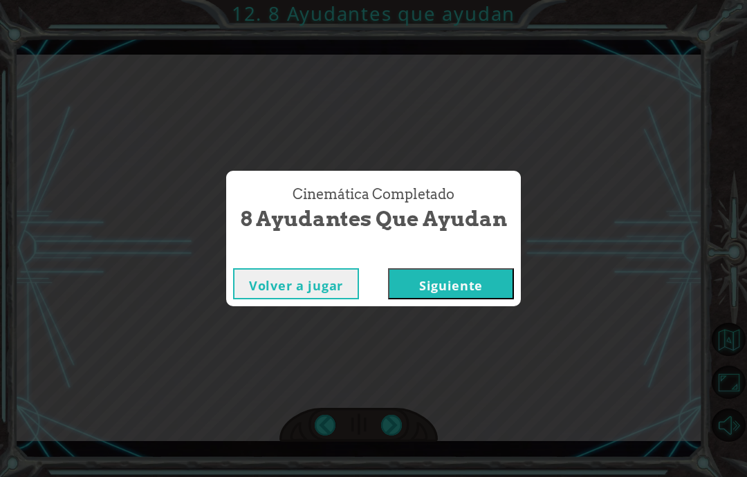
click at [472, 286] on button "Siguiente" at bounding box center [451, 283] width 126 height 31
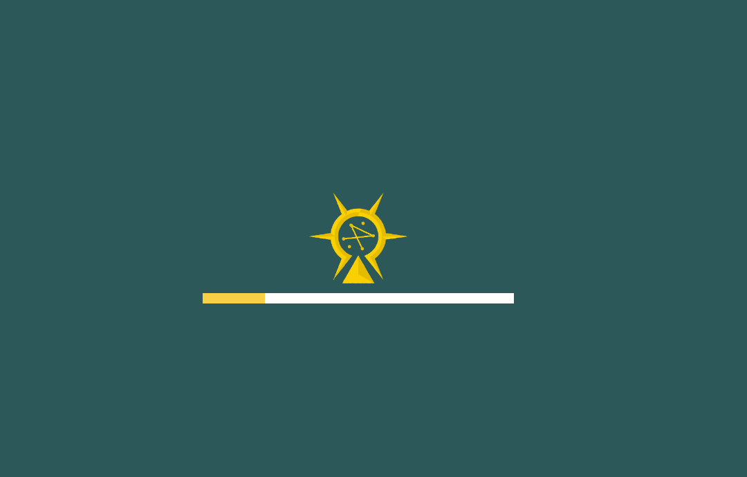
click at [503, 272] on div at bounding box center [358, 248] width 311 height 111
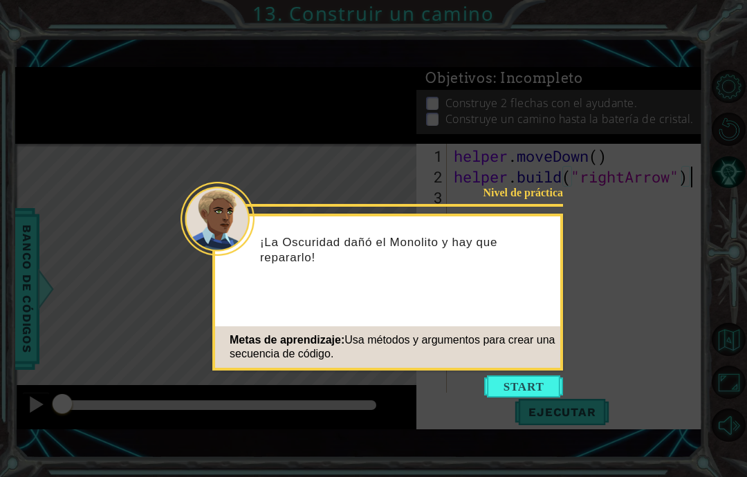
click at [529, 378] on button "Start" at bounding box center [523, 386] width 79 height 22
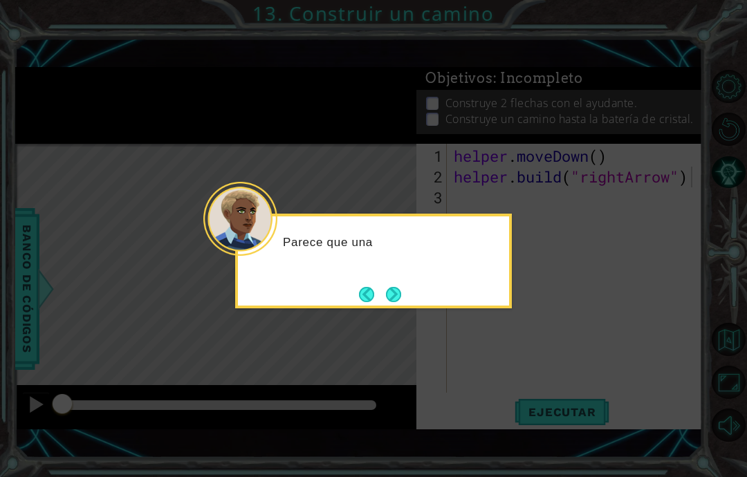
click at [386, 302] on button "Next" at bounding box center [393, 294] width 15 height 15
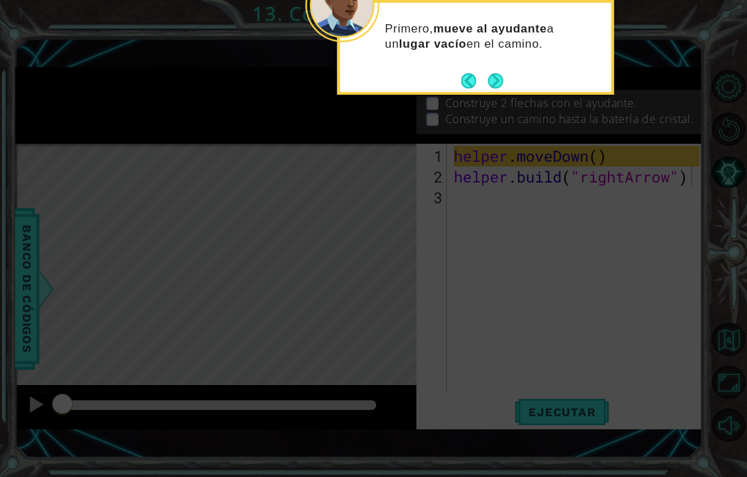
click at [492, 88] on button "Next" at bounding box center [495, 80] width 15 height 15
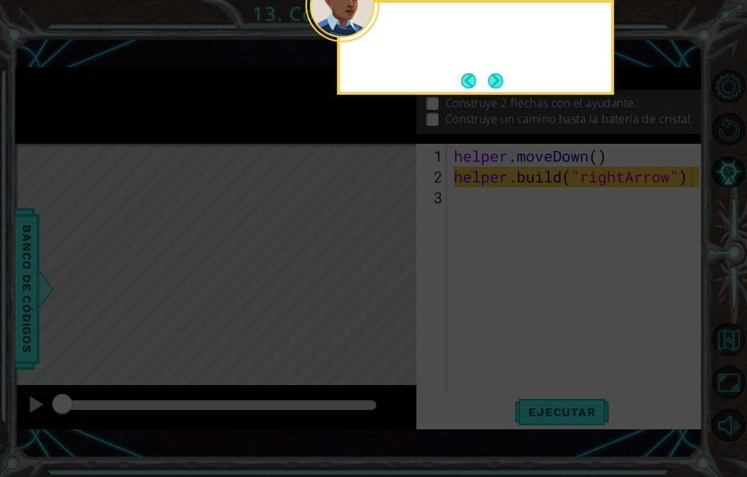
click at [503, 80] on button "Next" at bounding box center [495, 80] width 15 height 15
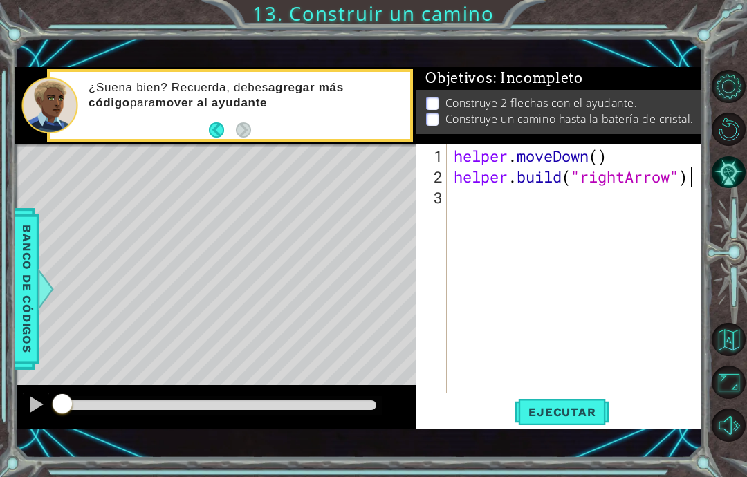
click at [205, 136] on div "¿Suena bien? Recuerda, debes agregar más código para mover al ayudante" at bounding box center [244, 105] width 331 height 64
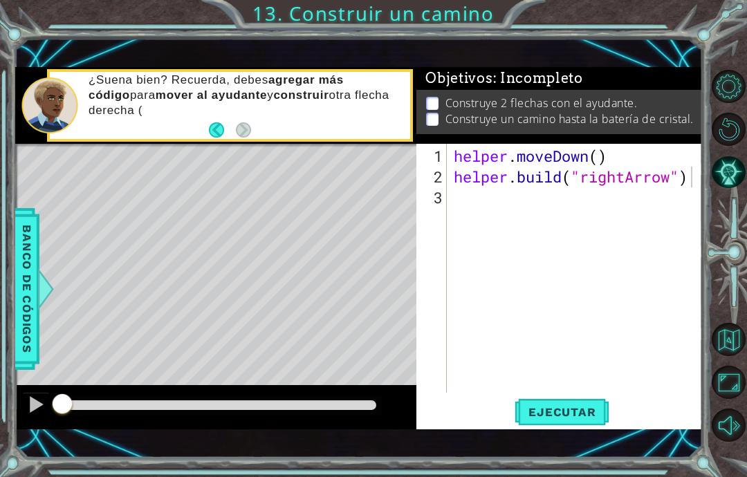
click at [204, 138] on div "¿Suena bien? Recuerda, debes agregar más código para mover al ayudante y constr…" at bounding box center [244, 106] width 331 height 80
click at [221, 132] on button "Back" at bounding box center [222, 129] width 27 height 15
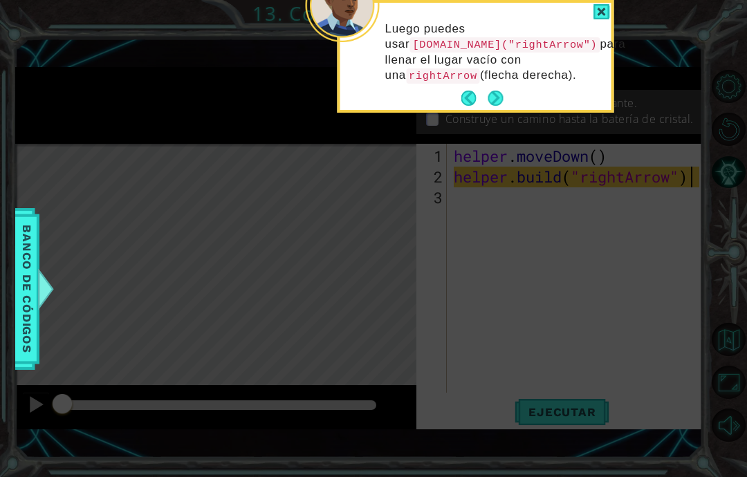
click at [218, 136] on icon at bounding box center [373, 111] width 747 height 731
click at [491, 106] on button "Next" at bounding box center [495, 98] width 15 height 15
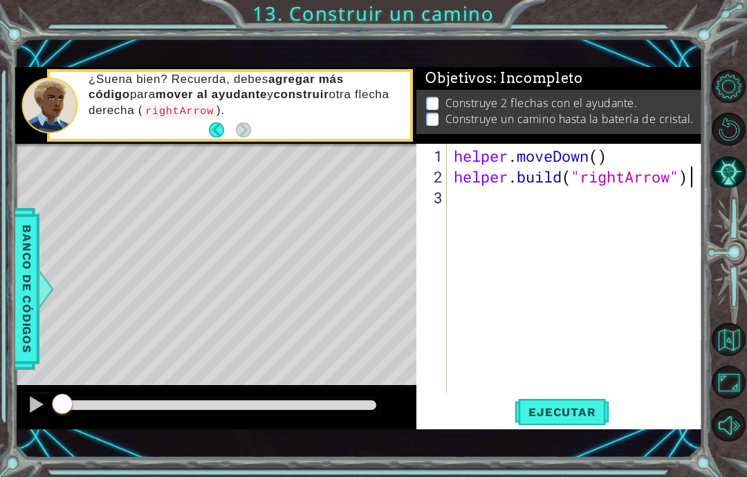
click at [568, 400] on button "Ejecutar" at bounding box center [561, 412] width 95 height 28
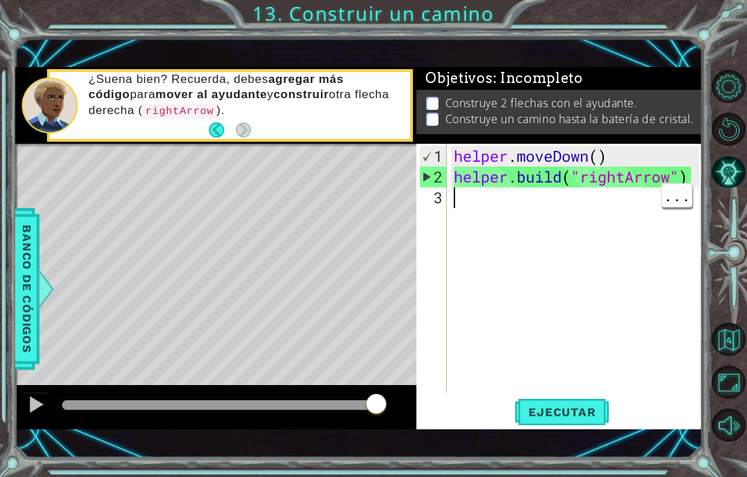
click at [576, 202] on div "helper . moveDown ( ) helper . build ( "rightArrow" )" at bounding box center [578, 291] width 255 height 290
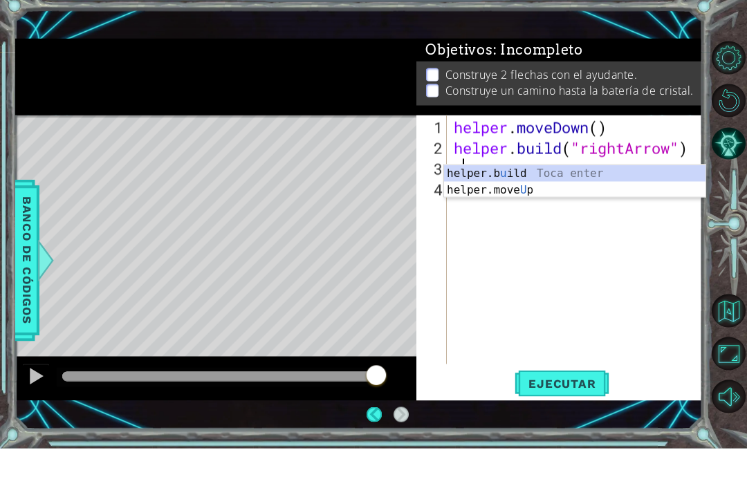
scroll to position [24, 34]
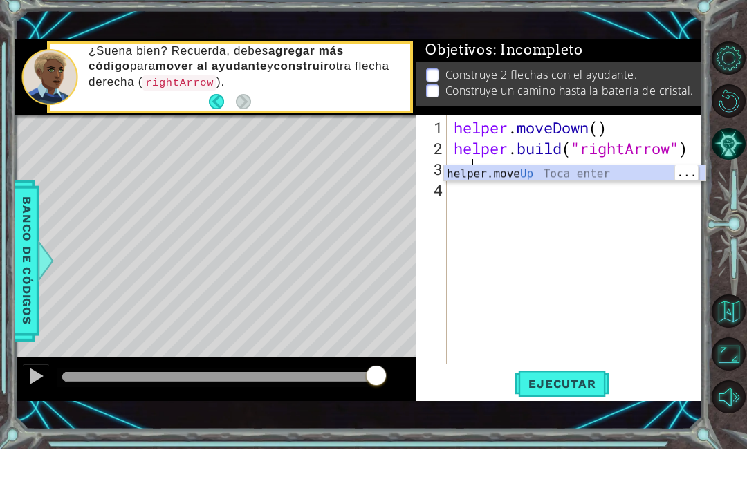
click at [546, 194] on div "helper.move Up Toca enter" at bounding box center [574, 219] width 261 height 50
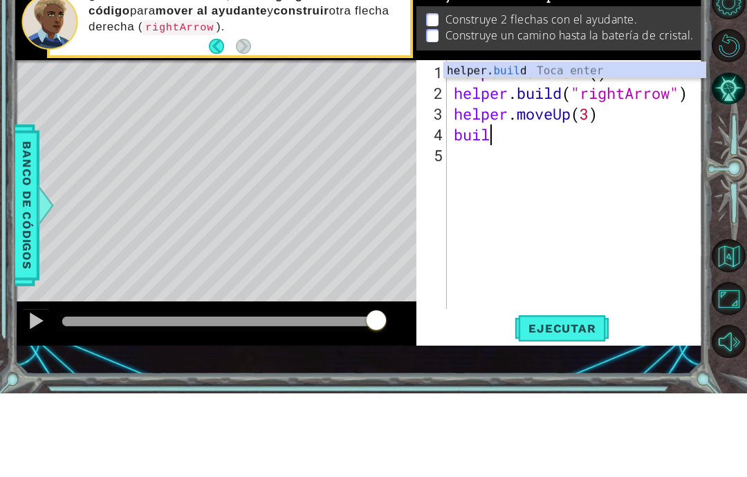
scroll to position [24, 62]
click at [552, 146] on div "helper. build Toca enter" at bounding box center [574, 171] width 261 height 50
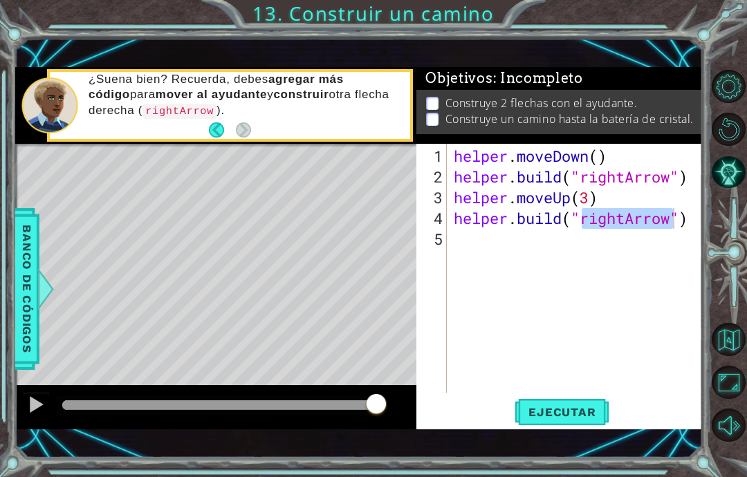
click at [585, 427] on button "Ejecutar" at bounding box center [561, 412] width 95 height 28
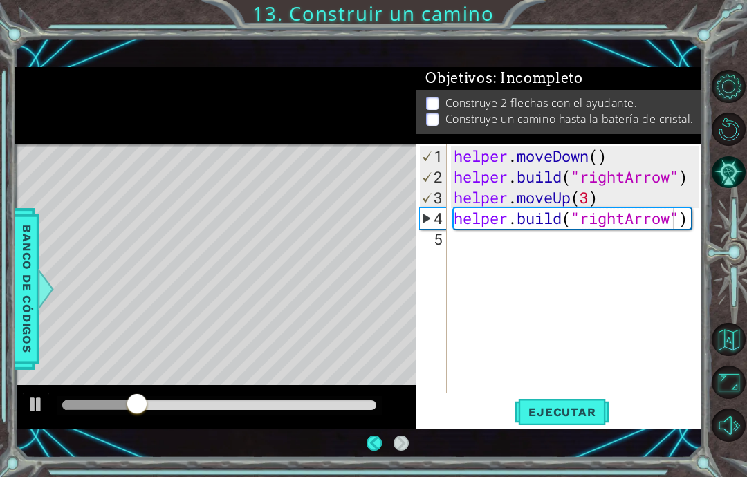
scroll to position [55, 0]
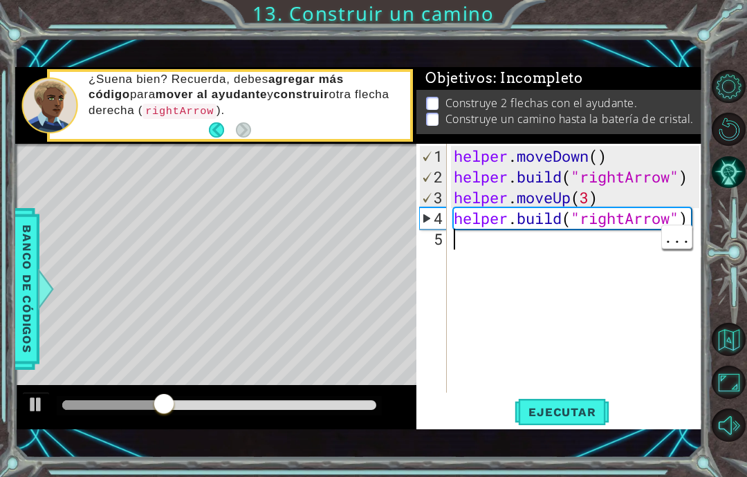
click at [569, 413] on span "Ejecutar" at bounding box center [561, 412] width 95 height 14
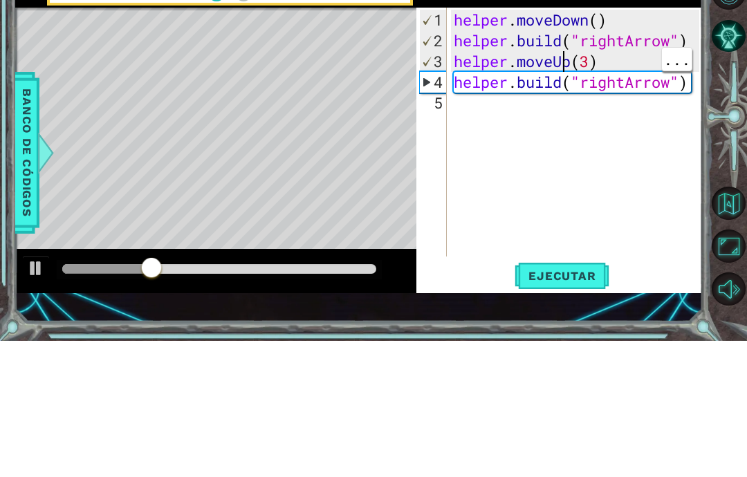
click at [566, 146] on div "helper . moveDown ( ) helper . build ( "rightArrow" ) helper . moveUp ( 3 ) hel…" at bounding box center [578, 291] width 255 height 290
click at [615, 146] on div "helper . moveDown ( ) helper . build ( "rightArrow" ) helper . moveUp ( 3 ) hel…" at bounding box center [578, 291] width 255 height 290
click at [570, 146] on div "helper . moveDown ( ) helper . build ( "rightArrow" ) helper . moveUp ( 3 ) hel…" at bounding box center [578, 291] width 255 height 290
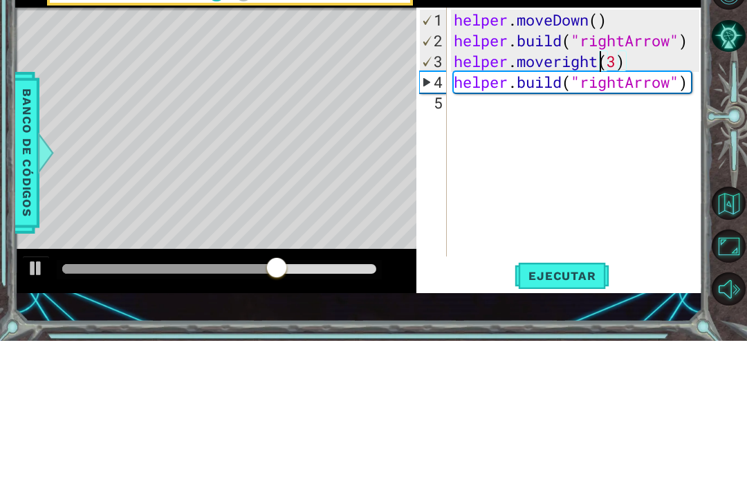
scroll to position [24, 71]
click at [560, 146] on div "helper . moveDown ( ) helper . build ( "rightArrow" ) helper . moveright ( 3 ) …" at bounding box center [578, 291] width 255 height 290
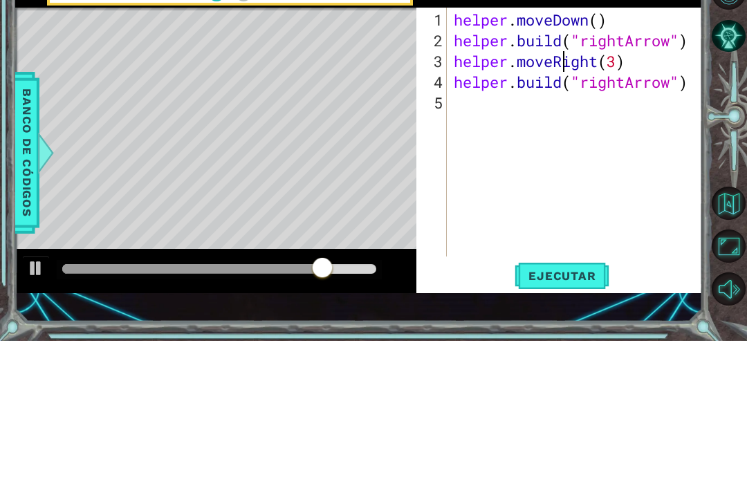
scroll to position [24, 34]
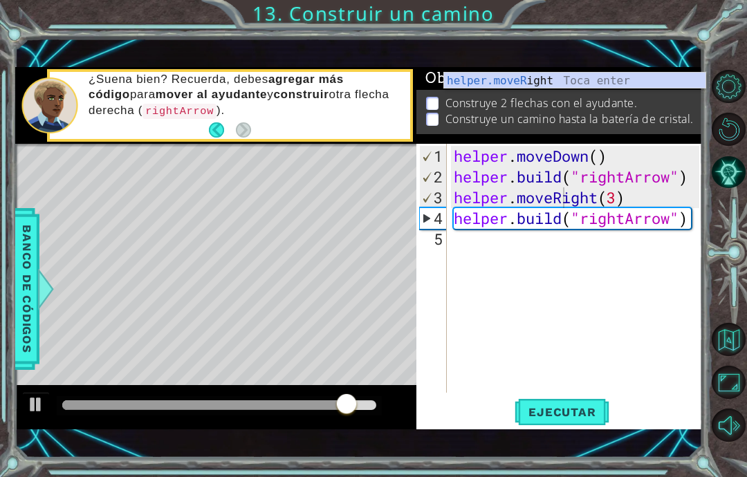
type textarea "abcde fg"
click at [574, 408] on span "Ejecutar" at bounding box center [561, 412] width 95 height 14
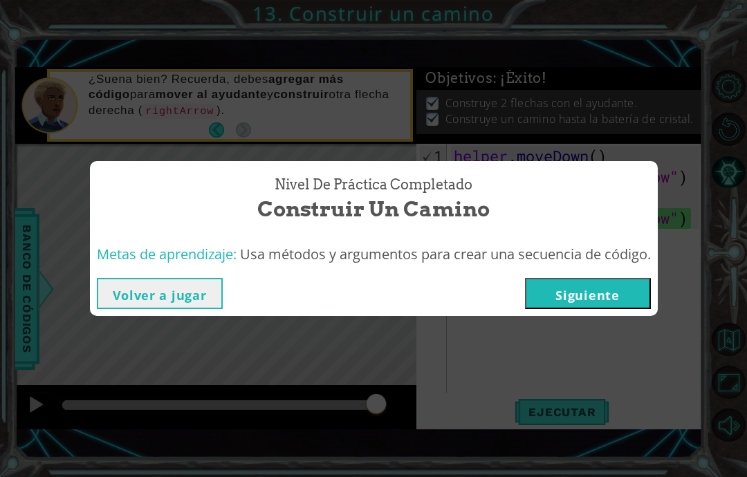
click at [603, 282] on button "Siguiente" at bounding box center [588, 293] width 126 height 31
